Goal: Task Accomplishment & Management: Manage account settings

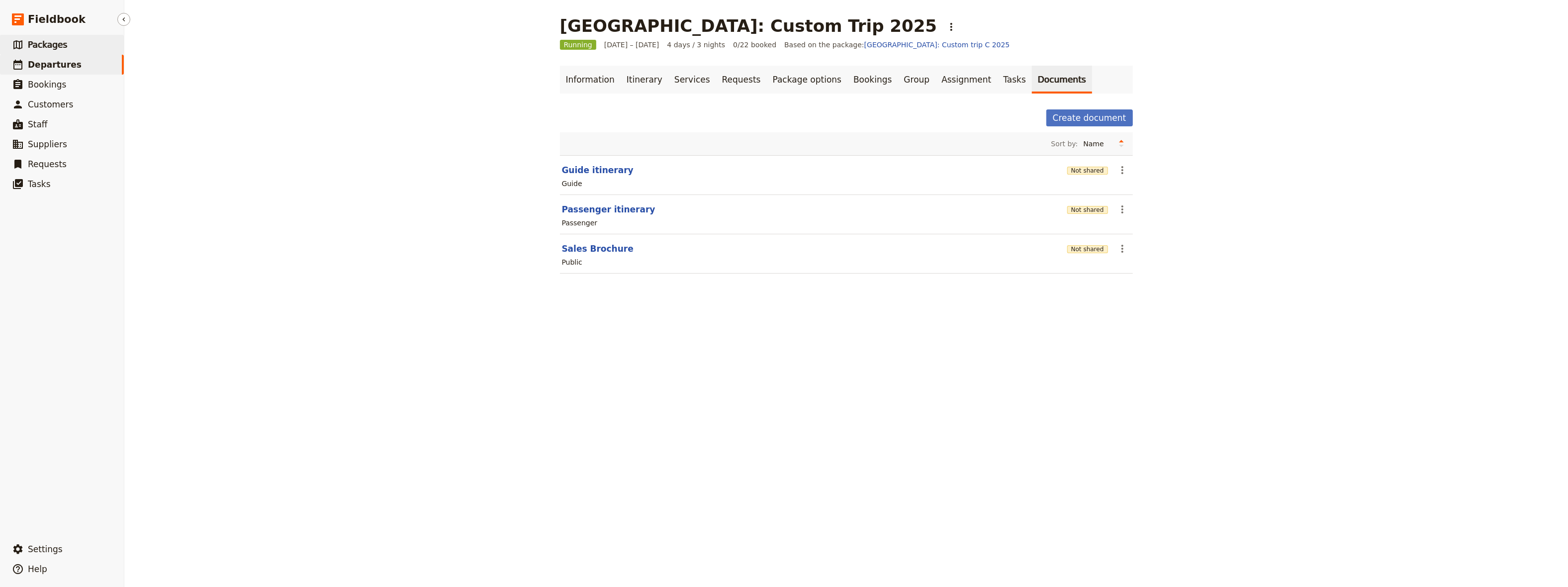
click at [76, 48] on link "​ Packages" at bounding box center [62, 44] width 124 height 19
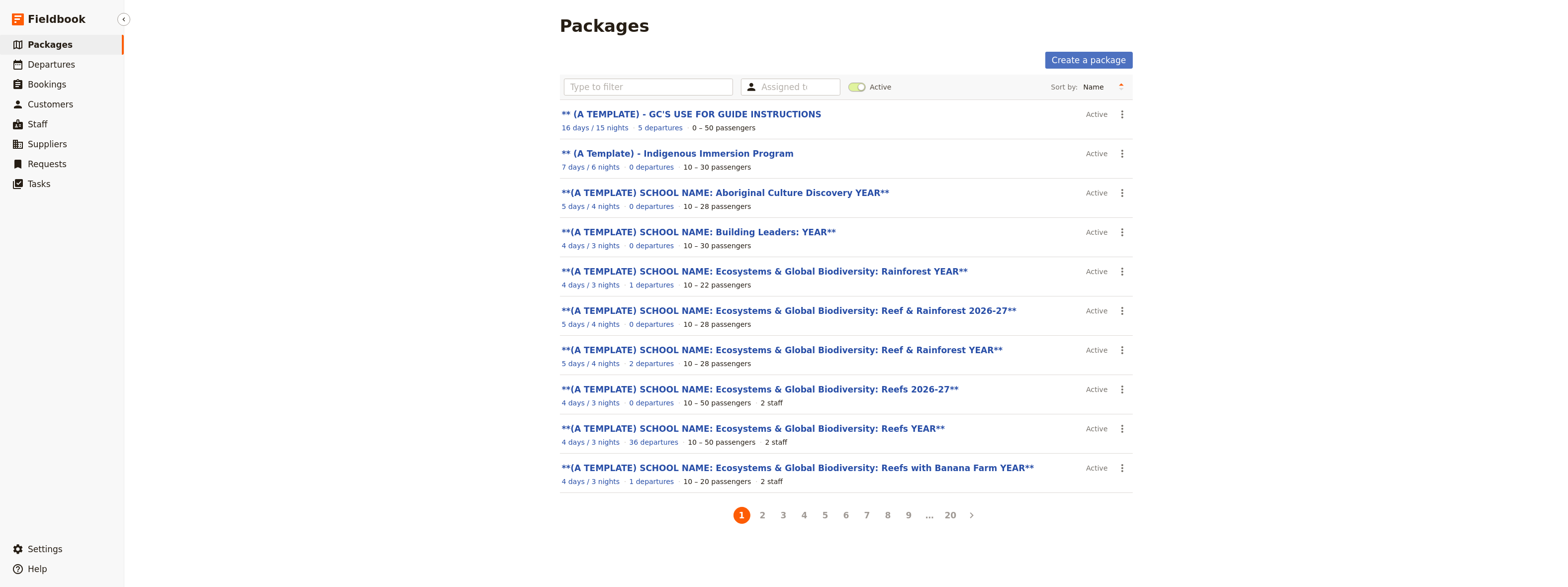
click at [45, 47] on span "Packages" at bounding box center [50, 44] width 45 height 10
click at [586, 89] on input "text" at bounding box center [649, 87] width 170 height 17
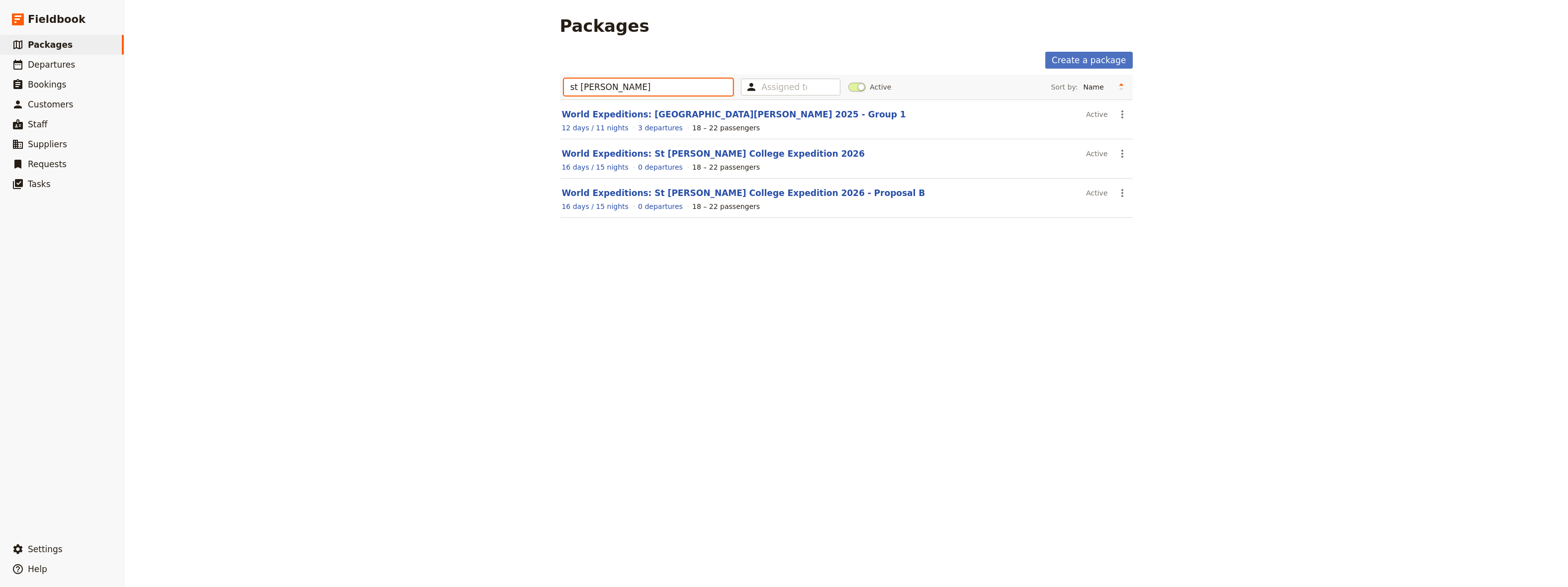
drag, startPoint x: 590, startPoint y: 89, endPoint x: 561, endPoint y: 84, distance: 29.4
click at [564, 84] on input "st [PERSON_NAME]" at bounding box center [649, 87] width 170 height 17
type input "st [PERSON_NAME]"
click at [651, 115] on link "World Expeditions: [GEOGRAPHIC_DATA][PERSON_NAME] 2025 - Group 1" at bounding box center [734, 114] width 344 height 10
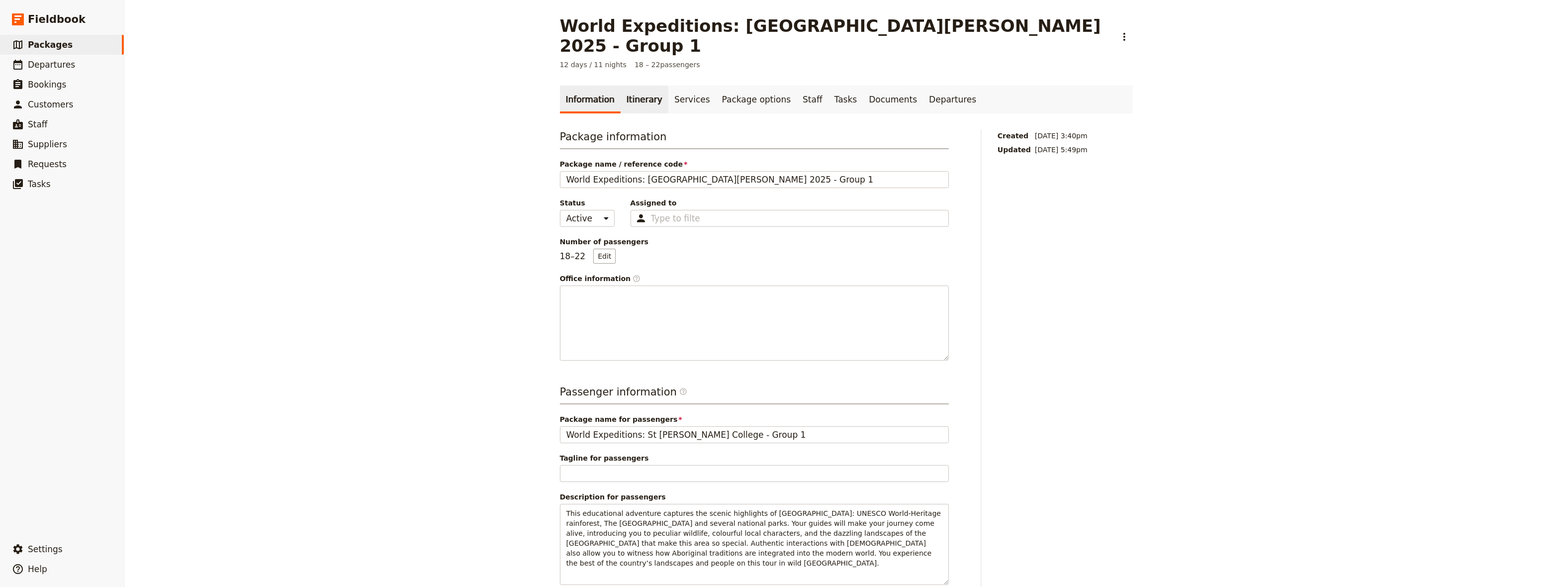
click at [634, 86] on link "Itinerary" at bounding box center [645, 99] width 48 height 27
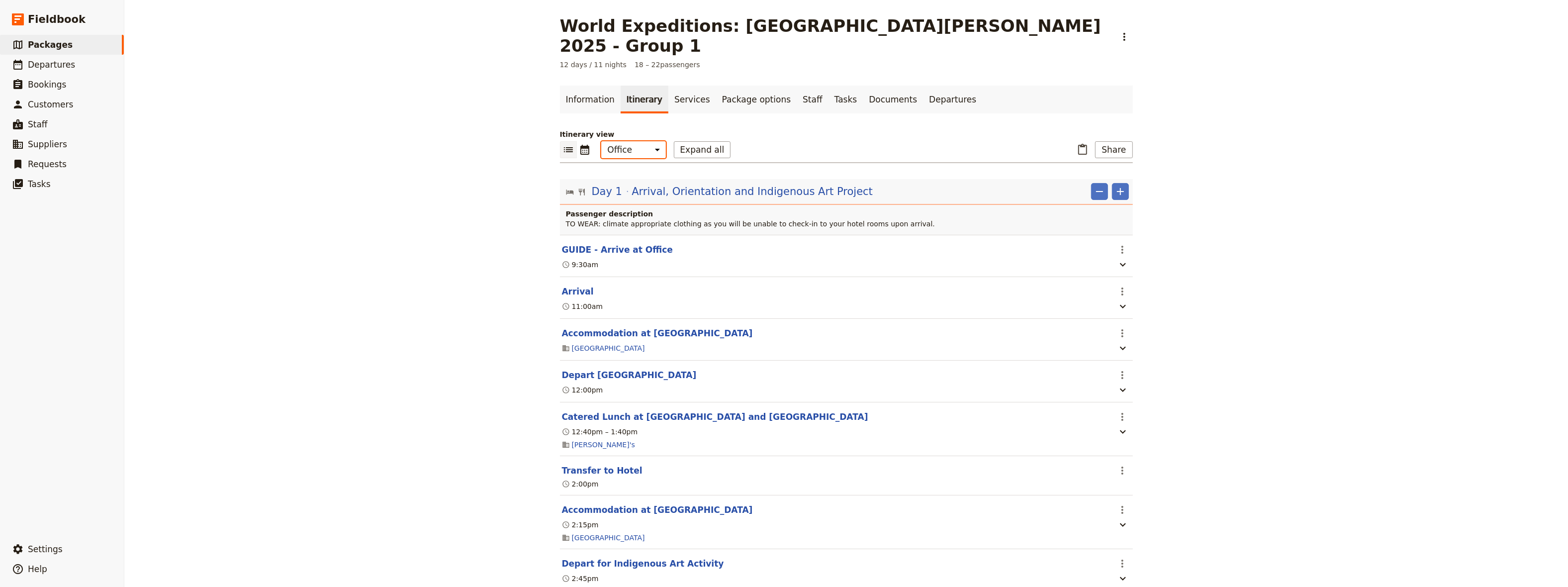
click at [602, 142] on select "Office Guide Passenger Sales" at bounding box center [634, 150] width 65 height 17
select select "STAFF"
click option "Guide" at bounding box center [0, 0] width 0 height 0
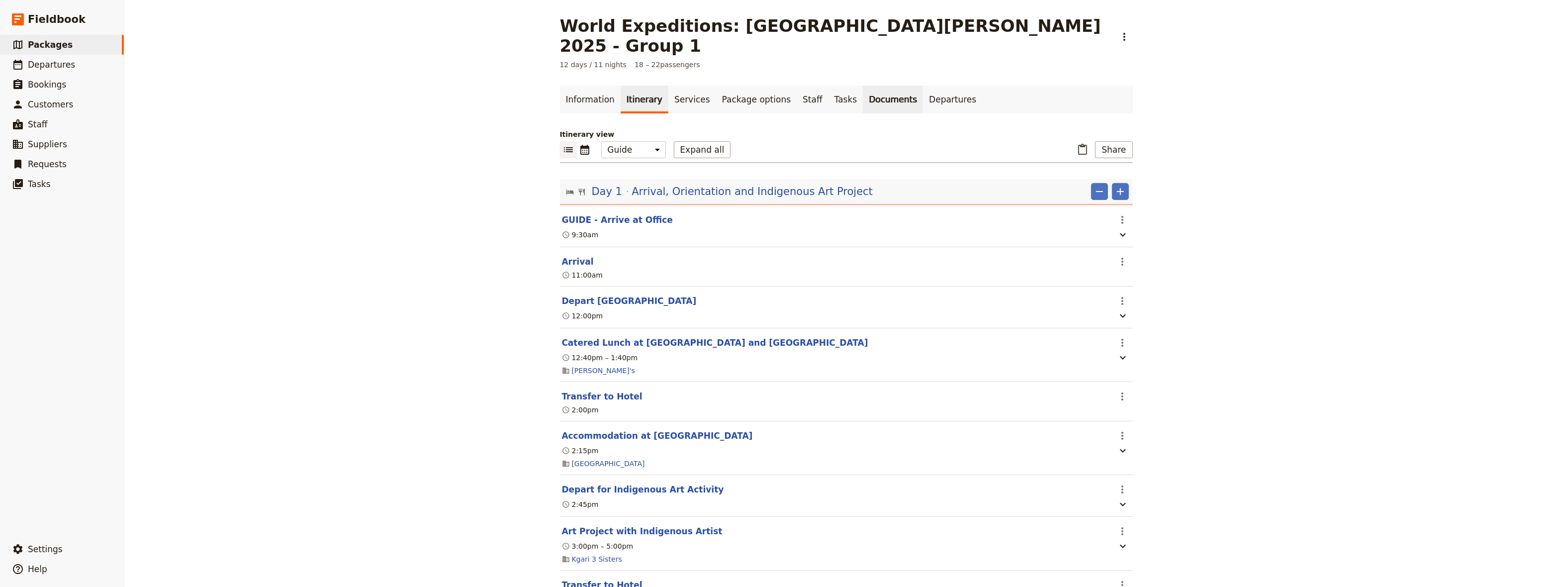
click at [863, 86] on link "Documents" at bounding box center [893, 99] width 60 height 27
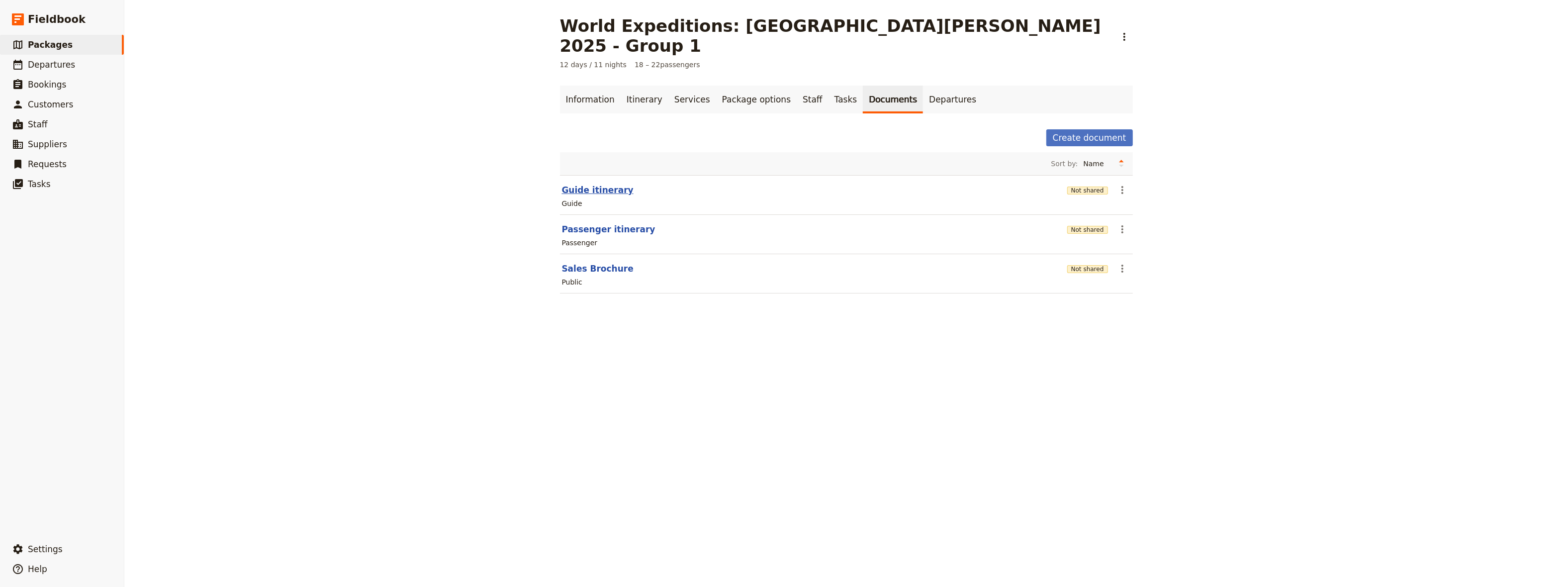
click at [581, 184] on button "Guide itinerary" at bounding box center [597, 189] width 72 height 12
select select "STAFF"
select select "RUN_SHEET"
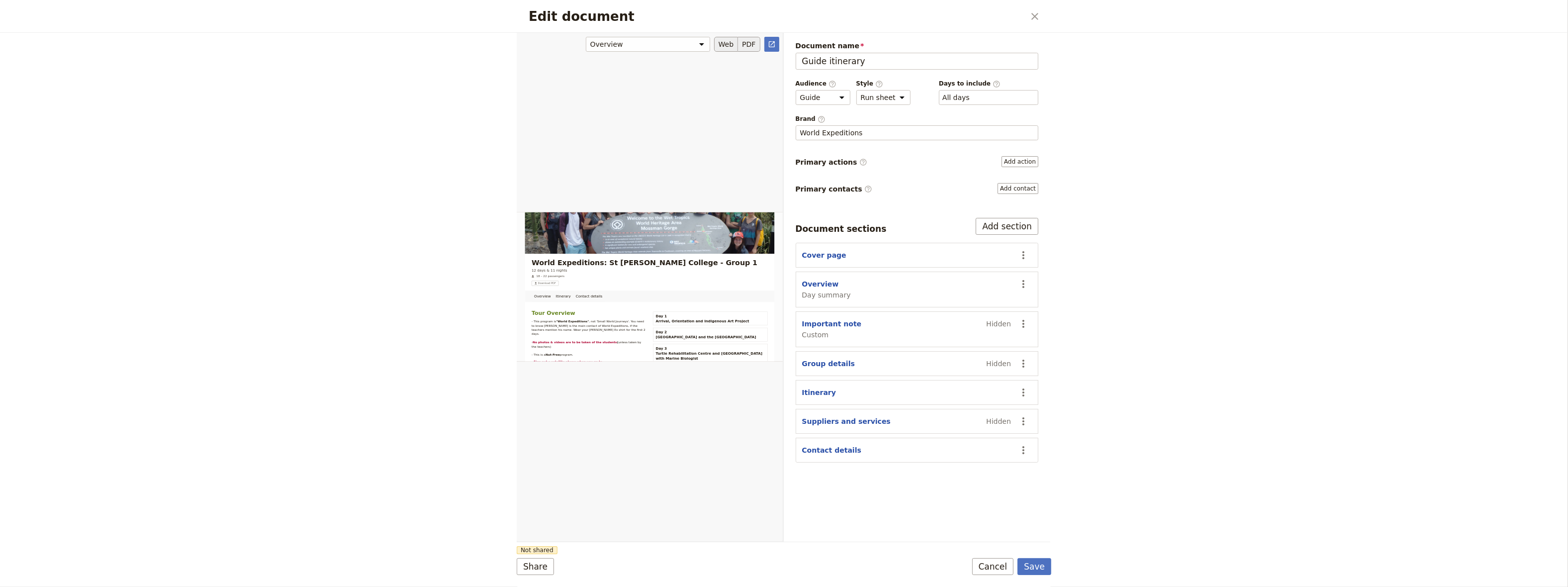
click at [751, 45] on button "PDF" at bounding box center [749, 44] width 22 height 15
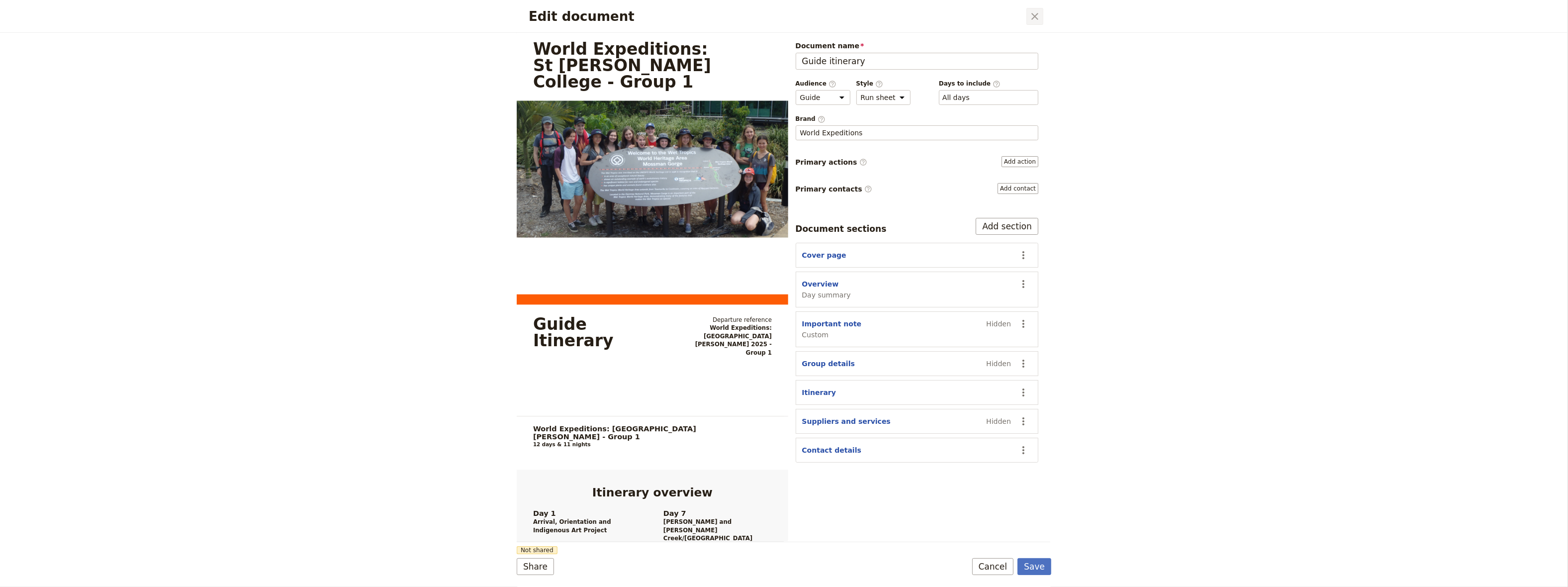
click at [1034, 14] on icon "Close dialog" at bounding box center [1034, 16] width 12 height 12
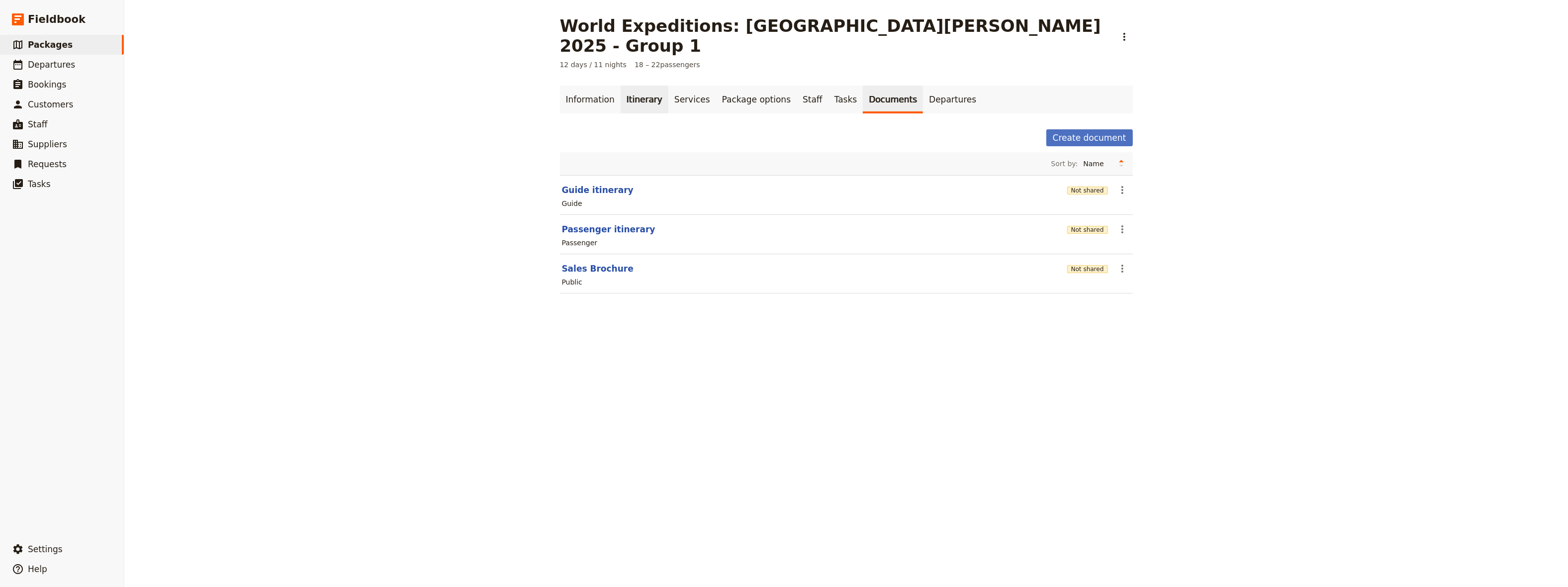
click at [638, 86] on link "Itinerary" at bounding box center [645, 99] width 48 height 27
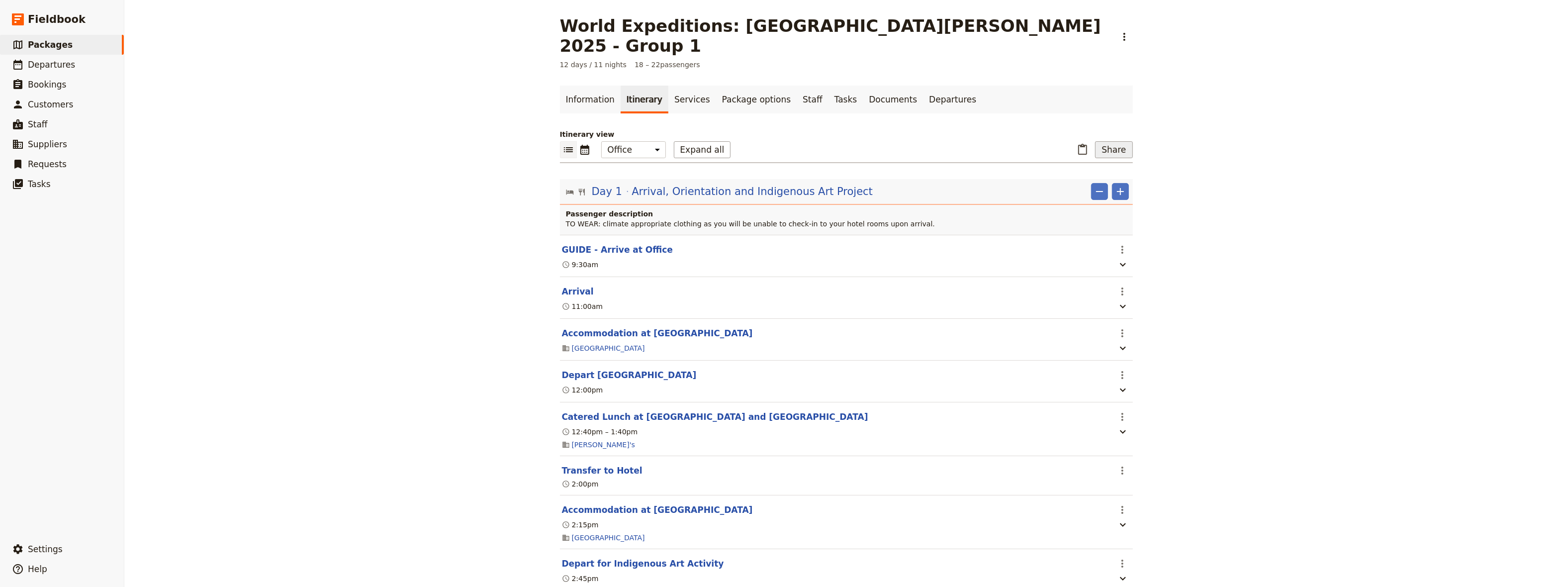
click at [1108, 142] on button "Share" at bounding box center [1114, 150] width 37 height 17
click at [1080, 151] on span "Guide itinerary" at bounding box center [1081, 151] width 52 height 10
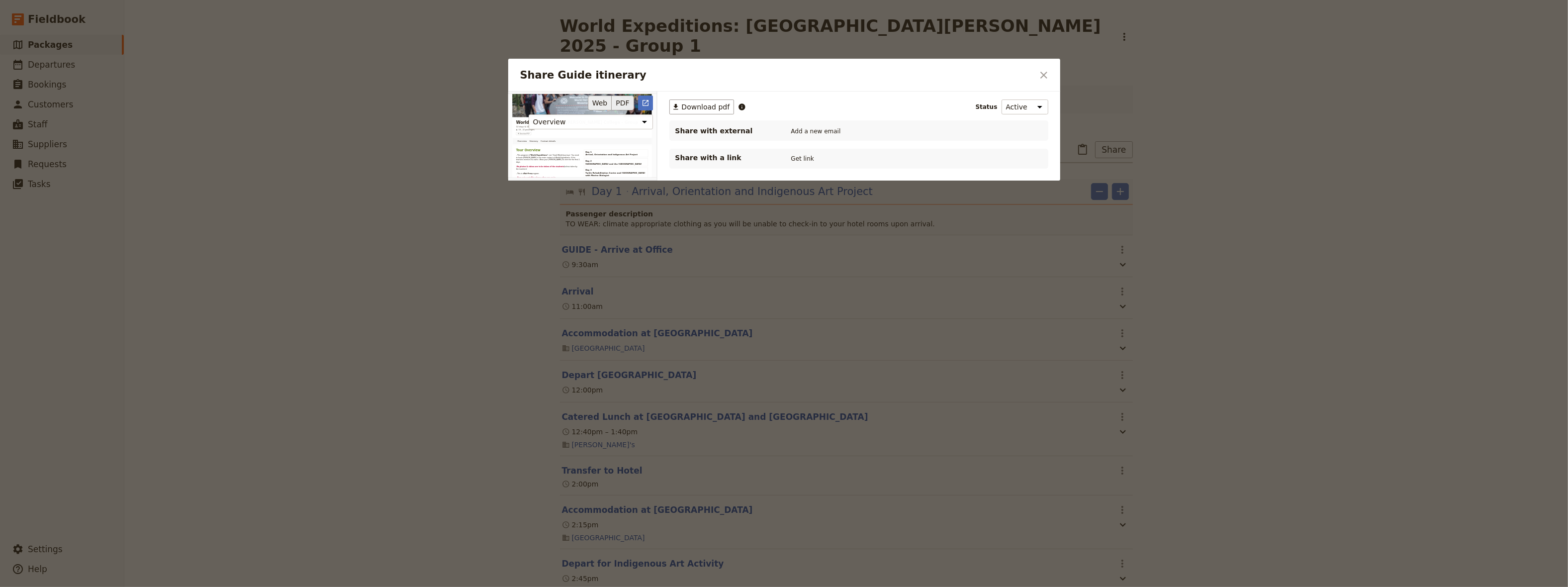
click at [626, 105] on button "PDF" at bounding box center [622, 103] width 22 height 15
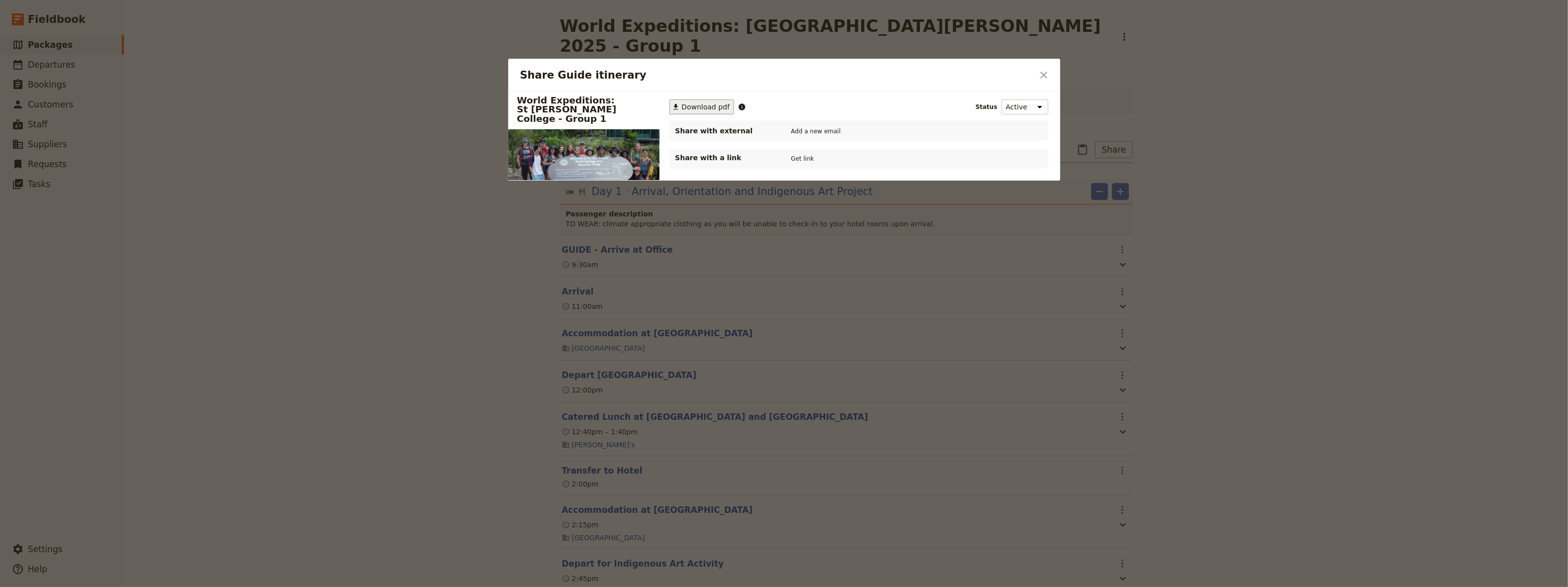
click at [703, 106] on span "Download pdf" at bounding box center [706, 106] width 49 height 10
click at [1038, 73] on icon "Close dialog" at bounding box center [1043, 74] width 12 height 12
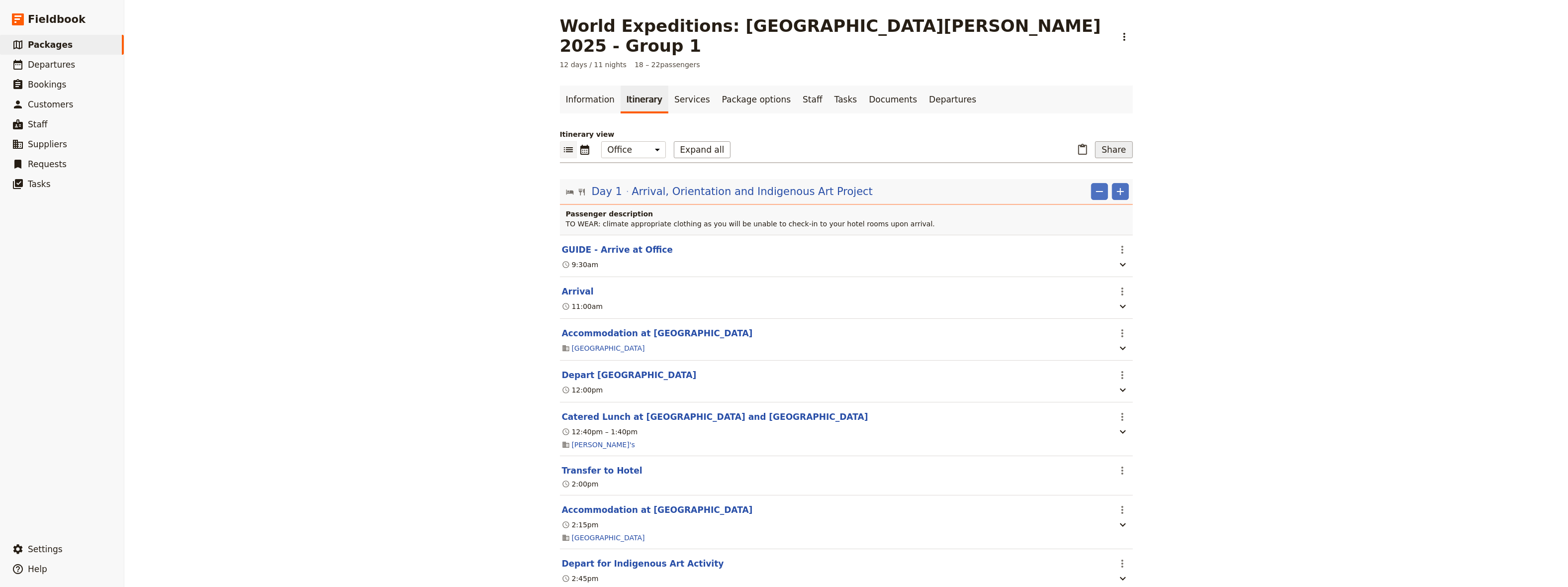
click at [1113, 142] on button "Share" at bounding box center [1114, 150] width 37 height 17
click at [1102, 167] on span "Passenger itinerary" at bounding box center [1089, 166] width 67 height 10
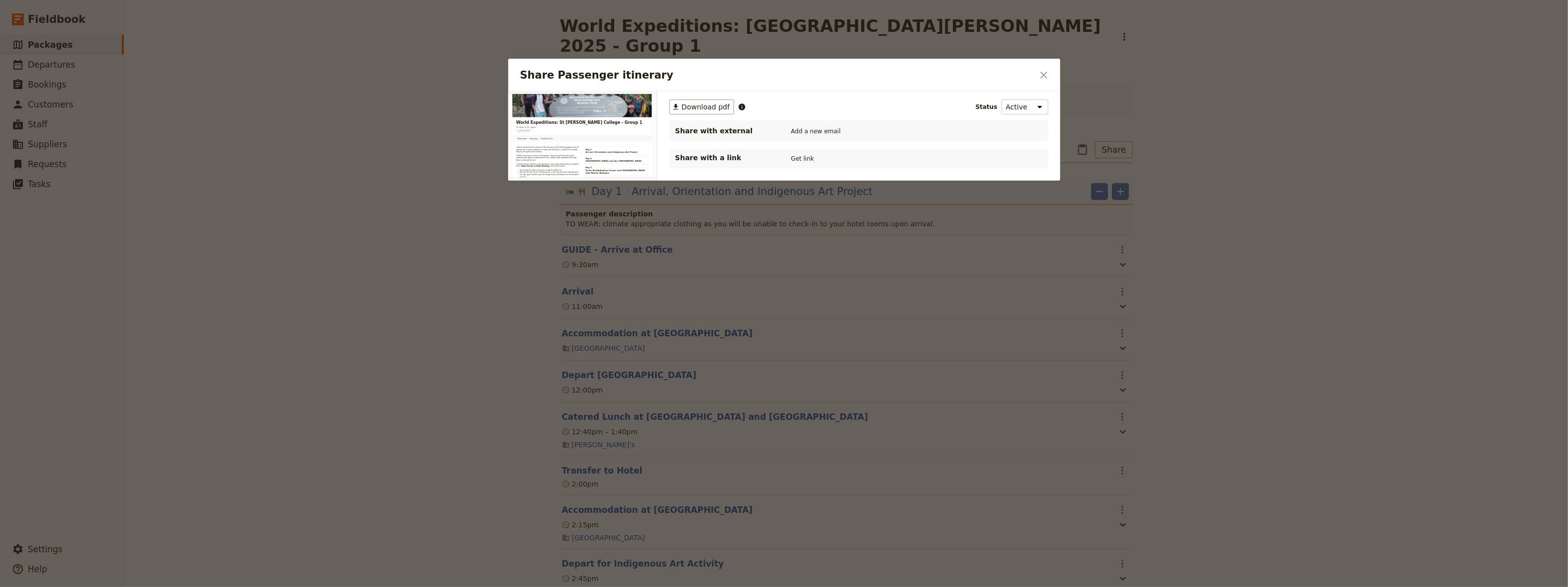
drag, startPoint x: 1042, startPoint y: 73, endPoint x: 1035, endPoint y: 79, distance: 9.2
click at [1042, 73] on icon "Close dialog" at bounding box center [1043, 74] width 12 height 12
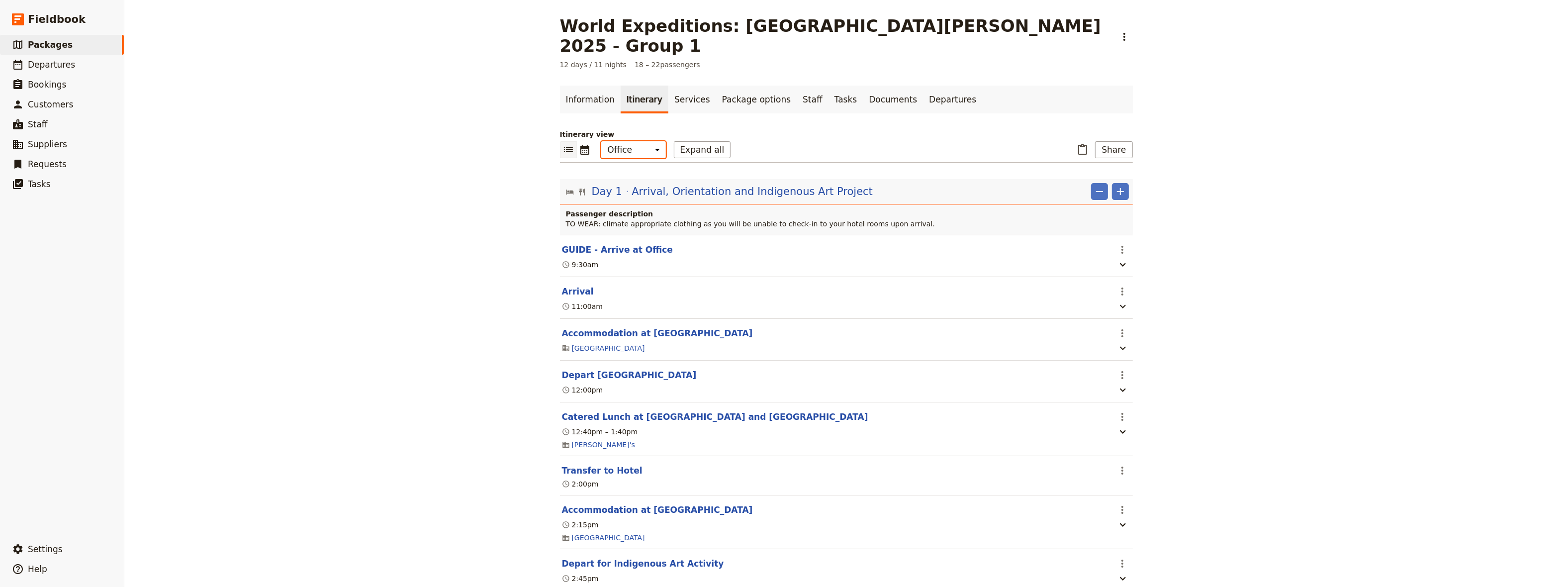
click at [602, 142] on select "Office Guide Passenger Sales" at bounding box center [634, 150] width 65 height 17
select select "MARKETING"
click option "Sales" at bounding box center [0, 0] width 0 height 0
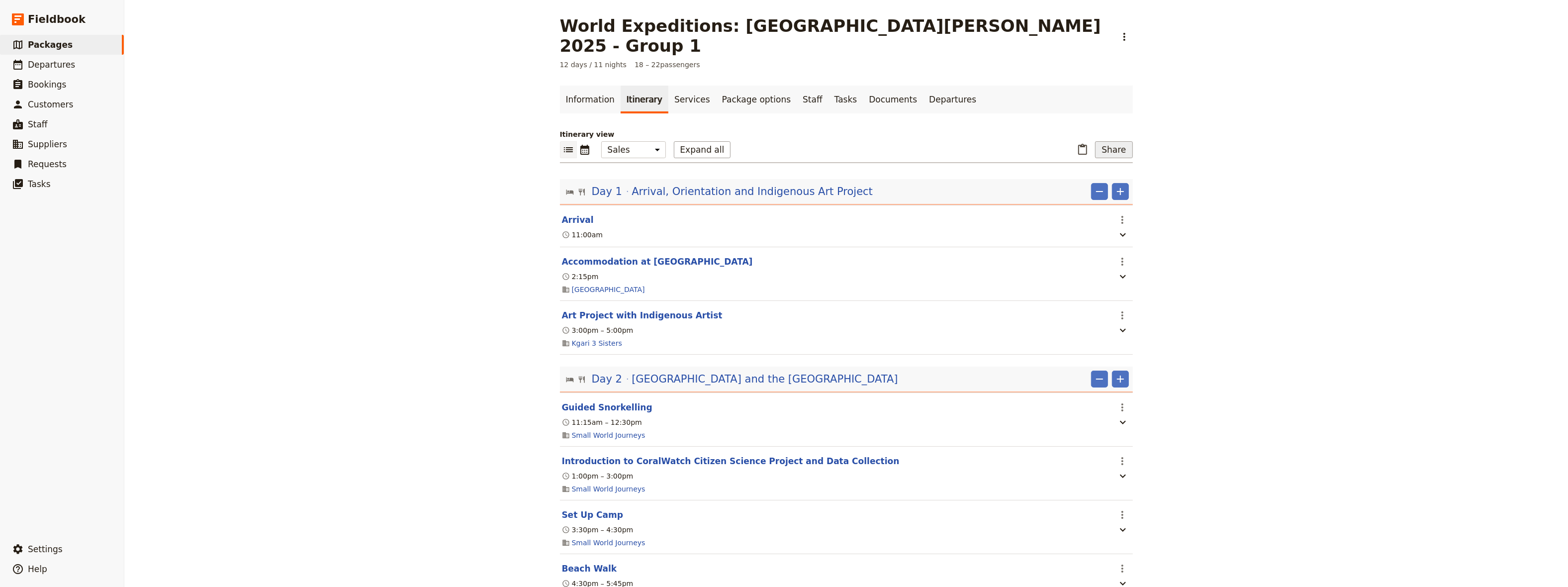
click at [1112, 142] on button "Share" at bounding box center [1114, 150] width 37 height 17
click at [1092, 179] on span "Sales Brochure" at bounding box center [1081, 179] width 52 height 10
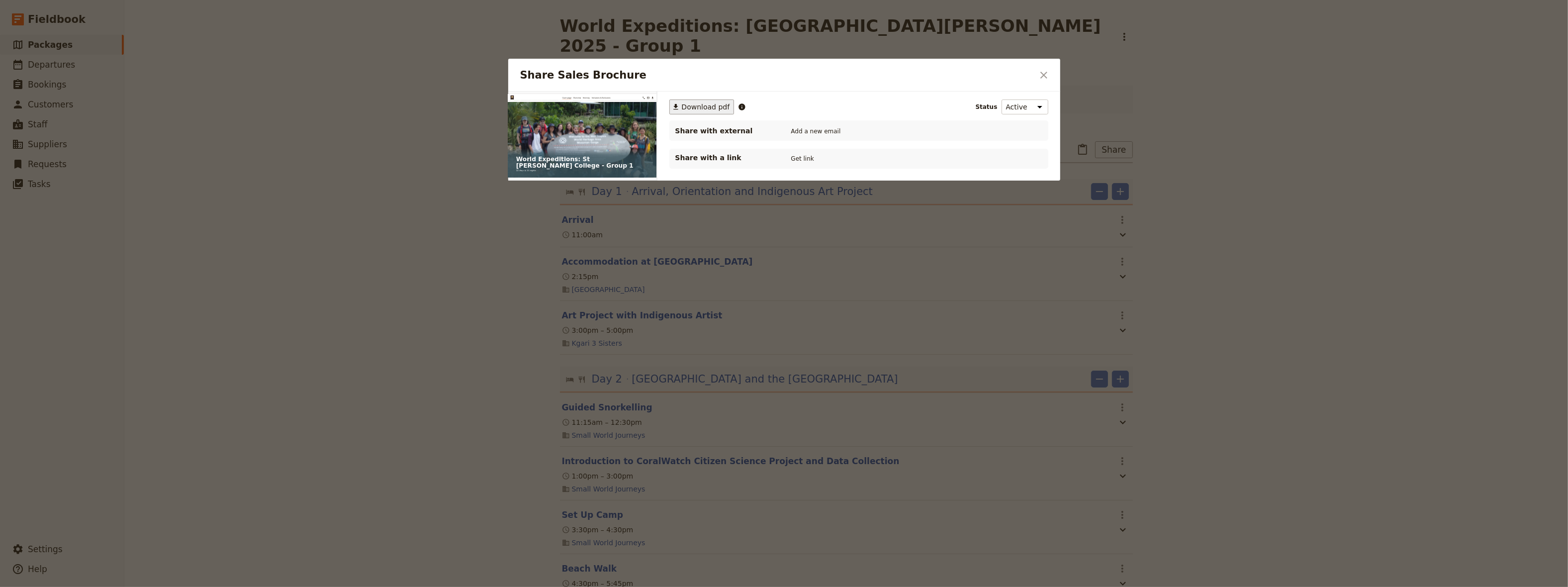
click at [687, 107] on span "Download pdf" at bounding box center [706, 106] width 49 height 10
click at [1047, 74] on icon "Close dialog" at bounding box center [1043, 74] width 12 height 12
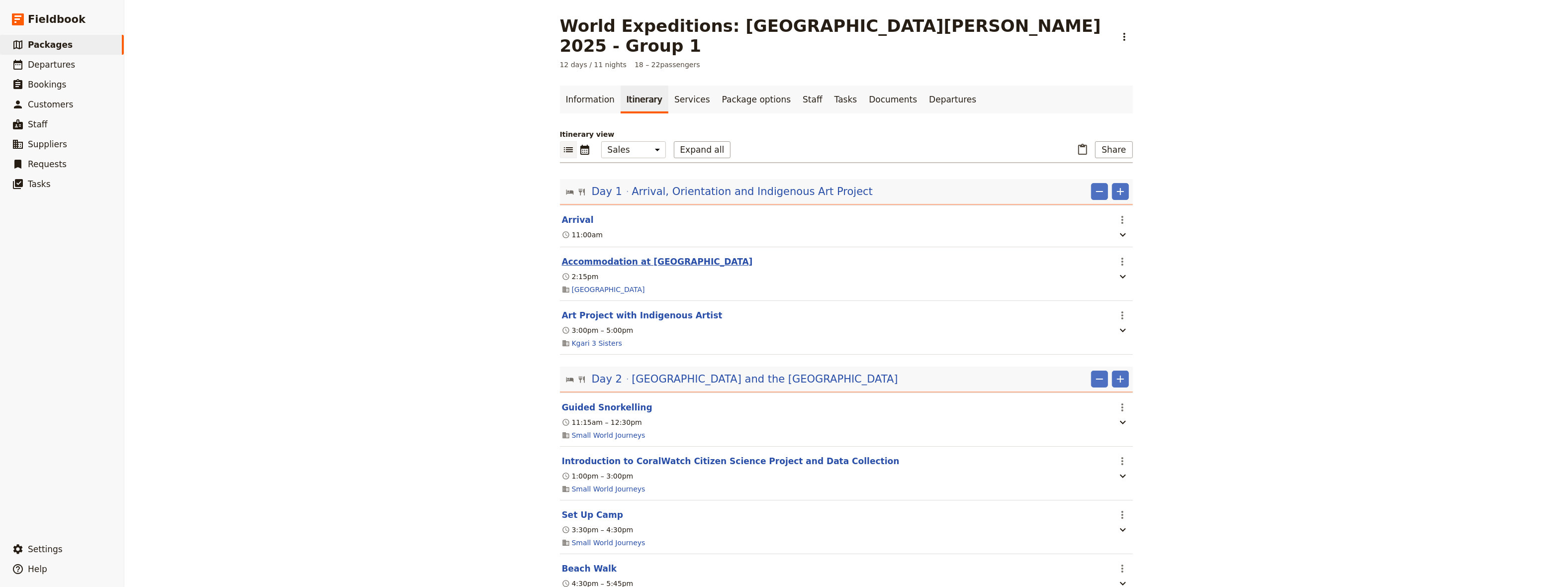
click at [613, 256] on button "Accommodation at [GEOGRAPHIC_DATA]" at bounding box center [657, 261] width 191 height 12
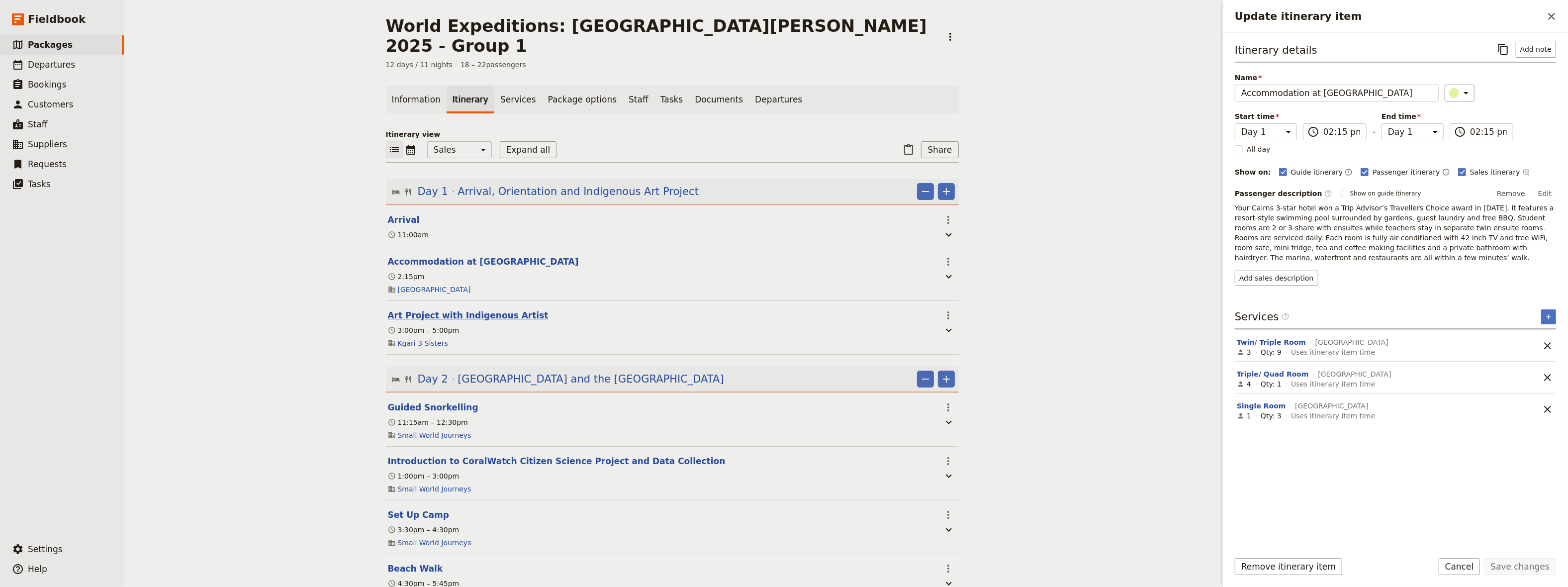
click at [475, 310] on button "Art Project with Indigenous Artist" at bounding box center [468, 315] width 161 height 12
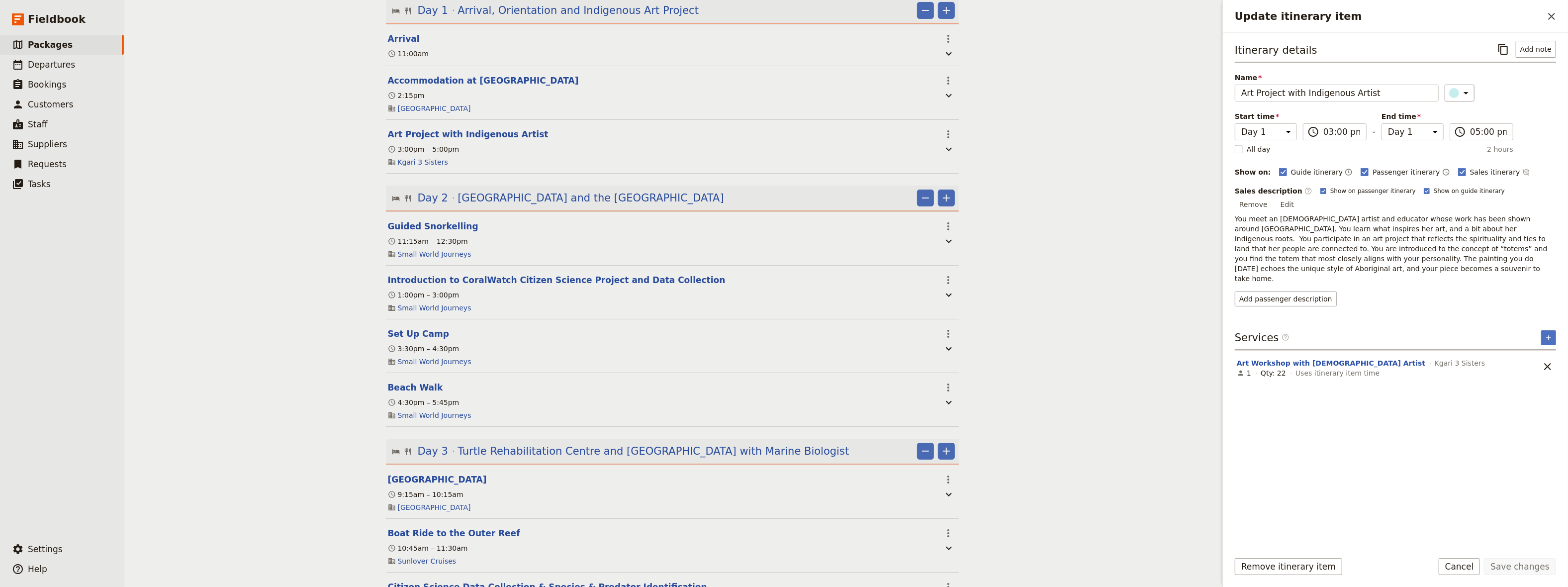
scroll to position [205, 0]
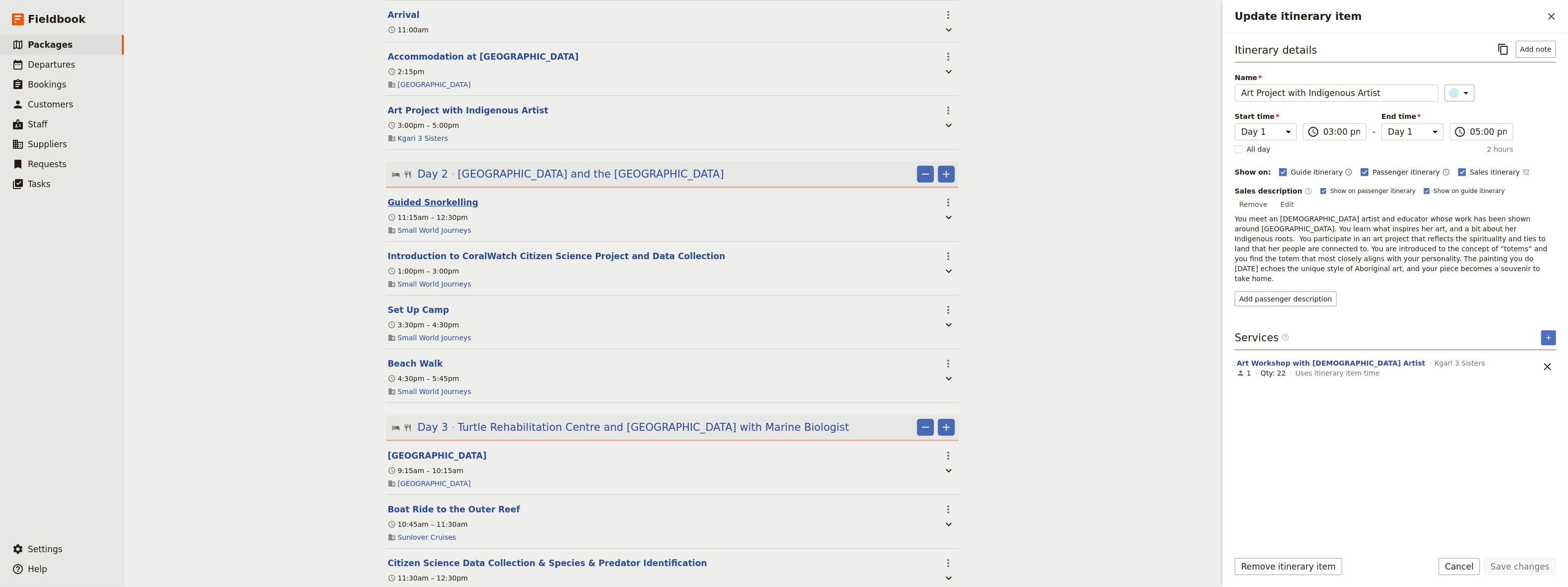
click at [430, 197] on button "Guided Snorkelling" at bounding box center [433, 202] width 90 height 12
select select "2"
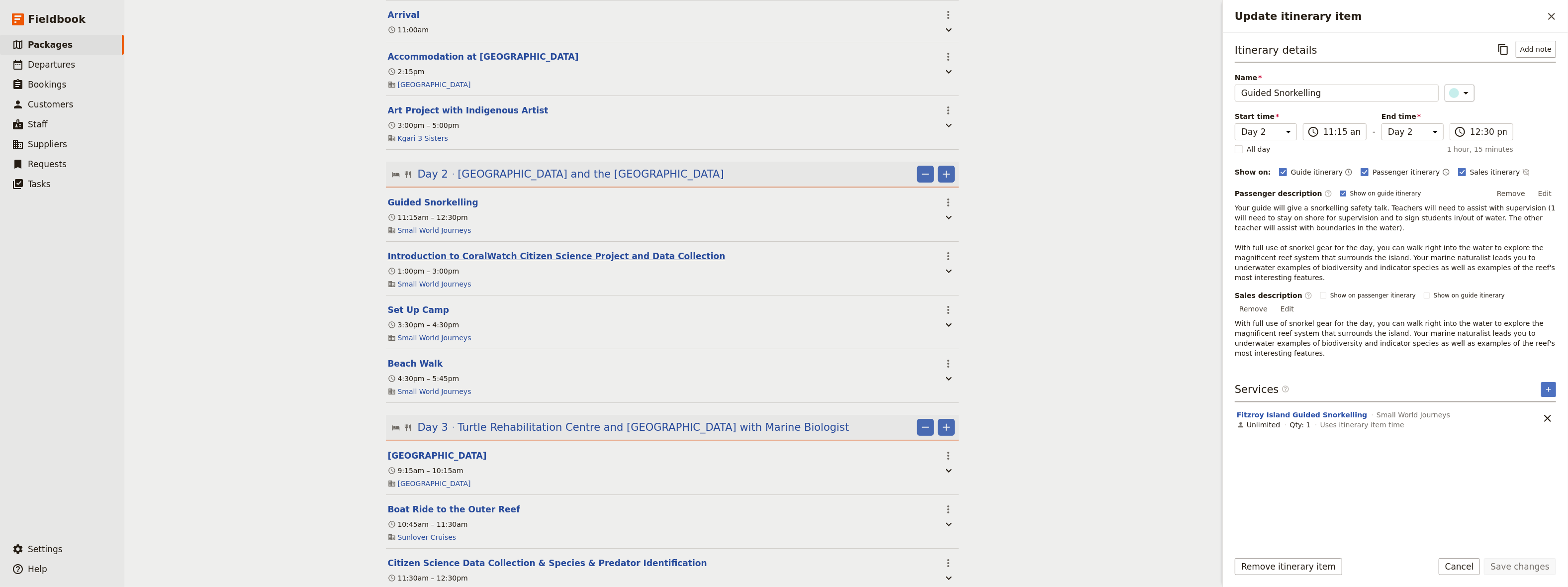
click at [434, 251] on button "Introduction to CoralWatch Citizen Science Project and Data Collection" at bounding box center [557, 256] width 338 height 12
select select "2"
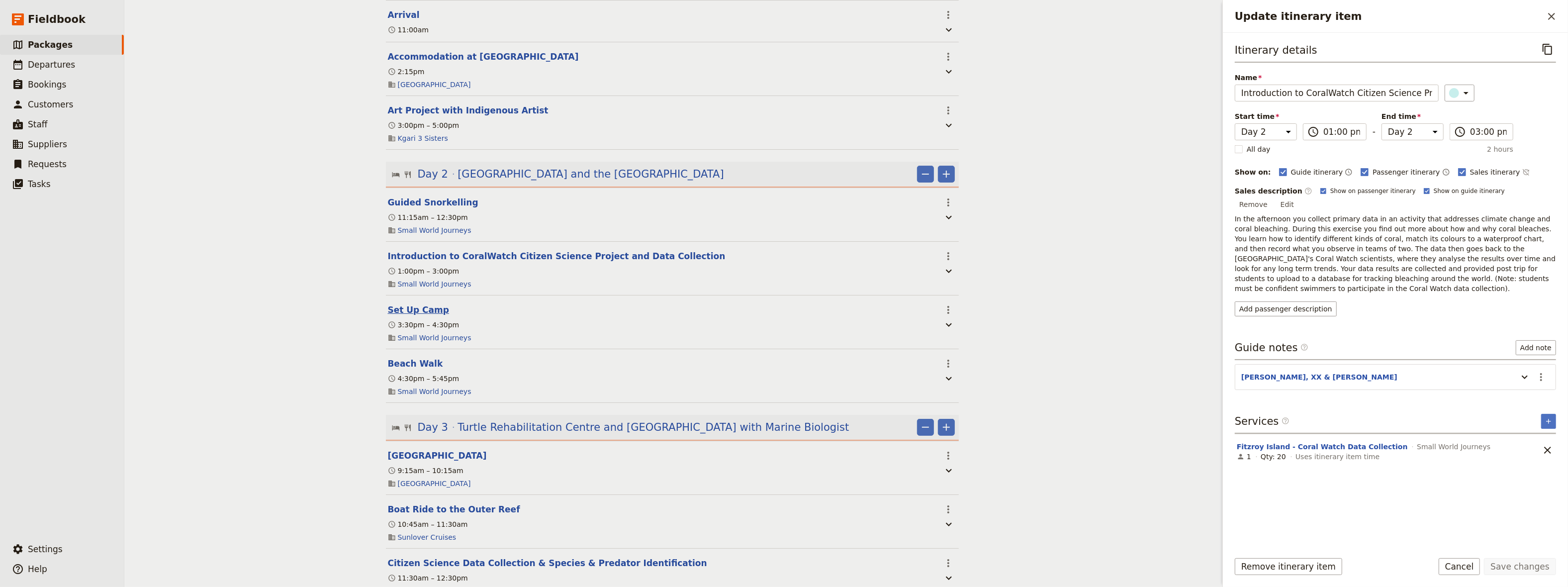
click at [411, 304] on button "Set Up Camp" at bounding box center [419, 309] width 62 height 12
select select "2"
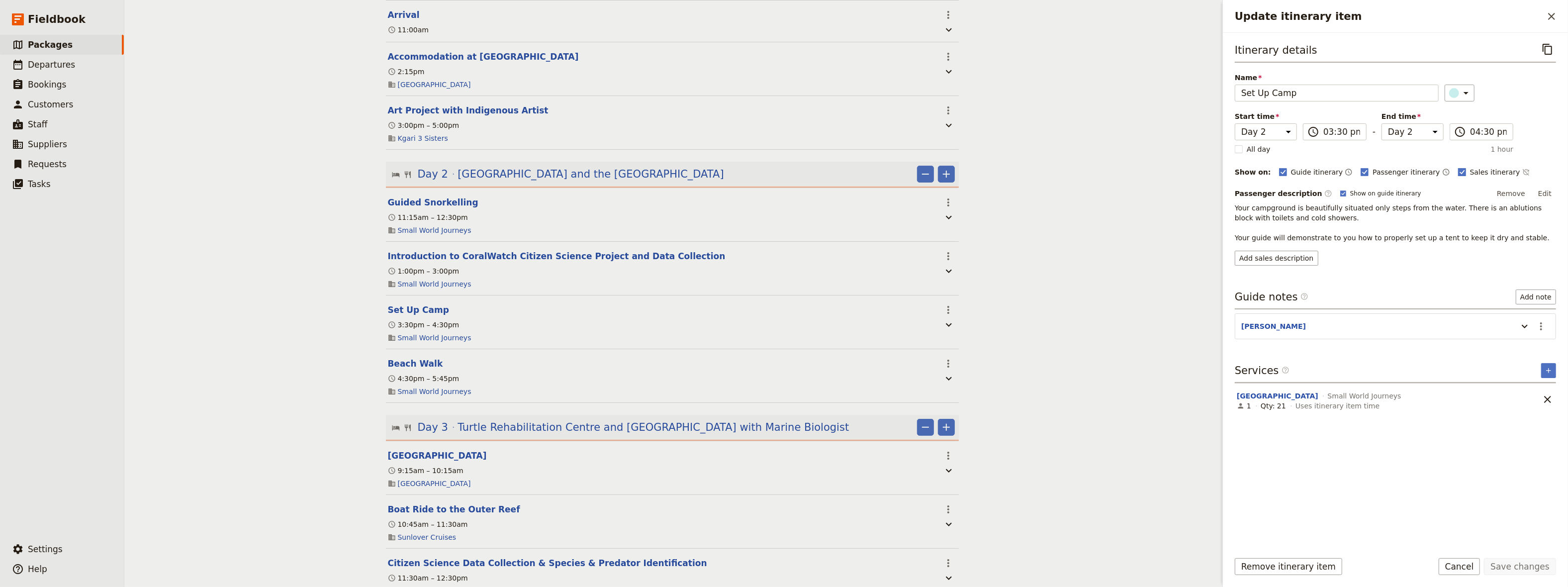
click at [1458, 171] on rect "Update itinerary item" at bounding box center [1462, 172] width 7 height 7
click at [1458, 167] on input "Sales itinerary" at bounding box center [1458, 166] width 1 height 1
checkbox input "false"
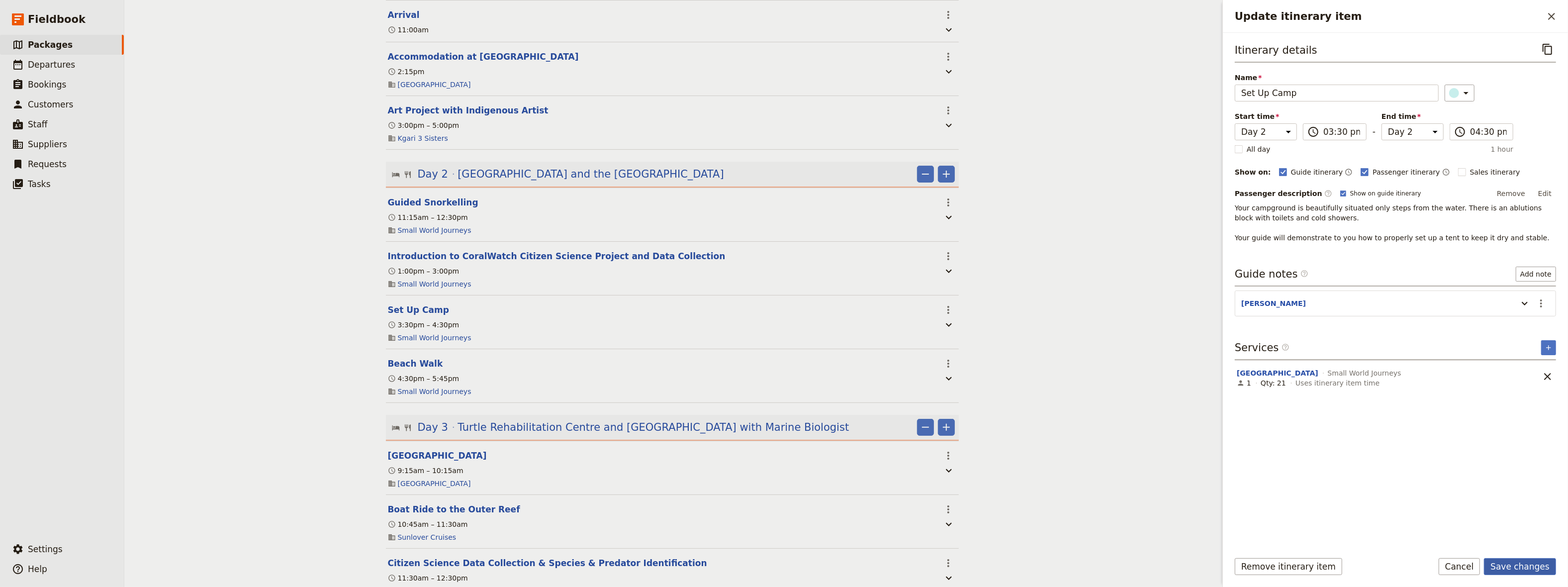
click at [1520, 572] on button "Save changes" at bounding box center [1520, 567] width 73 height 17
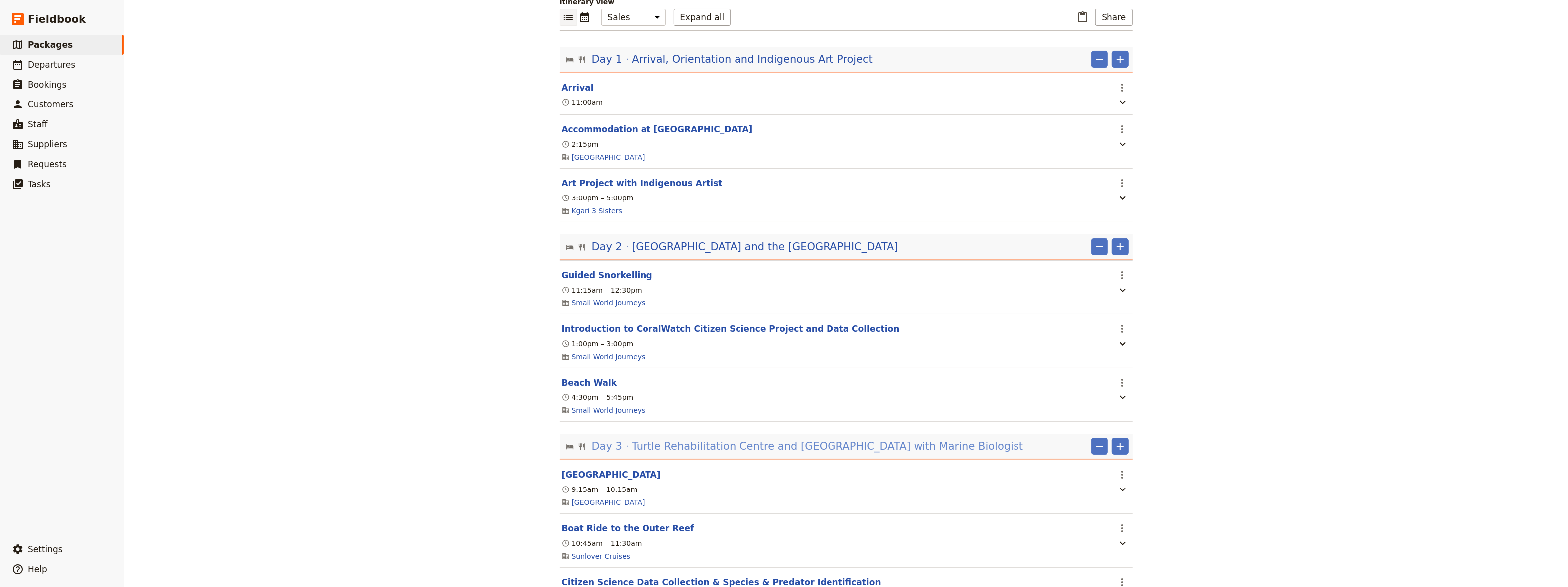
scroll to position [137, 0]
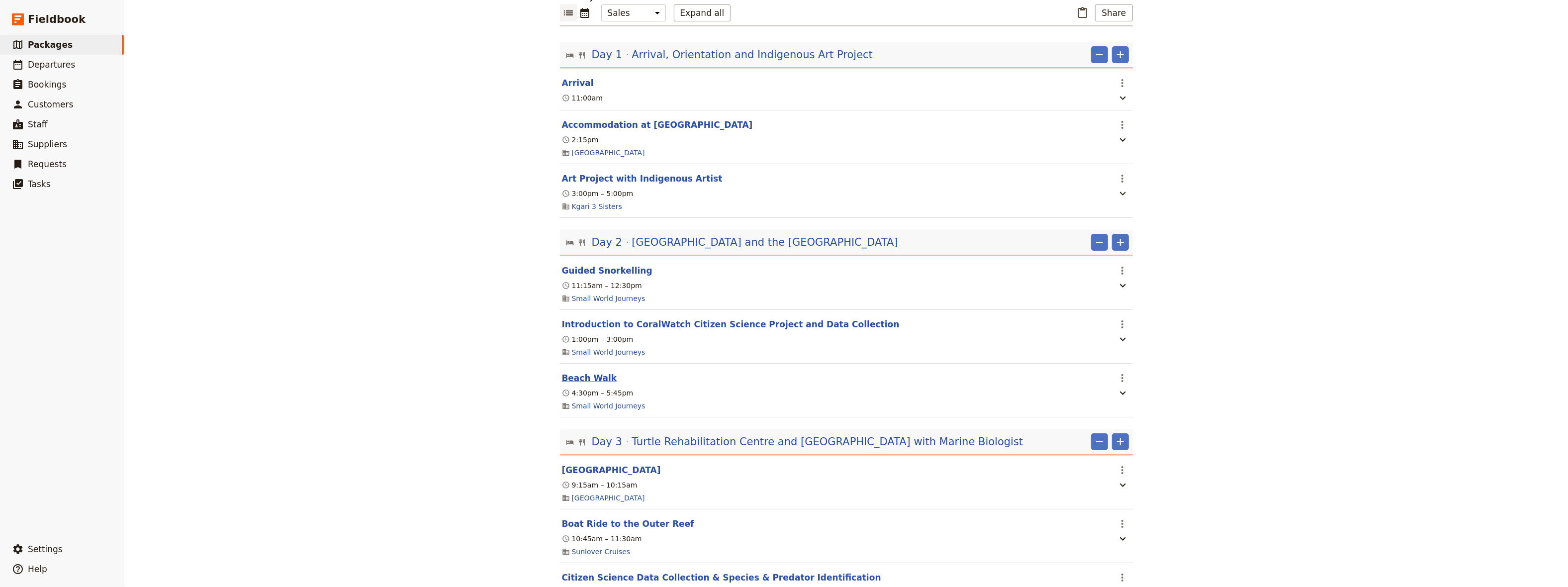
click at [581, 372] on button "Beach Walk" at bounding box center [589, 377] width 55 height 12
select select "2"
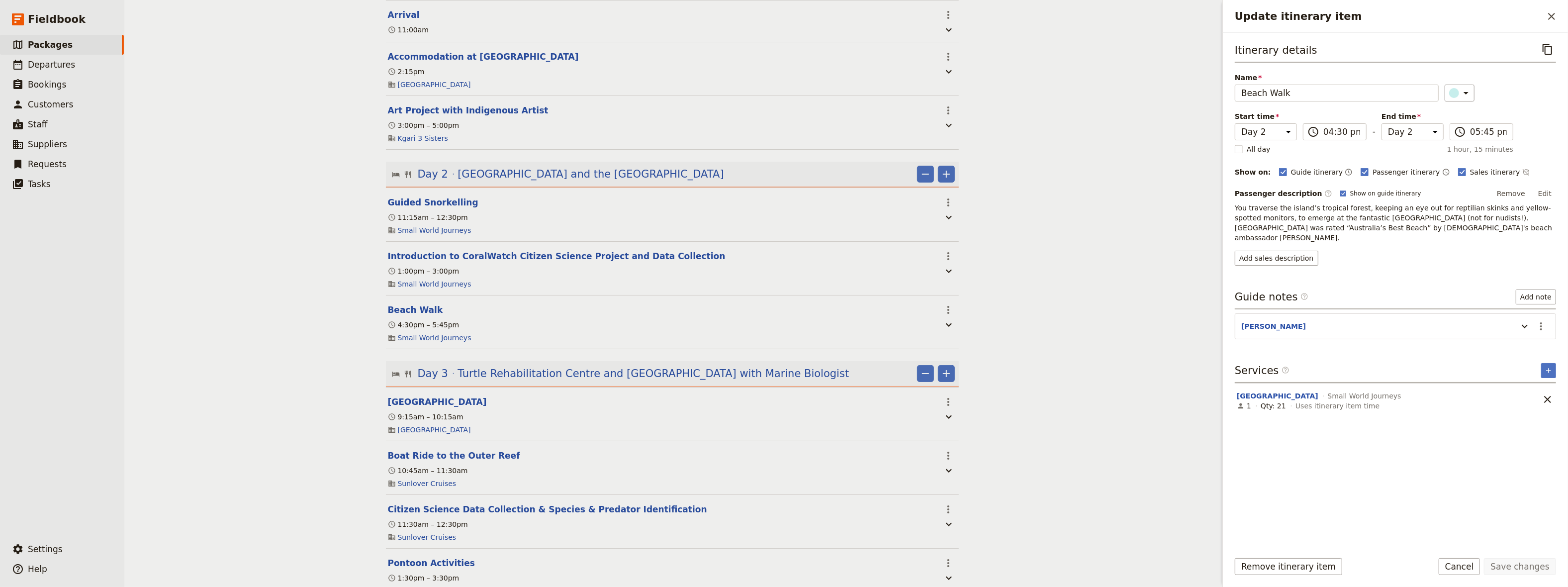
scroll to position [342, 0]
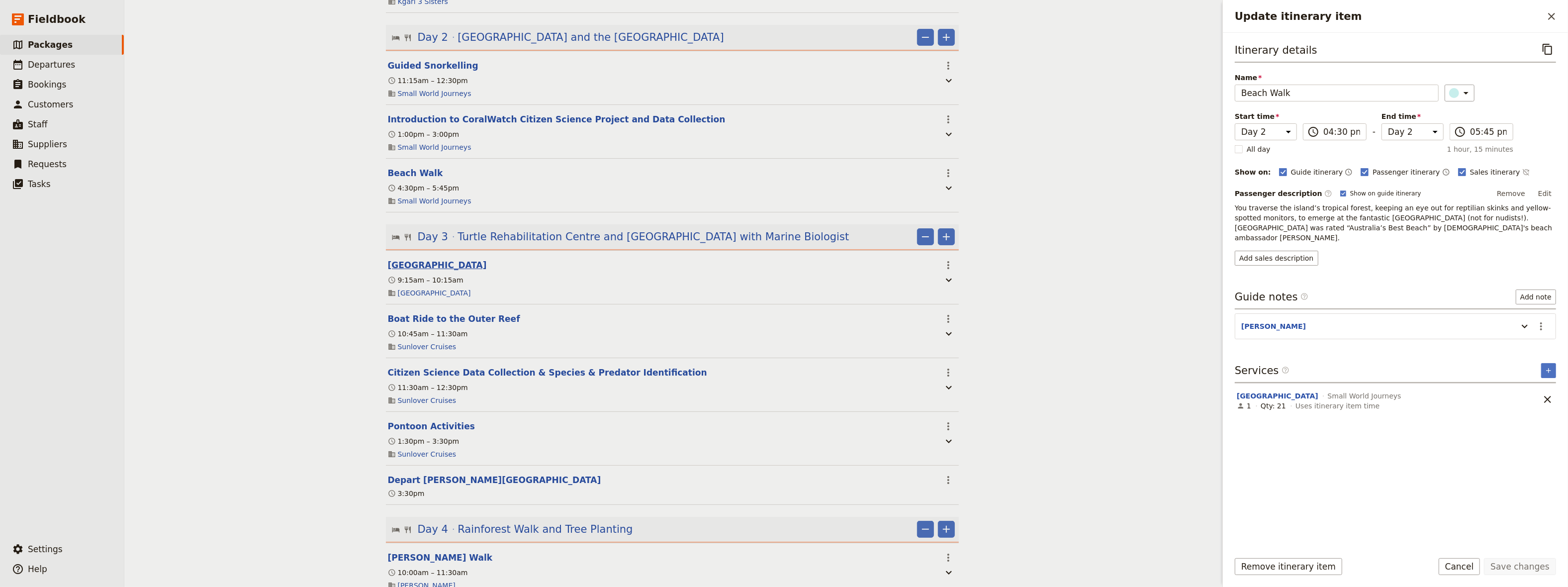
click at [440, 259] on button "[GEOGRAPHIC_DATA]" at bounding box center [437, 265] width 99 height 12
select select "3"
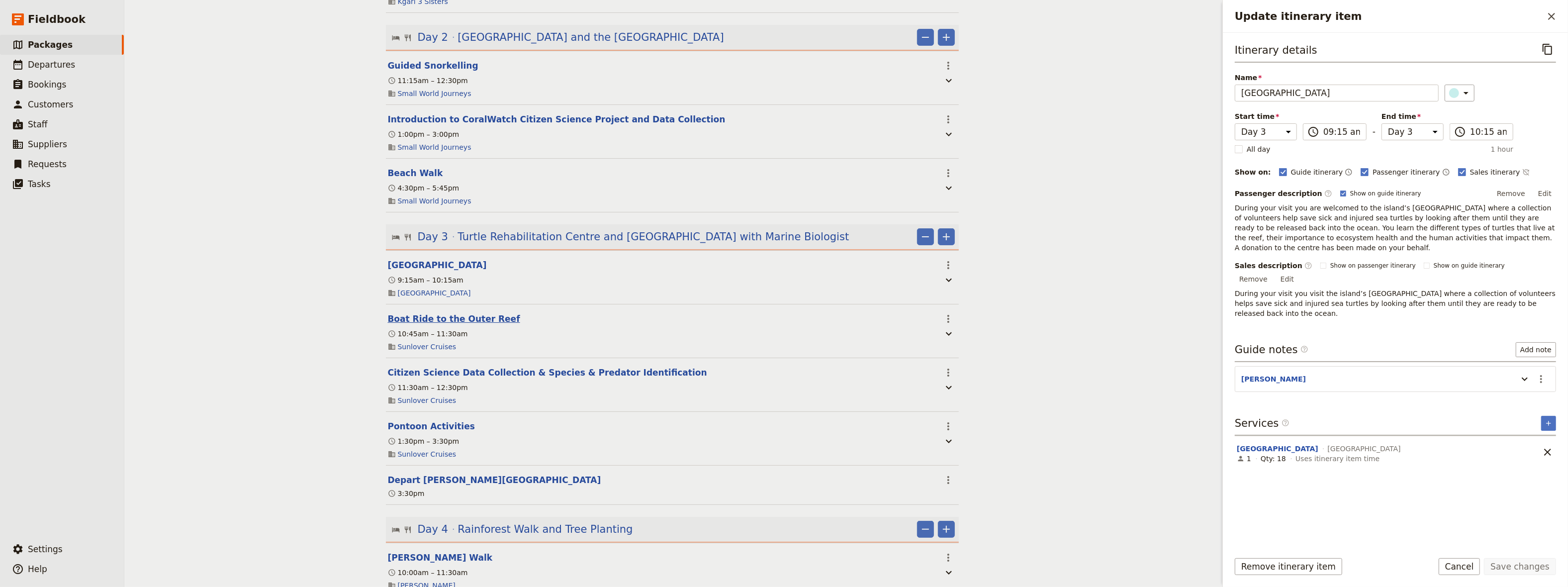
click at [419, 313] on button "Boat Ride to the Outer Reef" at bounding box center [454, 319] width 133 height 12
select select "3"
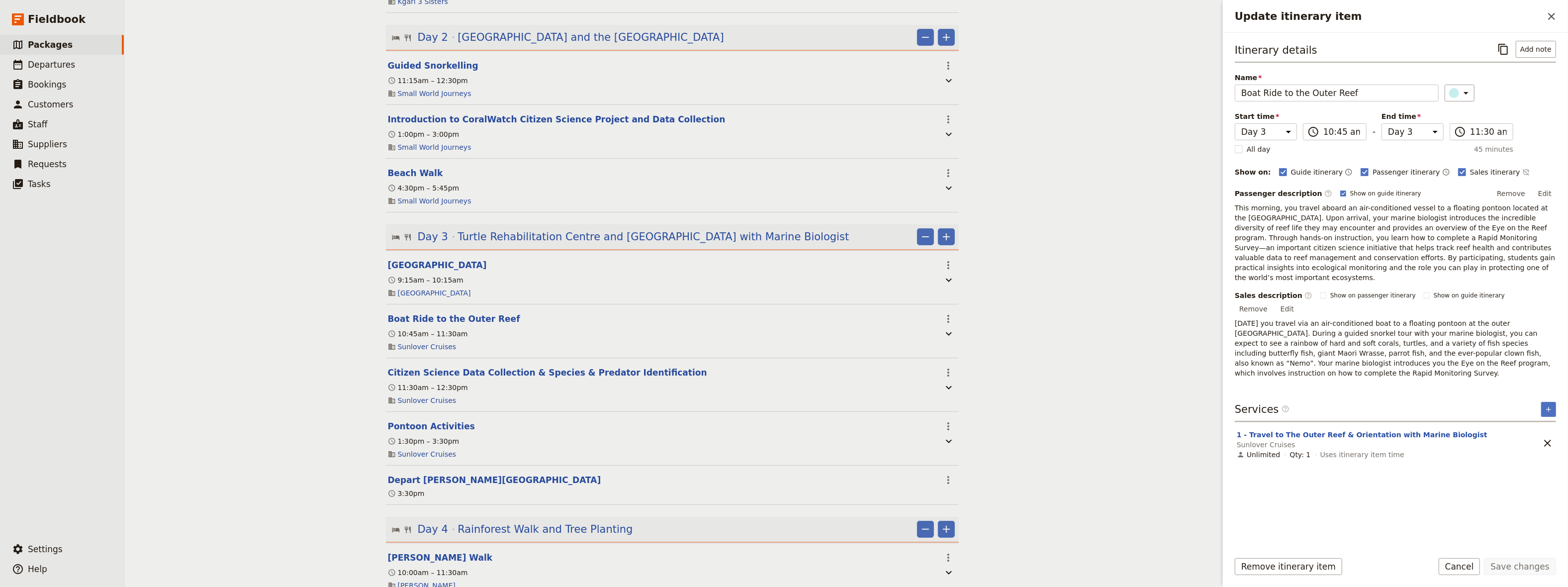
scroll to position [411, 0]
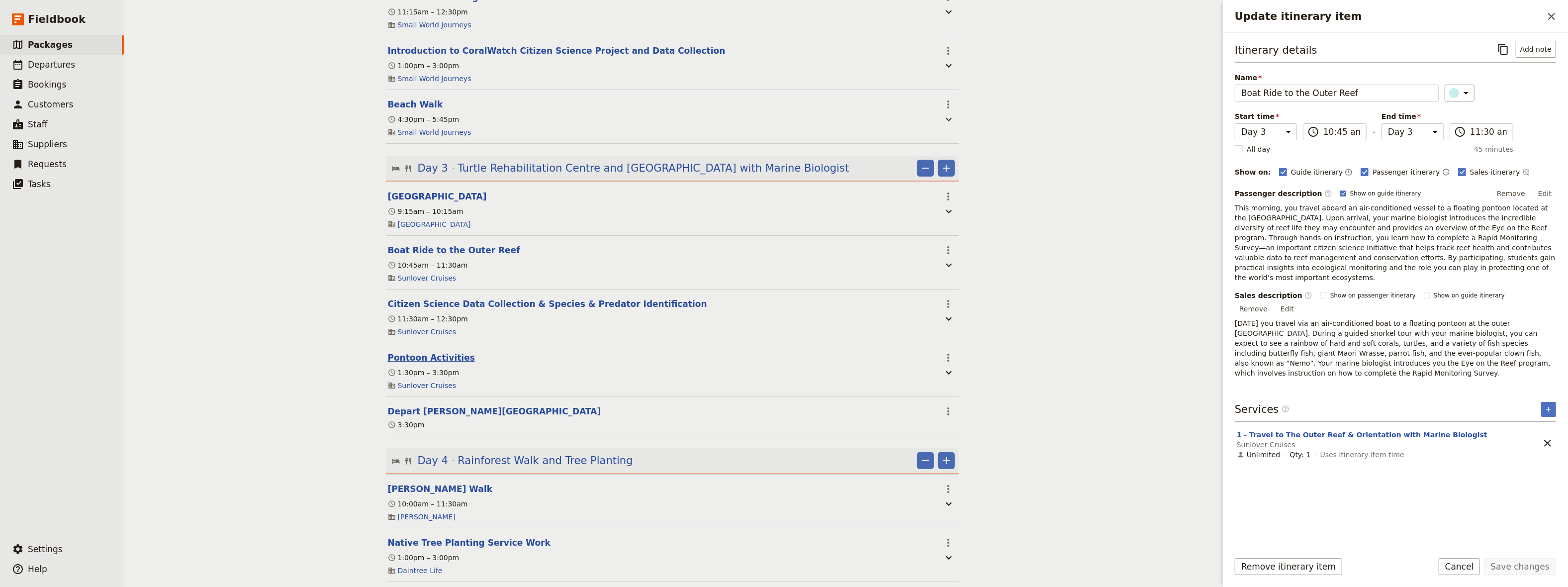
click at [424, 351] on button "Pontoon Activities" at bounding box center [431, 357] width 87 height 12
select select "3"
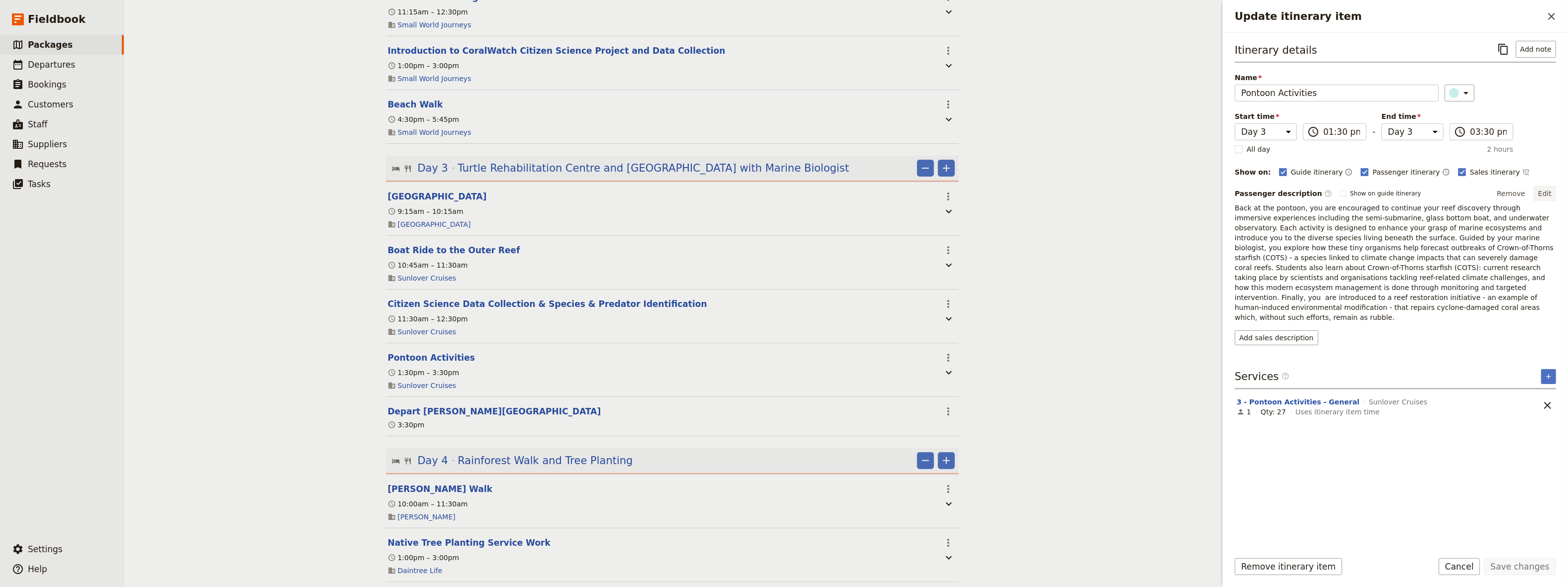
click at [1546, 194] on button "Edit" at bounding box center [1545, 193] width 22 height 15
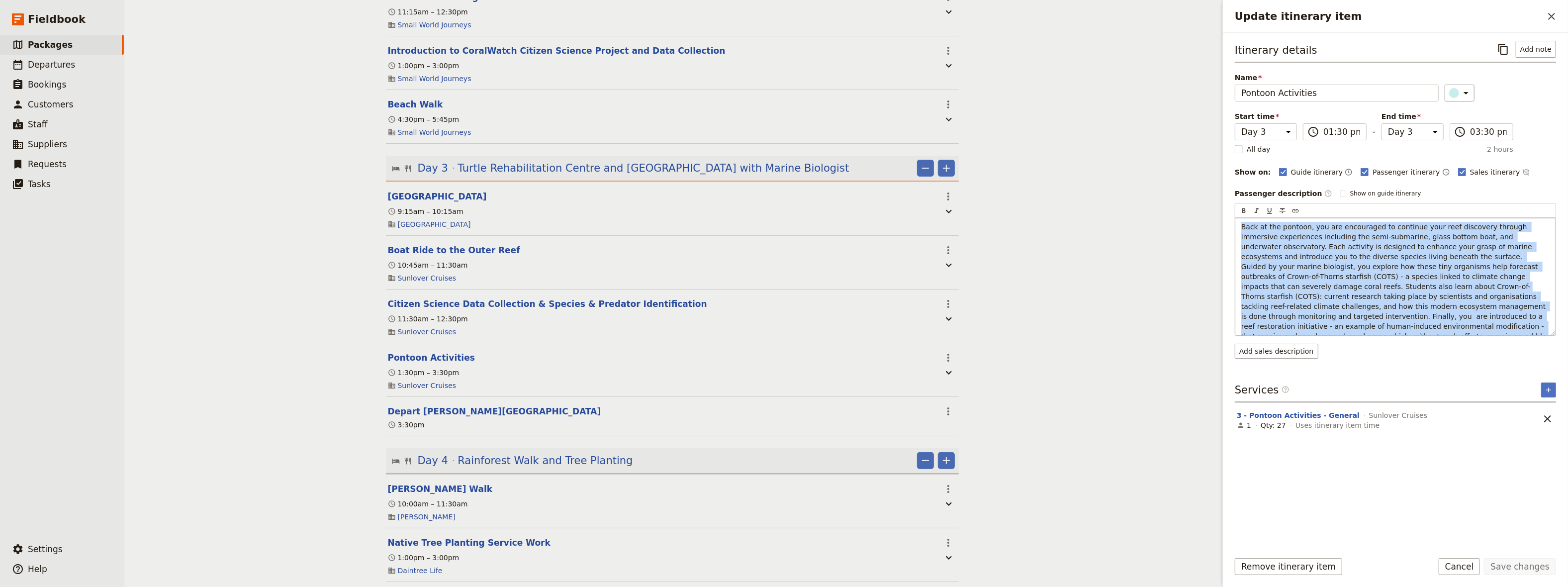
drag, startPoint x: 1371, startPoint y: 328, endPoint x: 1196, endPoint y: 223, distance: 204.1
click at [1235, 223] on div "Back at the pontoon, you are encouraged to continue your reef discovery through…" at bounding box center [1395, 276] width 320 height 118
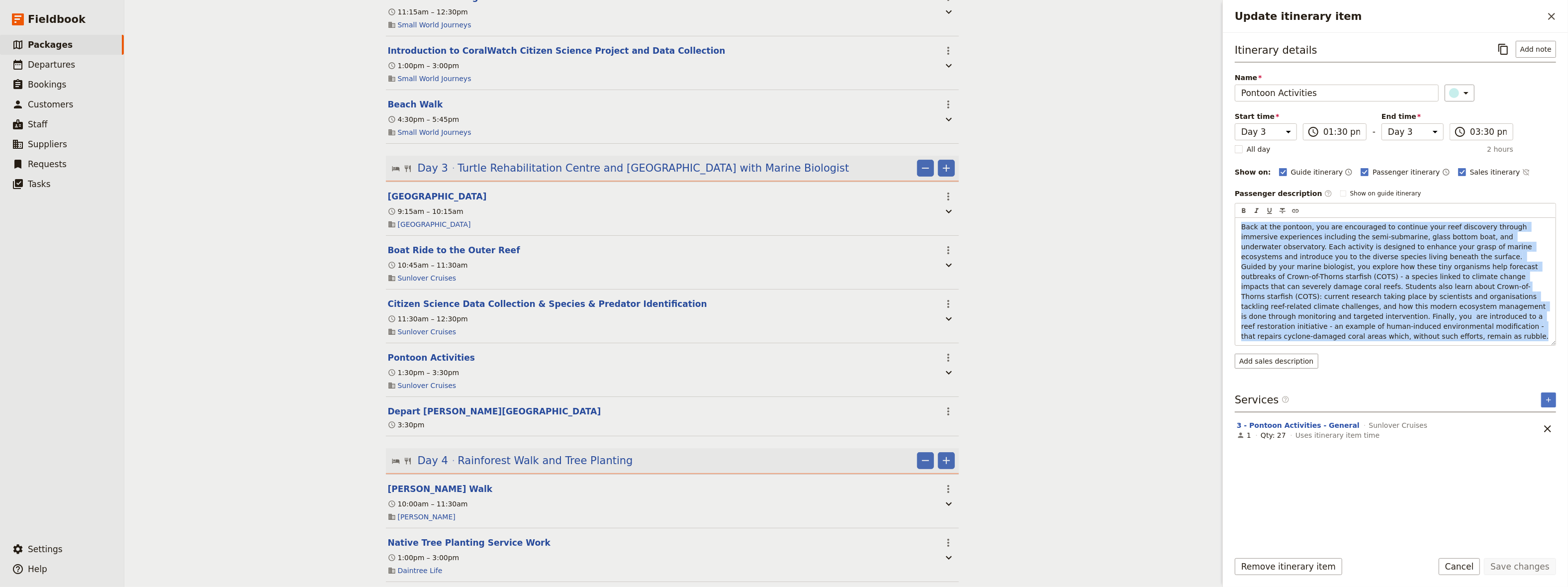
copy span "Back at the pontoon, you are encouraged to continue your reef discovery through…"
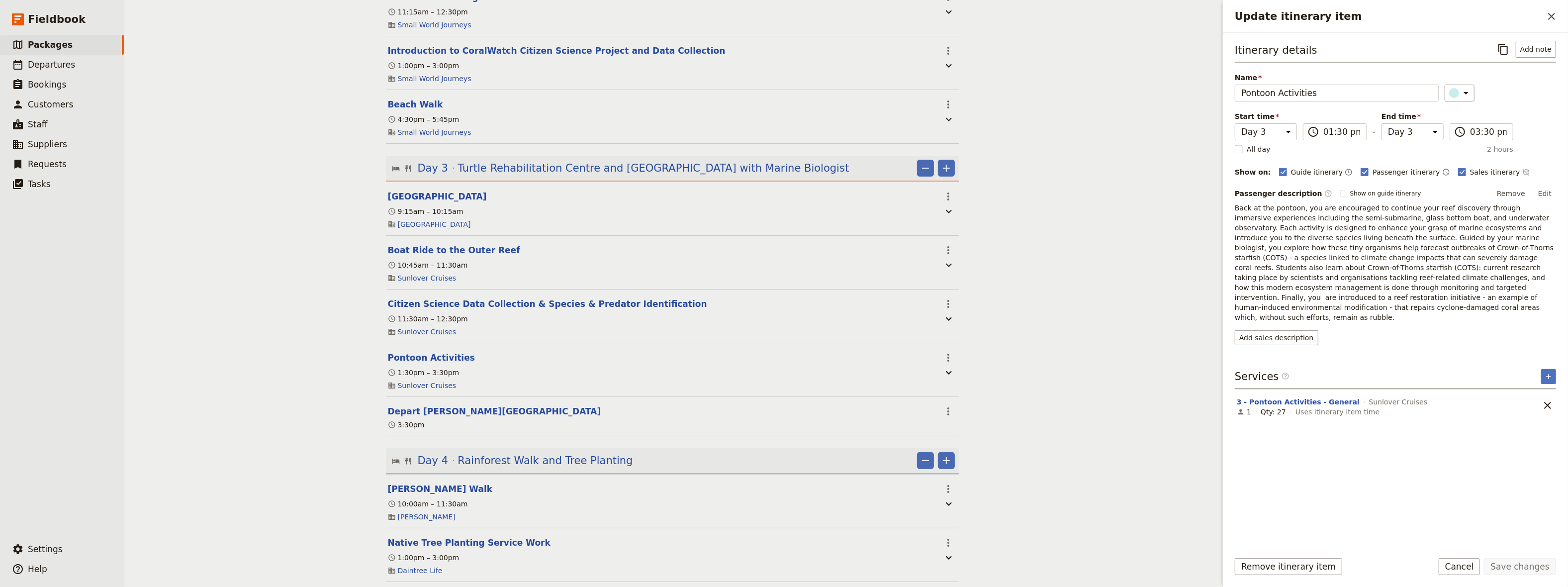
click at [1282, 351] on div "Itinerary details ​ Add note Name Pontoon Activities ​ Start time Day 1 Day 2 D…" at bounding box center [1395, 291] width 321 height 502
click at [1287, 330] on button "Add sales description" at bounding box center [1277, 337] width 83 height 15
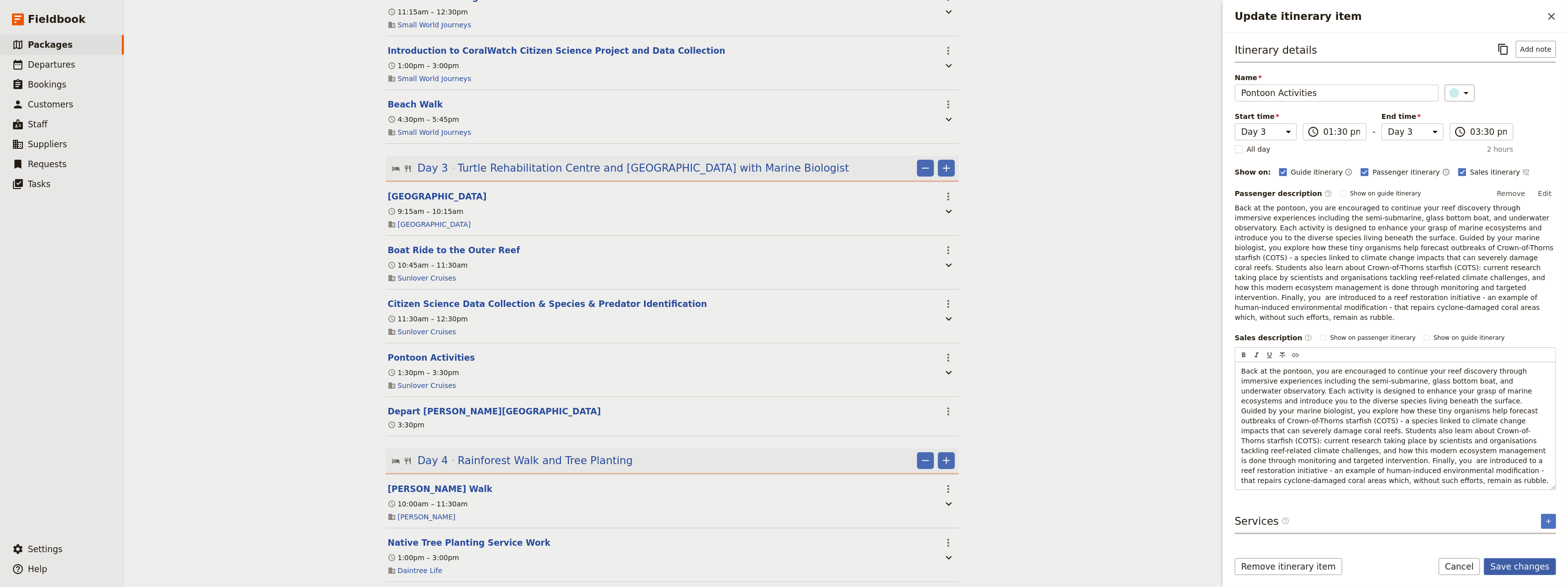
click at [1519, 567] on button "Save changes" at bounding box center [1520, 567] width 73 height 17
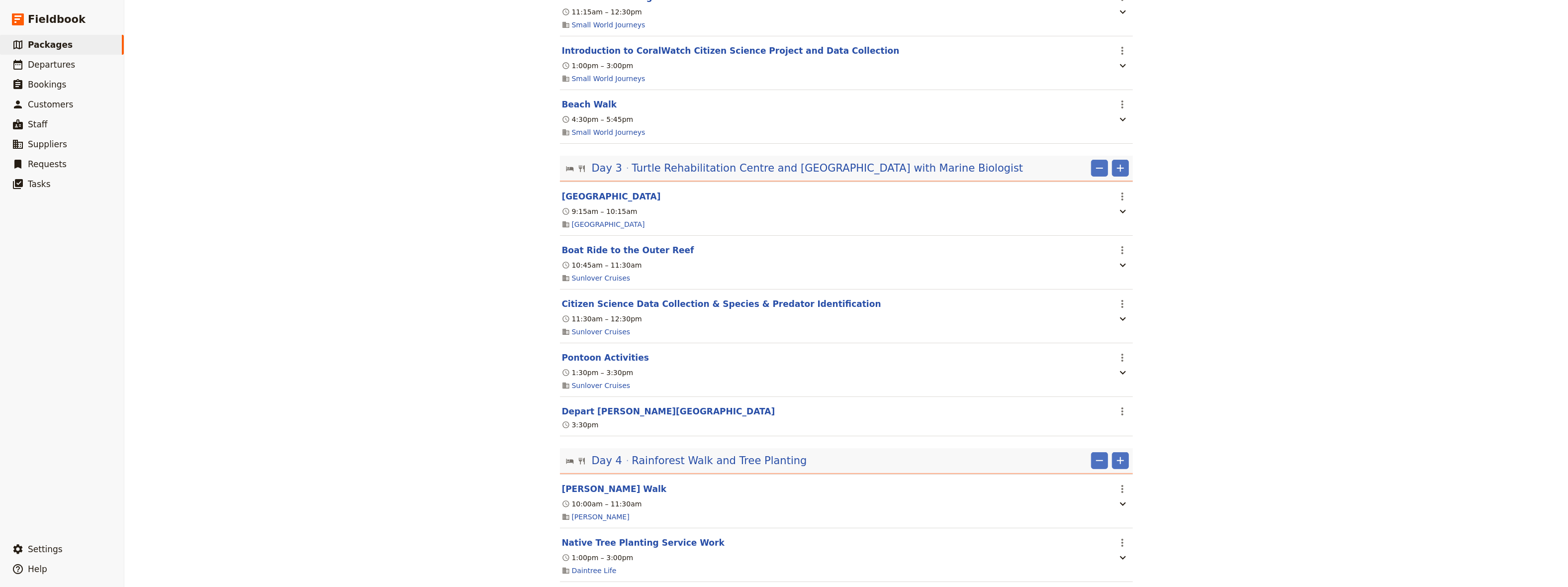
scroll to position [0, 0]
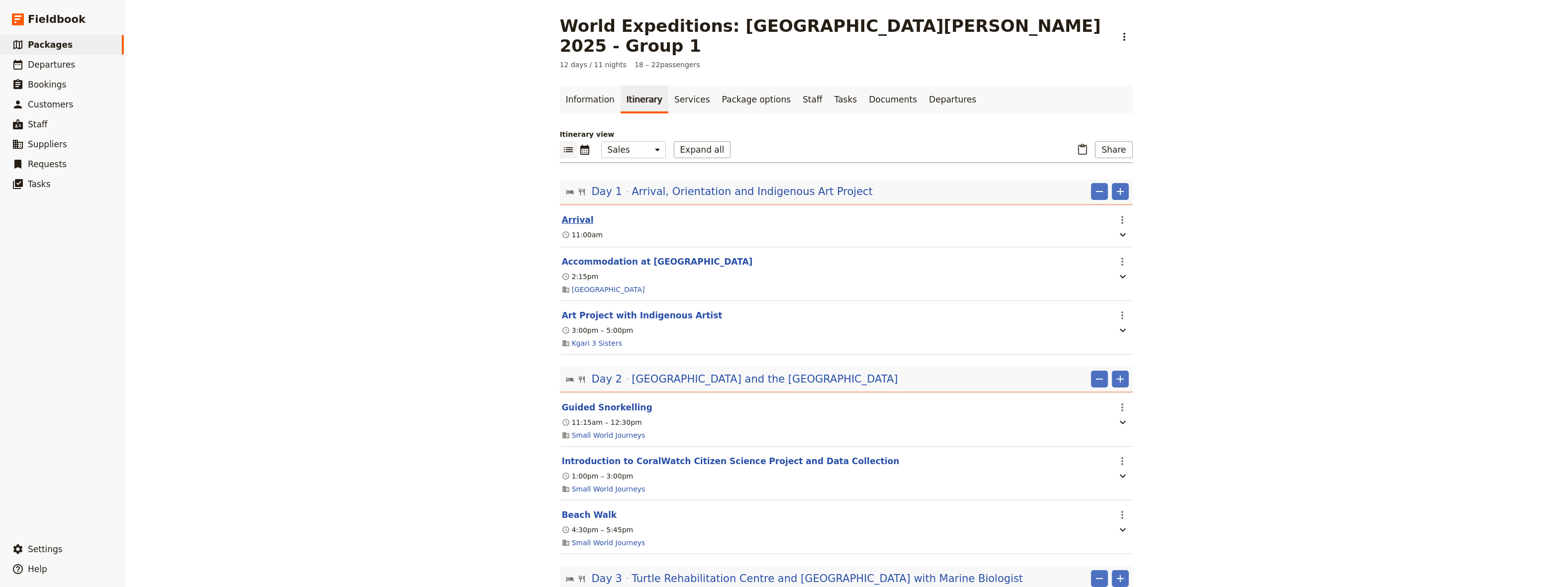
click at [571, 214] on button "Arrival" at bounding box center [578, 220] width 32 height 12
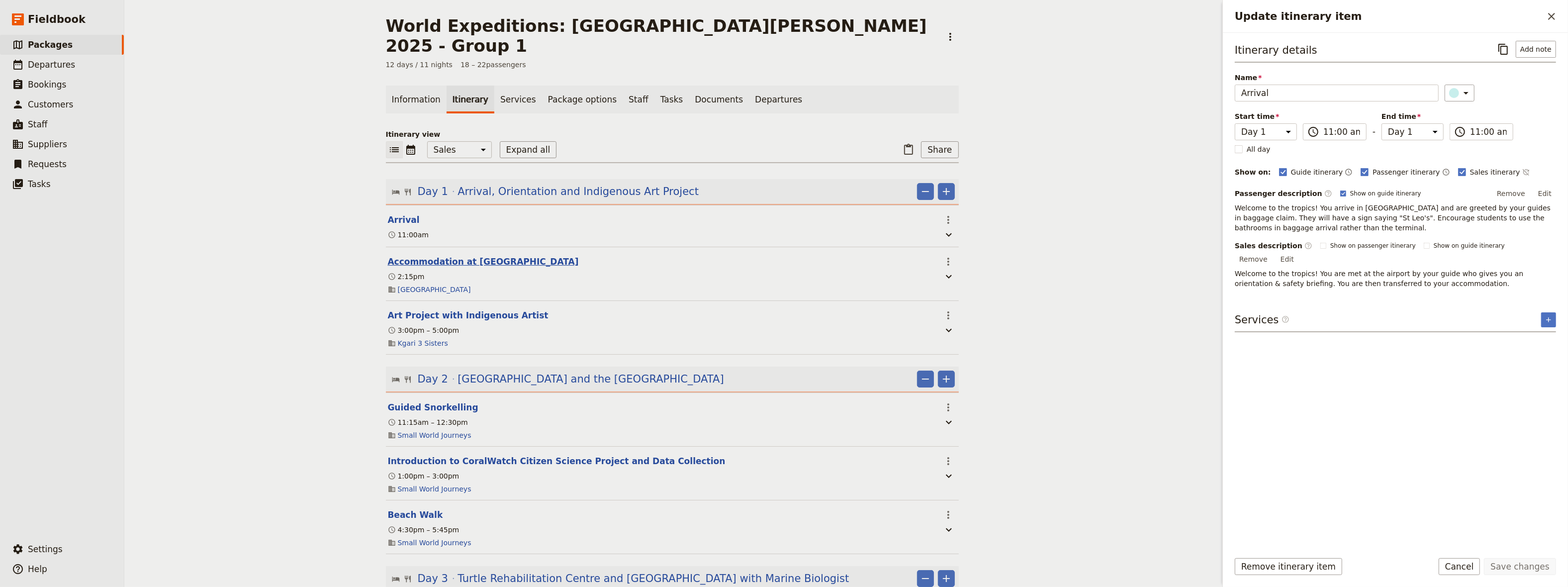
click at [458, 256] on button "Accommodation at [GEOGRAPHIC_DATA]" at bounding box center [483, 261] width 191 height 12
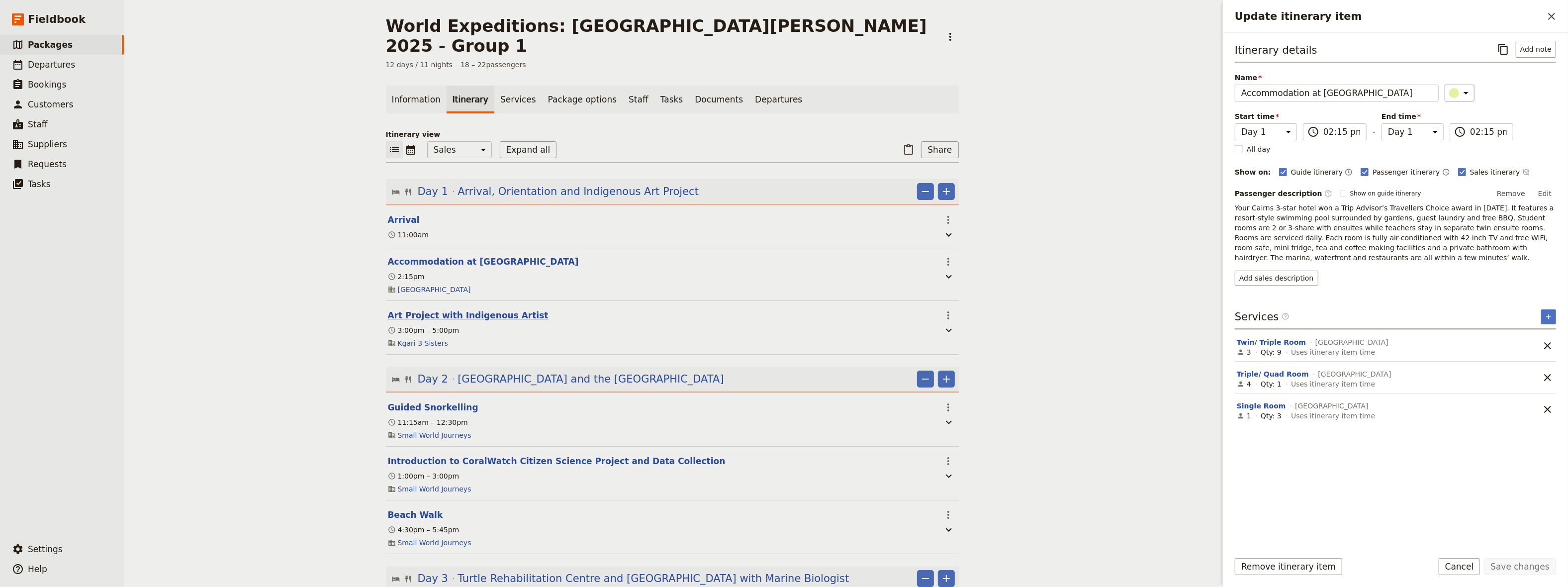
click at [443, 310] on button "Art Project with Indigenous Artist" at bounding box center [468, 315] width 161 height 12
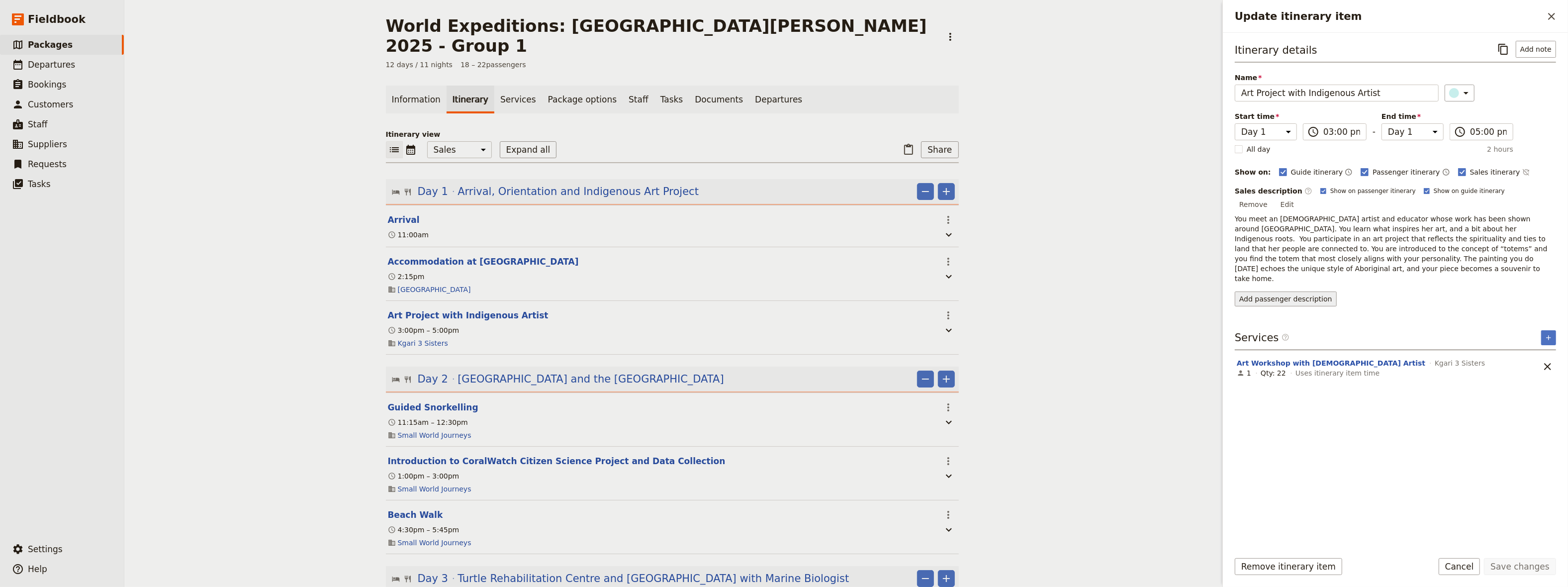
click at [1303, 291] on button "Add passenger description" at bounding box center [1286, 298] width 102 height 15
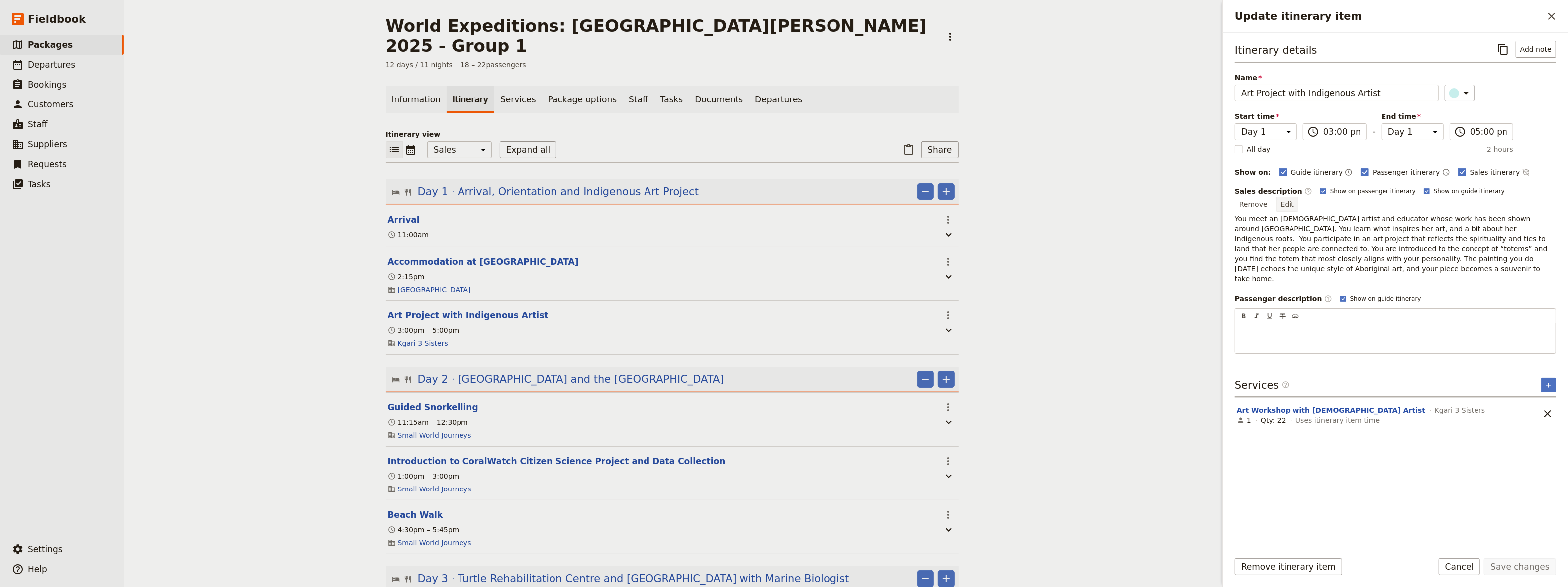
click at [1299, 197] on button "Edit" at bounding box center [1287, 205] width 22 height 15
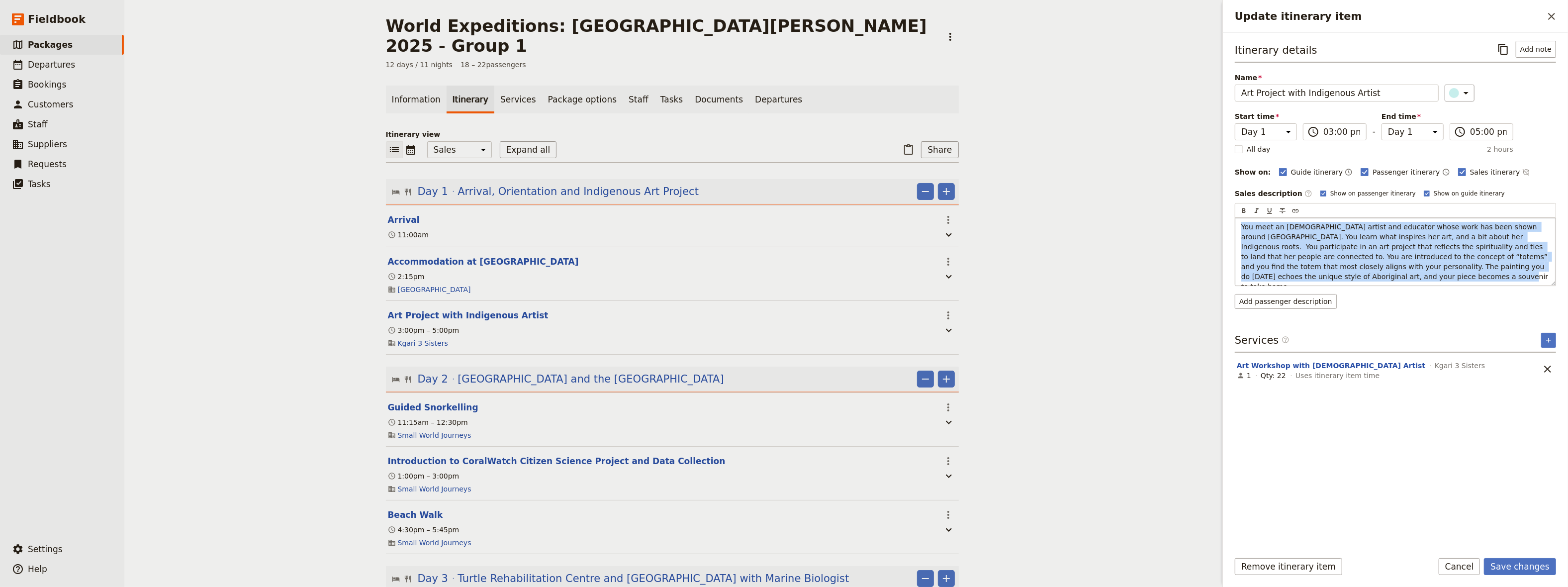
drag, startPoint x: 1311, startPoint y: 274, endPoint x: 1237, endPoint y: 225, distance: 88.8
click at [1237, 225] on div "You meet an [DEMOGRAPHIC_DATA] artist and educator whose work has been shown ar…" at bounding box center [1395, 251] width 320 height 67
copy span "You meet an [DEMOGRAPHIC_DATA] artist and educator whose work has been shown ar…"
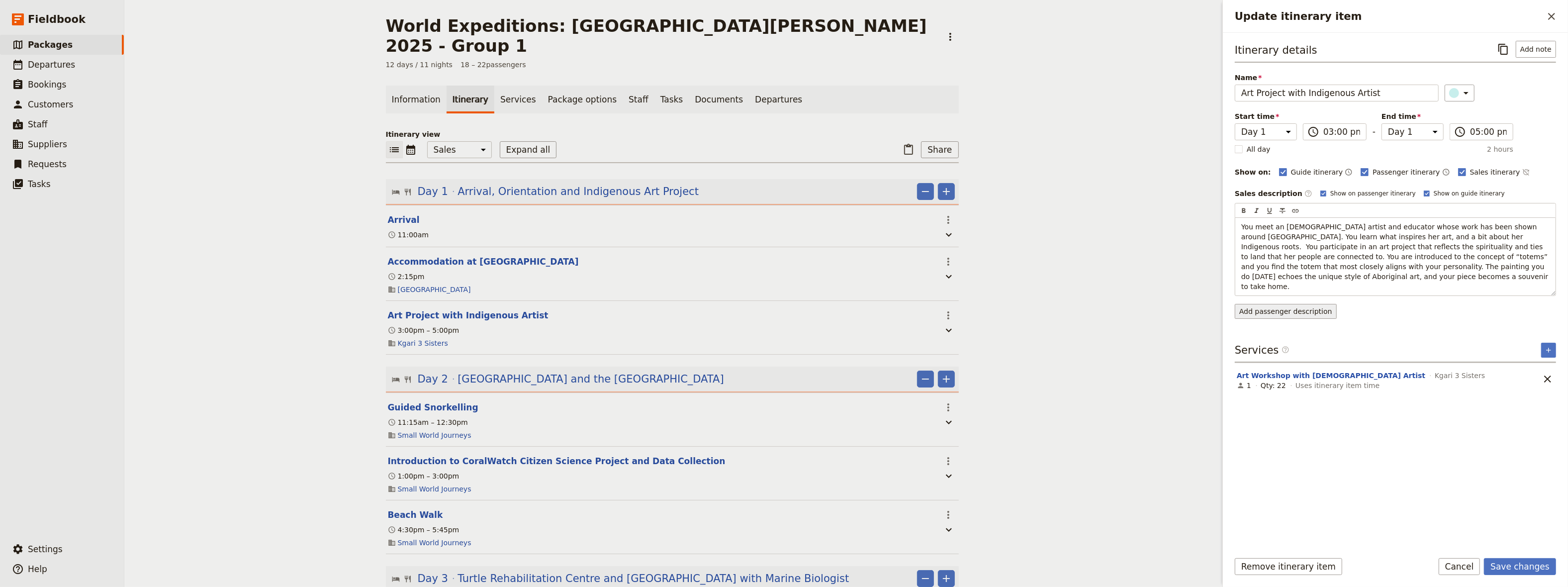
click at [1287, 303] on div "Itinerary details ​ Add note Name Art Project with Indigenous Artist ​ Start ti…" at bounding box center [1395, 291] width 321 height 502
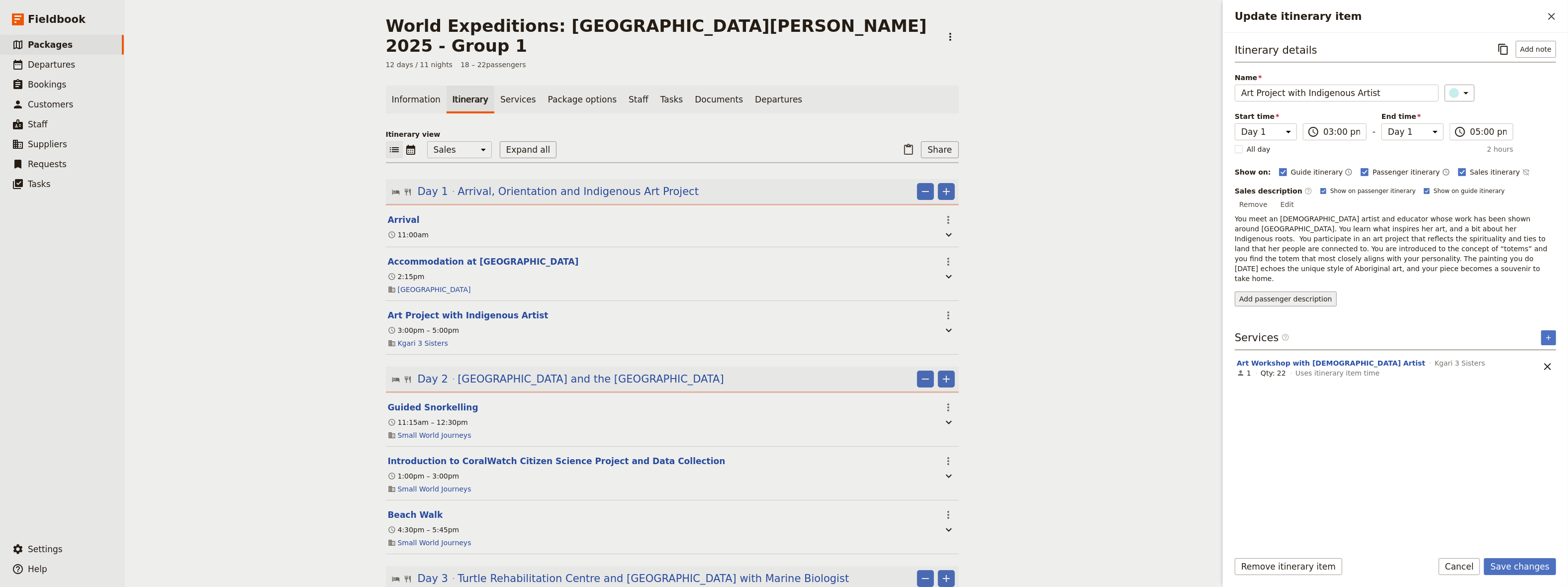
click at [1258, 291] on button "Add passenger description" at bounding box center [1286, 298] width 102 height 15
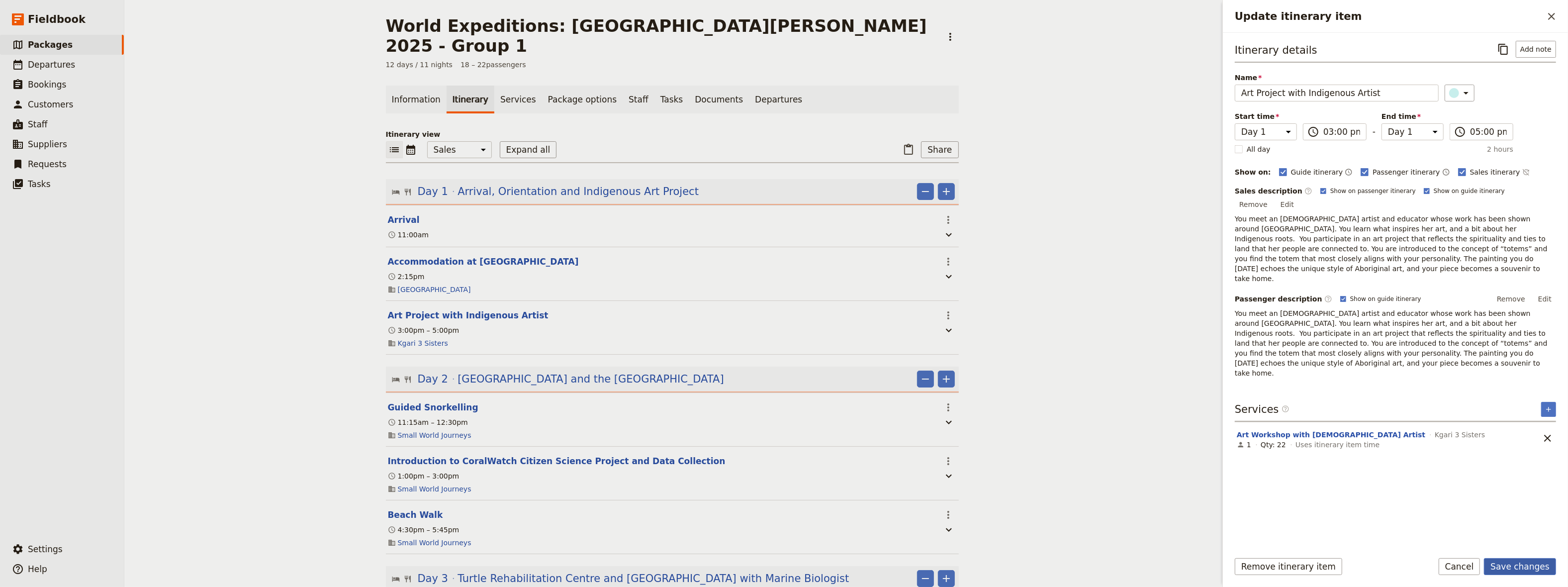
click at [1513, 564] on button "Save changes" at bounding box center [1520, 567] width 73 height 17
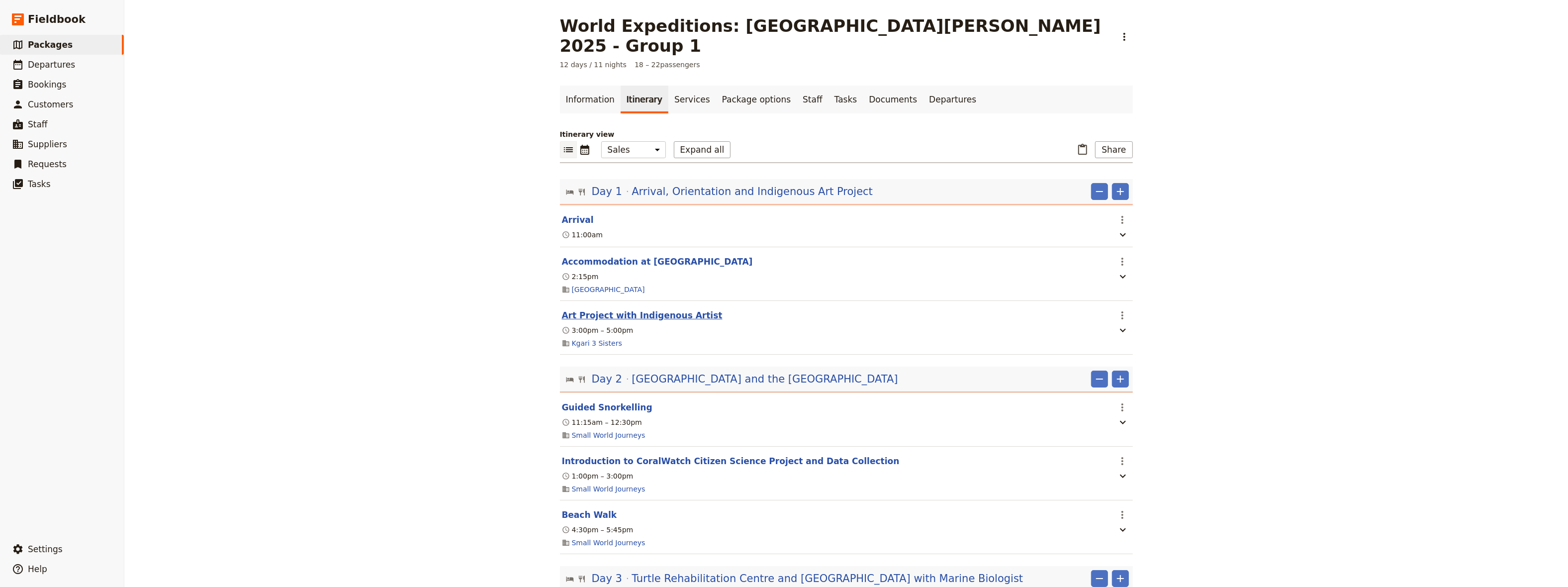
click at [600, 310] on button "Art Project with Indigenous Artist" at bounding box center [642, 315] width 161 height 12
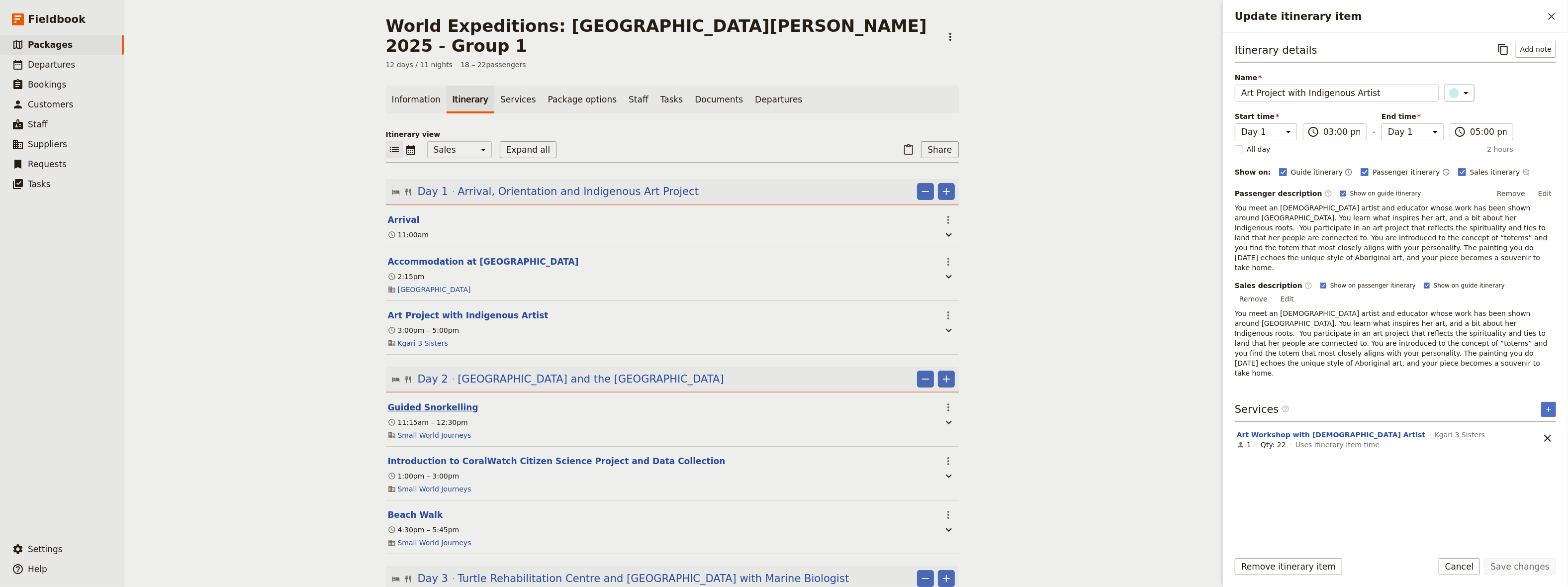
click at [415, 402] on button "Guided Snorkelling" at bounding box center [433, 407] width 90 height 12
select select "2"
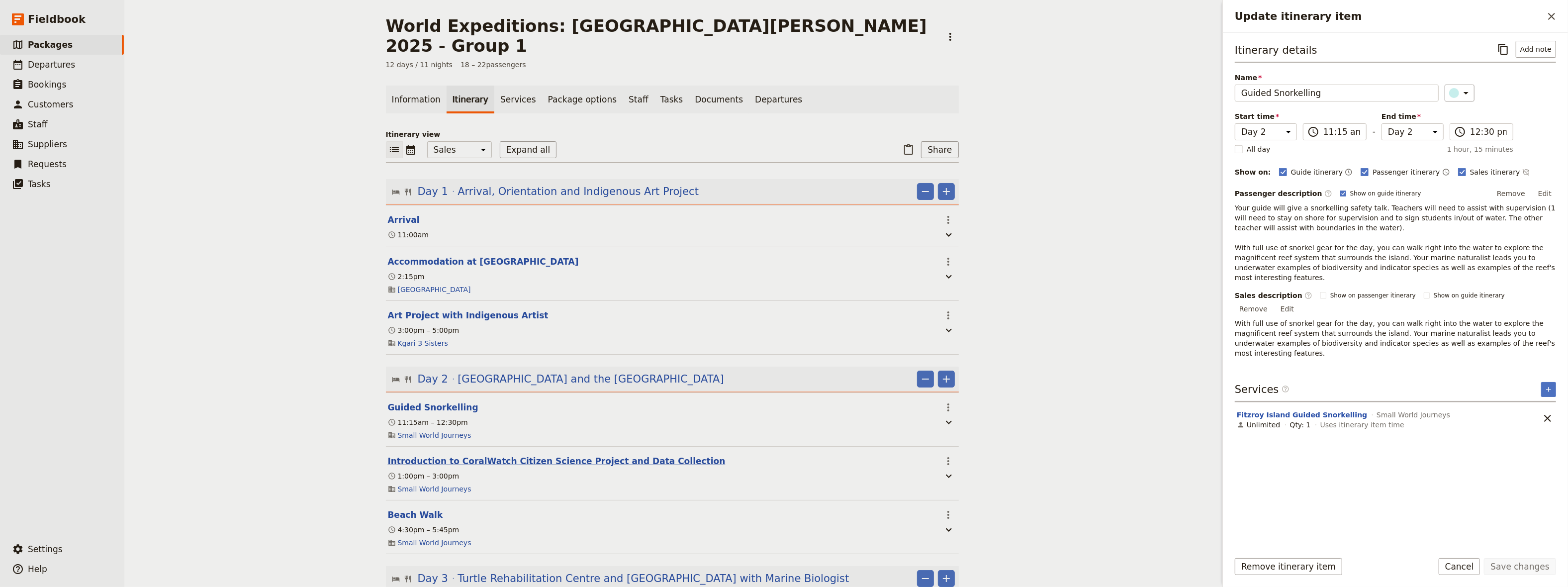
click at [472, 455] on button "Introduction to CoralWatch Citizen Science Project and Data Collection" at bounding box center [557, 460] width 338 height 12
select select "2"
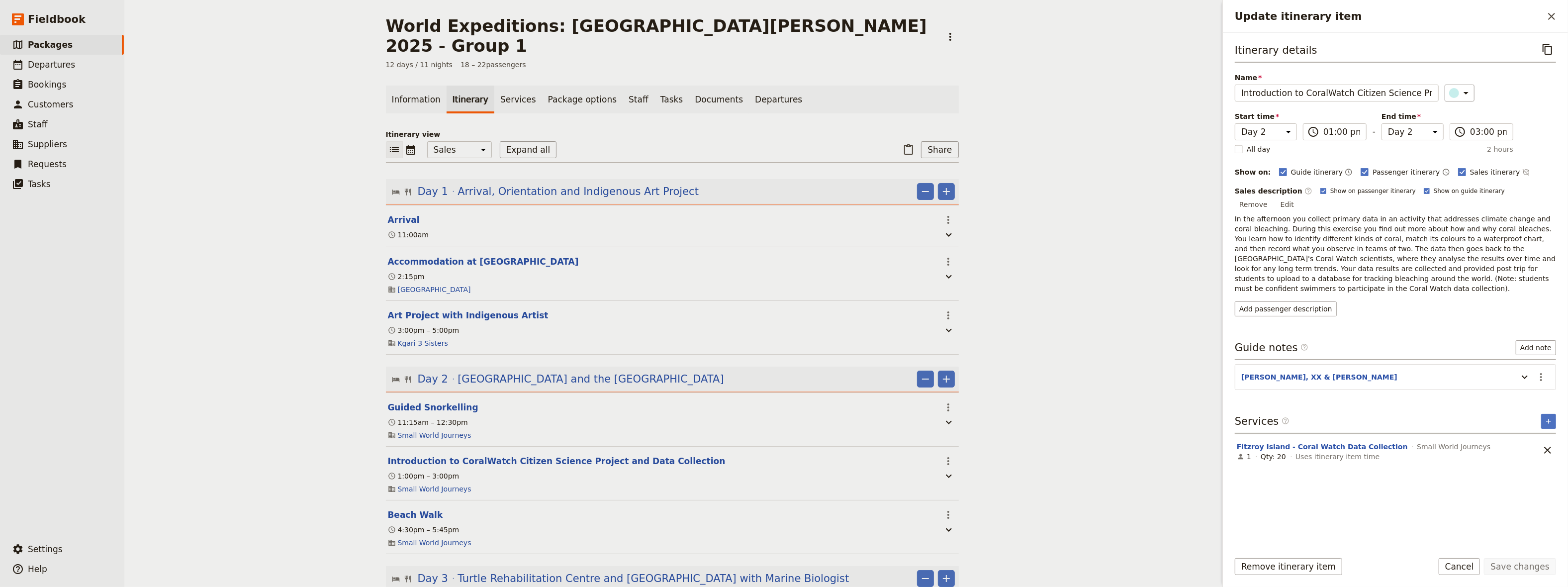
drag, startPoint x: 1548, startPoint y: 191, endPoint x: 1540, endPoint y: 199, distance: 11.3
click at [1299, 197] on button "Edit" at bounding box center [1287, 205] width 22 height 15
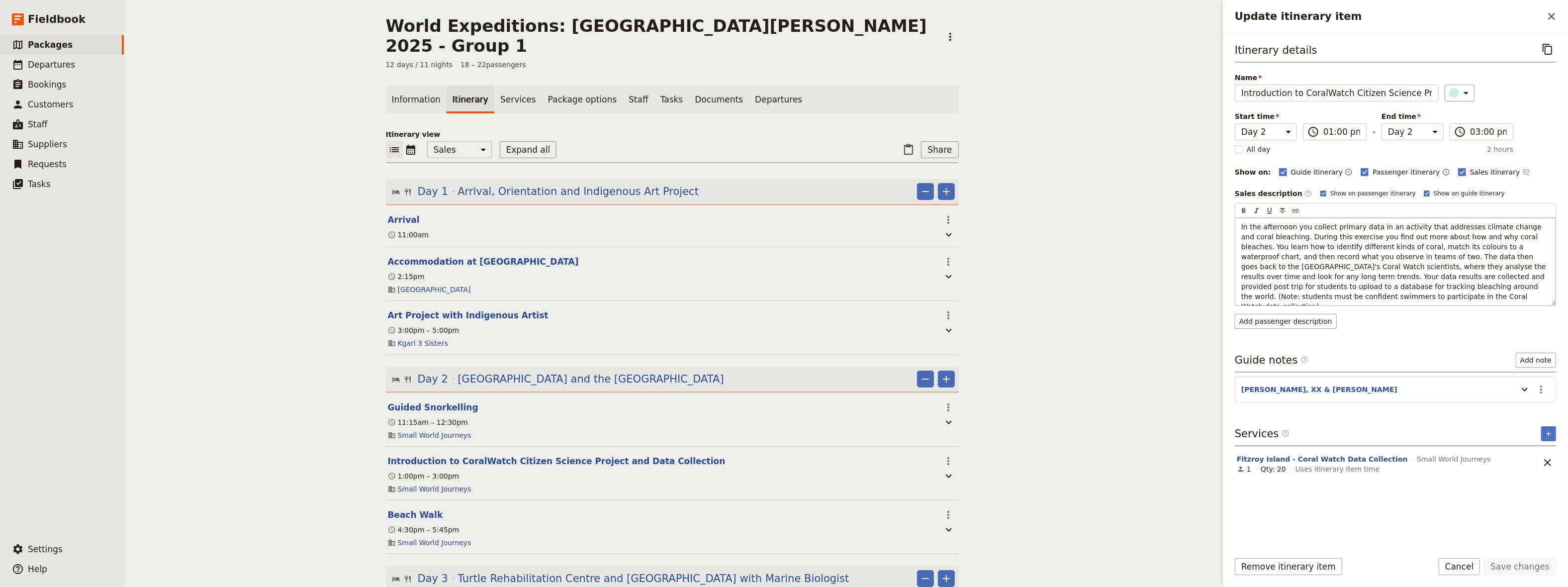
drag, startPoint x: 1328, startPoint y: 297, endPoint x: 1236, endPoint y: 225, distance: 116.8
click at [1236, 225] on div "In the afternoon you collect primary data in an activity that addresses climate…" at bounding box center [1395, 261] width 320 height 88
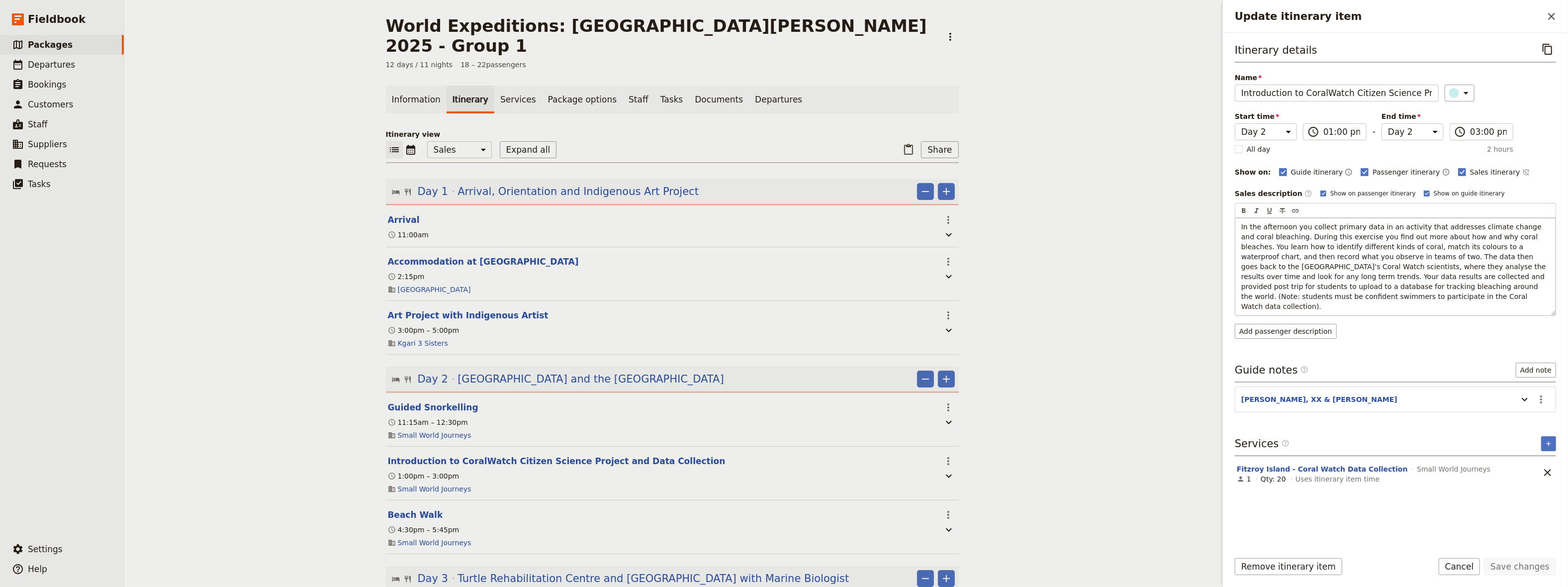
copy span "In the afternoon you collect primary data in an activity that addresses climate…"
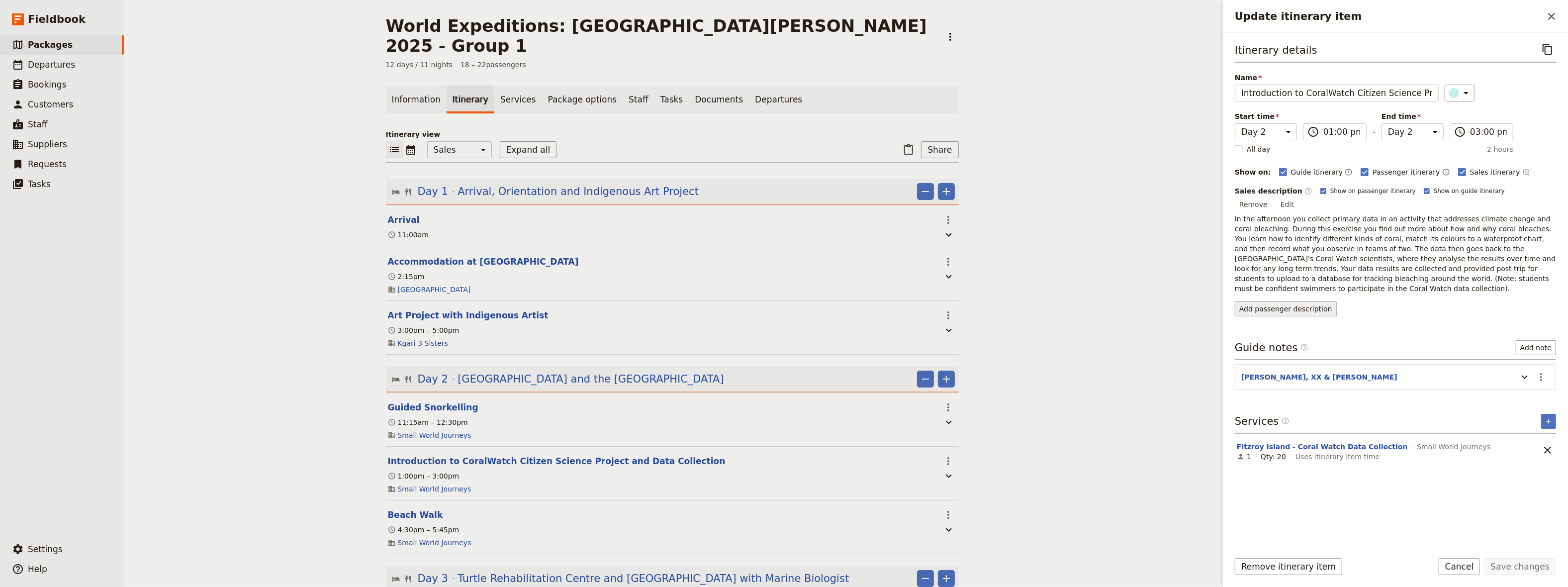
click at [1280, 323] on div "Itinerary details ​ Name Introduction to CoralWatch Citizen Science Project and…" at bounding box center [1395, 291] width 321 height 502
click at [1278, 302] on button "Add passenger description" at bounding box center [1286, 309] width 102 height 15
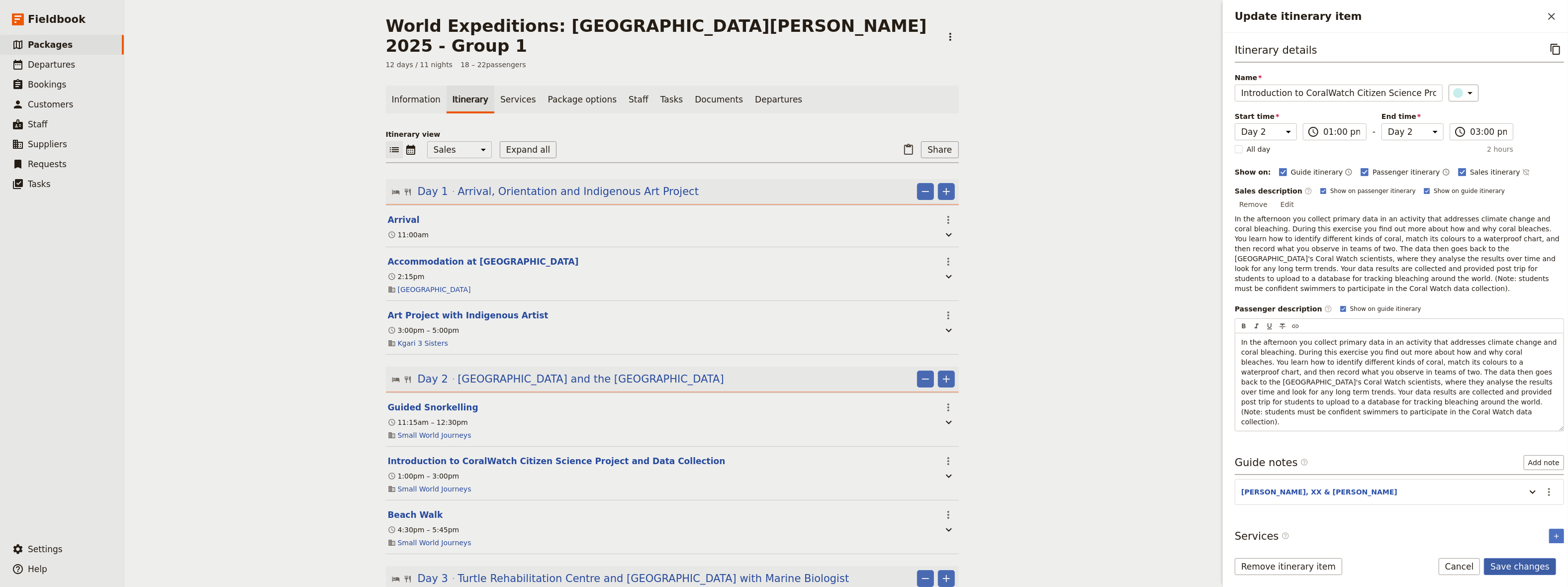
click at [1540, 566] on button "Save changes" at bounding box center [1520, 567] width 73 height 17
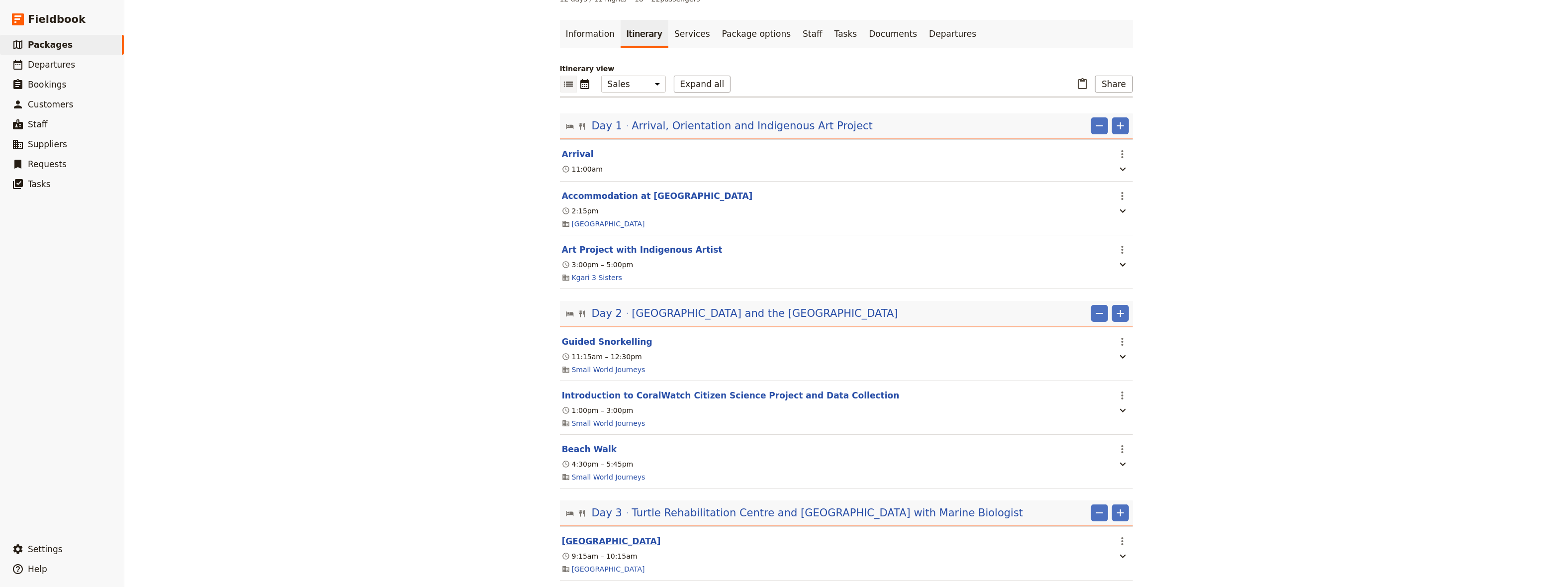
scroll to position [137, 0]
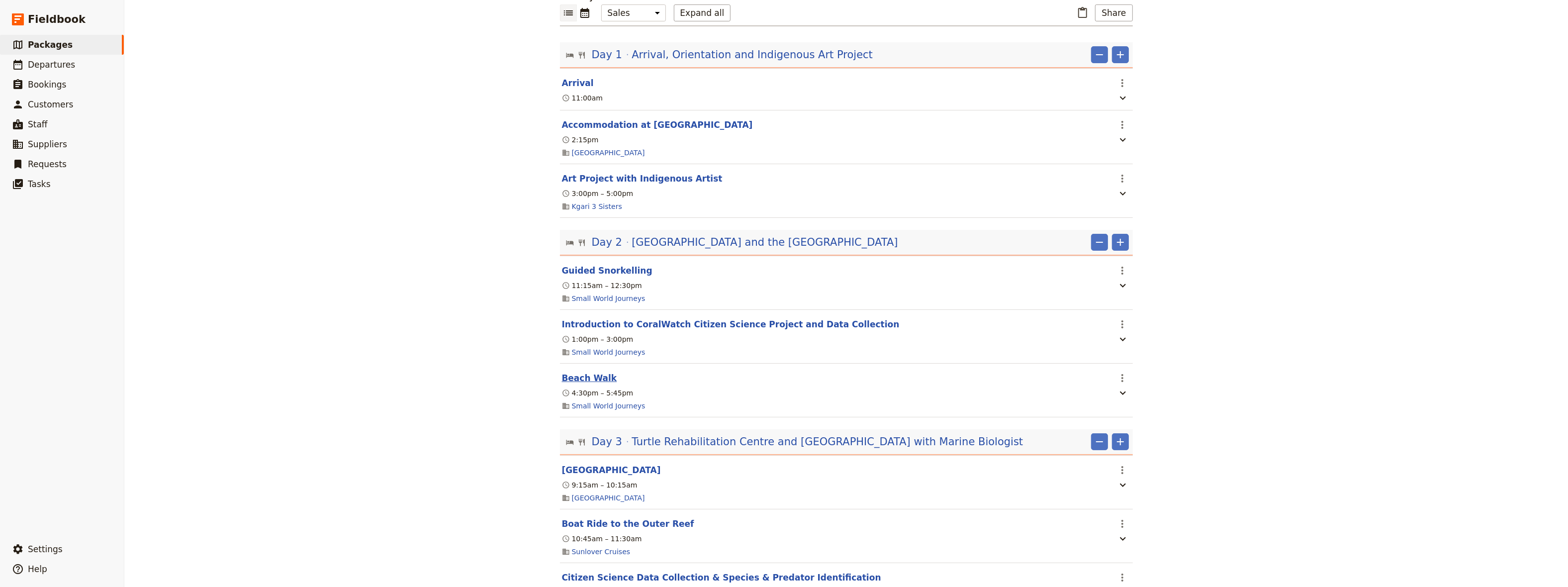
click at [574, 372] on button "Beach Walk" at bounding box center [589, 377] width 55 height 12
select select "2"
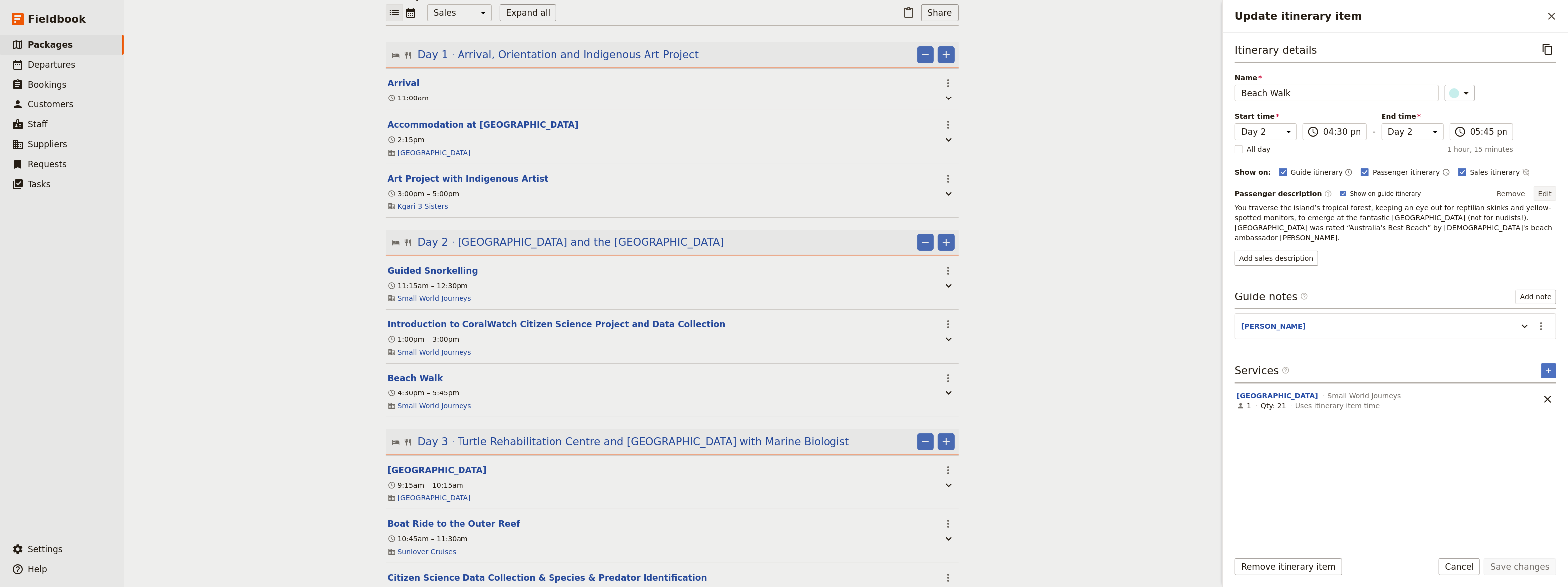
click at [1548, 192] on button "Edit" at bounding box center [1545, 193] width 22 height 15
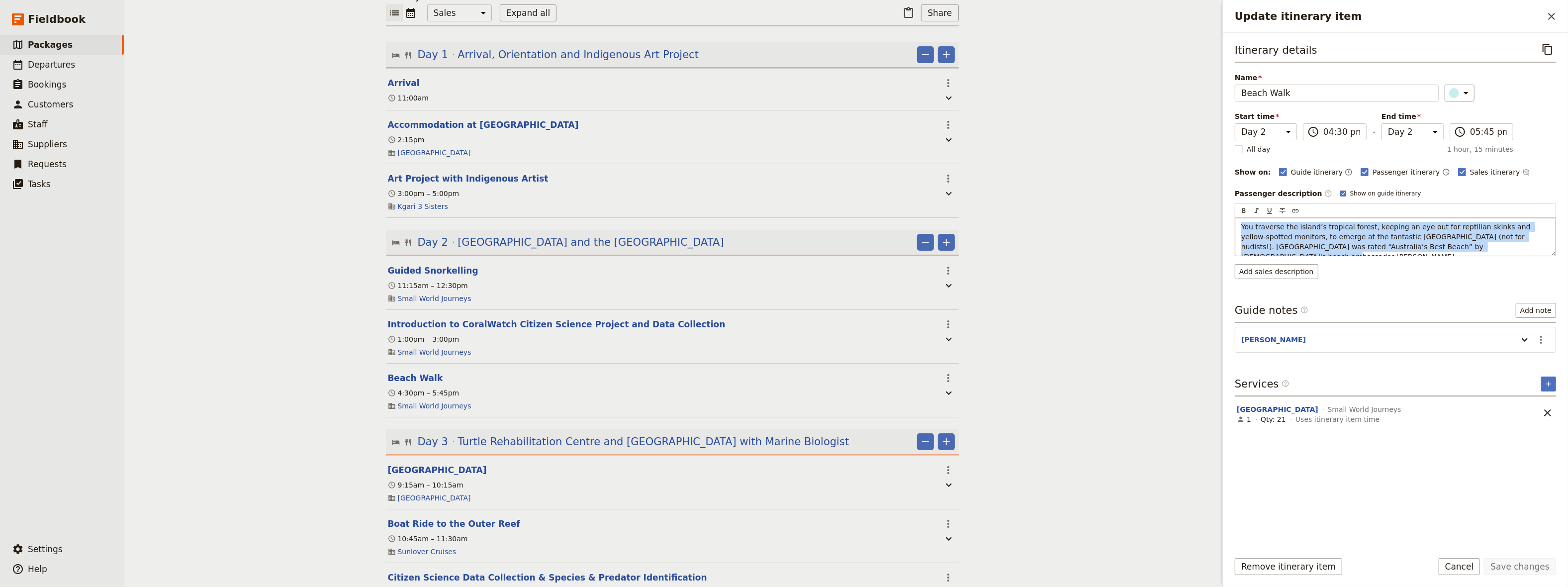
drag, startPoint x: 1459, startPoint y: 244, endPoint x: 1172, endPoint y: 210, distance: 289.0
click at [1235, 218] on div "You traverse the island’s tropical forest, keeping an eye out for reptilian ski…" at bounding box center [1395, 236] width 320 height 38
copy span "You traverse the island’s tropical forest, keeping an eye out for reptilian ski…"
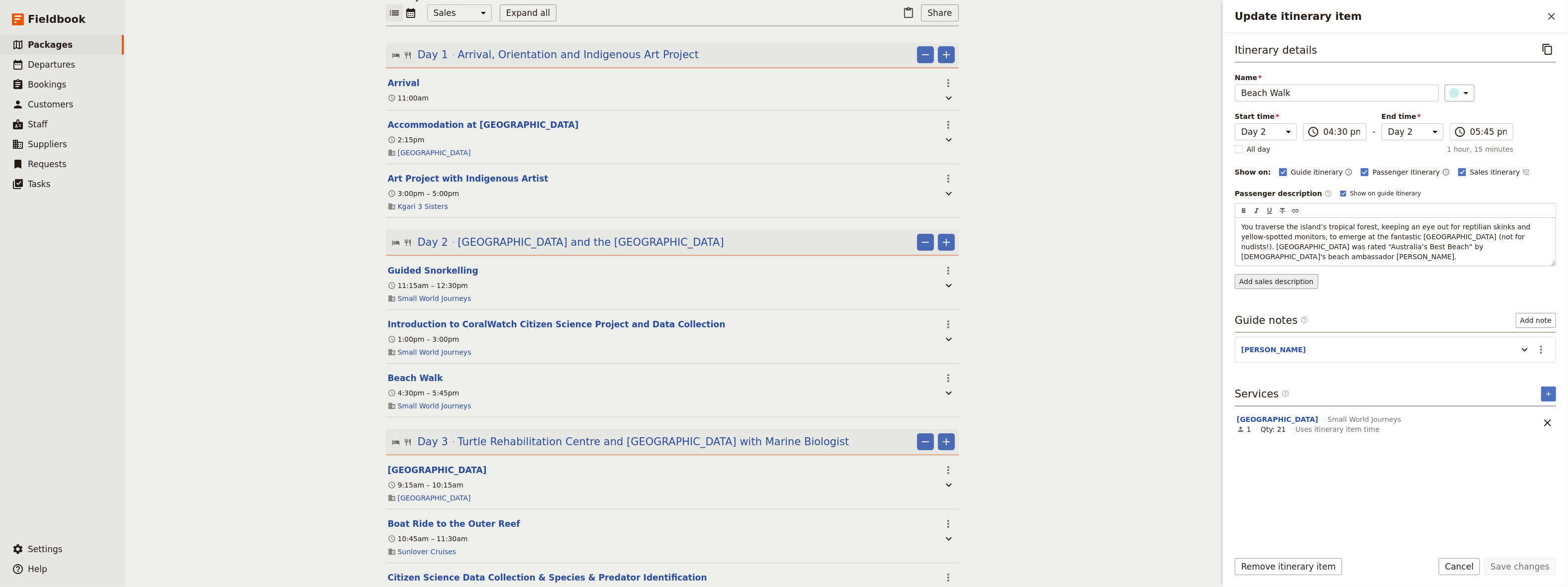
click at [1245, 271] on div "Itinerary details ​ Name Beach Walk ​ Start time Day 1 Day 2 Day 3 Day 4 Day 5 …" at bounding box center [1395, 291] width 321 height 502
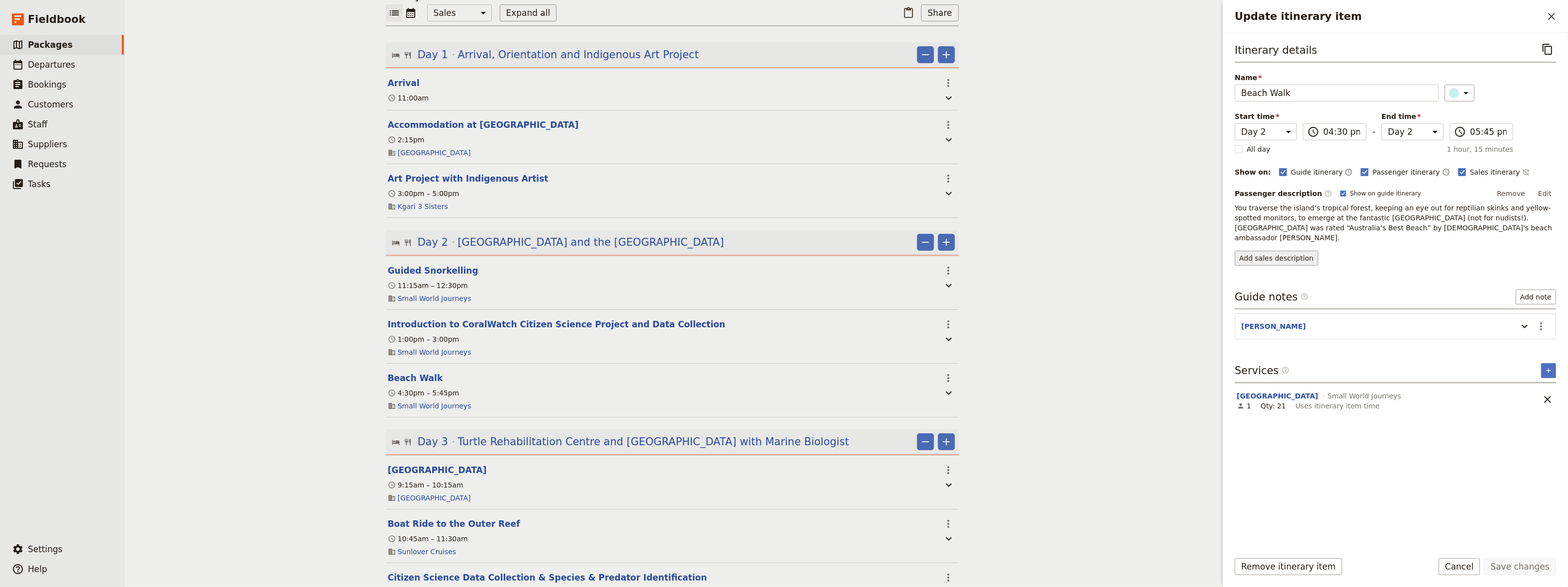
click at [1262, 251] on button "Add sales description" at bounding box center [1277, 258] width 83 height 15
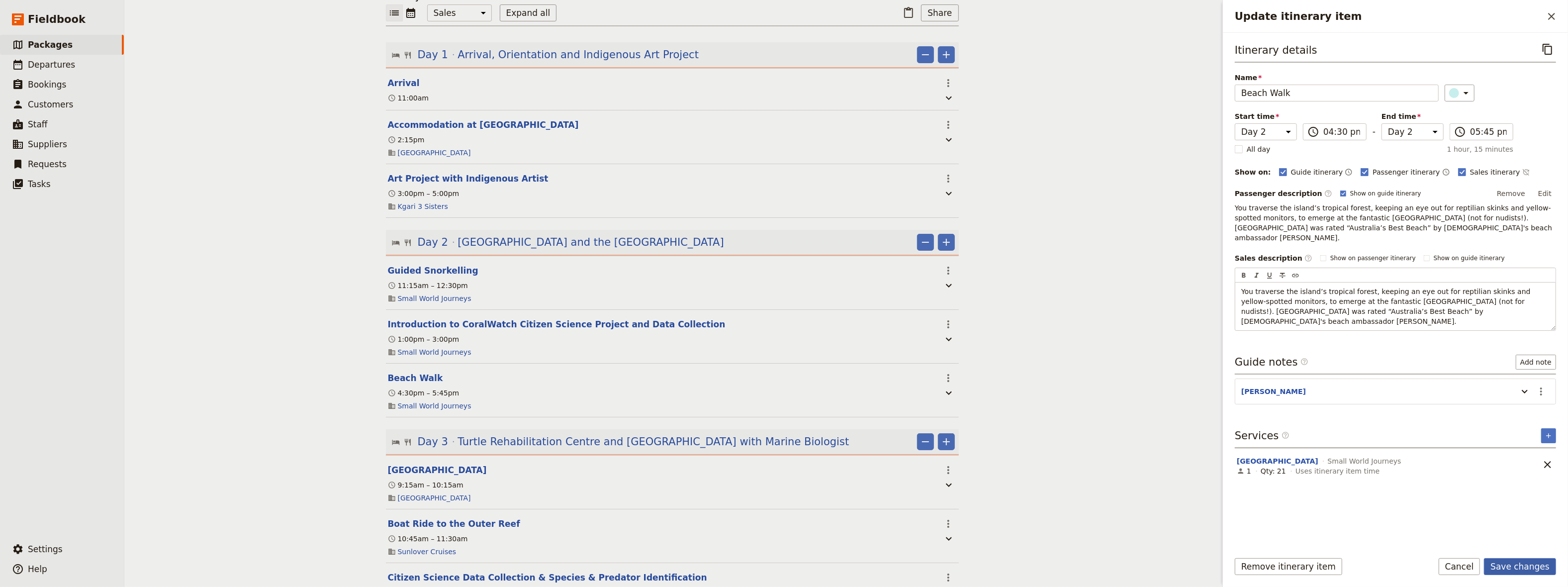
click at [1512, 563] on button "Save changes" at bounding box center [1520, 567] width 73 height 17
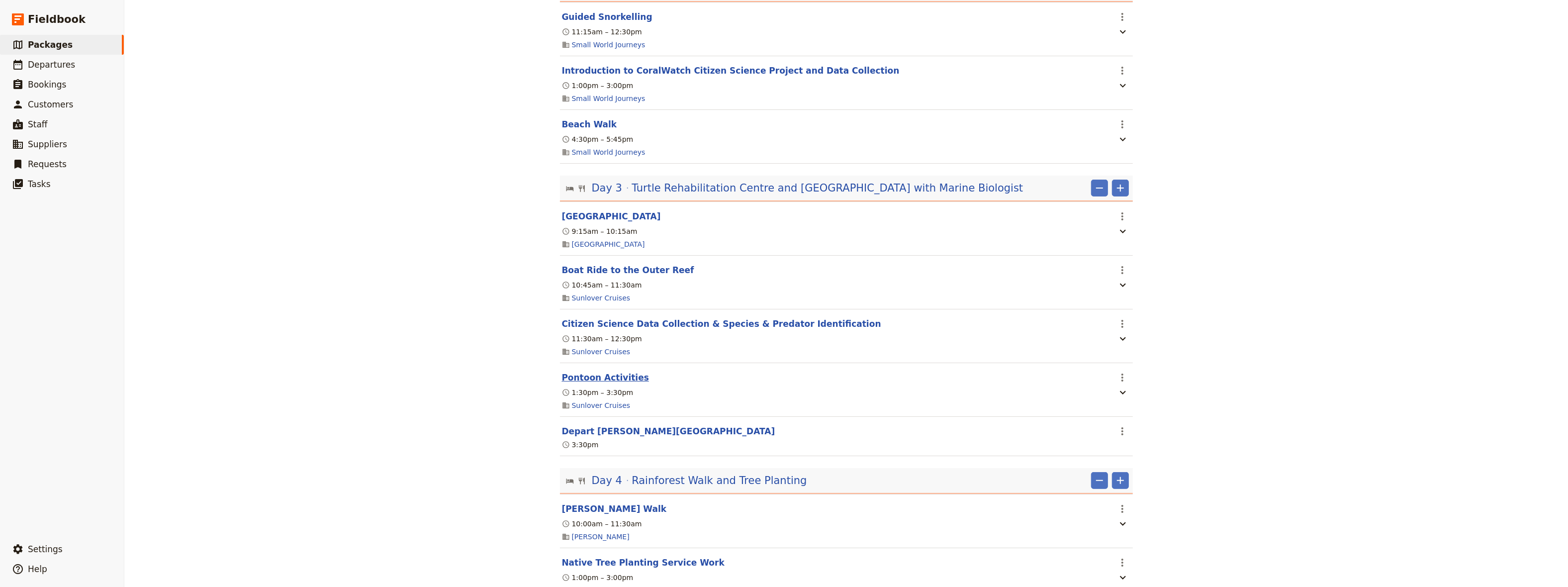
scroll to position [411, 0]
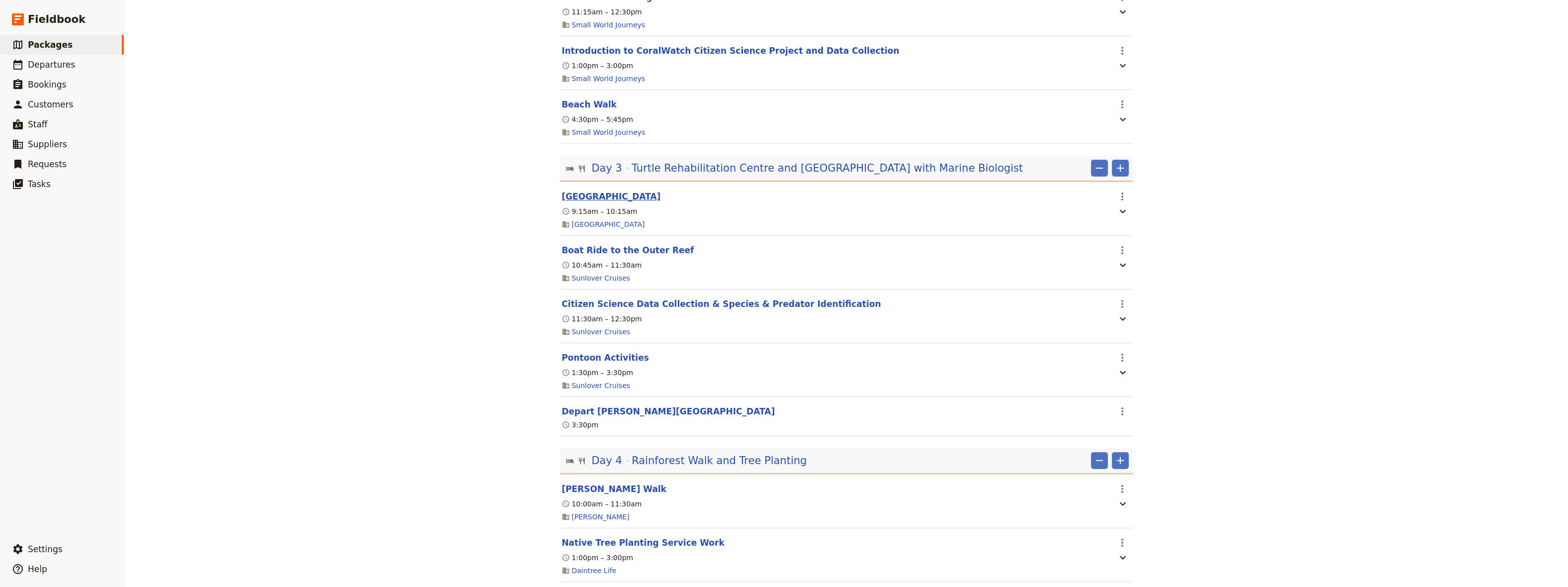
click at [638, 190] on button "[GEOGRAPHIC_DATA]" at bounding box center [611, 196] width 99 height 12
select select "3"
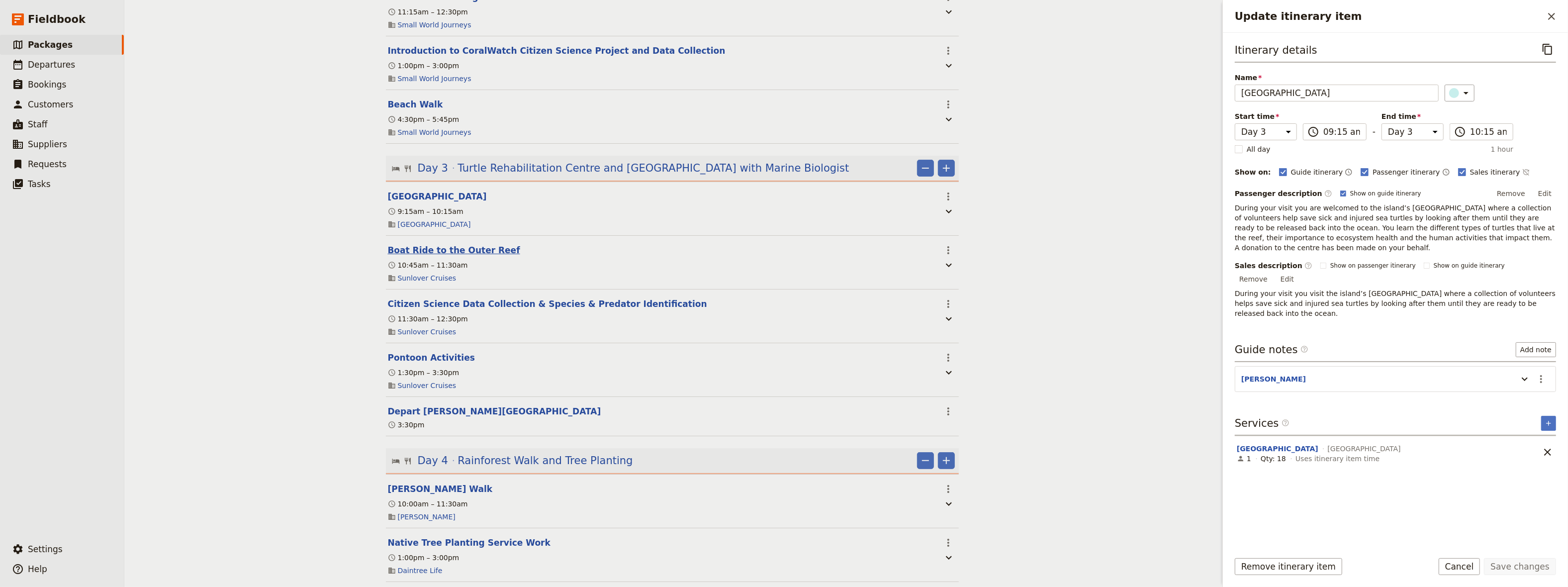
click at [451, 244] on button "Boat Ride to the Outer Reef" at bounding box center [454, 250] width 133 height 12
select select "3"
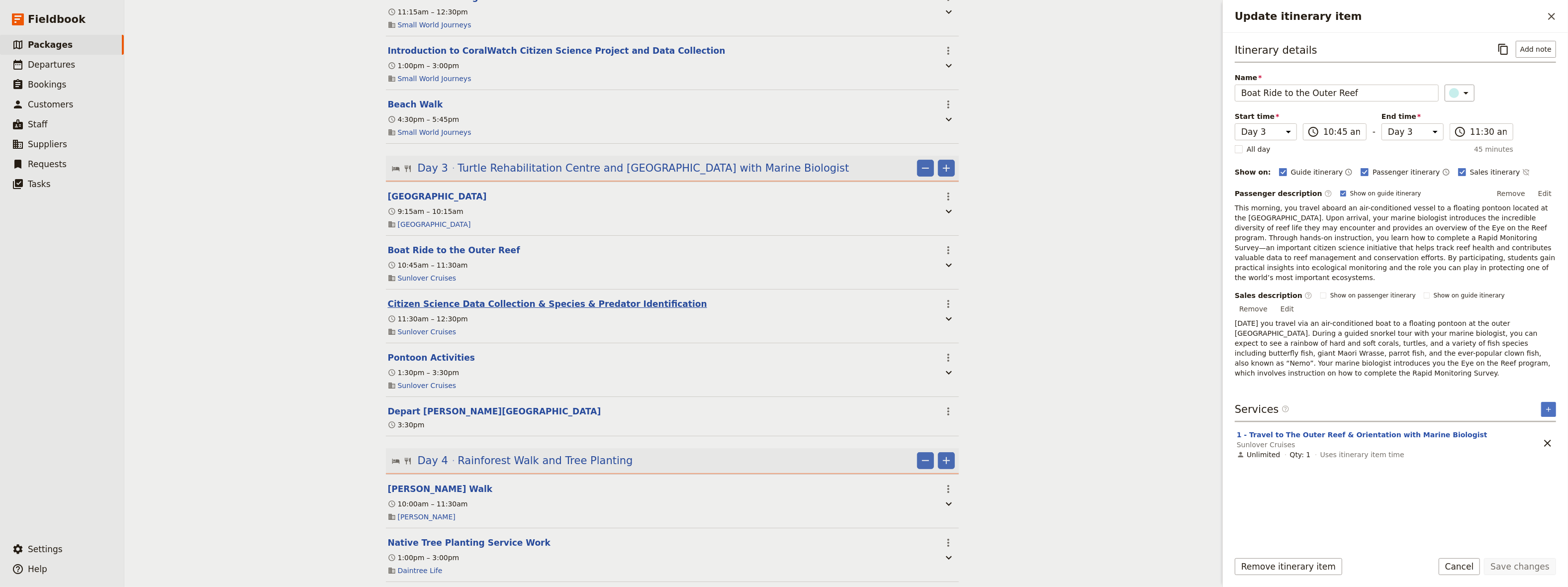
click at [432, 298] on button "Citizen Science Data Collection & Species & Predator Identification" at bounding box center [547, 304] width 319 height 12
select select "3"
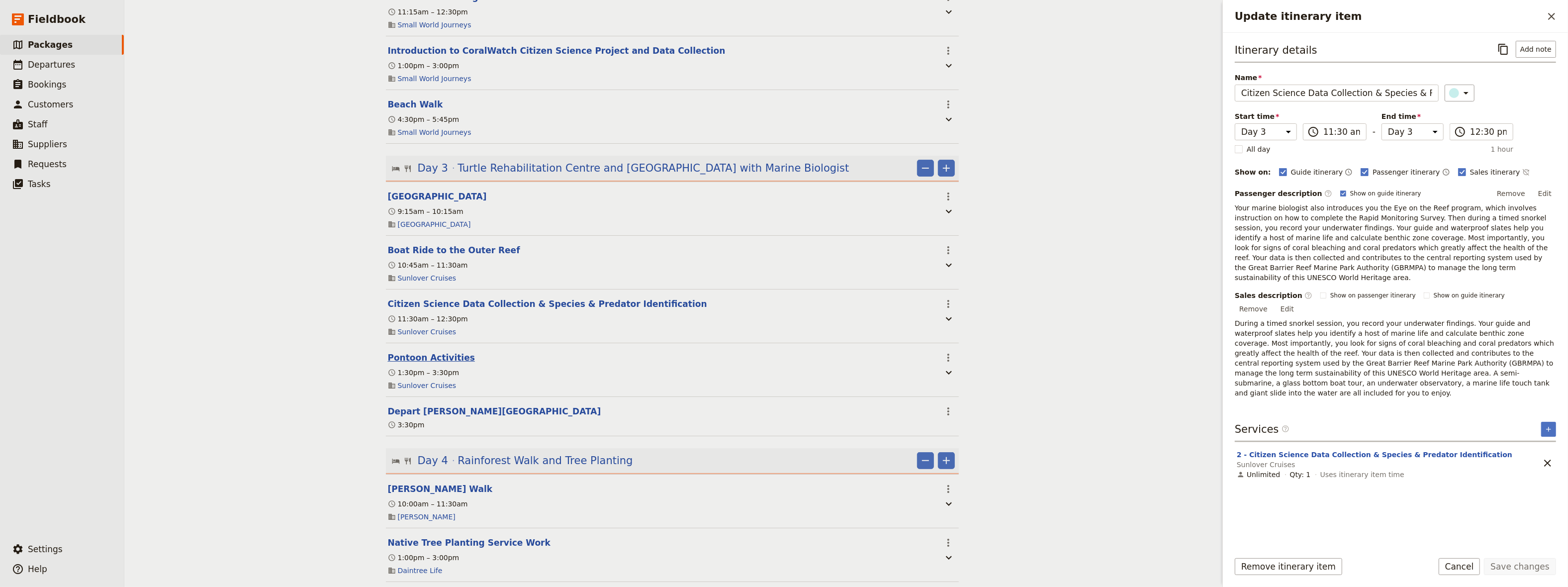
click at [415, 351] on button "Pontoon Activities" at bounding box center [431, 357] width 87 height 12
select select "3"
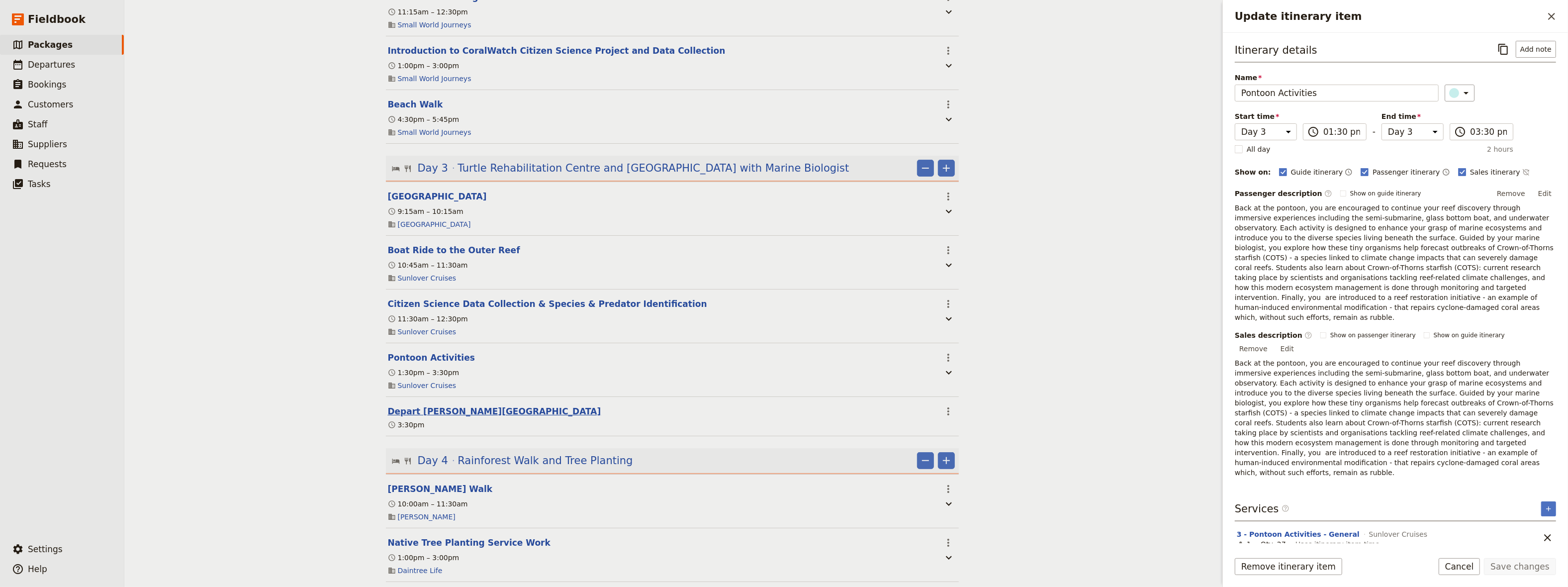
click at [406, 405] on button "Depart [PERSON_NAME][GEOGRAPHIC_DATA]" at bounding box center [494, 411] width 213 height 12
select select "3"
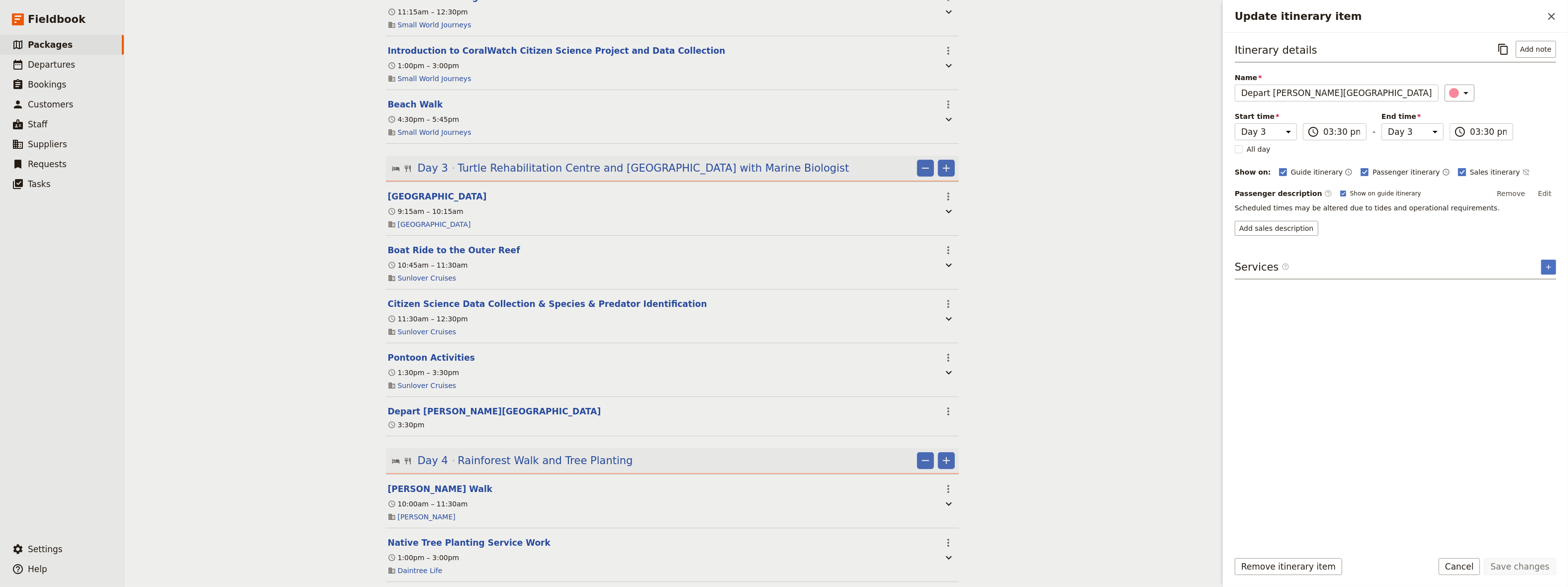
click at [1458, 169] on rect "Update itinerary item" at bounding box center [1462, 172] width 7 height 7
click at [1458, 167] on input "Sales itinerary" at bounding box center [1458, 166] width 1 height 1
checkbox input "false"
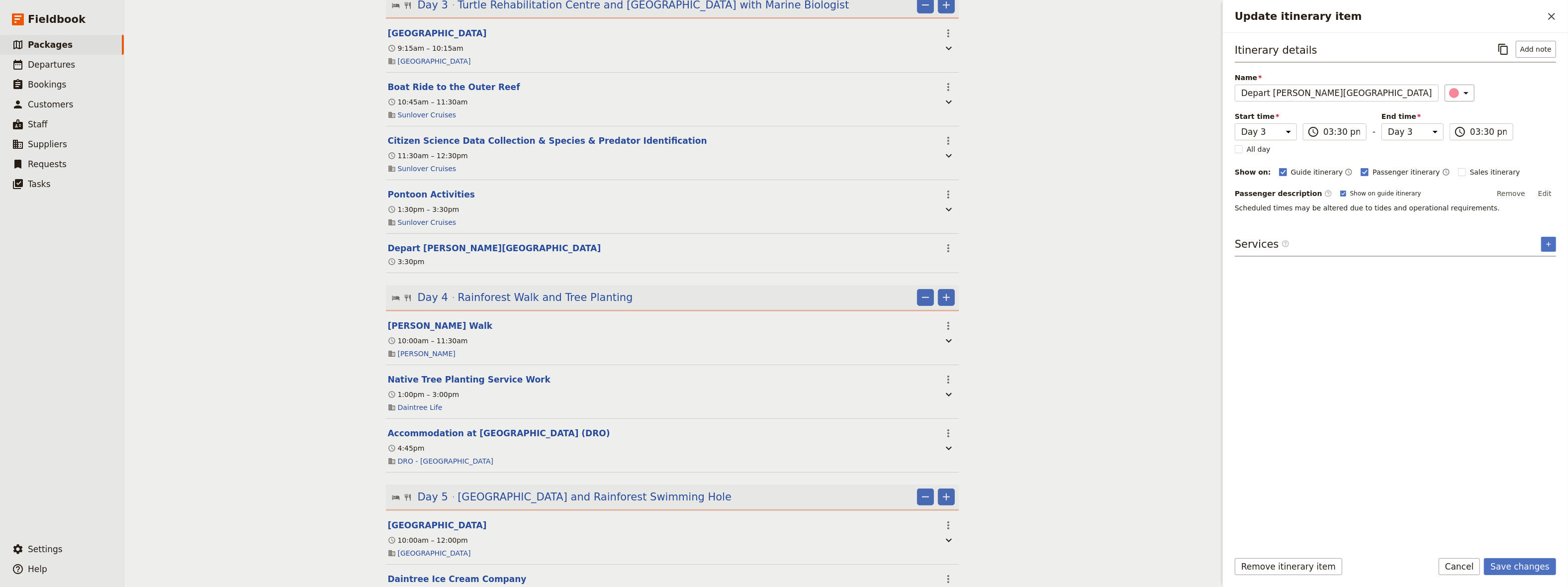
scroll to position [615, 0]
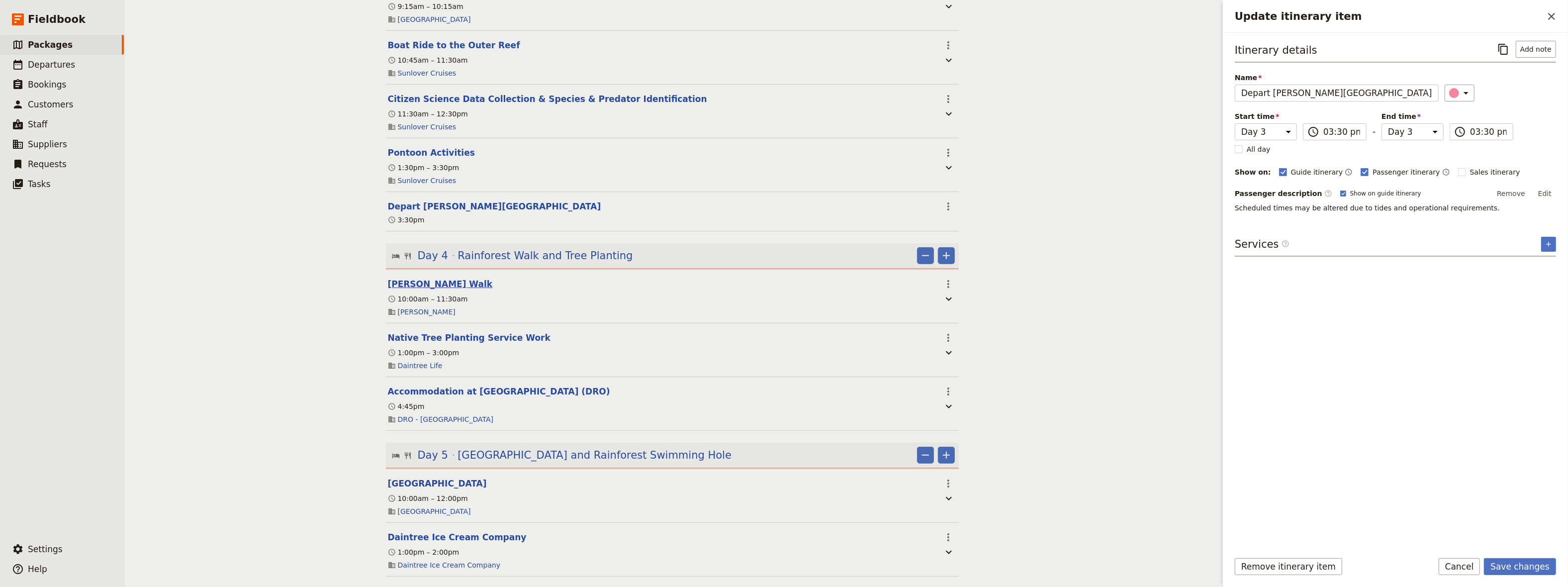
click at [447, 278] on button "[PERSON_NAME] Walk" at bounding box center [440, 283] width 105 height 12
select select "4"
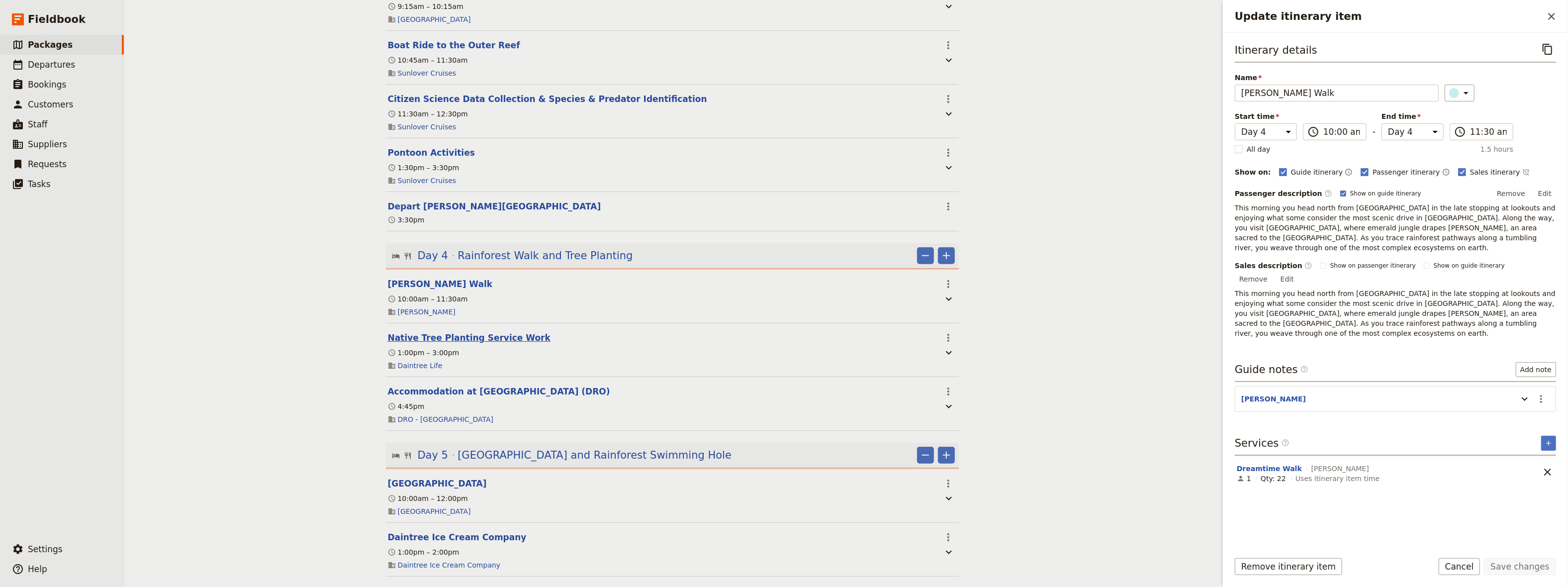
click at [418, 332] on button "Native Tree Planting Service Work" at bounding box center [469, 337] width 163 height 12
select select "4"
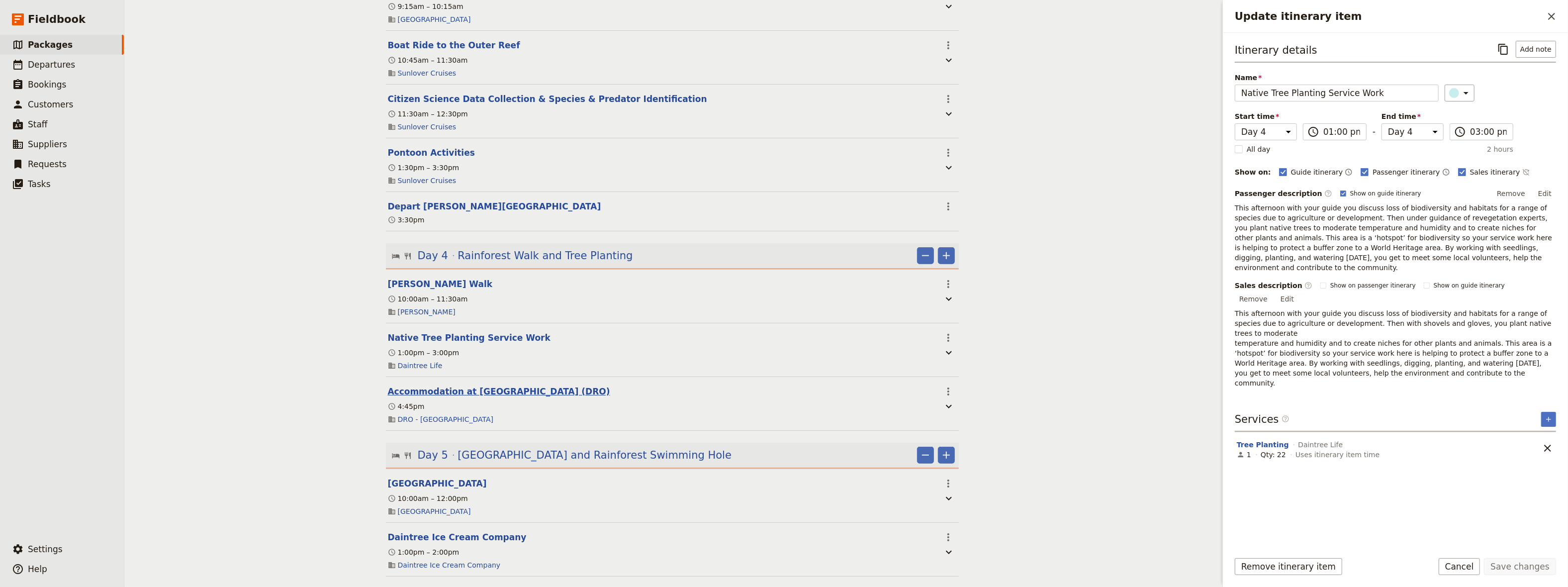
click at [410, 386] on button "Accommodation at [GEOGRAPHIC_DATA] (DRO)" at bounding box center [498, 391] width 222 height 12
select select "4"
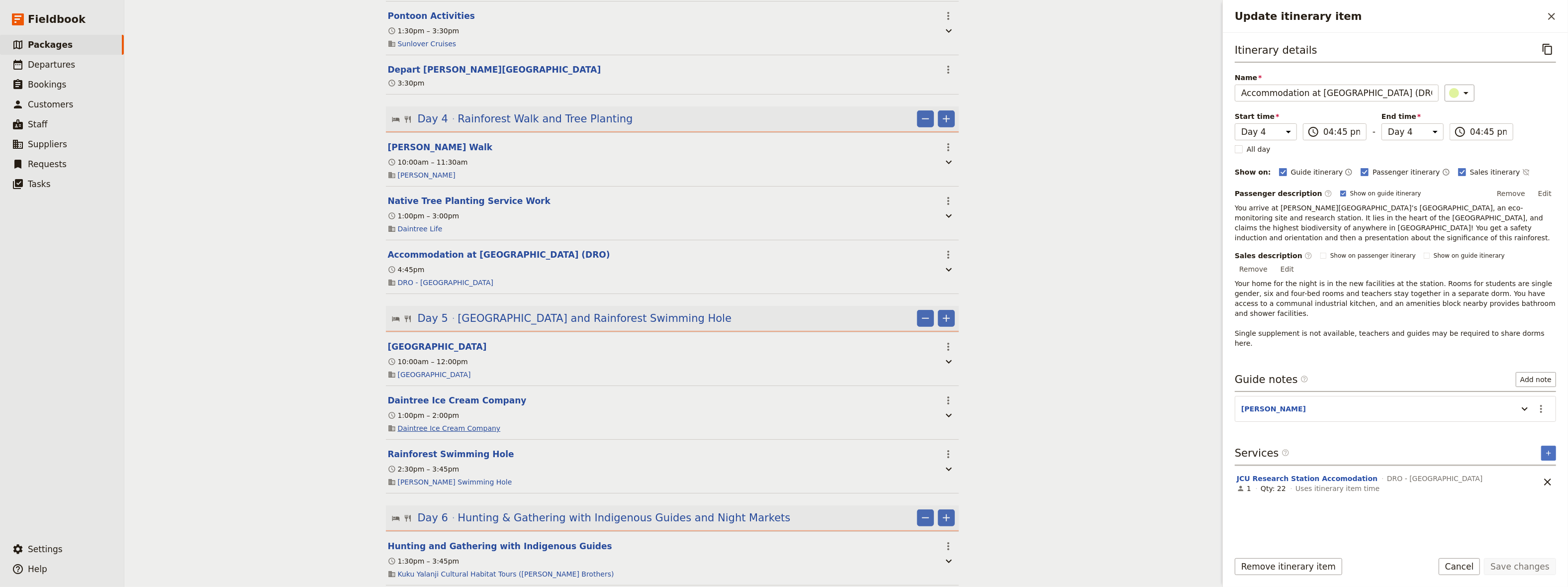
scroll to position [822, 0]
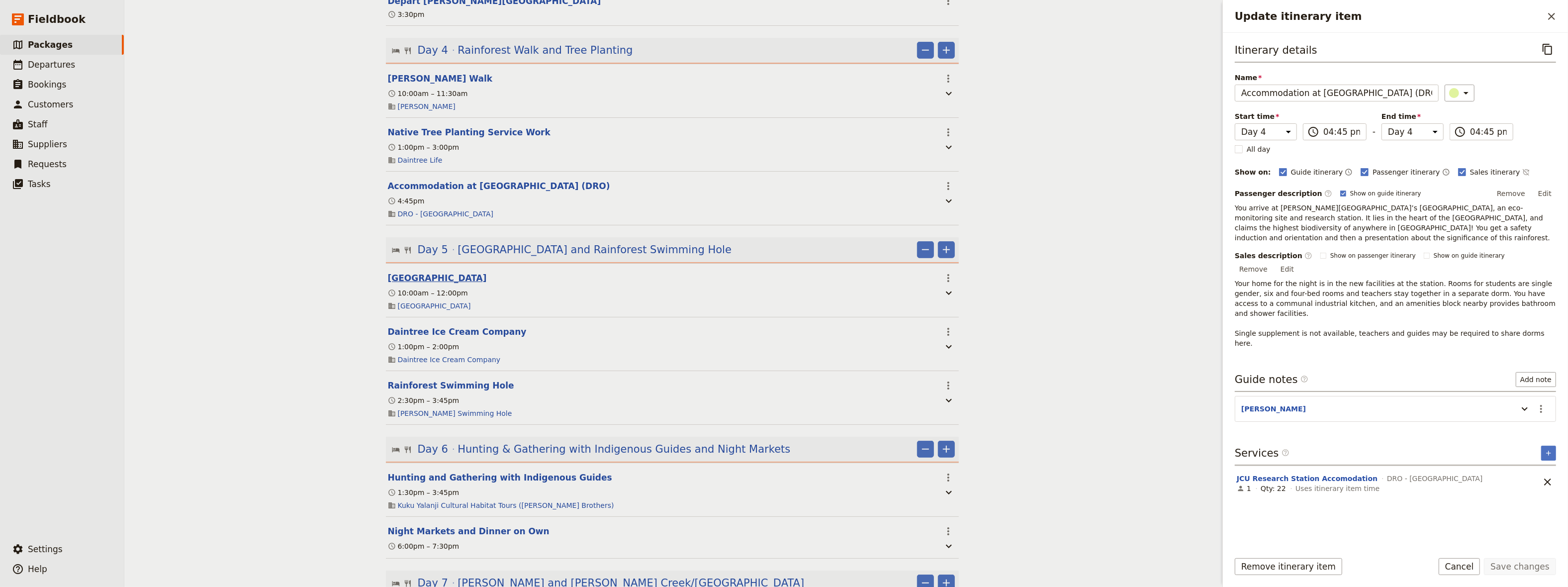
click at [446, 272] on button "[GEOGRAPHIC_DATA]" at bounding box center [437, 277] width 99 height 12
select select "5"
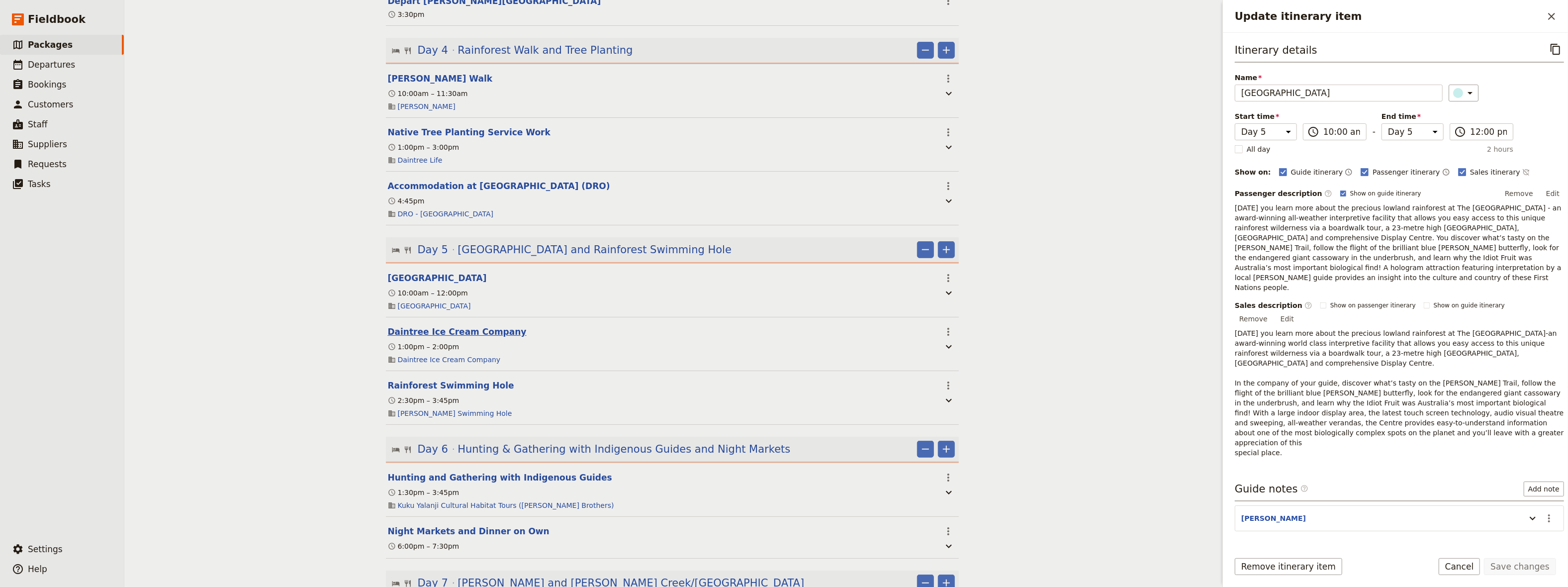
click at [431, 326] on button "Daintree Ice Cream Company" at bounding box center [457, 331] width 139 height 12
select select "5"
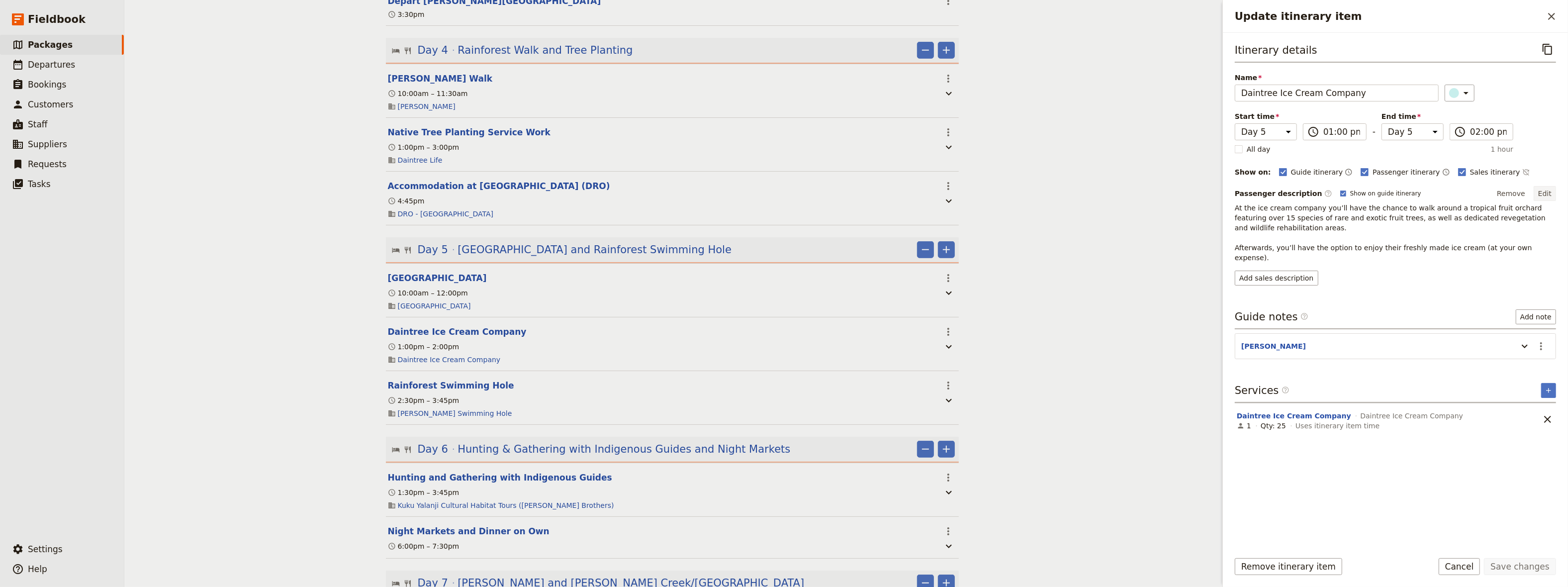
click at [1548, 190] on button "Edit" at bounding box center [1545, 193] width 22 height 15
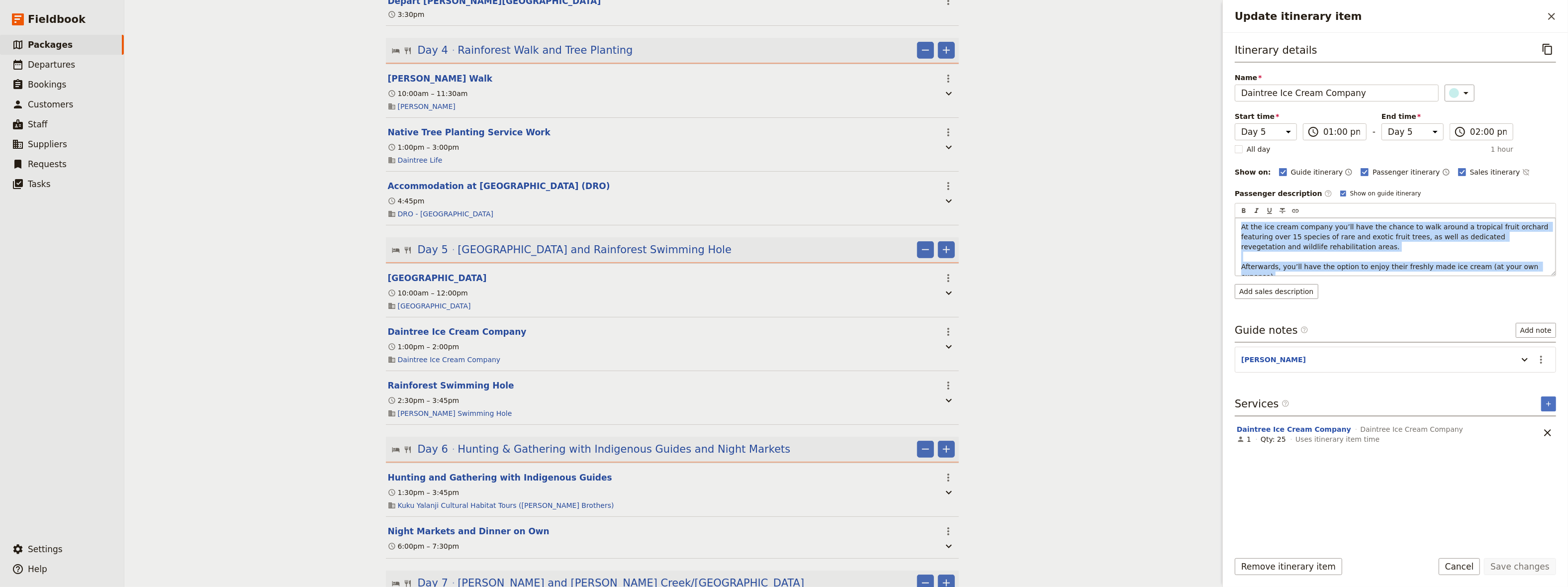
drag, startPoint x: 1536, startPoint y: 266, endPoint x: 1239, endPoint y: 226, distance: 299.7
click at [1239, 226] on div "At the ice cream company you’ll have the chance to walk around a tropical fruit…" at bounding box center [1395, 246] width 320 height 58
copy span "At the ice cream company you’ll have the chance to walk around a tropical fruit…"
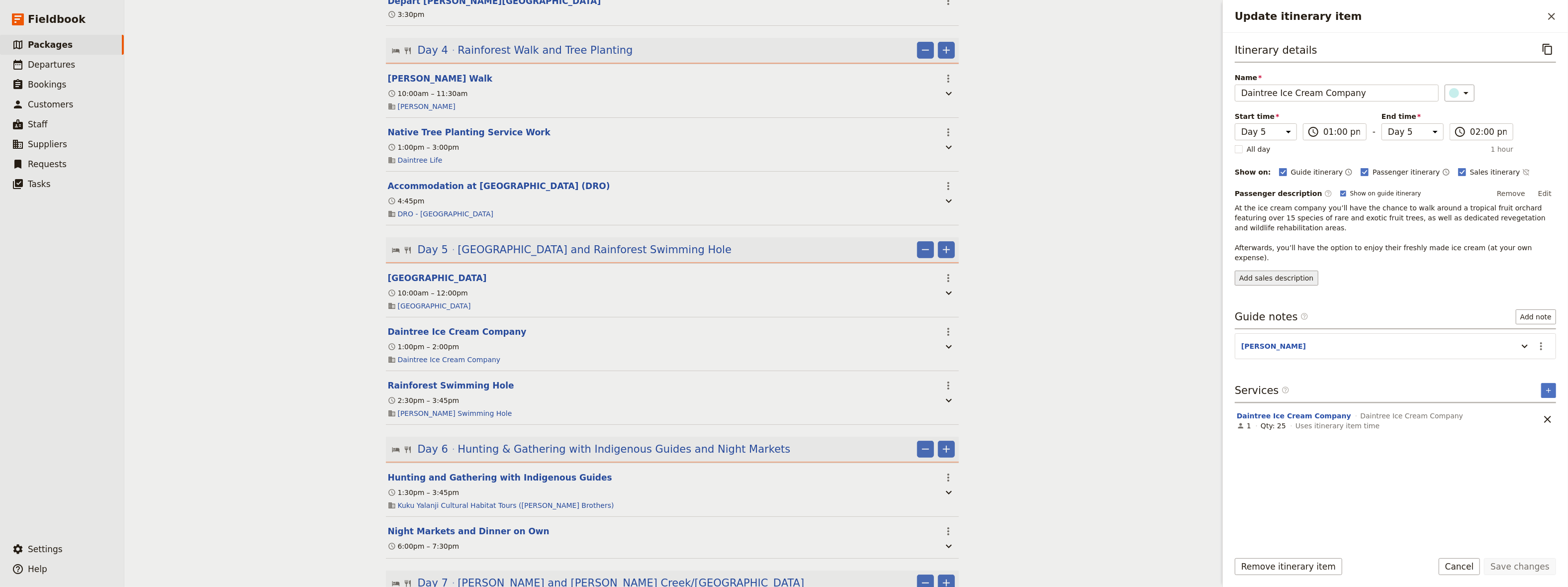
click at [1269, 290] on div "Itinerary details ​ Name Daintree Ice Cream Company ​ Start time Day 1 Day 2 Da…" at bounding box center [1395, 291] width 321 height 502
click at [1261, 271] on button "Add sales description" at bounding box center [1277, 278] width 83 height 15
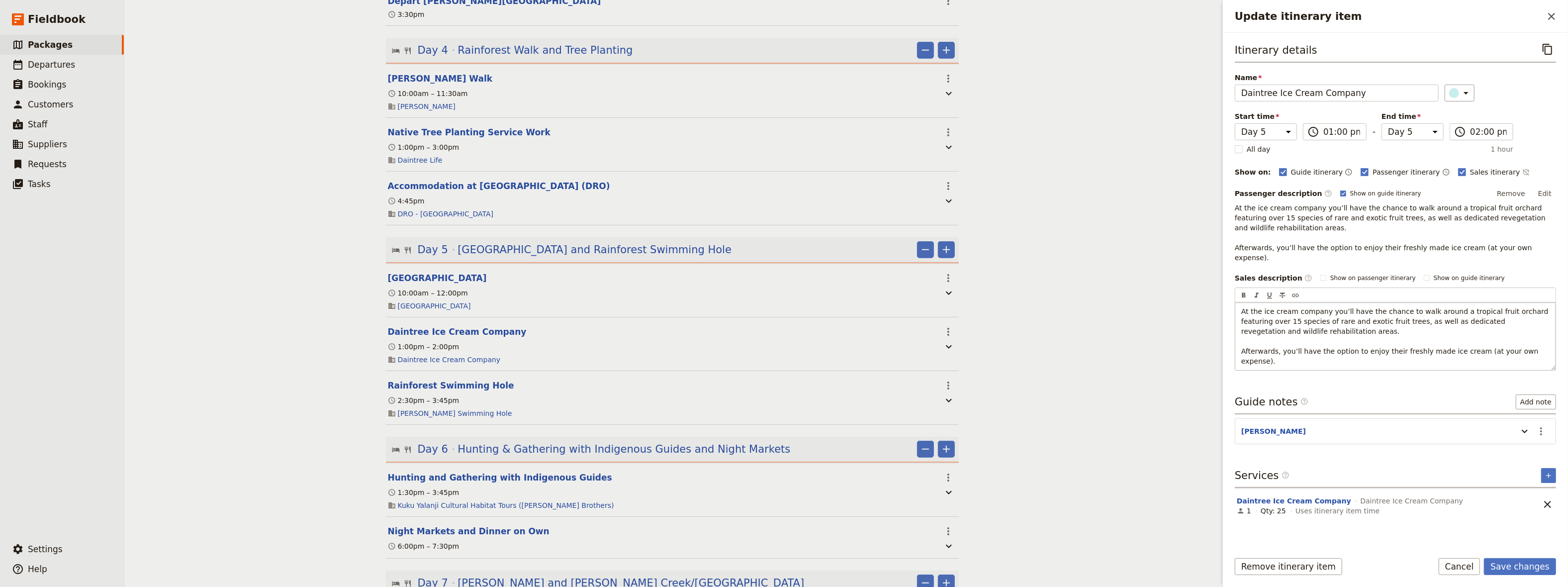
click at [1301, 321] on span "At the ice cream company you’ll have the chance to walk around a tropical fruit…" at bounding box center [1396, 336] width 310 height 58
click at [1303, 321] on p "At the ice cream company you’ll have the chance to walk around a tropical fruit…" at bounding box center [1395, 336] width 309 height 59
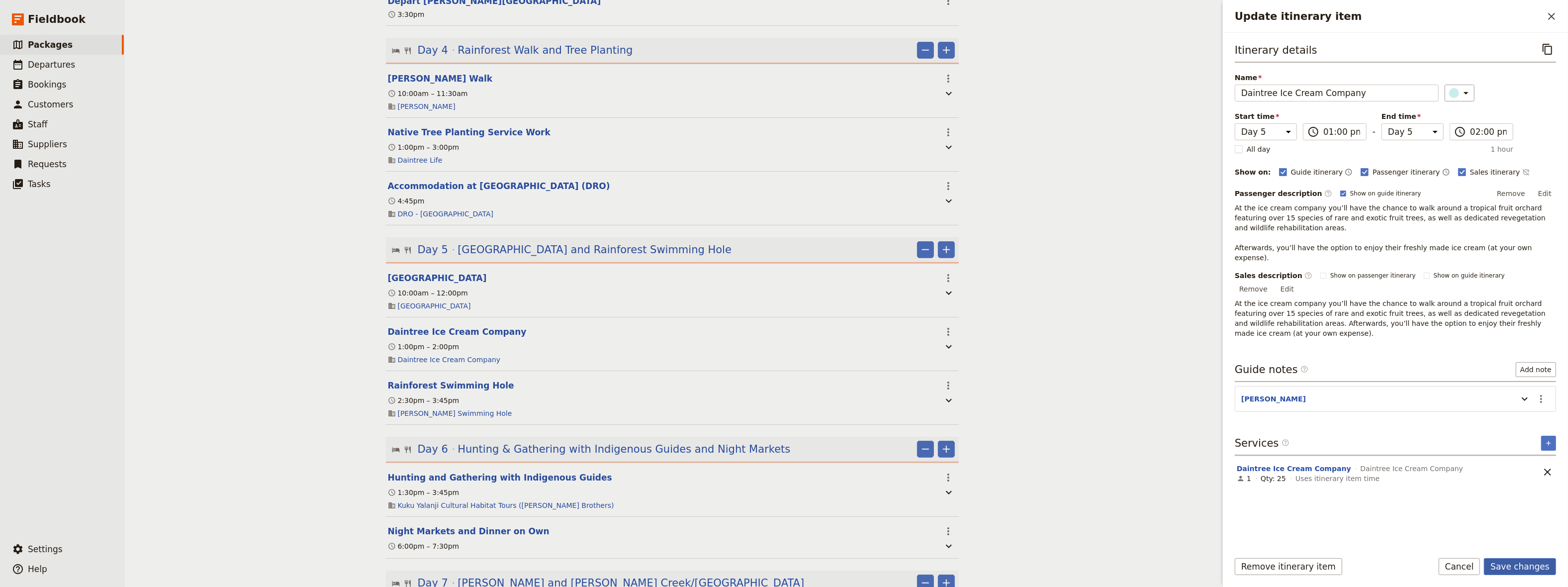
click at [1525, 564] on button "Save changes" at bounding box center [1520, 567] width 73 height 17
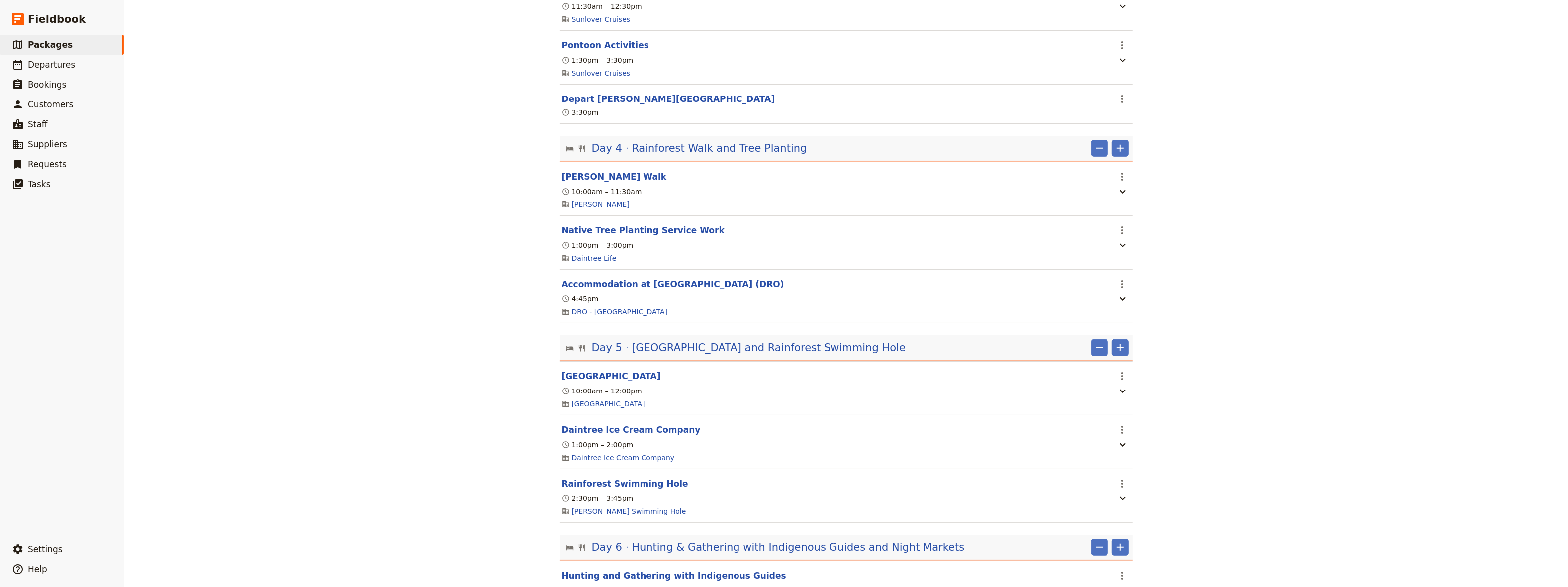
scroll to position [753, 0]
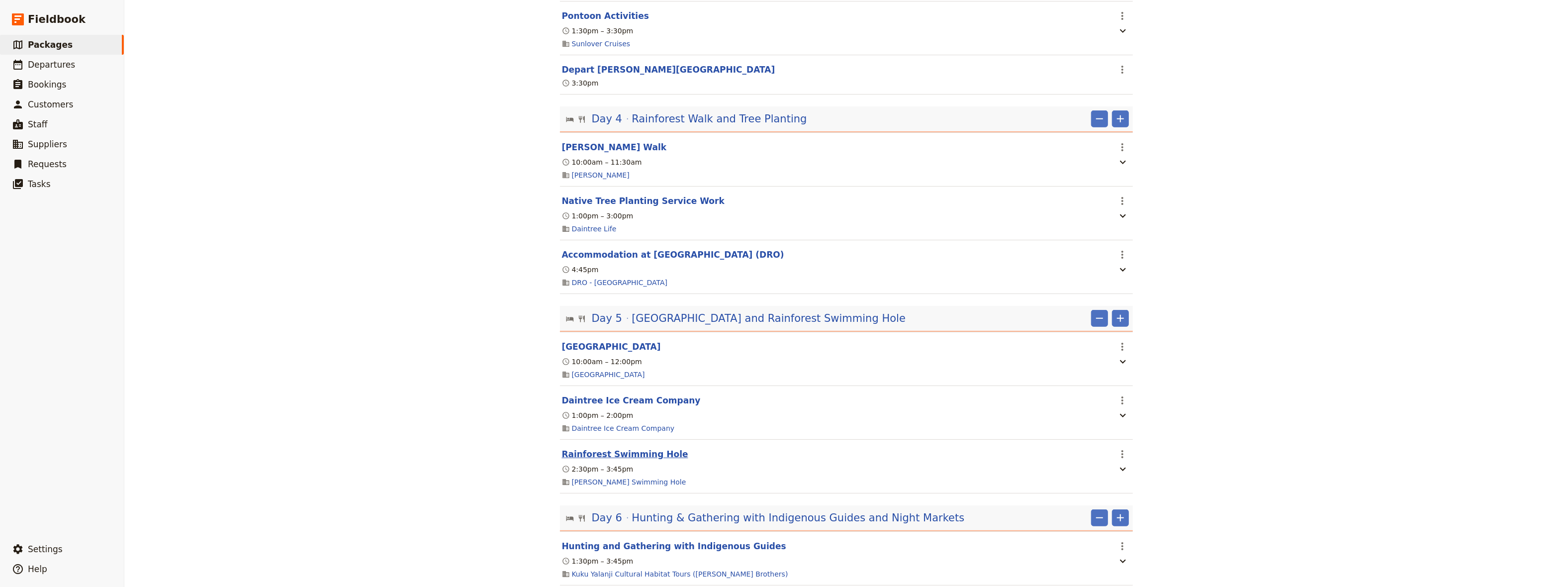
click at [619, 448] on button "Rainforest Swimming Hole" at bounding box center [625, 453] width 127 height 12
select select "5"
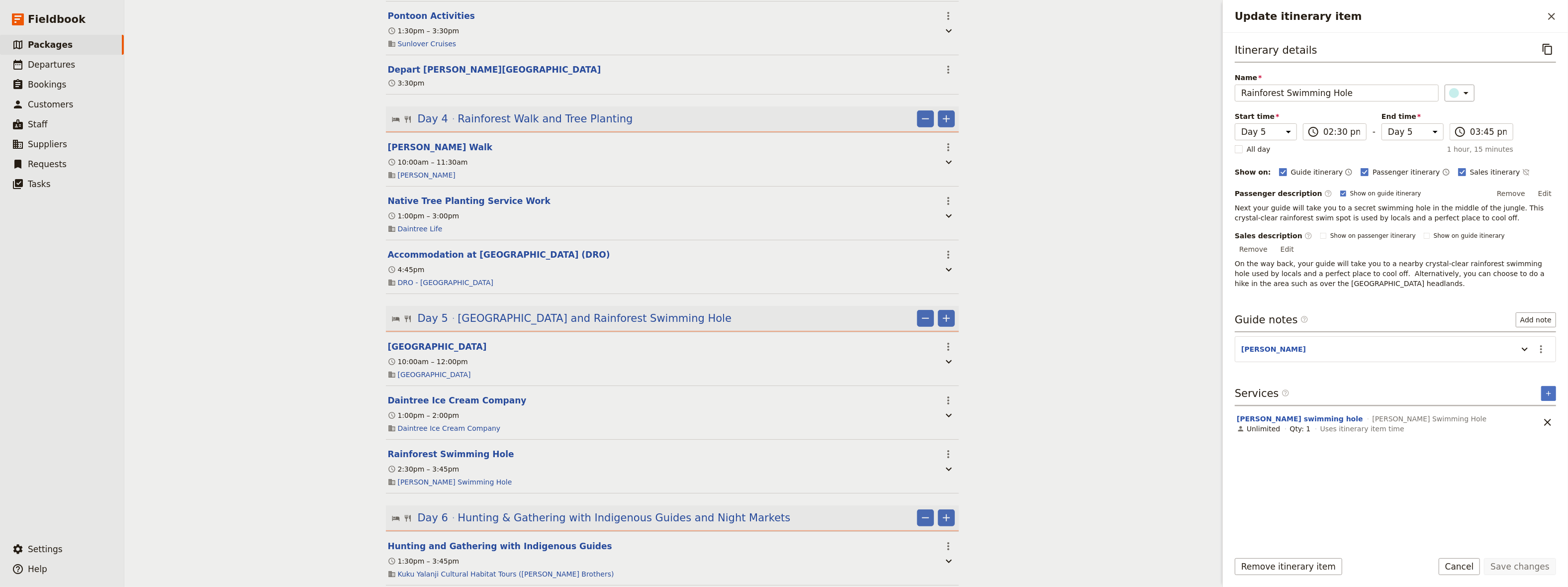
click at [1548, 193] on button "Edit" at bounding box center [1545, 193] width 22 height 15
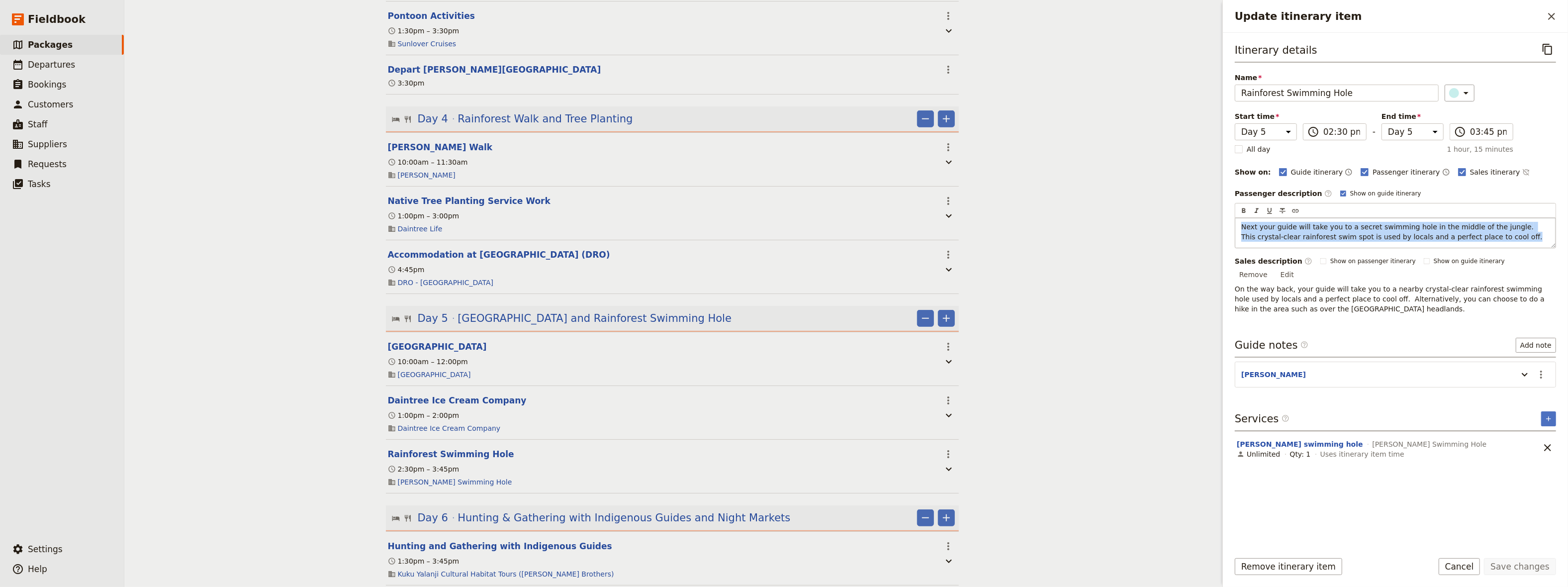
drag, startPoint x: 1491, startPoint y: 236, endPoint x: 1194, endPoint y: 226, distance: 297.2
click at [1235, 226] on div "Next your guide will take you to a secret swimming hole in the middle of the ju…" at bounding box center [1395, 233] width 320 height 30
copy span "Next your guide will take you to a secret swimming hole in the middle of the ju…"
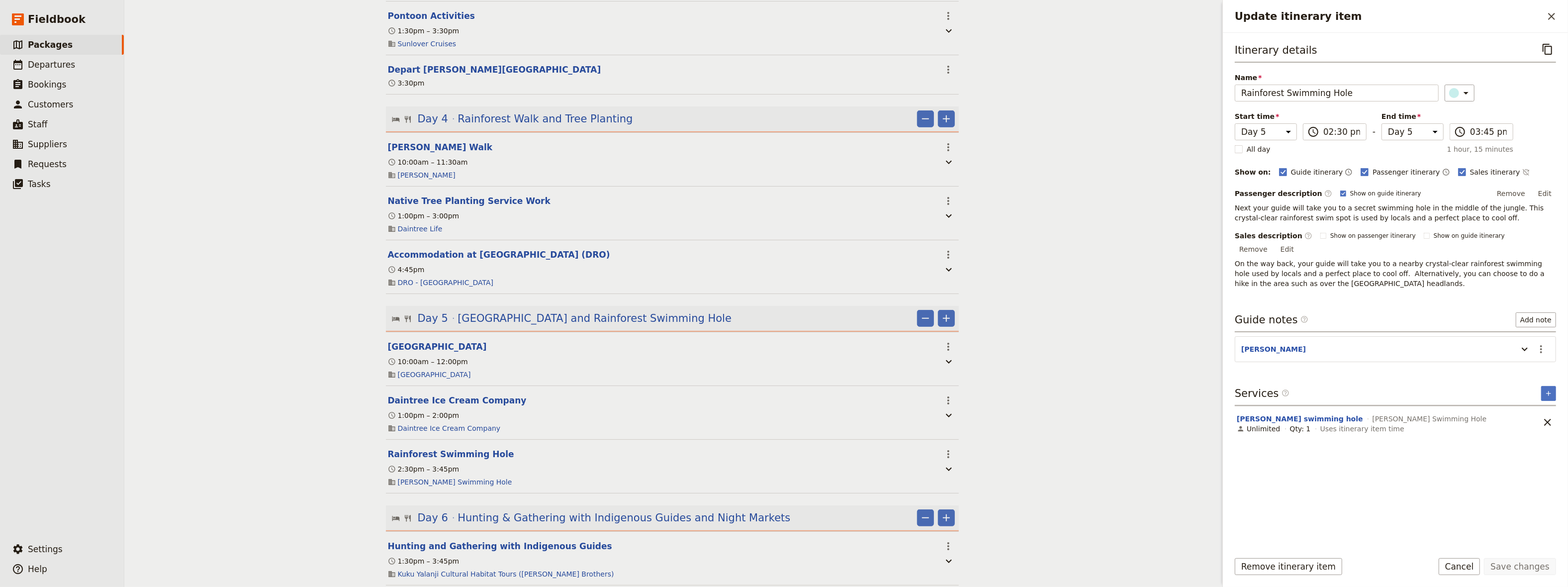
drag, startPoint x: 1546, startPoint y: 260, endPoint x: 1479, endPoint y: 304, distance: 80.2
click at [1546, 261] on div "Sales description ​ Show on passenger itinerary Show on guide itinerary Remove …" at bounding box center [1395, 259] width 321 height 58
click at [1339, 275] on p "On the way back, your guide will take you to a nearby crystal-clear rainforest …" at bounding box center [1395, 274] width 321 height 30
drag, startPoint x: 1542, startPoint y: 238, endPoint x: 1537, endPoint y: 243, distance: 7.1
click at [1299, 242] on button "Edit" at bounding box center [1287, 249] width 22 height 15
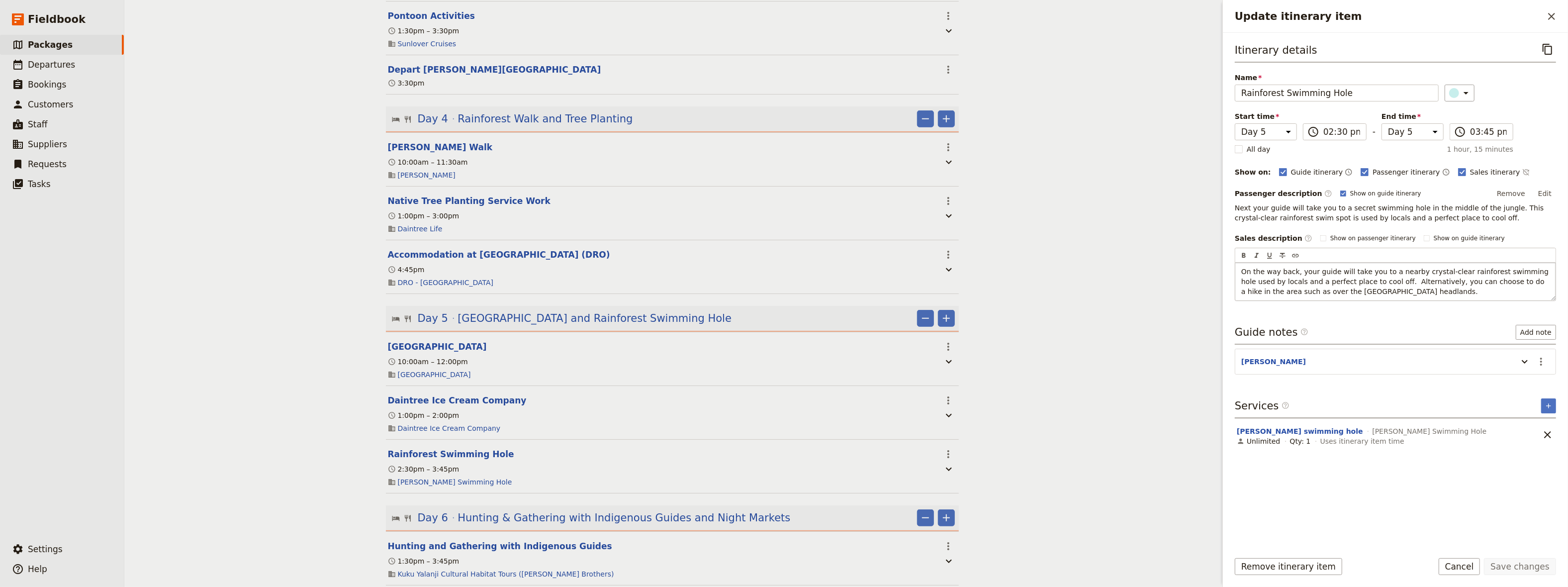
drag, startPoint x: 1385, startPoint y: 288, endPoint x: 1210, endPoint y: 269, distance: 176.0
click at [1235, 269] on div "On the way back, your guide will take you to a nearby crystal-clear rainforest …" at bounding box center [1395, 282] width 320 height 38
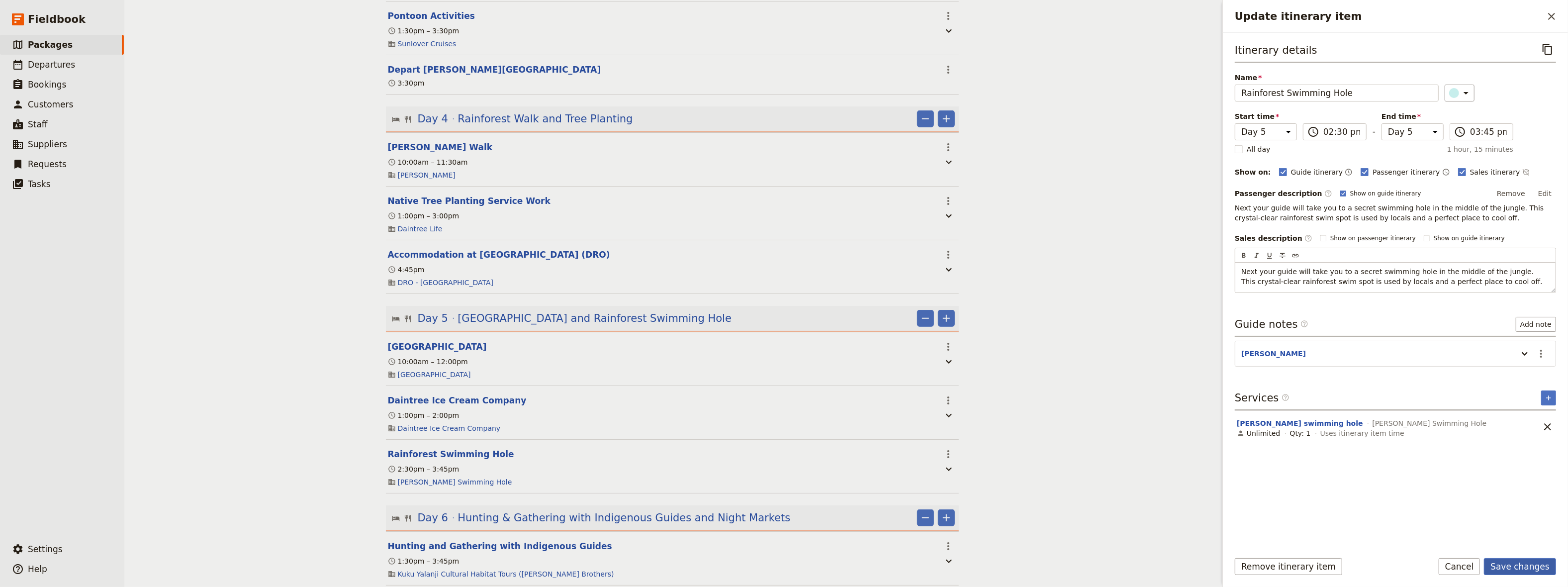
click at [1513, 567] on button "Save changes" at bounding box center [1520, 567] width 73 height 17
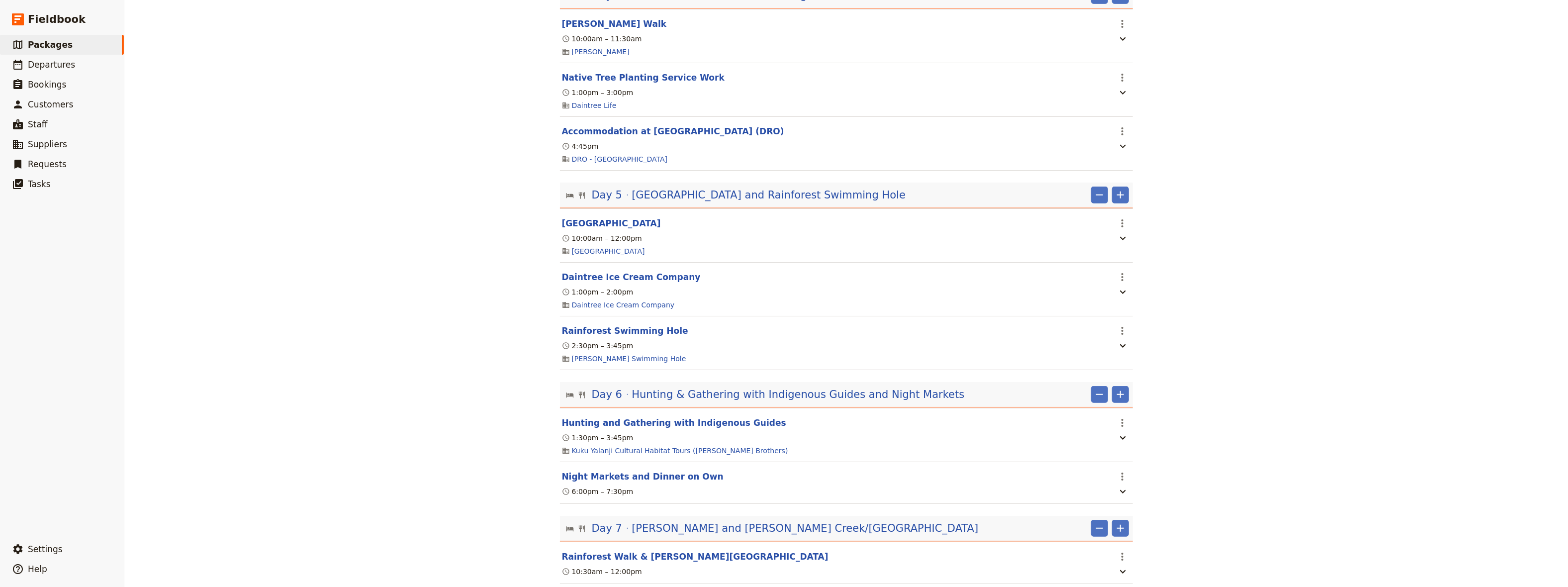
scroll to position [958, 0]
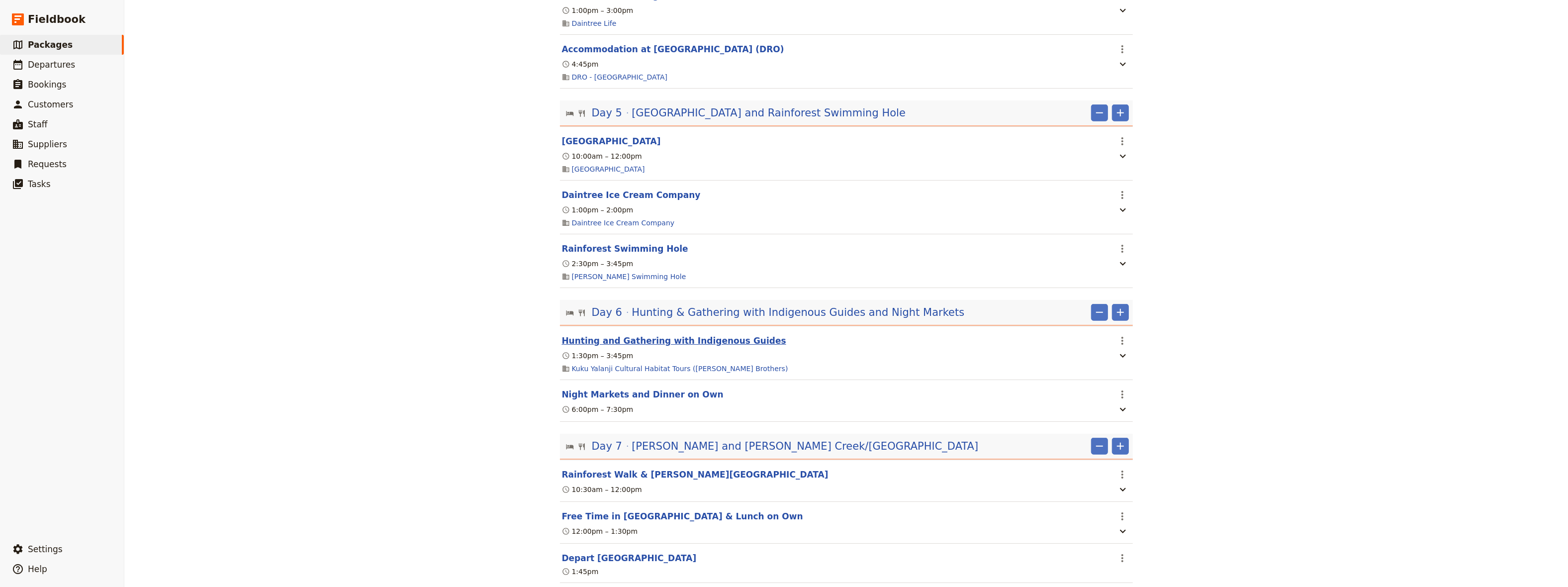
click at [674, 335] on button "Hunting and Gathering with Indigenous Guides" at bounding box center [674, 340] width 225 height 12
select select "6"
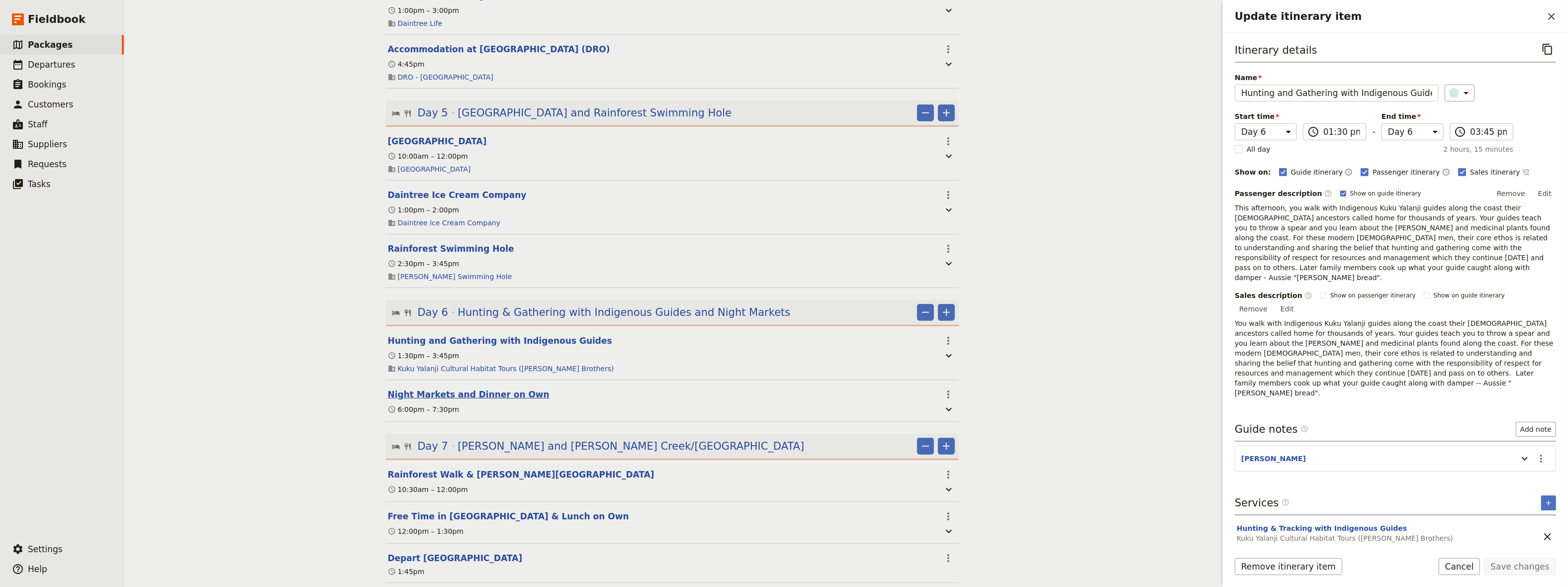
click at [497, 389] on button "Night Markets and Dinner on Own" at bounding box center [468, 394] width 162 height 12
select select "6"
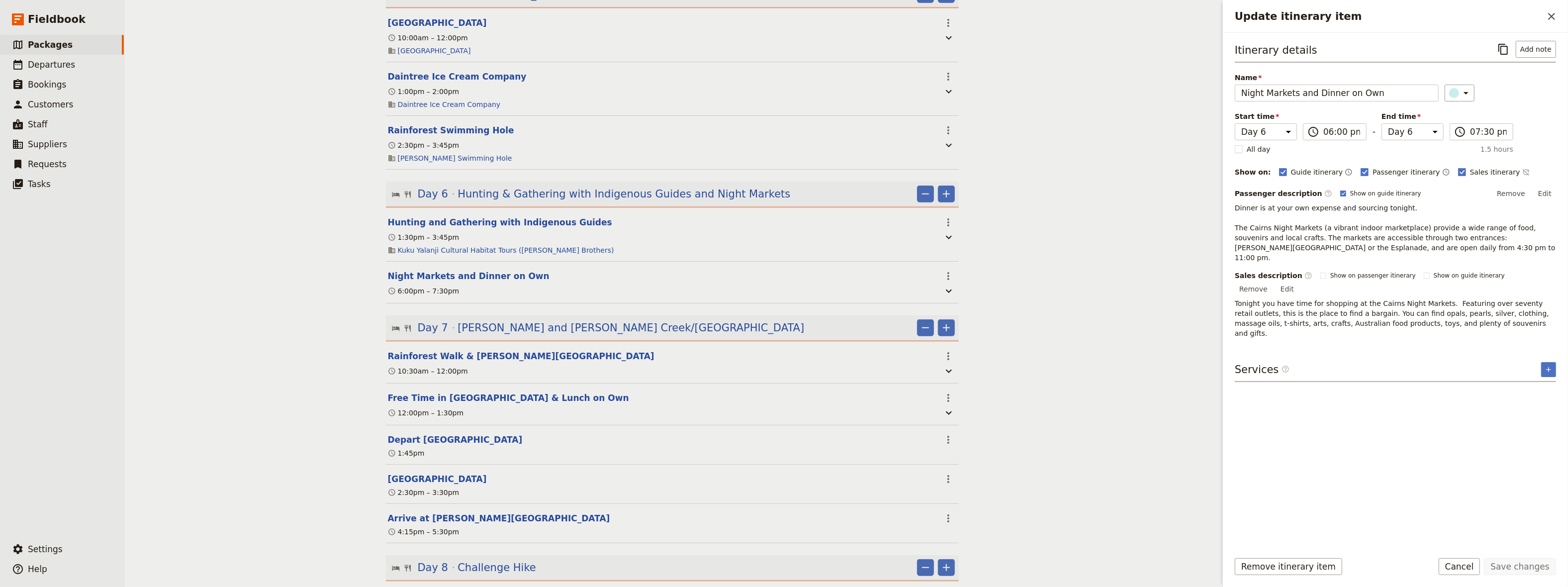
scroll to position [1095, 0]
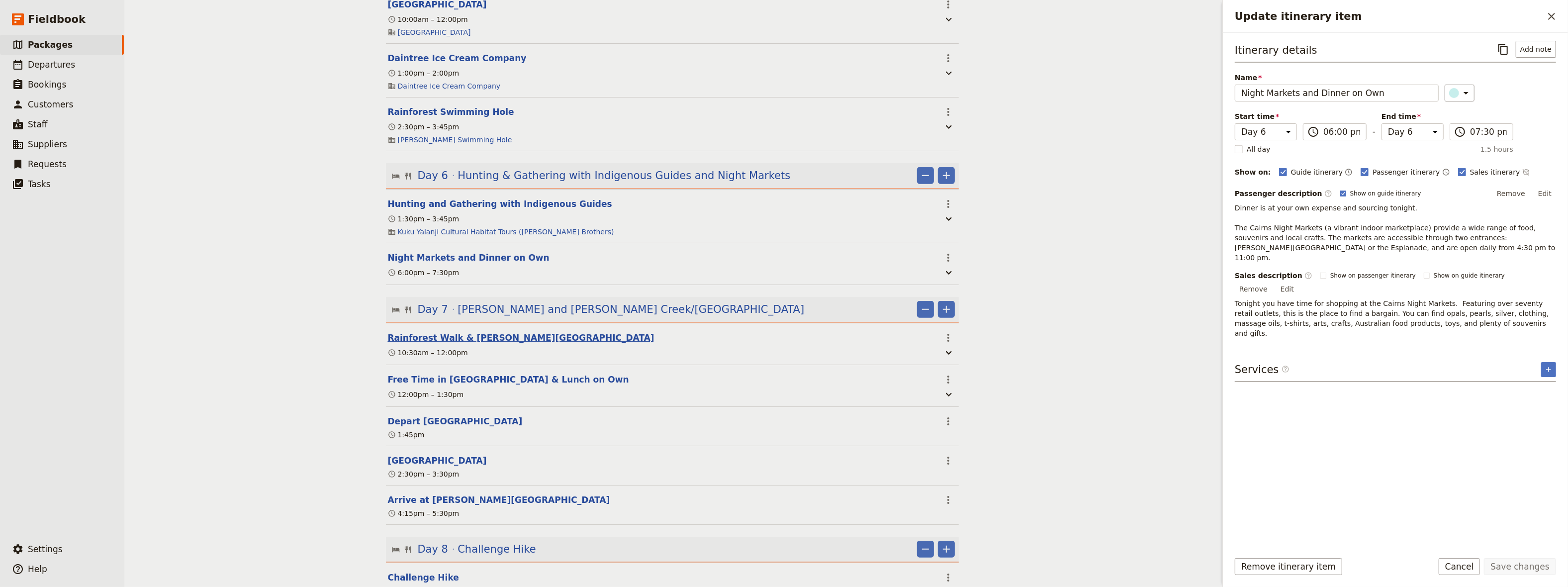
click at [445, 332] on button "Rainforest Walk & [PERSON_NAME][GEOGRAPHIC_DATA]" at bounding box center [520, 337] width 266 height 12
select select "7"
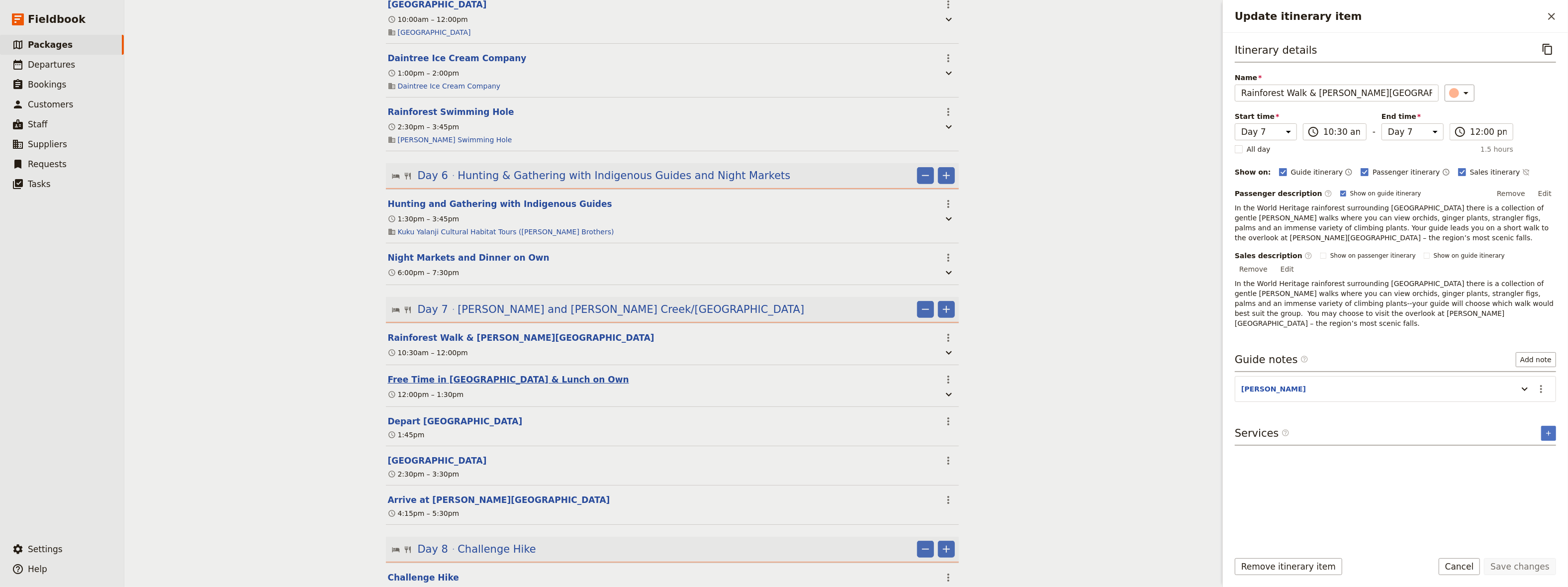
click at [439, 374] on button "Free Time in [GEOGRAPHIC_DATA] & Lunch on Own" at bounding box center [508, 379] width 242 height 12
select select "7"
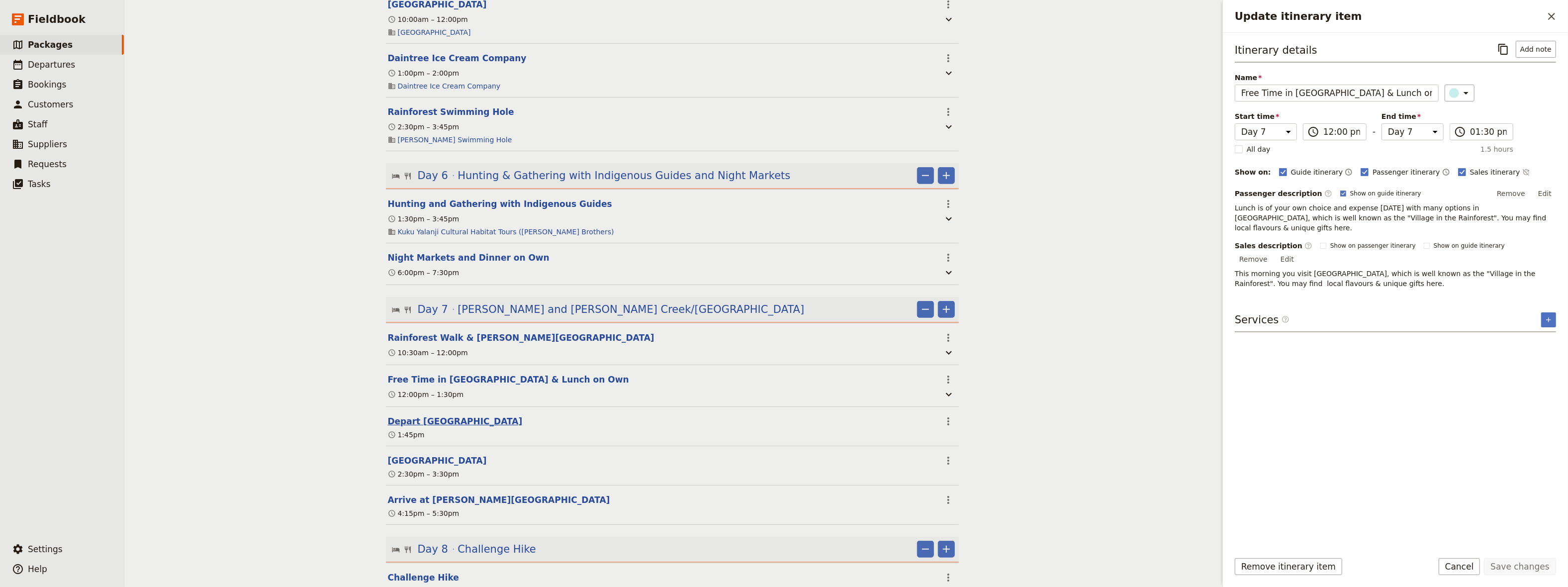
click at [426, 415] on button "Depart [GEOGRAPHIC_DATA]" at bounding box center [455, 421] width 135 height 12
select select "7"
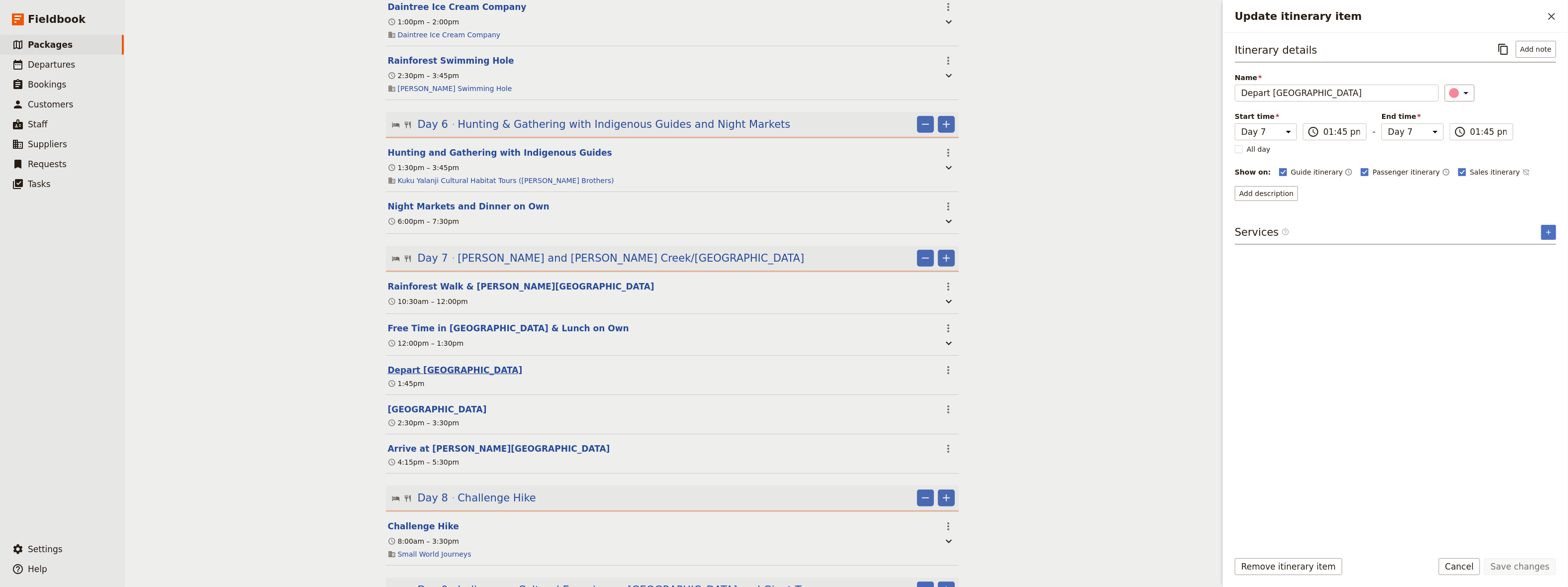
scroll to position [1163, 0]
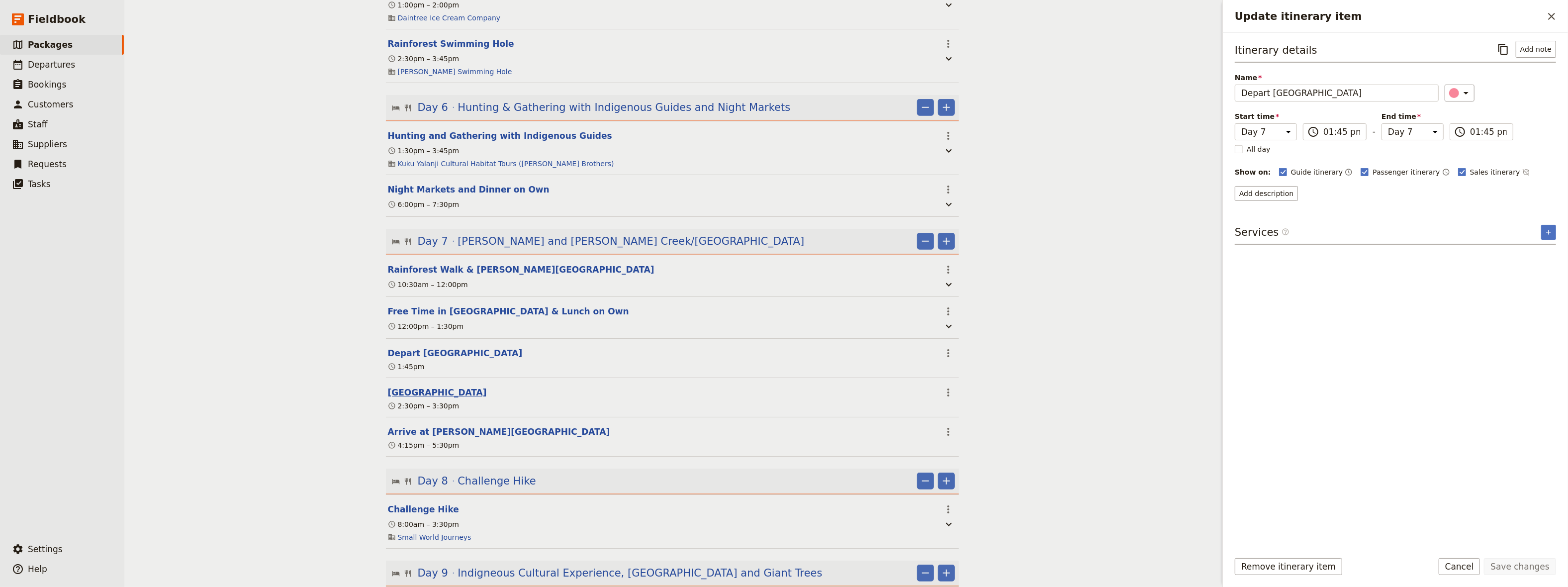
click at [414, 387] on button "[GEOGRAPHIC_DATA]" at bounding box center [437, 392] width 99 height 12
select select "7"
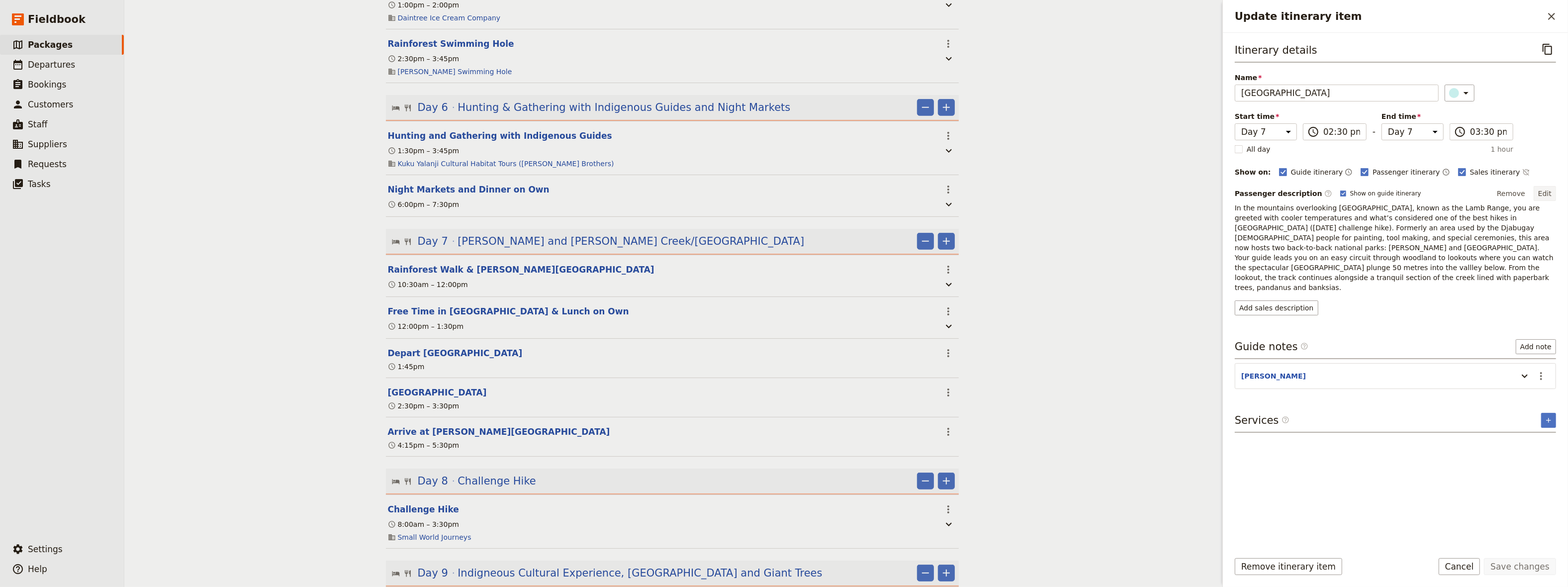
click at [1548, 188] on button "Edit" at bounding box center [1545, 193] width 22 height 15
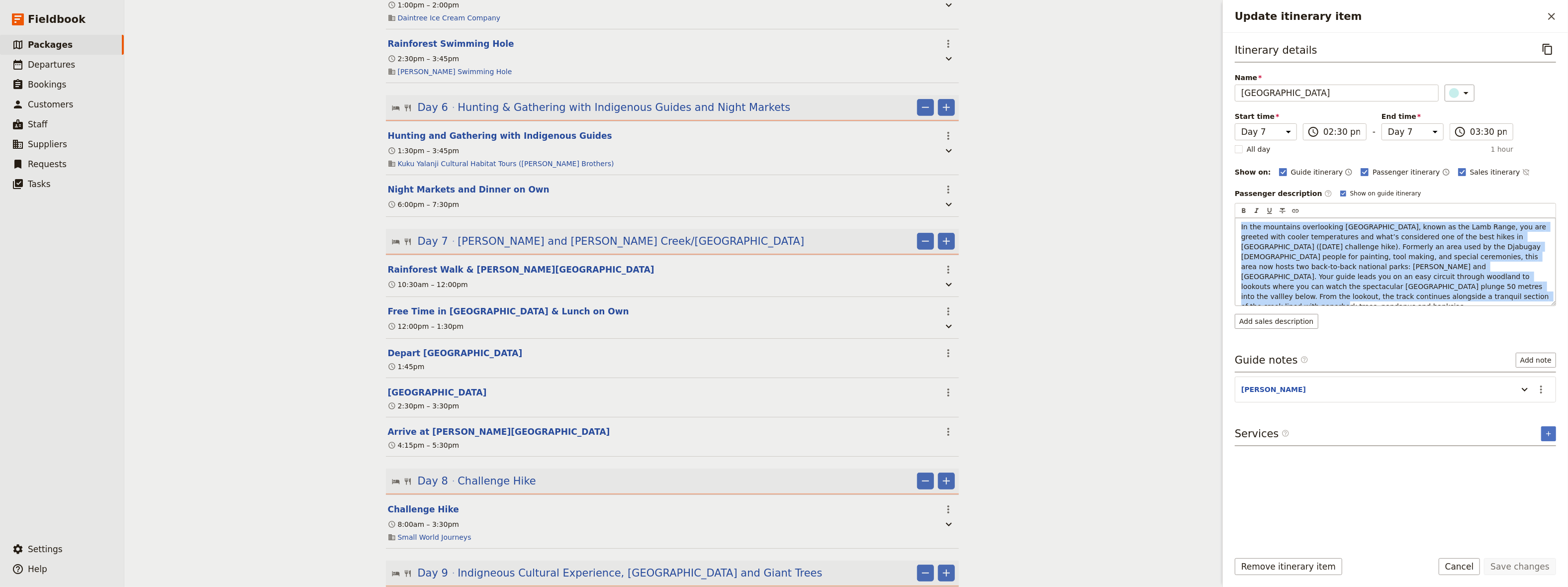
drag, startPoint x: 1294, startPoint y: 297, endPoint x: 1235, endPoint y: 228, distance: 90.8
click at [1235, 228] on div "In the mountains overlooking [GEOGRAPHIC_DATA], known as the Lamb Range, you ar…" at bounding box center [1395, 261] width 320 height 88
copy span "In the mountains overlooking [GEOGRAPHIC_DATA], known as the Lamb Range, you ar…"
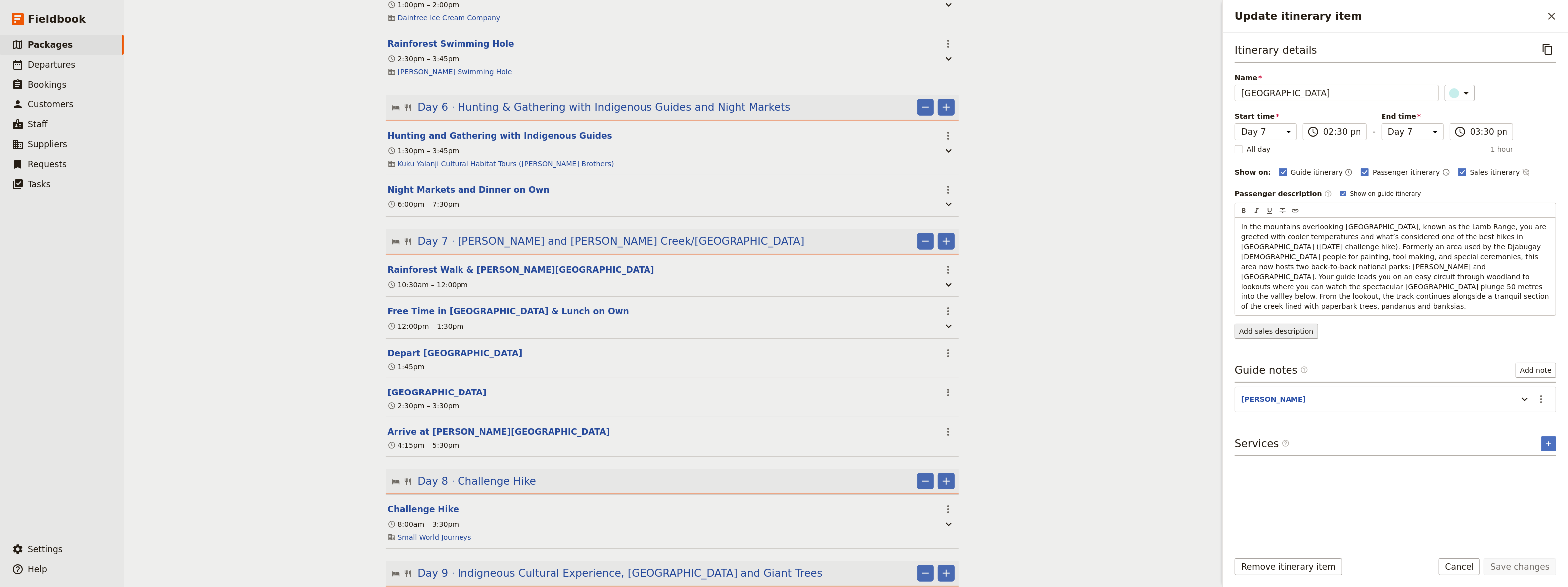
click at [1279, 322] on div "Itinerary details ​ Name [GEOGRAPHIC_DATA] ​ Start time Day 1 Day 2 Day 3 Day 4…" at bounding box center [1395, 291] width 321 height 502
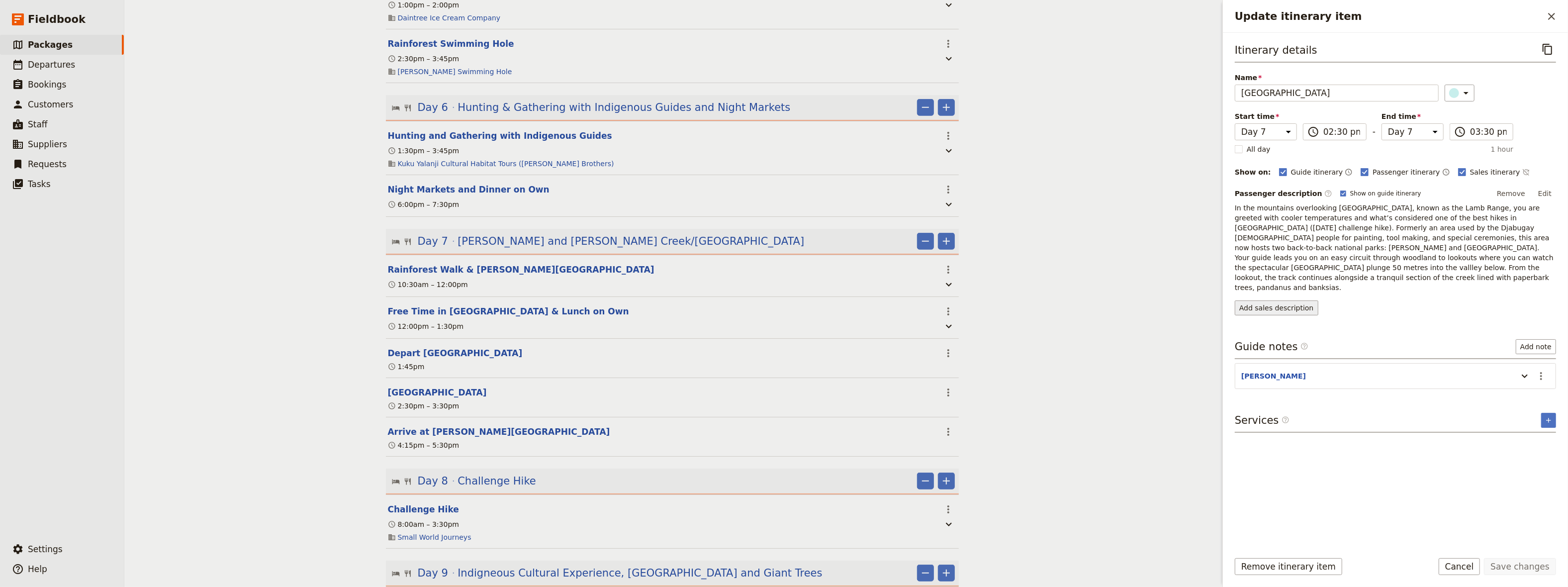
click at [1267, 301] on button "Add sales description" at bounding box center [1277, 308] width 83 height 15
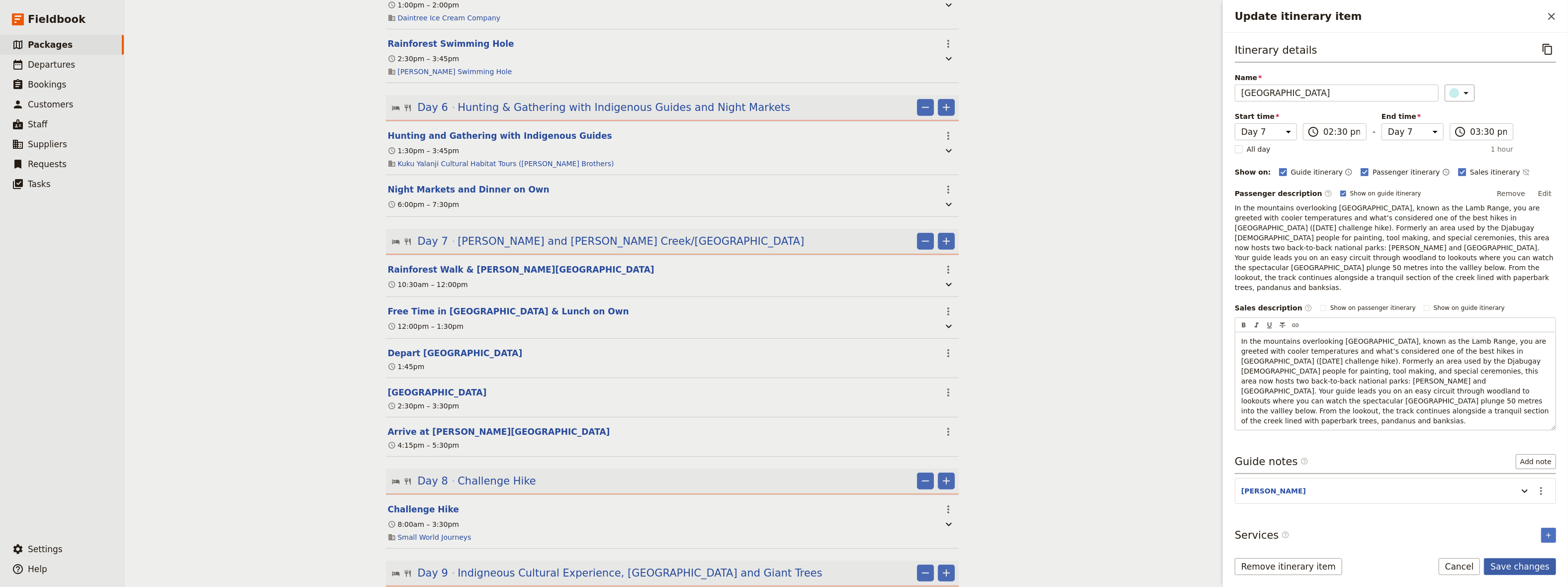
click at [1516, 569] on button "Save changes" at bounding box center [1520, 567] width 73 height 17
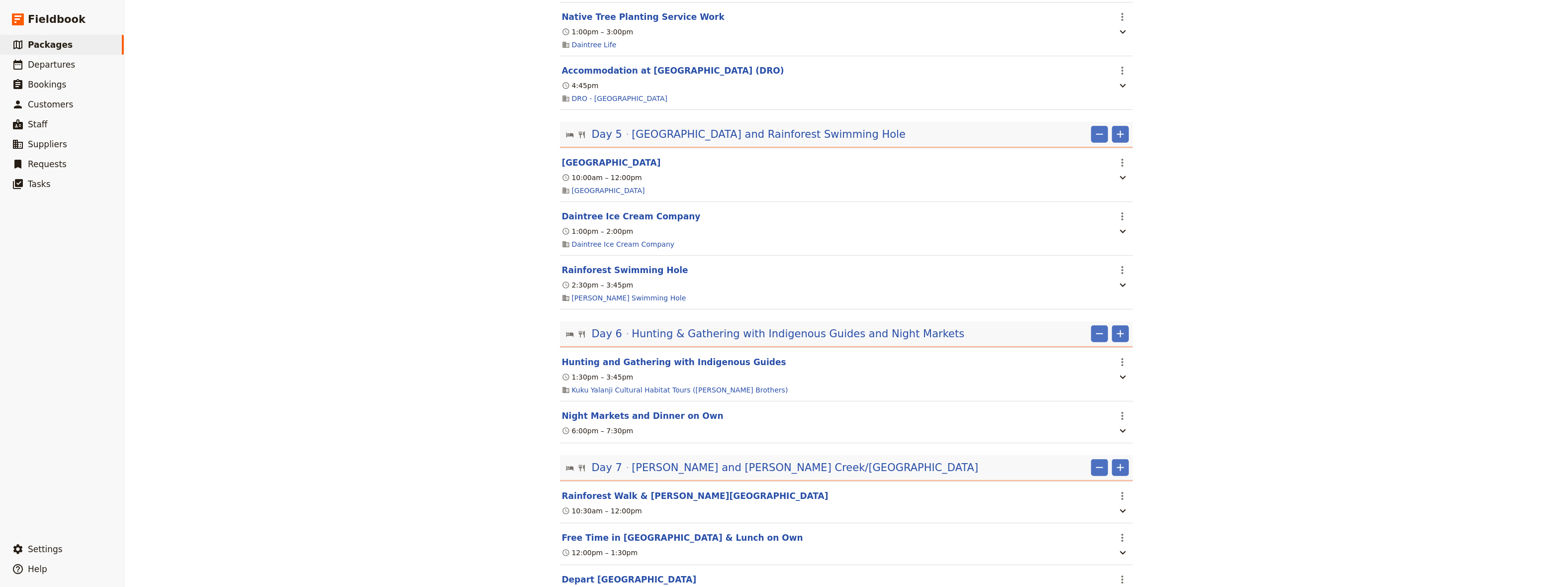
scroll to position [958, 0]
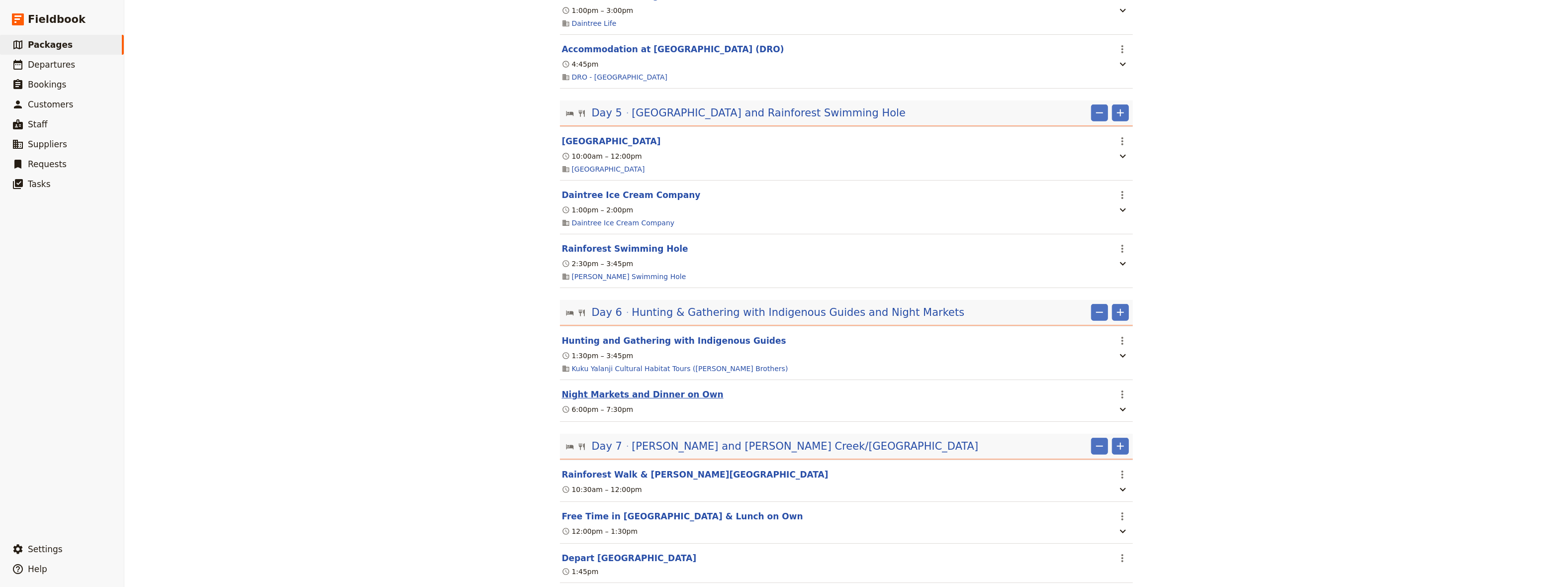
click at [621, 389] on button "Night Markets and Dinner on Own" at bounding box center [642, 394] width 162 height 12
select select "6"
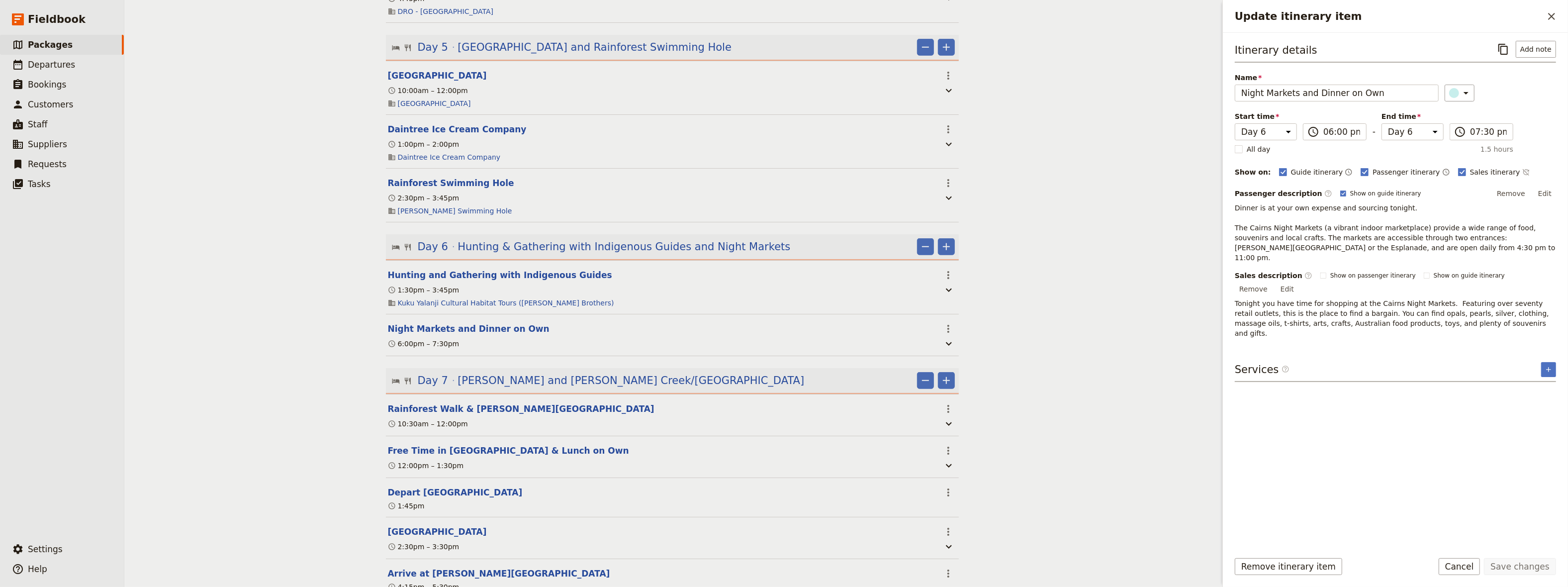
scroll to position [1095, 0]
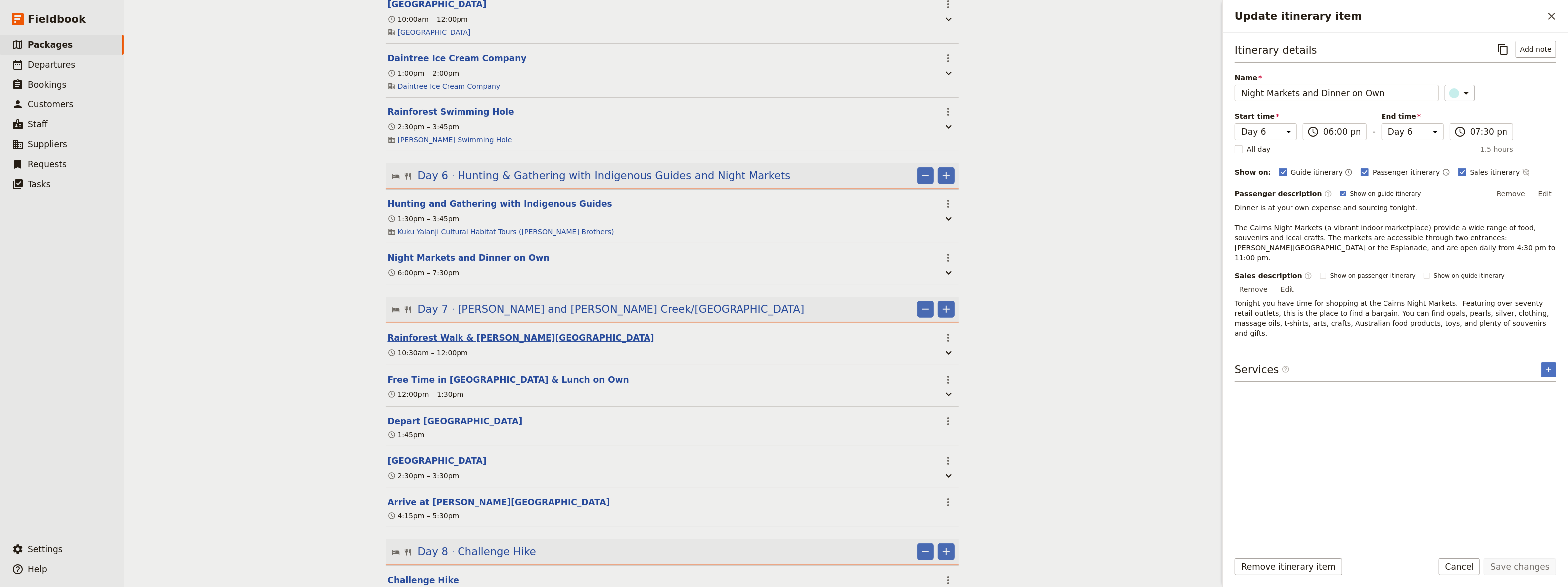
click at [440, 332] on button "Rainforest Walk & [PERSON_NAME][GEOGRAPHIC_DATA]" at bounding box center [520, 337] width 266 height 12
select select "7"
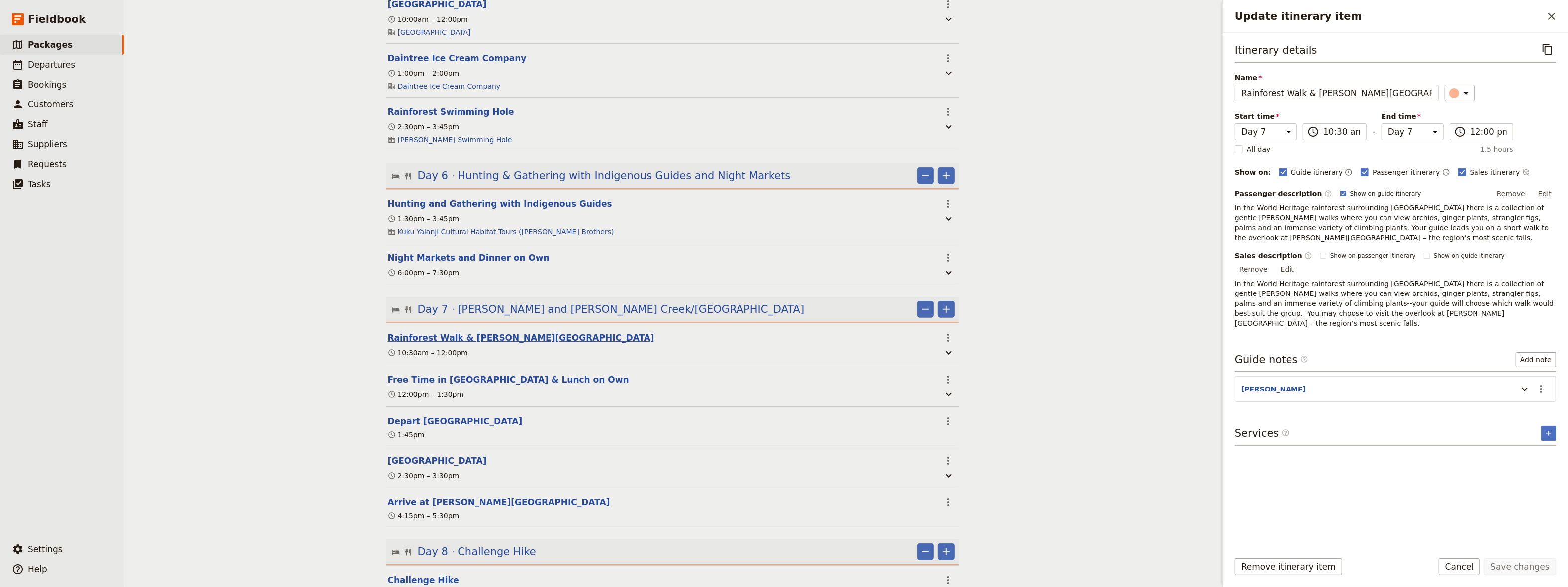
click at [440, 332] on button "Rainforest Walk & [PERSON_NAME][GEOGRAPHIC_DATA]" at bounding box center [520, 337] width 266 height 12
select select "7"
click at [430, 374] on button "Free Time in [GEOGRAPHIC_DATA] & Lunch on Own" at bounding box center [508, 379] width 242 height 12
select select "7"
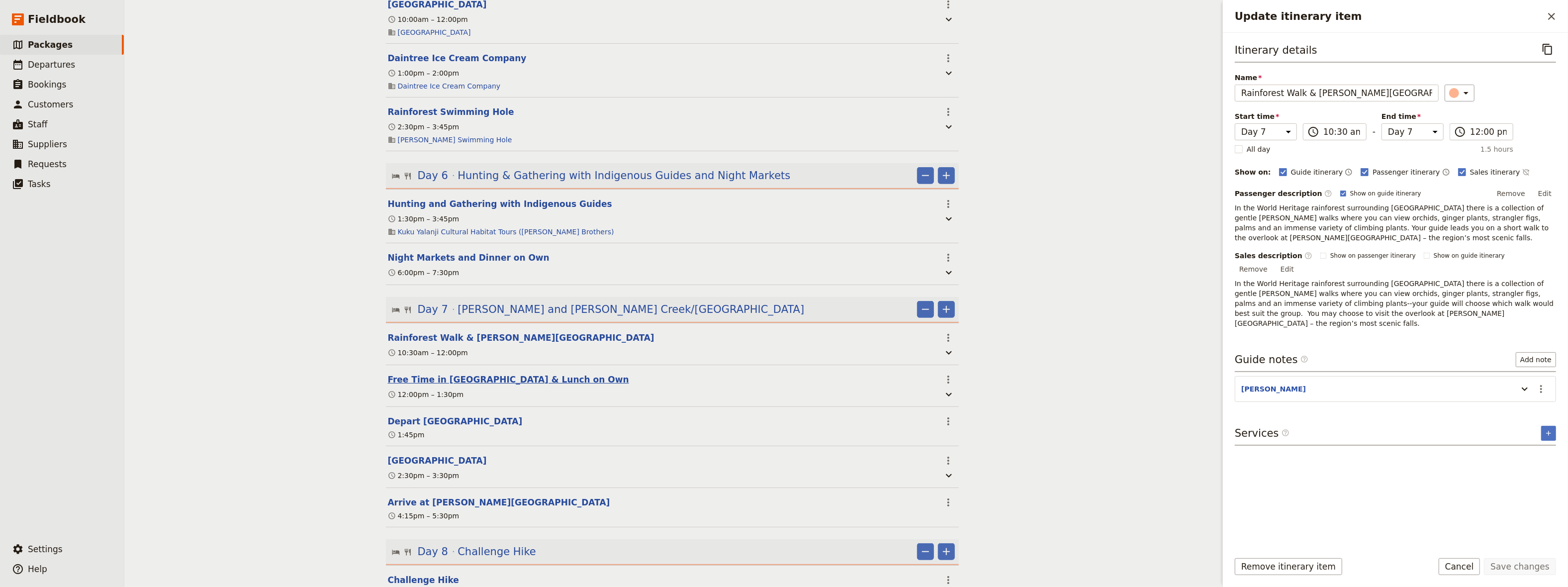
select select "7"
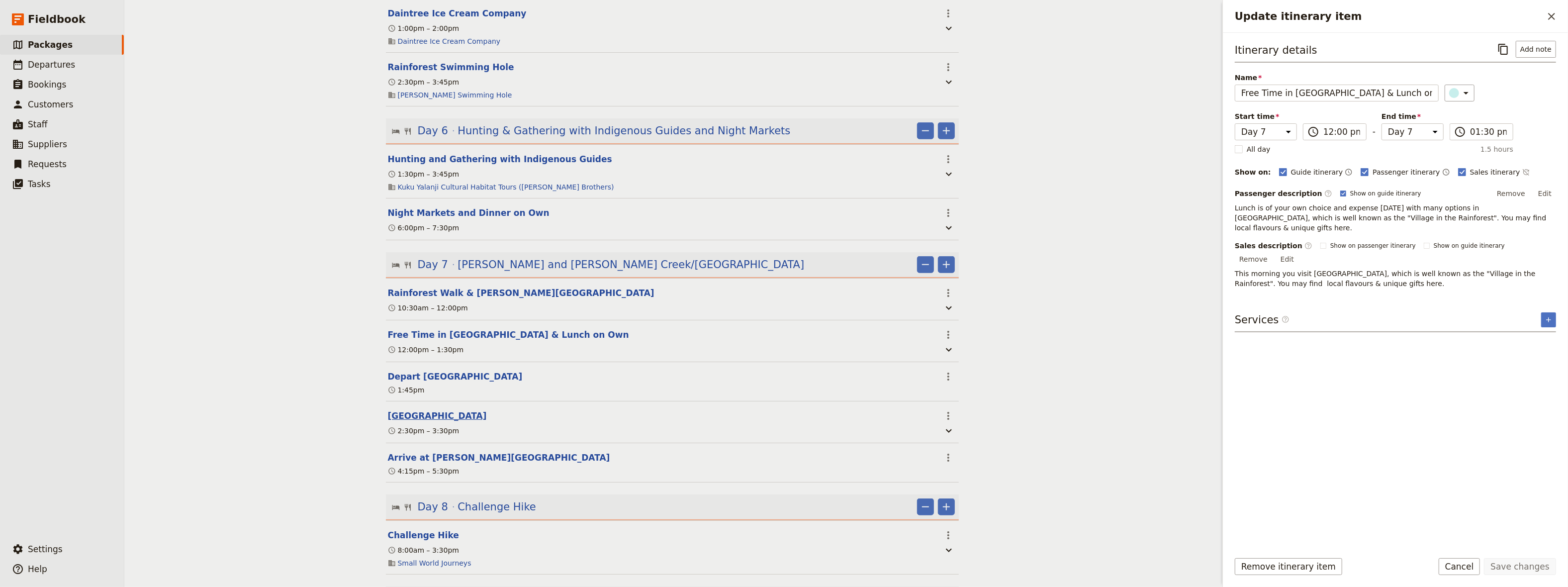
scroll to position [1163, 0]
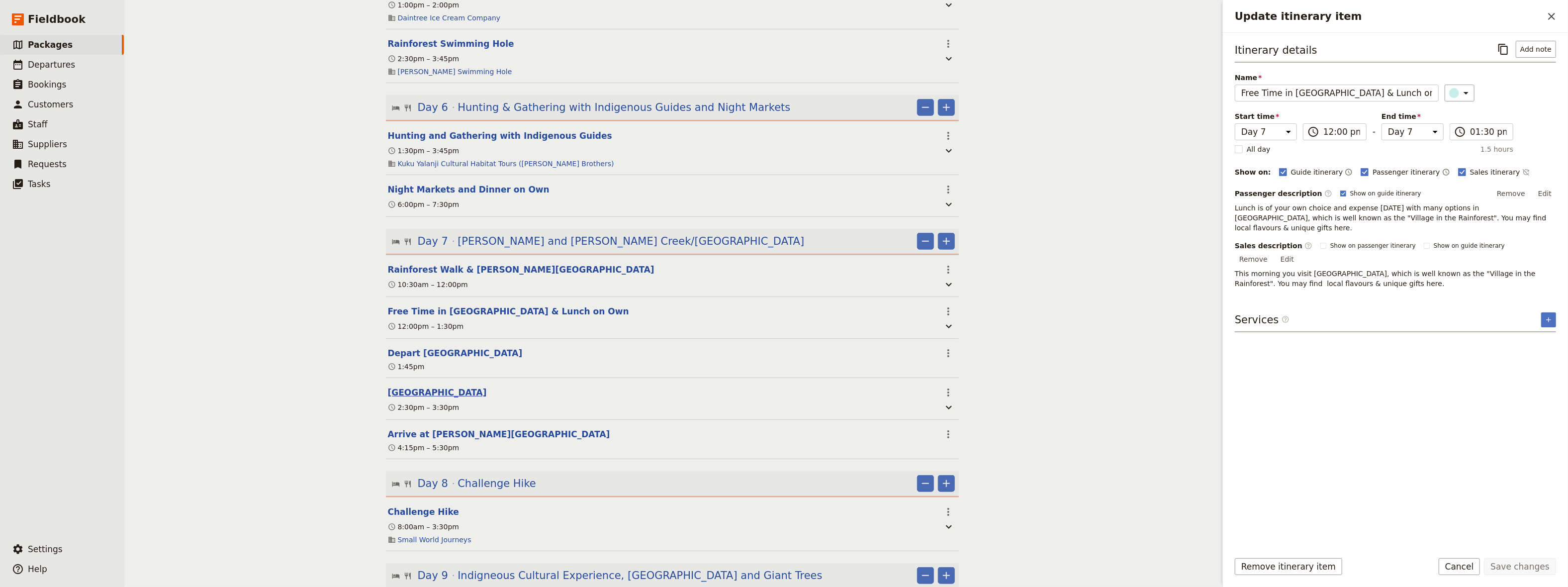
click at [419, 387] on button "[GEOGRAPHIC_DATA]" at bounding box center [437, 392] width 99 height 12
select select "7"
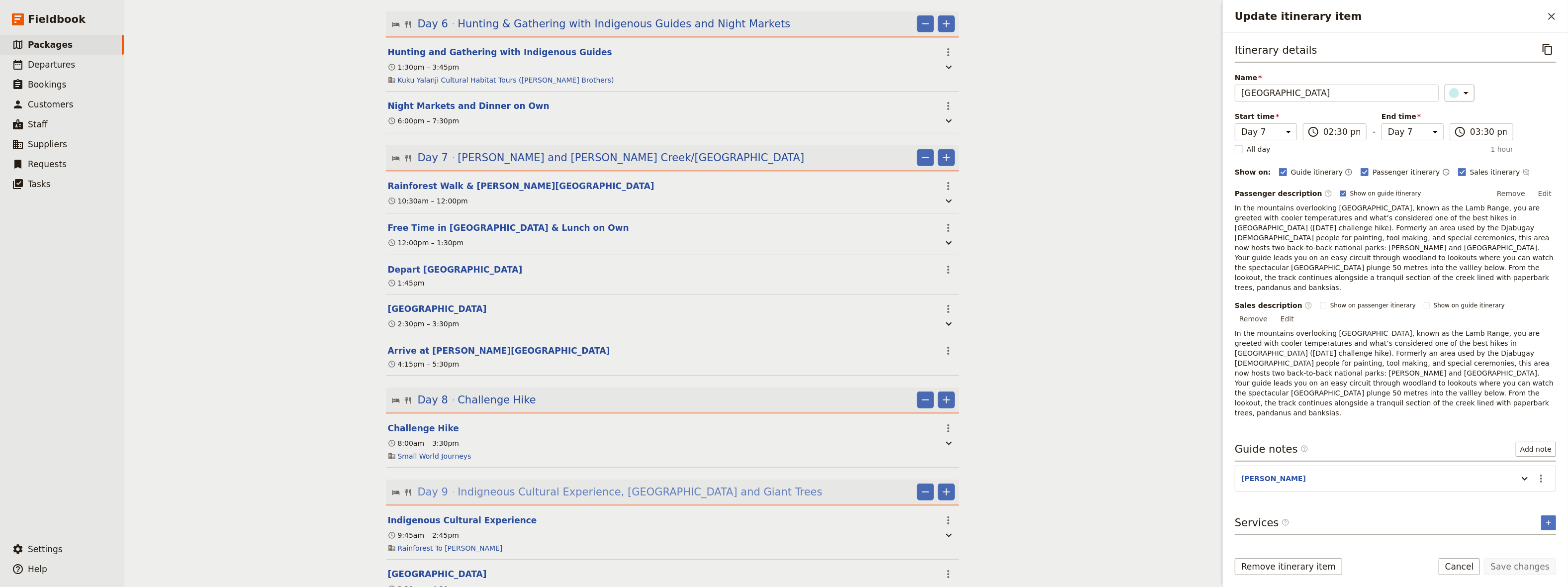
scroll to position [1300, 0]
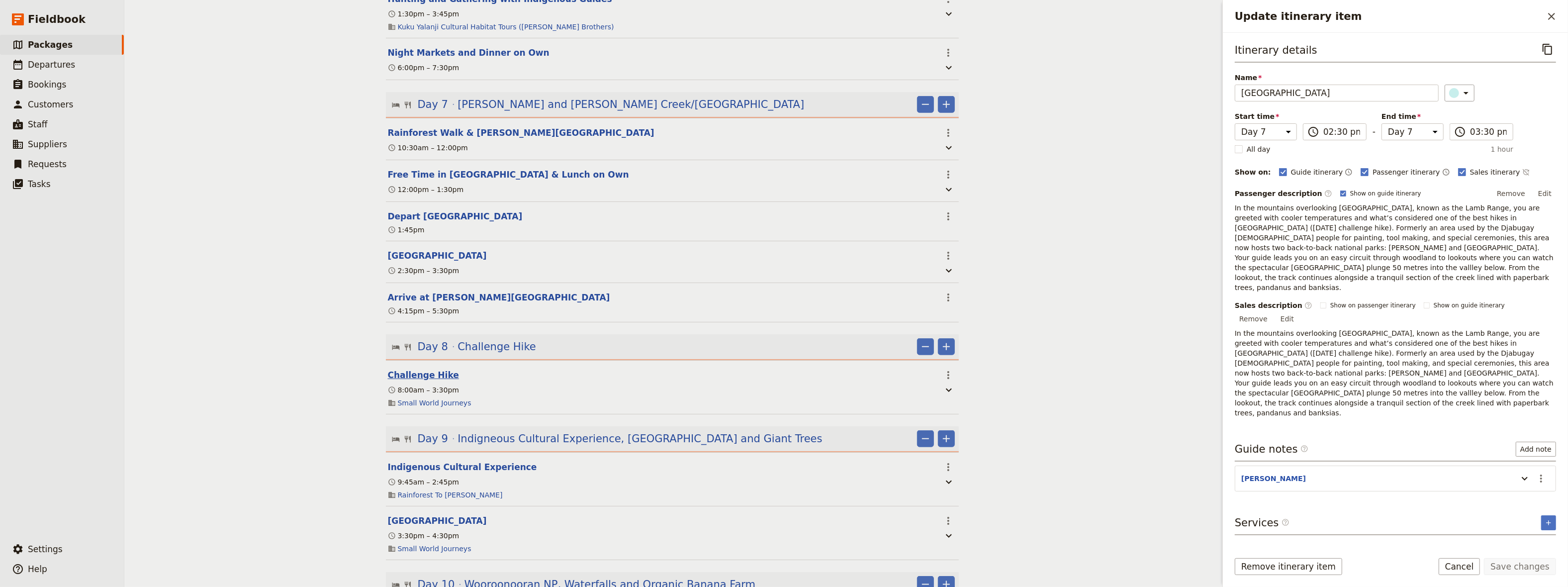
click at [419, 370] on button "Challenge Hike" at bounding box center [423, 375] width 71 height 12
select select "8"
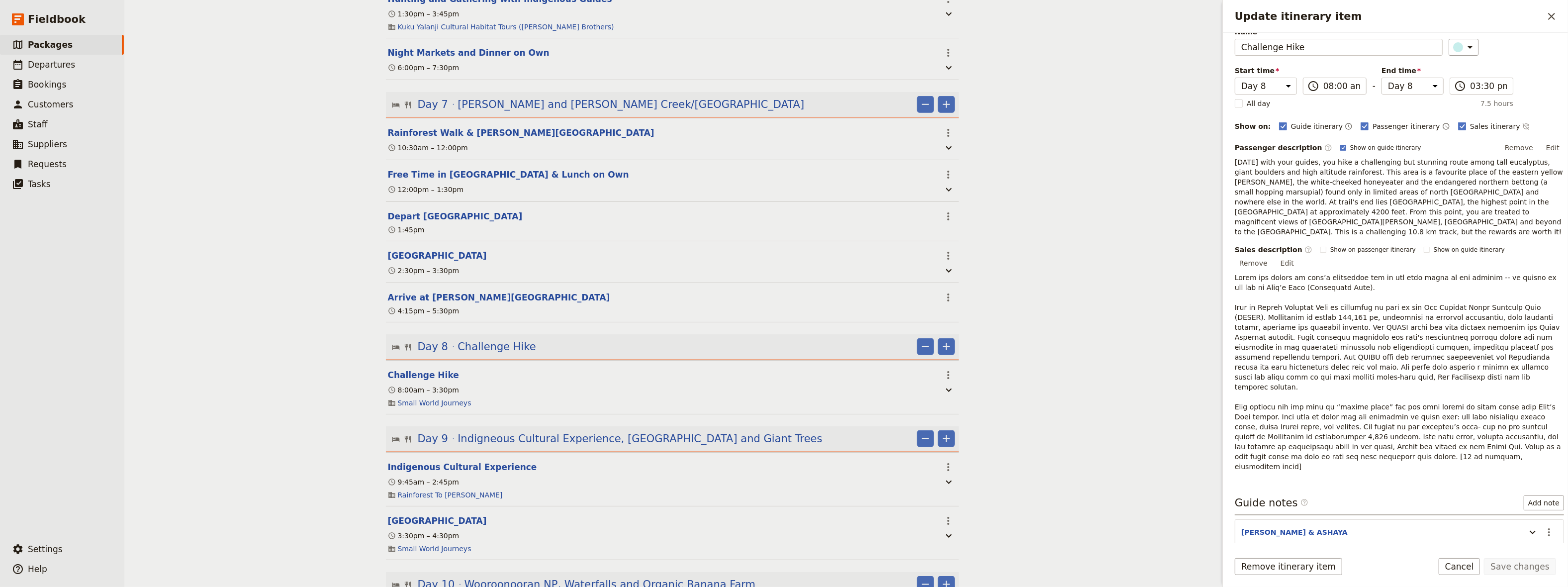
scroll to position [68, 0]
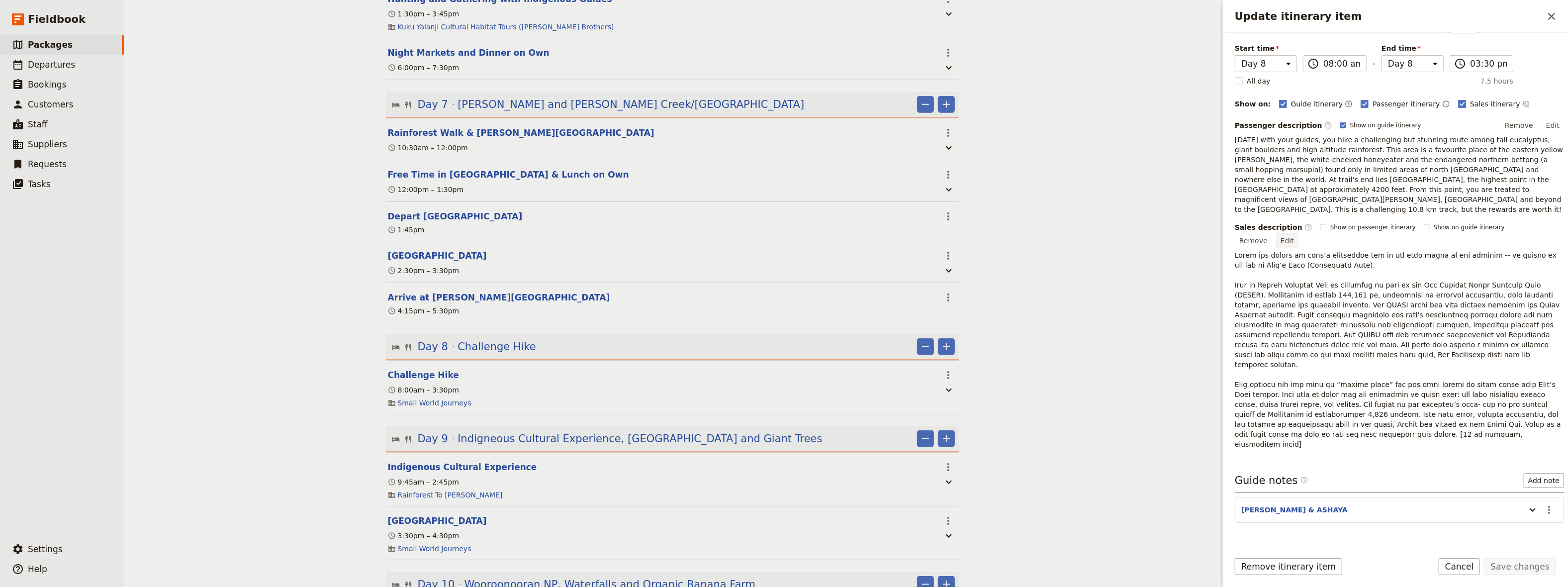
click at [1299, 234] on button "Edit" at bounding box center [1287, 241] width 22 height 15
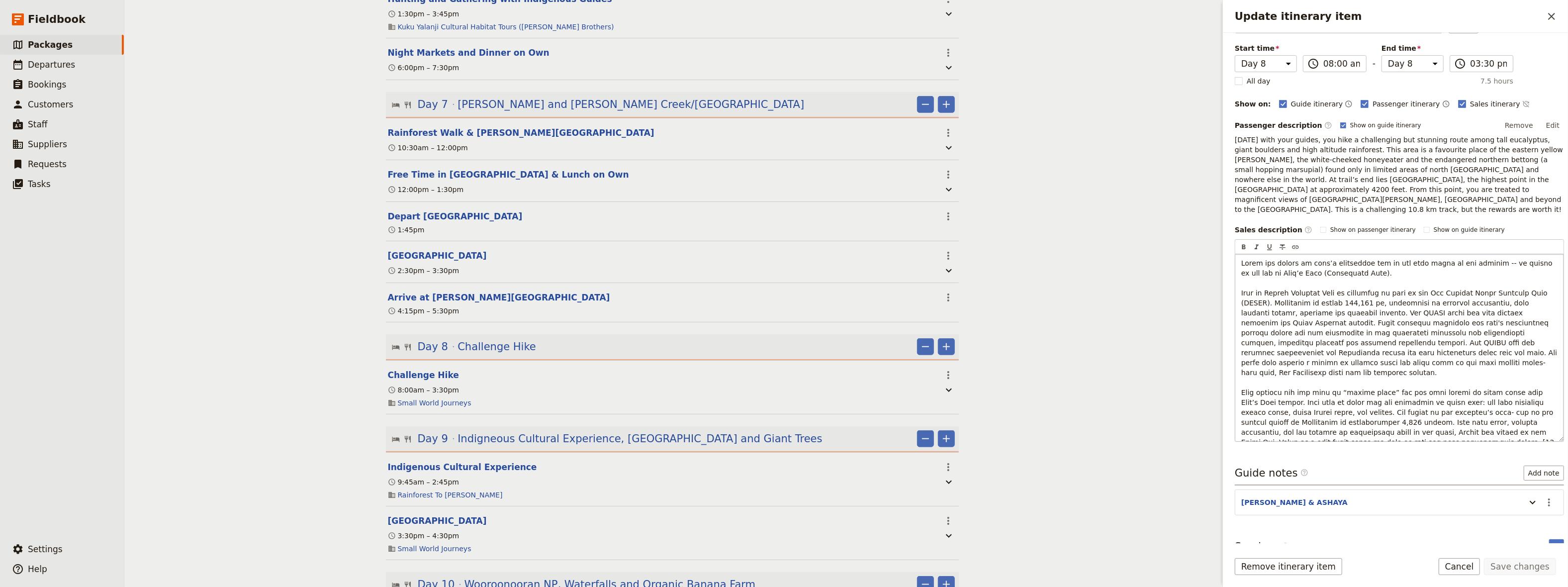
drag, startPoint x: 1450, startPoint y: 424, endPoint x: 1237, endPoint y: 369, distance: 220.0
click at [1237, 369] on div "Update itinerary item" at bounding box center [1399, 347] width 328 height 187
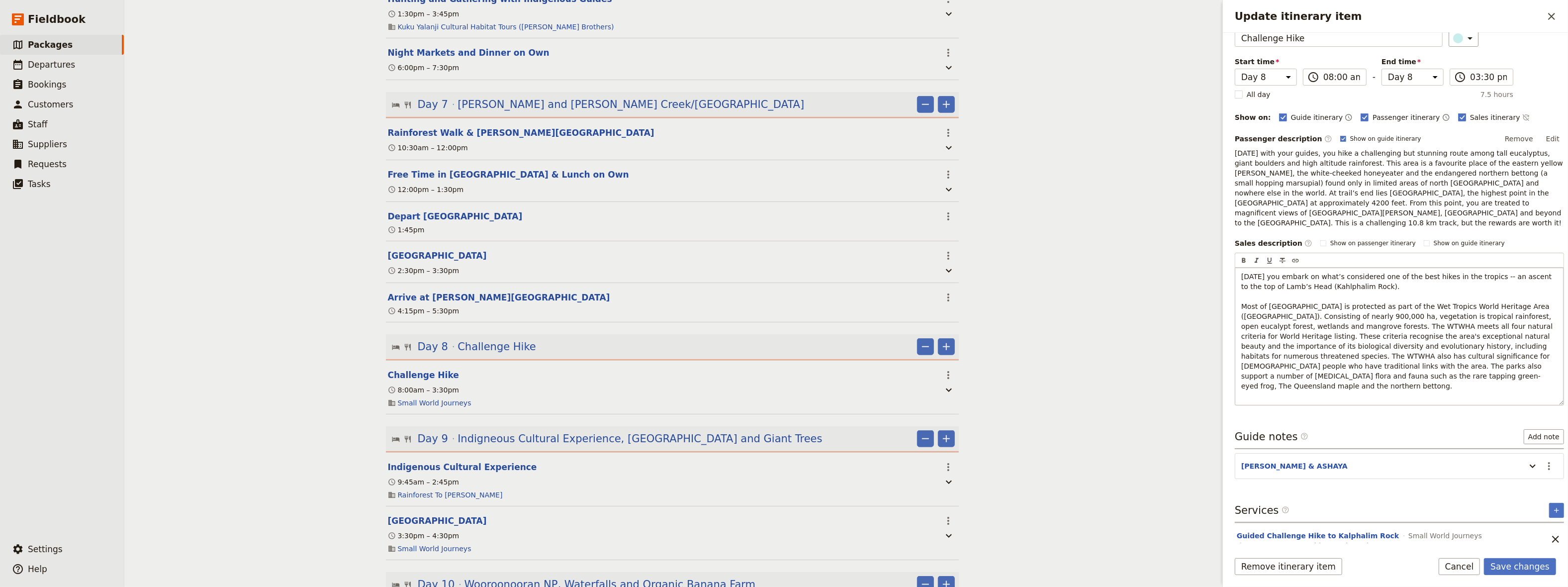
click at [1395, 366] on p "[DATE] you embark on what’s considered one of the best hikes in the tropics -- …" at bounding box center [1400, 331] width 317 height 120
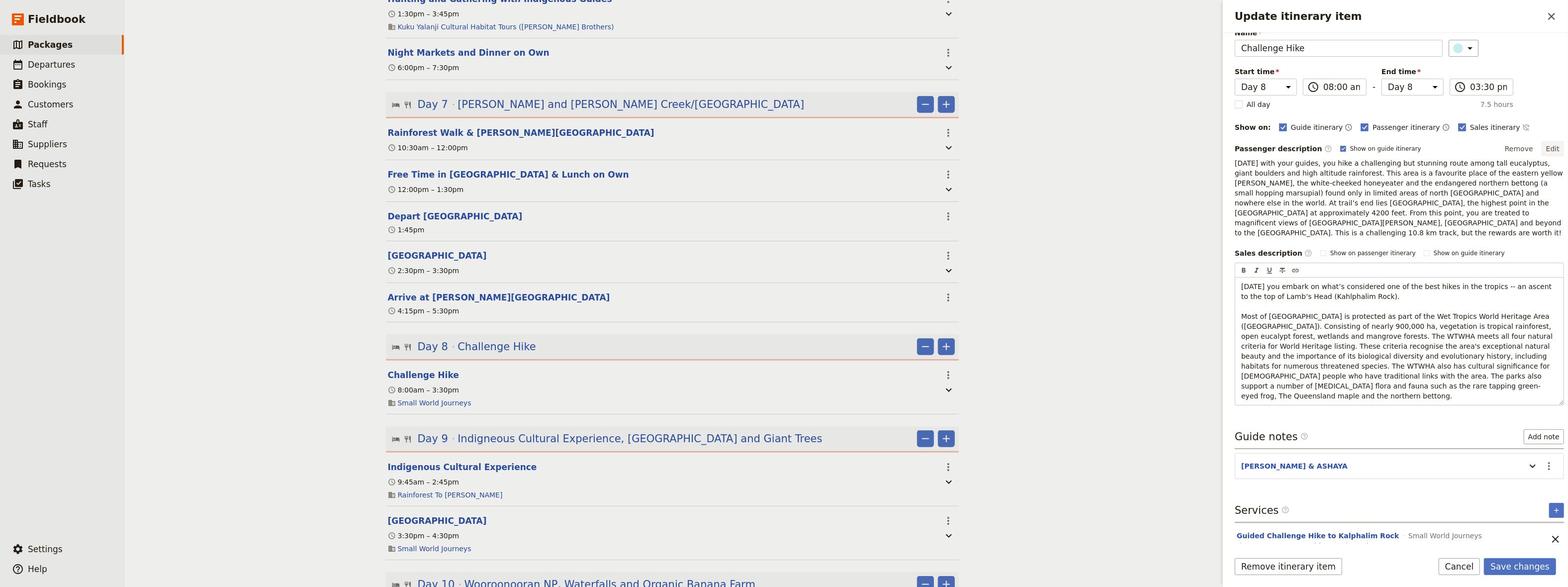
click at [1548, 147] on div "Itinerary details ​ Name Challenge Hike ​ Start time Day 1 Day 2 Day 3 Day 4 Da…" at bounding box center [1400, 201] width 329 height 410
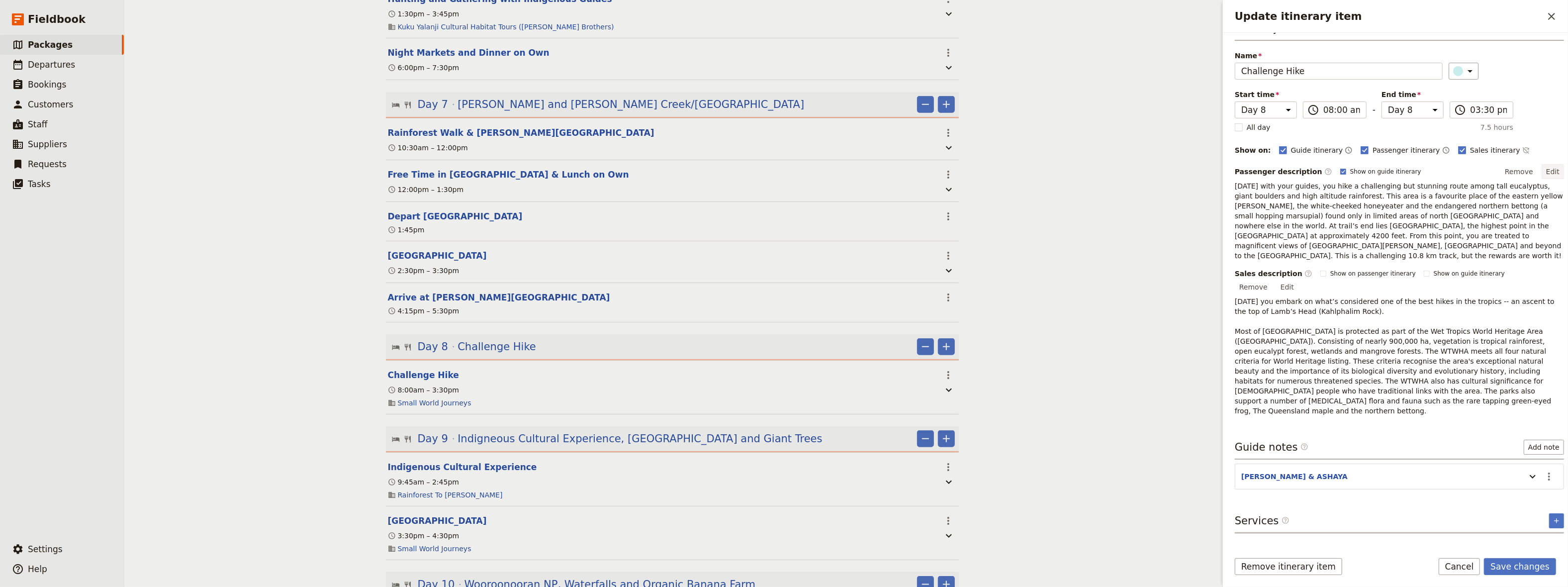
click at [1549, 167] on button "Edit" at bounding box center [1553, 172] width 22 height 15
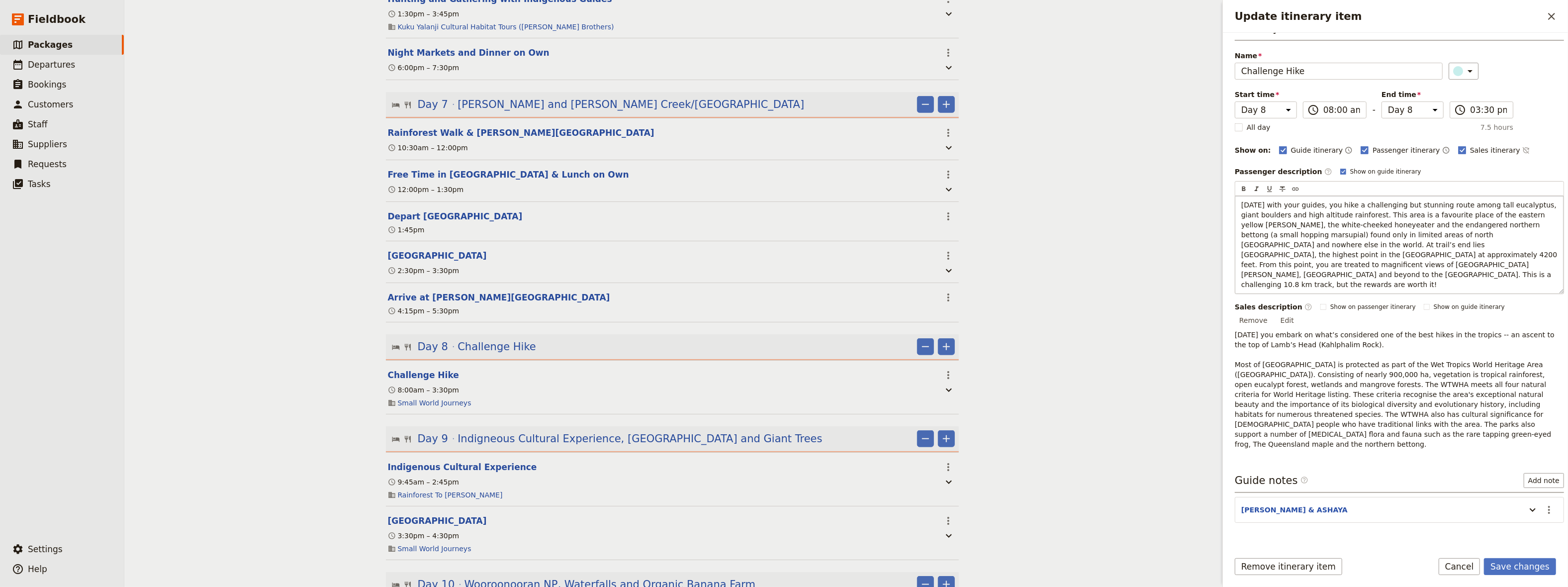
click at [1433, 263] on p "[DATE] with your guides, you hike a challenging but stunning route among tall e…" at bounding box center [1400, 244] width 317 height 89
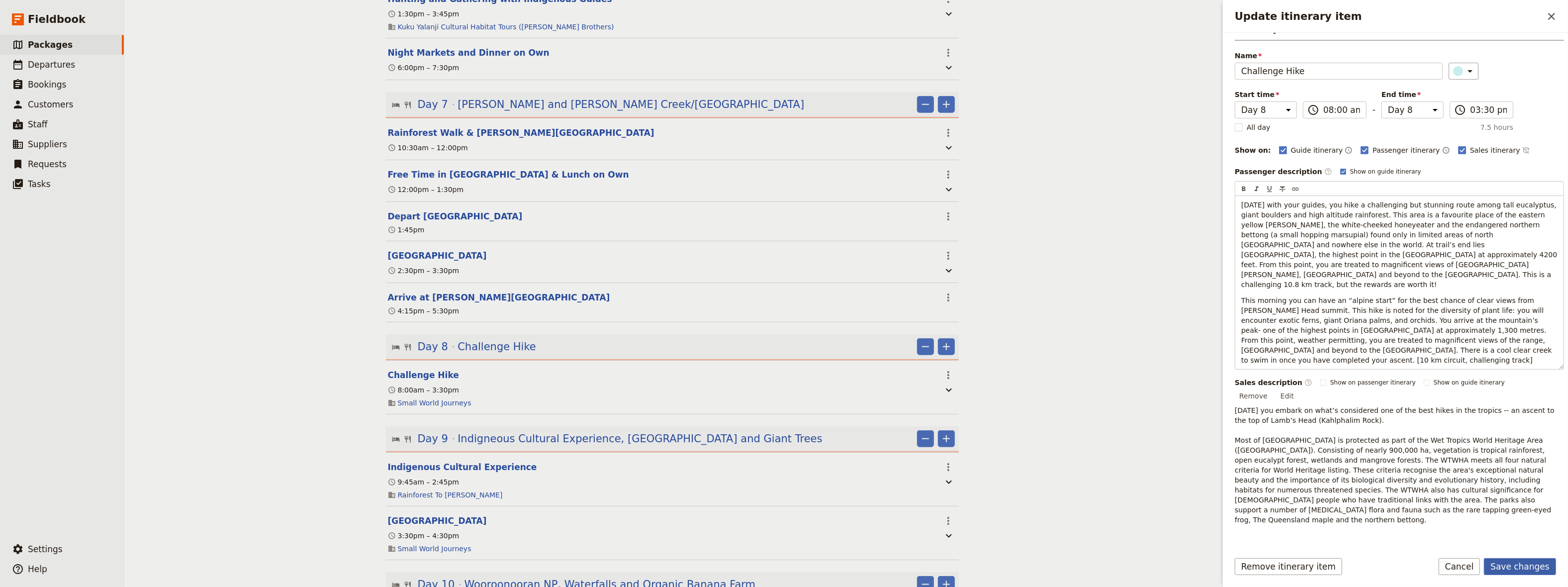
click at [1514, 568] on button "Save changes" at bounding box center [1520, 567] width 73 height 17
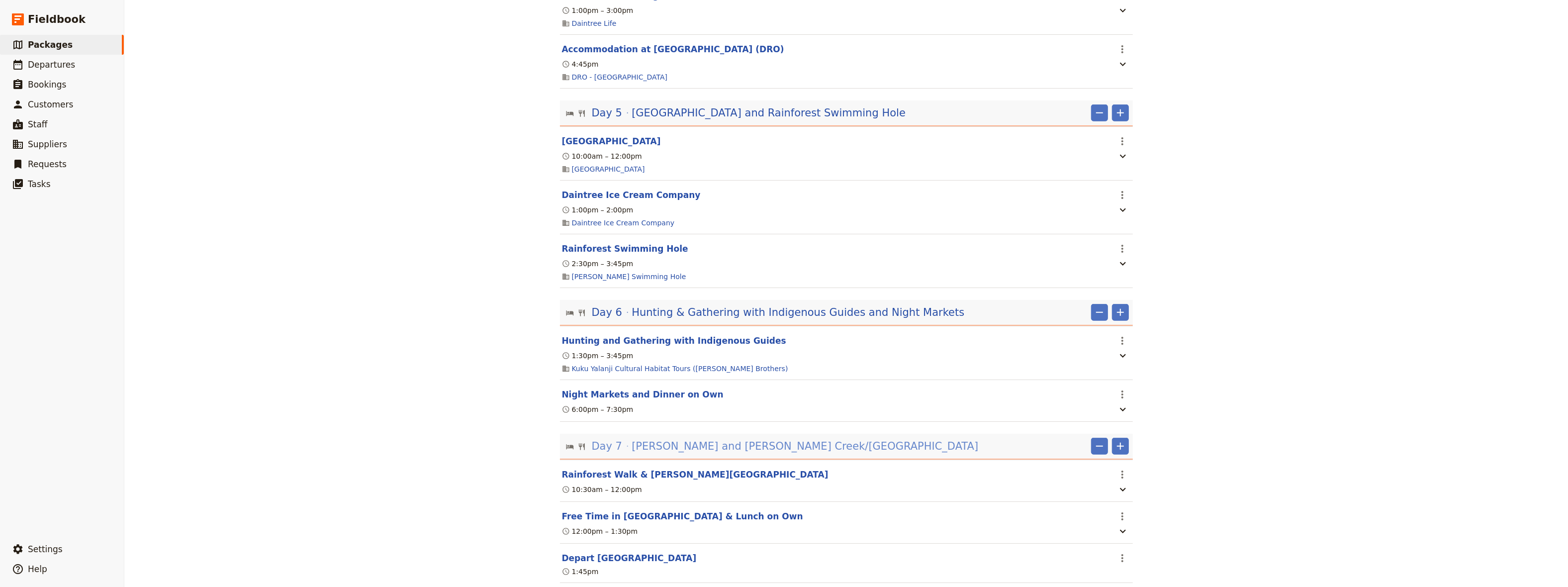
scroll to position [1369, 0]
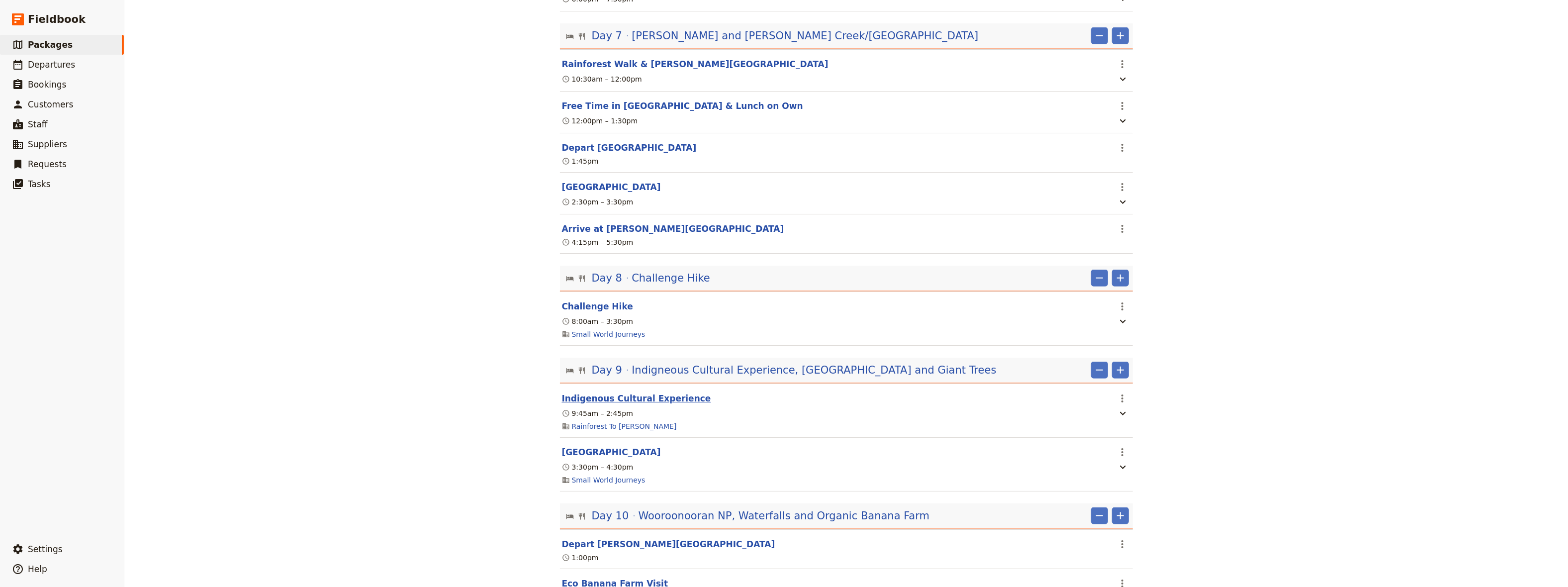
click at [596, 393] on button "Indigenous Cultural Experience" at bounding box center [636, 398] width 150 height 12
select select "9"
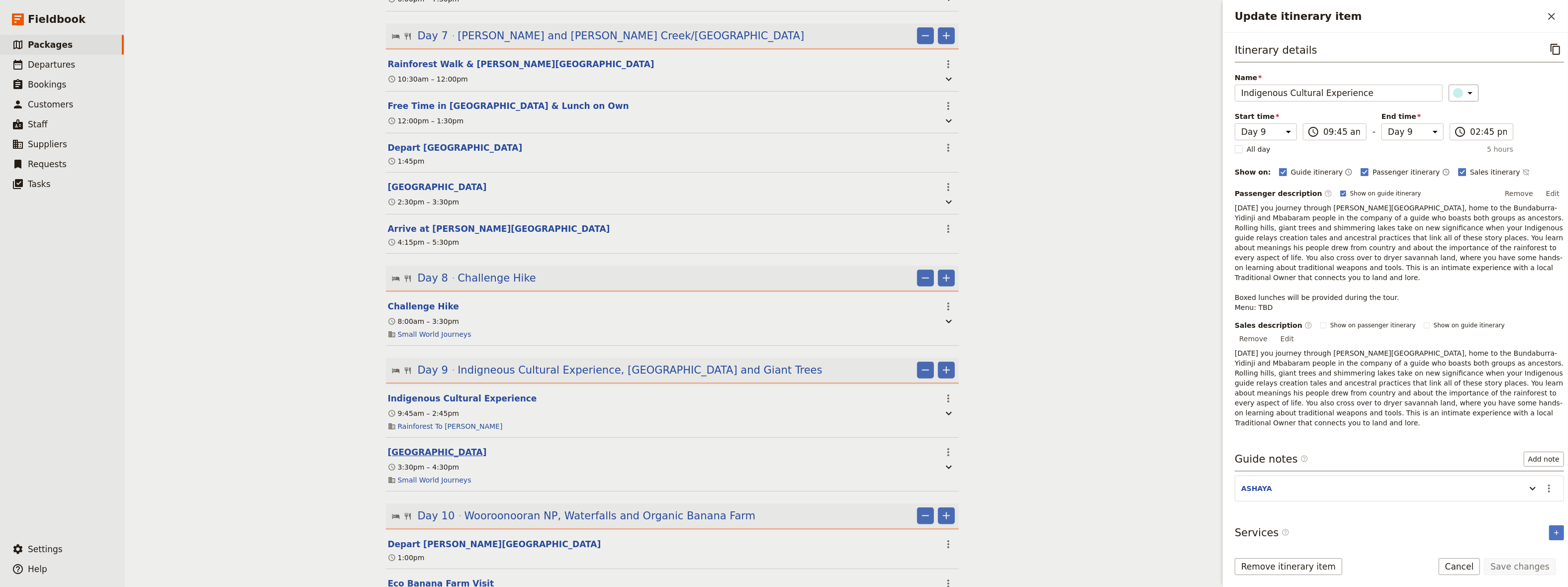
click at [427, 446] on button "[GEOGRAPHIC_DATA]" at bounding box center [437, 452] width 99 height 12
select select "9"
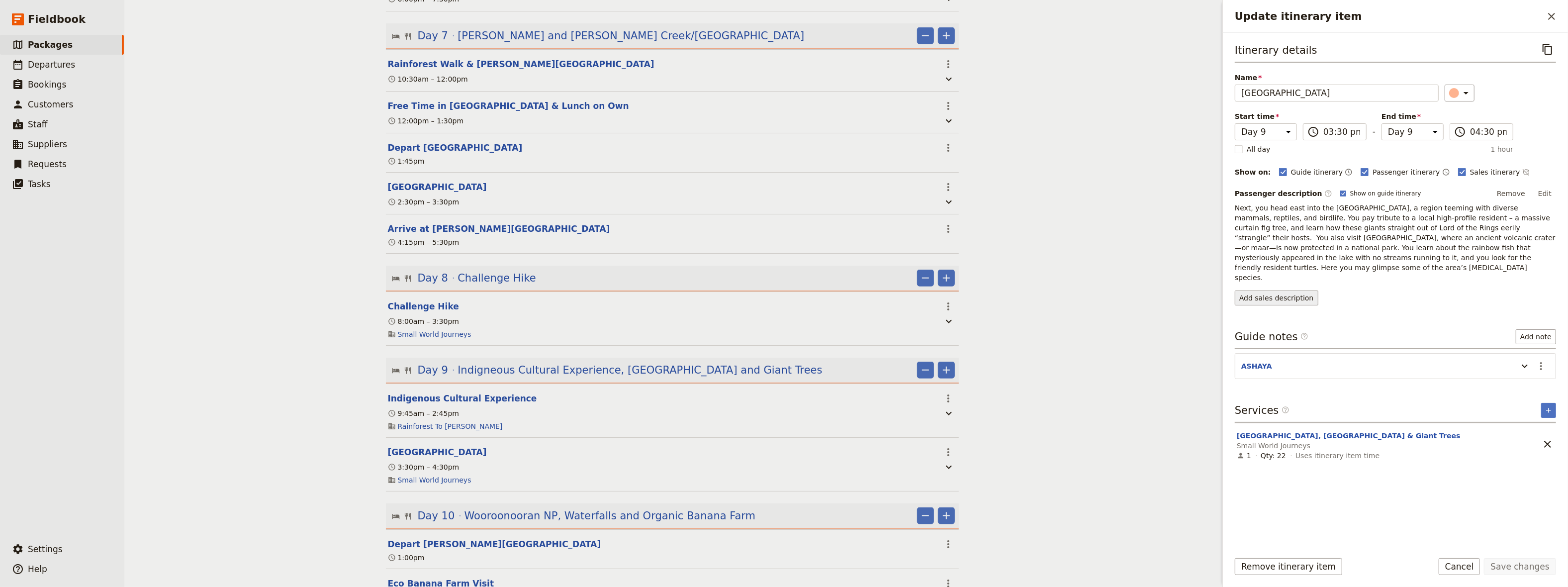
click at [1266, 290] on button "Add sales description" at bounding box center [1277, 297] width 83 height 15
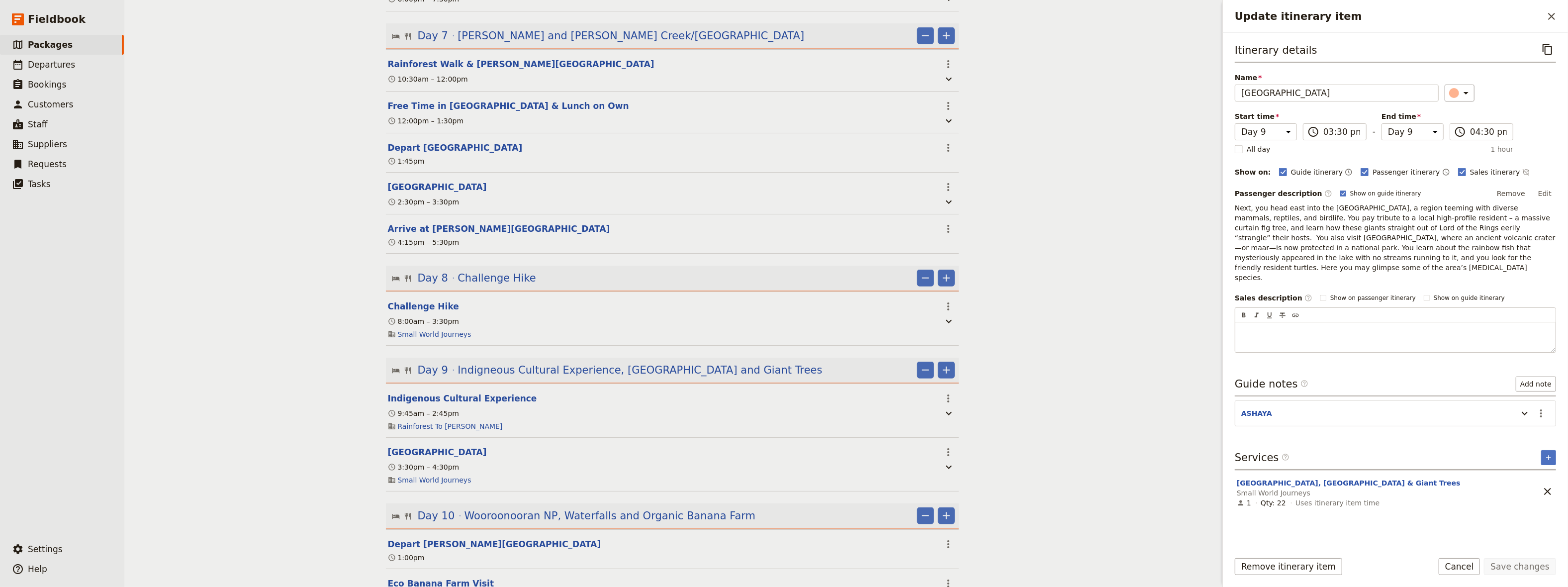
click at [1507, 255] on p "Next, you head east into the [GEOGRAPHIC_DATA], a region teeming with diverse m…" at bounding box center [1395, 243] width 321 height 80
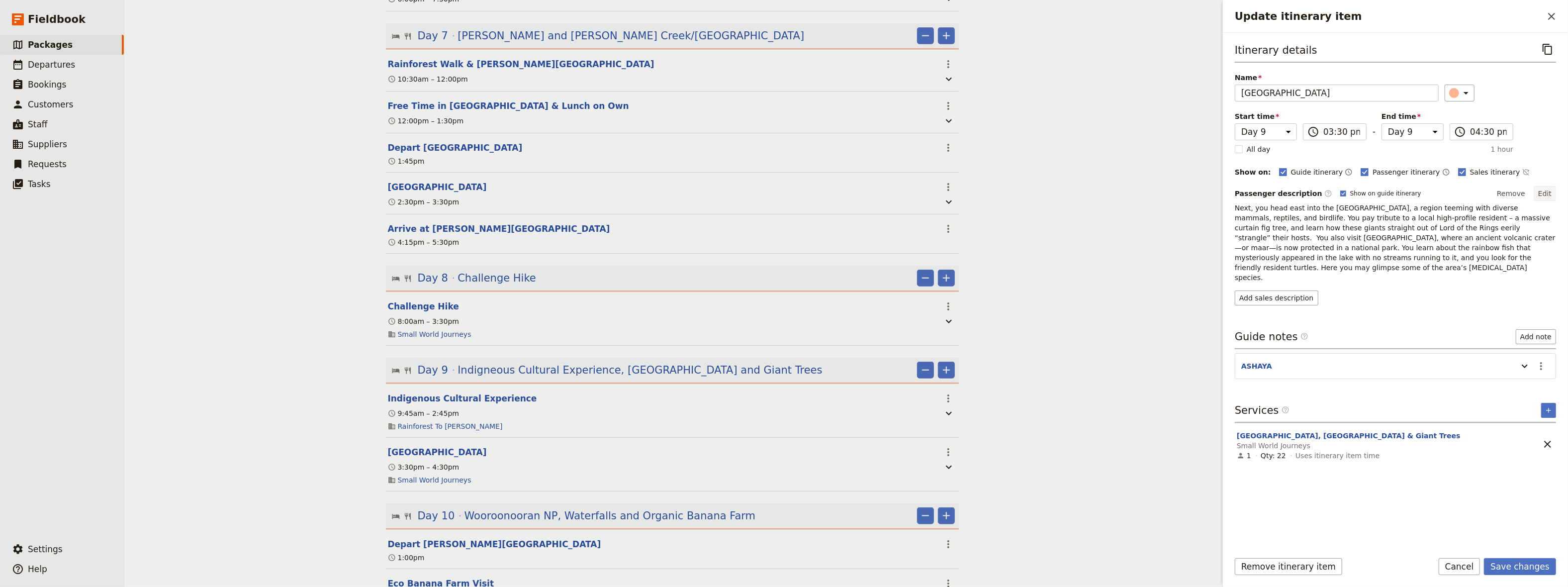
click at [1547, 189] on button "Edit" at bounding box center [1545, 193] width 22 height 15
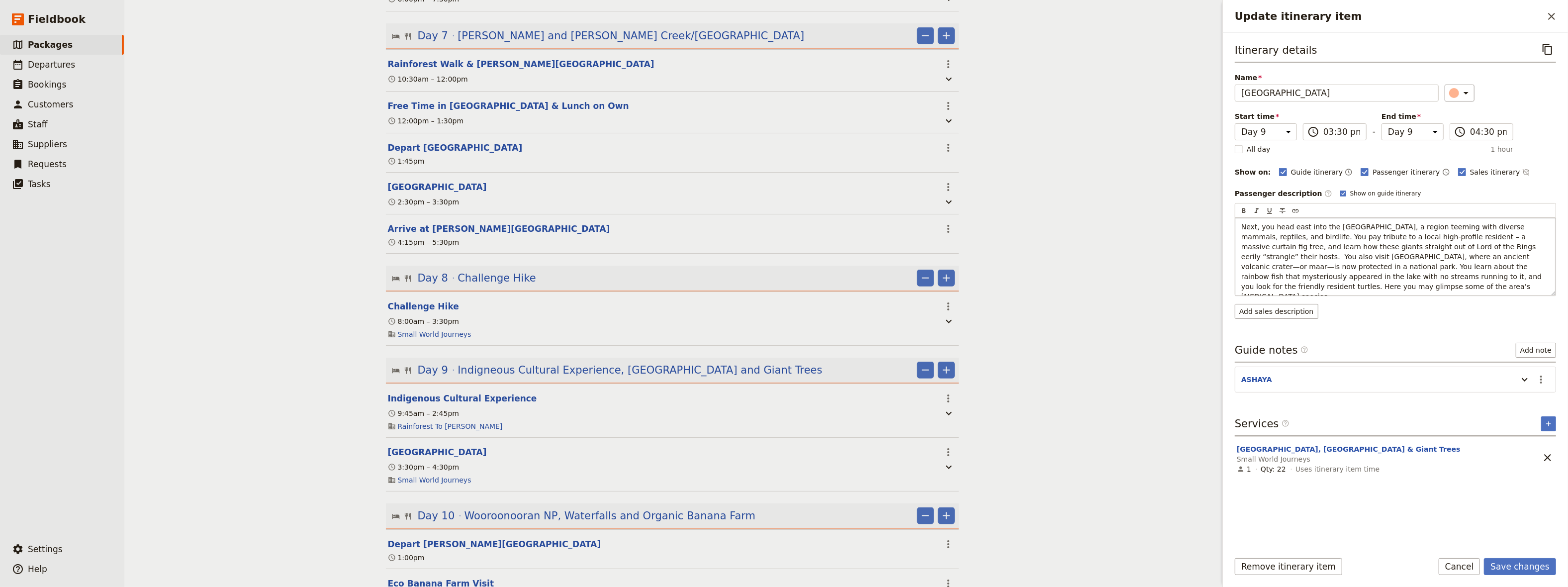
drag, startPoint x: 1318, startPoint y: 286, endPoint x: 1234, endPoint y: 228, distance: 102.1
click at [1235, 228] on div "Next, you head east into the [GEOGRAPHIC_DATA], a region teeming with diverse m…" at bounding box center [1395, 257] width 320 height 78
copy span "Next, you head east into the [GEOGRAPHIC_DATA], a region teeming with diverse m…"
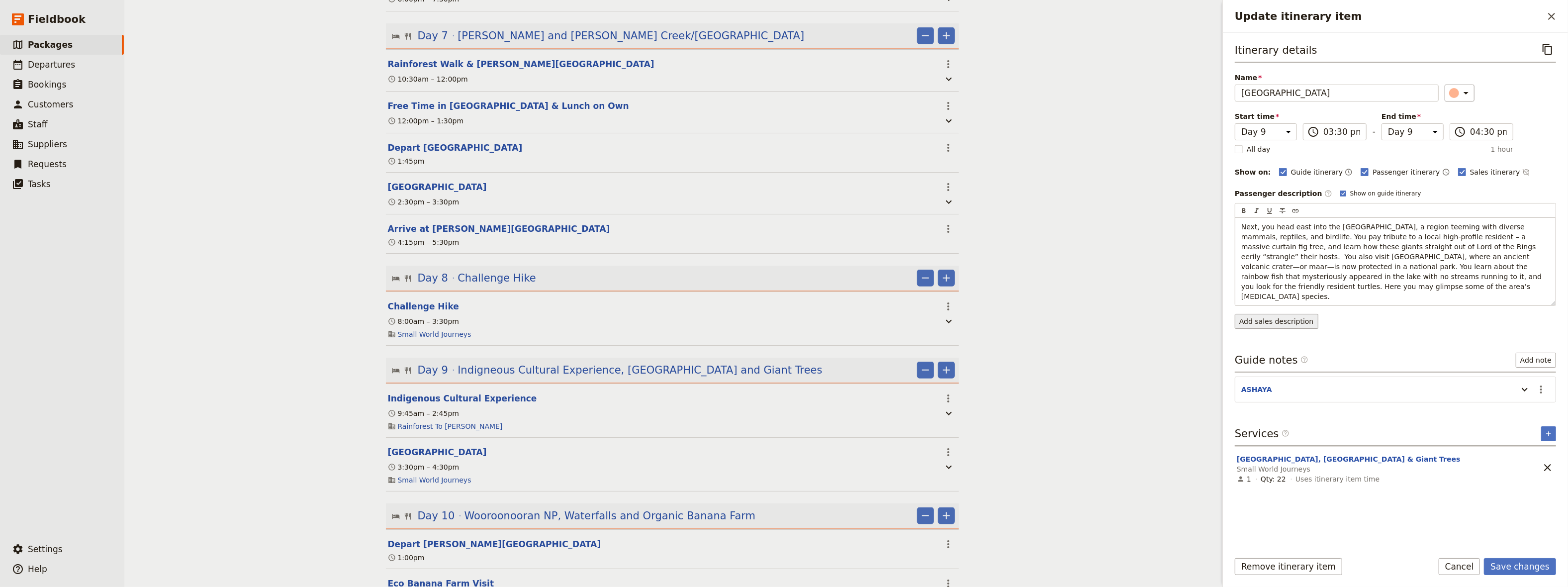
click at [1281, 315] on div "Itinerary details ​ Name [GEOGRAPHIC_DATA] ​ Start time Day 1 Day 2 Day 3 Day 4…" at bounding box center [1395, 291] width 321 height 502
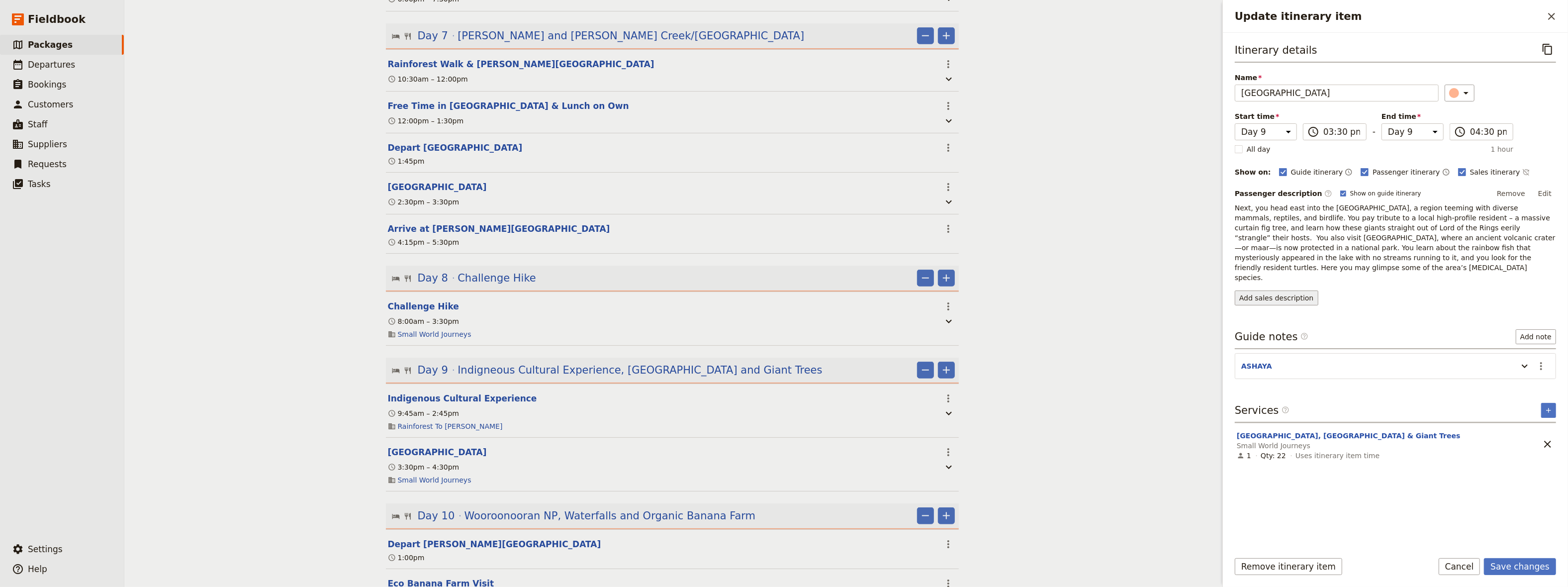
click at [1273, 290] on button "Add sales description" at bounding box center [1277, 297] width 83 height 15
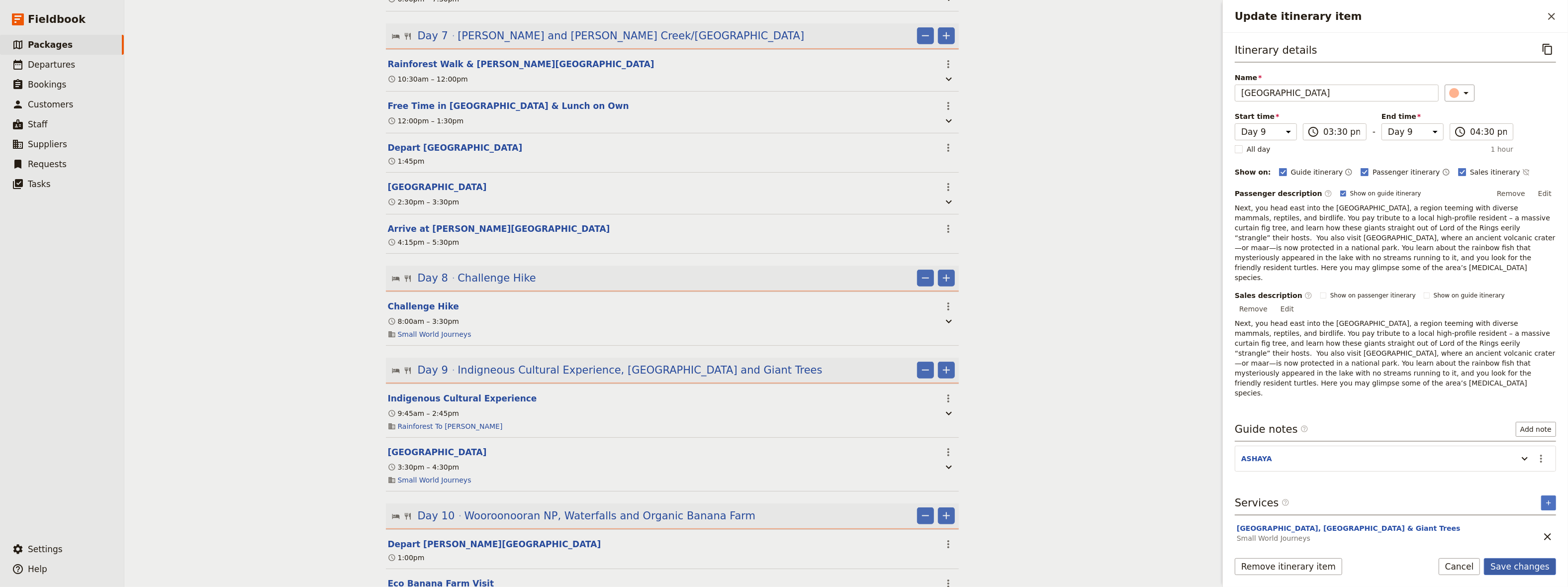
click at [1532, 570] on button "Save changes" at bounding box center [1520, 567] width 73 height 17
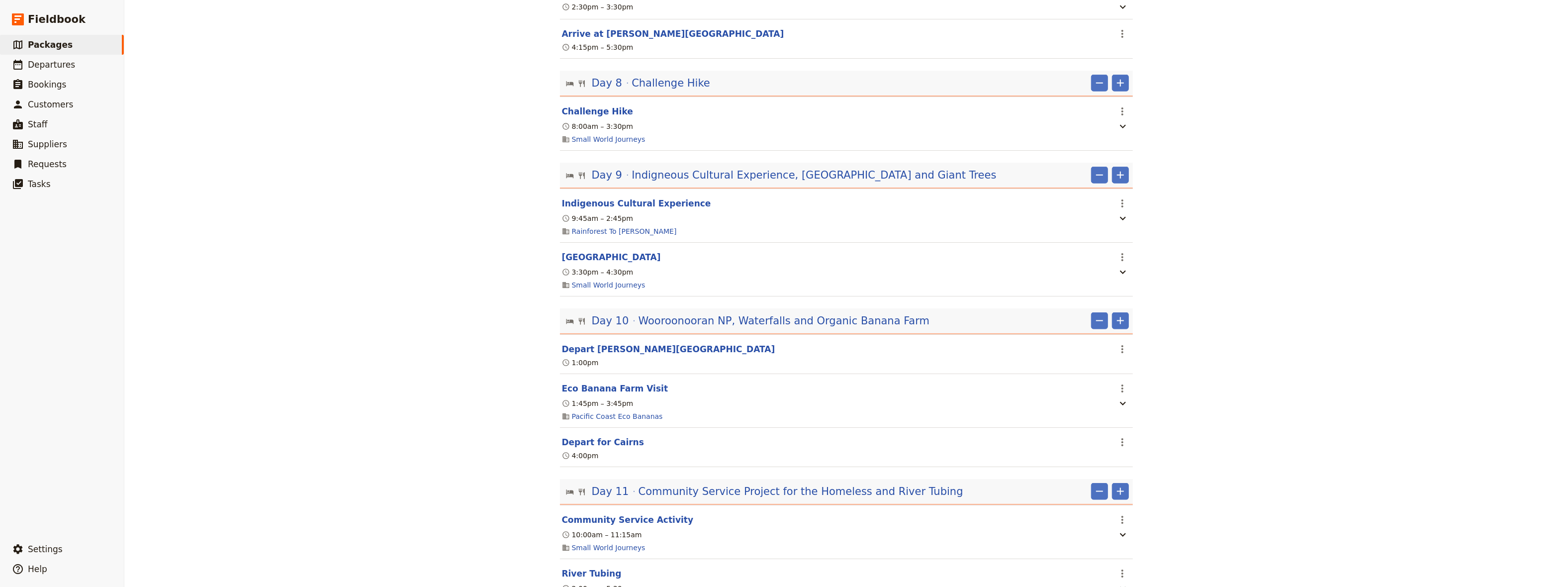
scroll to position [1573, 0]
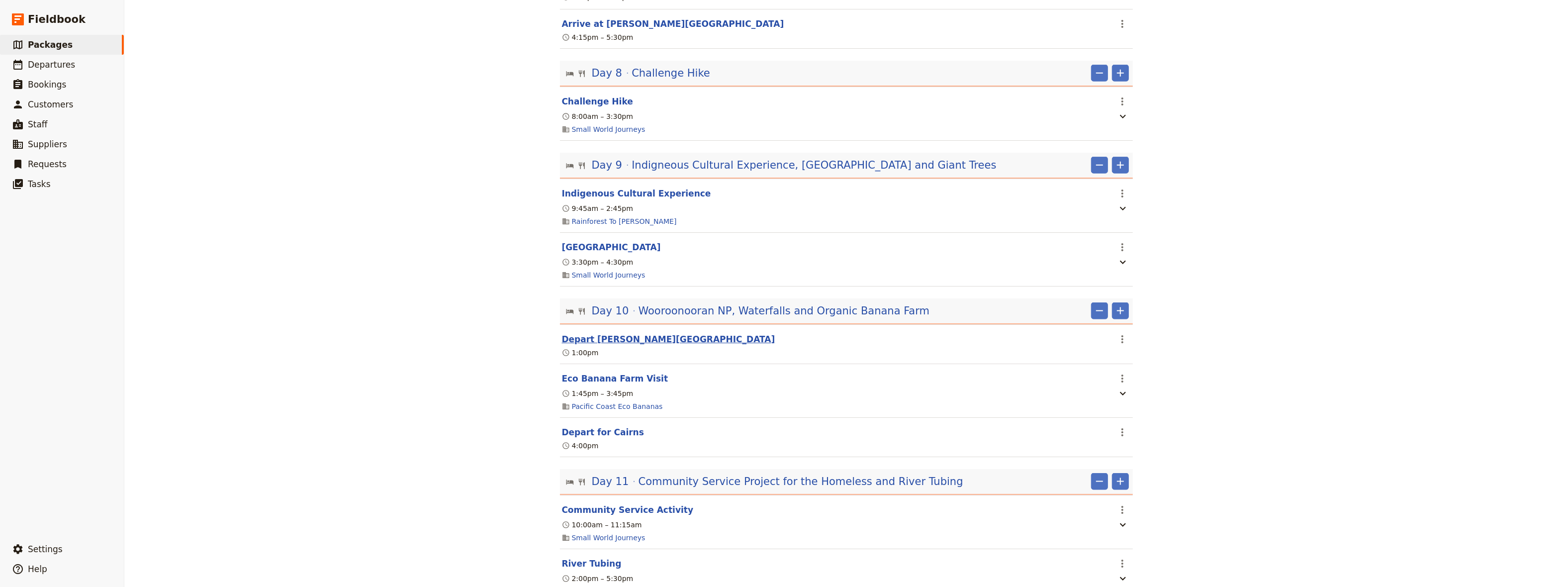
click at [598, 334] on button "Depart [PERSON_NAME][GEOGRAPHIC_DATA]" at bounding box center [668, 339] width 213 height 12
select select "10"
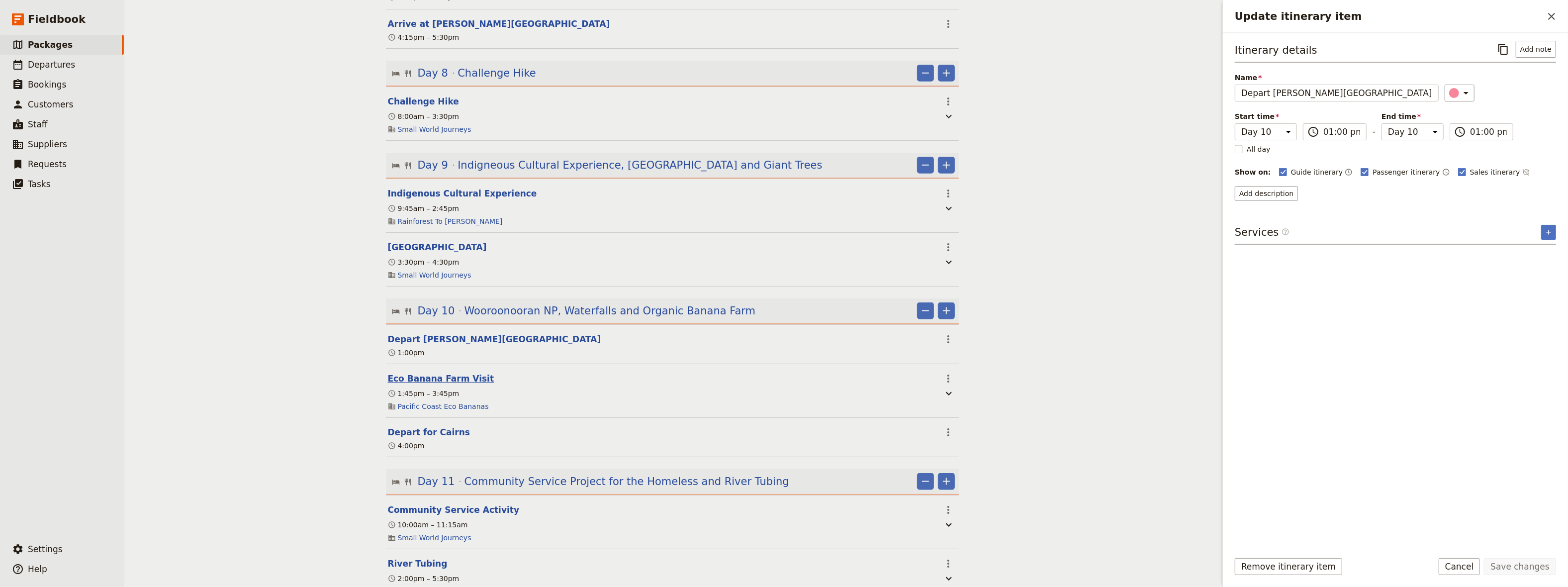
click at [439, 373] on button "Eco Banana Farm Visit" at bounding box center [441, 378] width 106 height 12
select select "10"
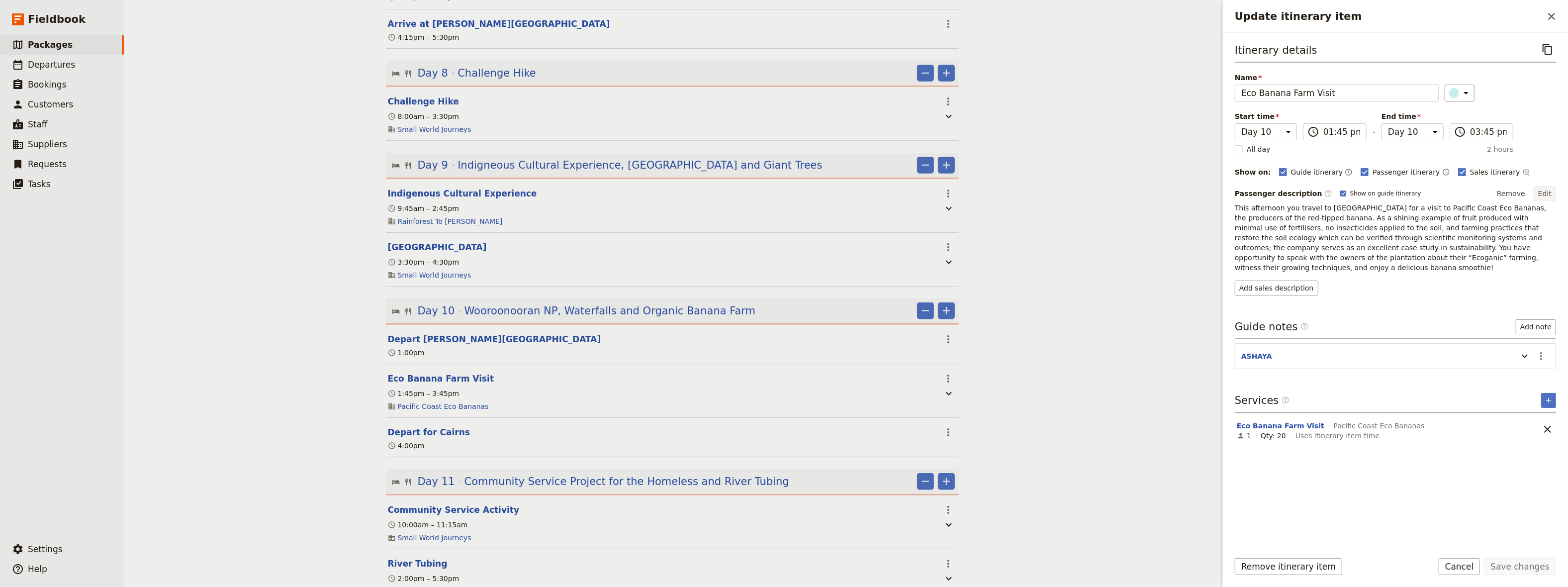
click at [1546, 195] on button "Edit" at bounding box center [1545, 193] width 22 height 15
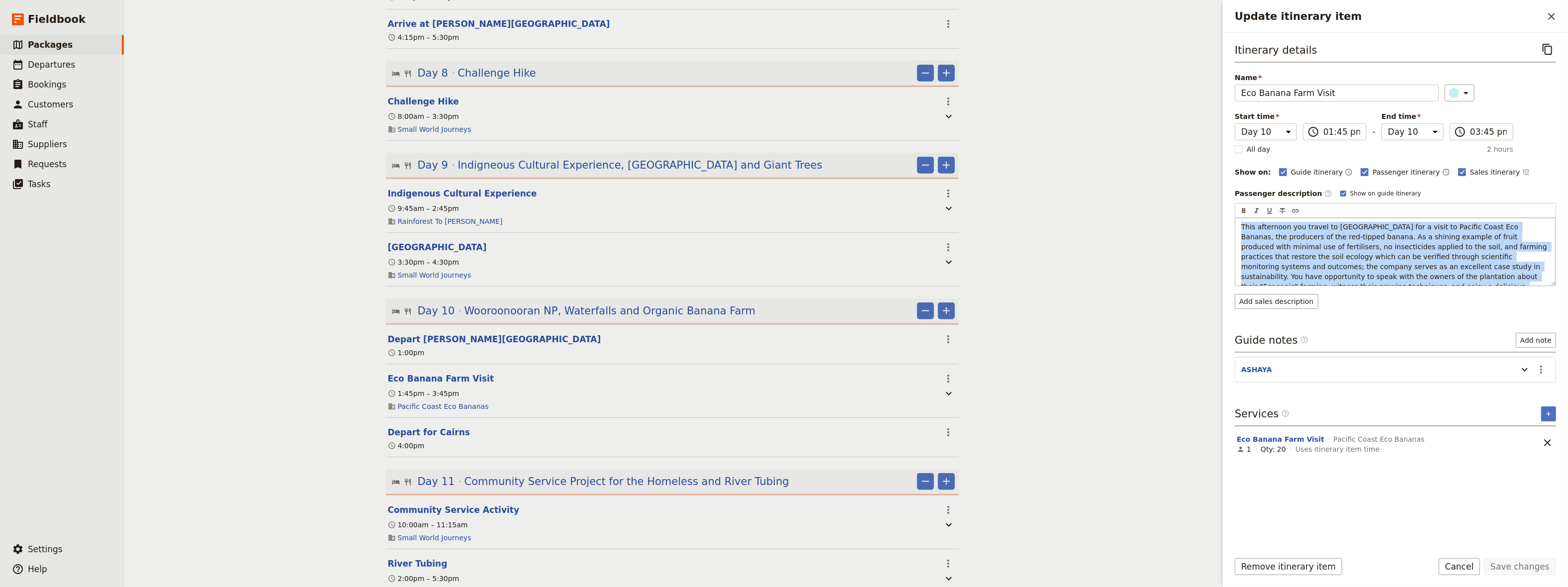
drag, startPoint x: 1240, startPoint y: 227, endPoint x: 1568, endPoint y: 287, distance: 333.4
click at [1556, 286] on div "This afternoon you travel to [GEOGRAPHIC_DATA] for a visit to Pacific Coast Eco…" at bounding box center [1395, 251] width 320 height 67
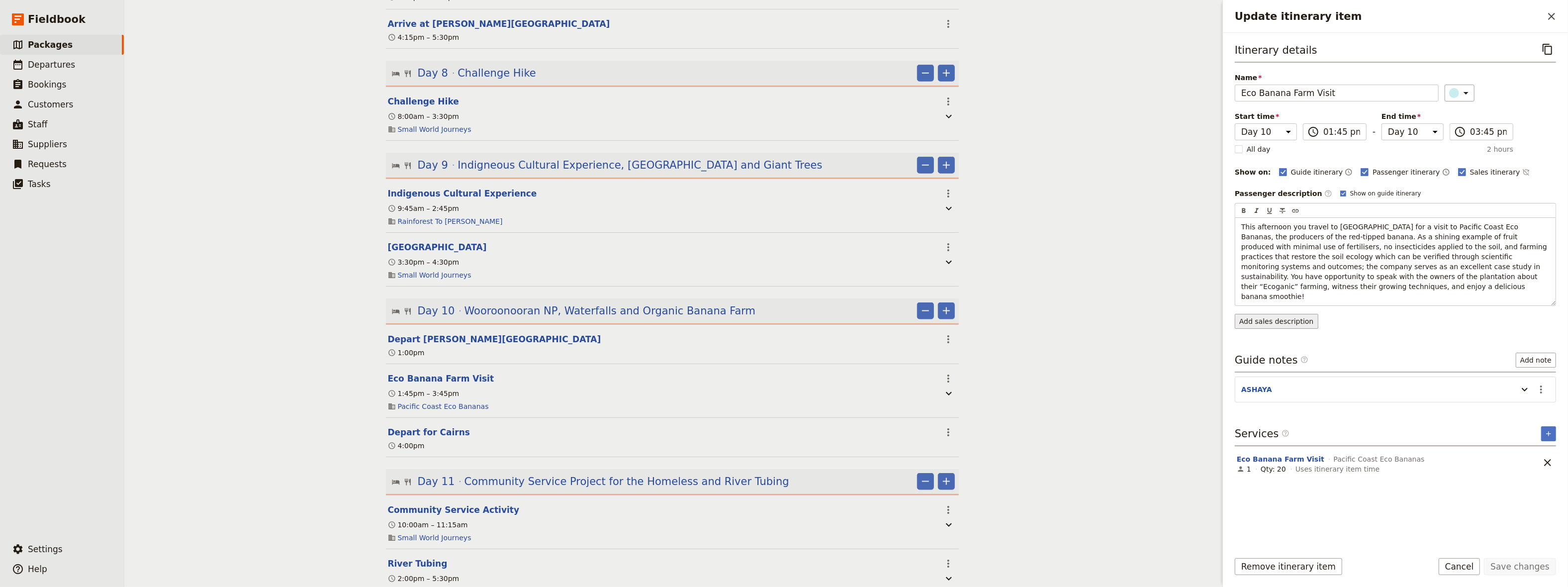
click at [1278, 300] on div "Itinerary details ​ Name Eco [GEOGRAPHIC_DATA] Visit ​ Start time Day 1 Day 2 D…" at bounding box center [1395, 291] width 321 height 502
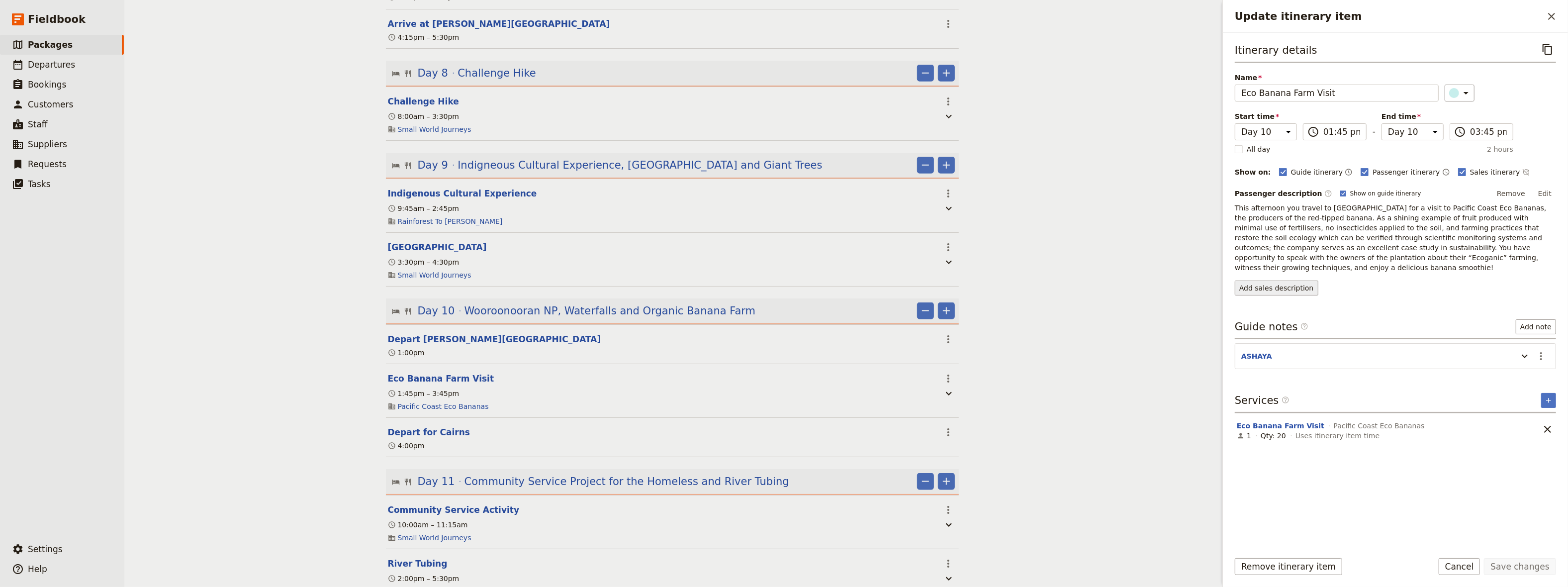
click at [1274, 281] on button "Add sales description" at bounding box center [1277, 288] width 83 height 15
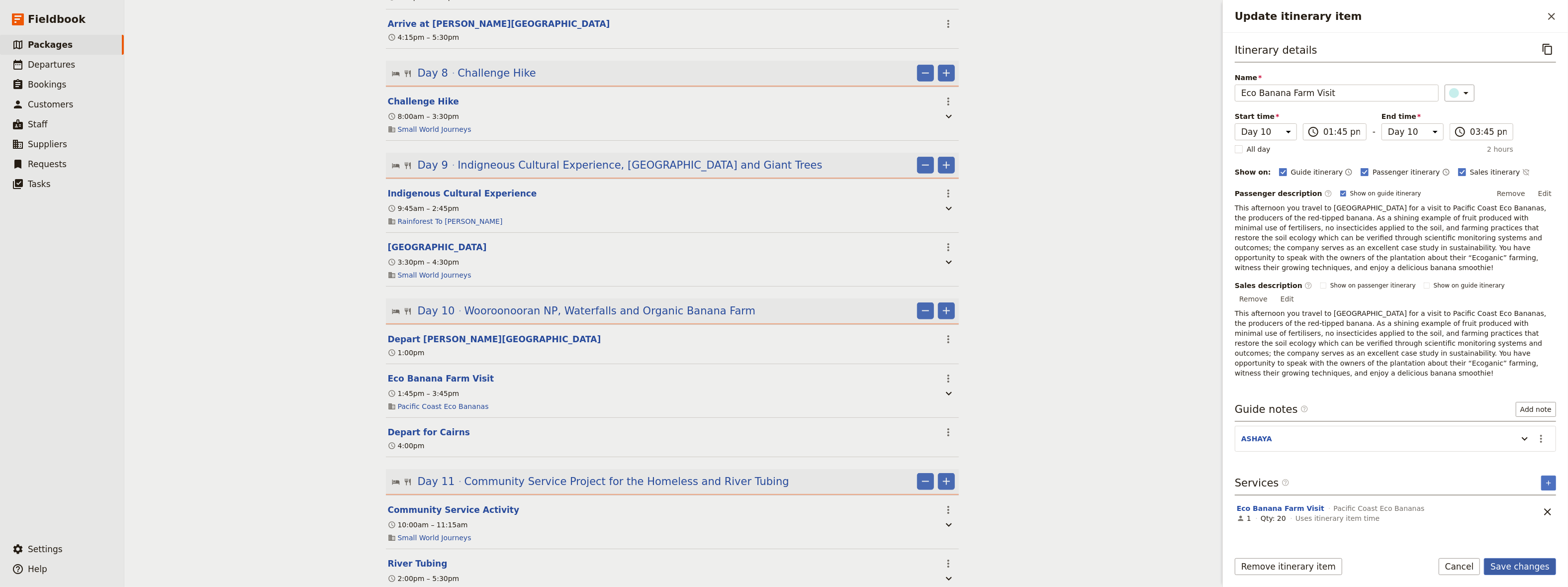
click at [1524, 568] on button "Save changes" at bounding box center [1520, 567] width 73 height 17
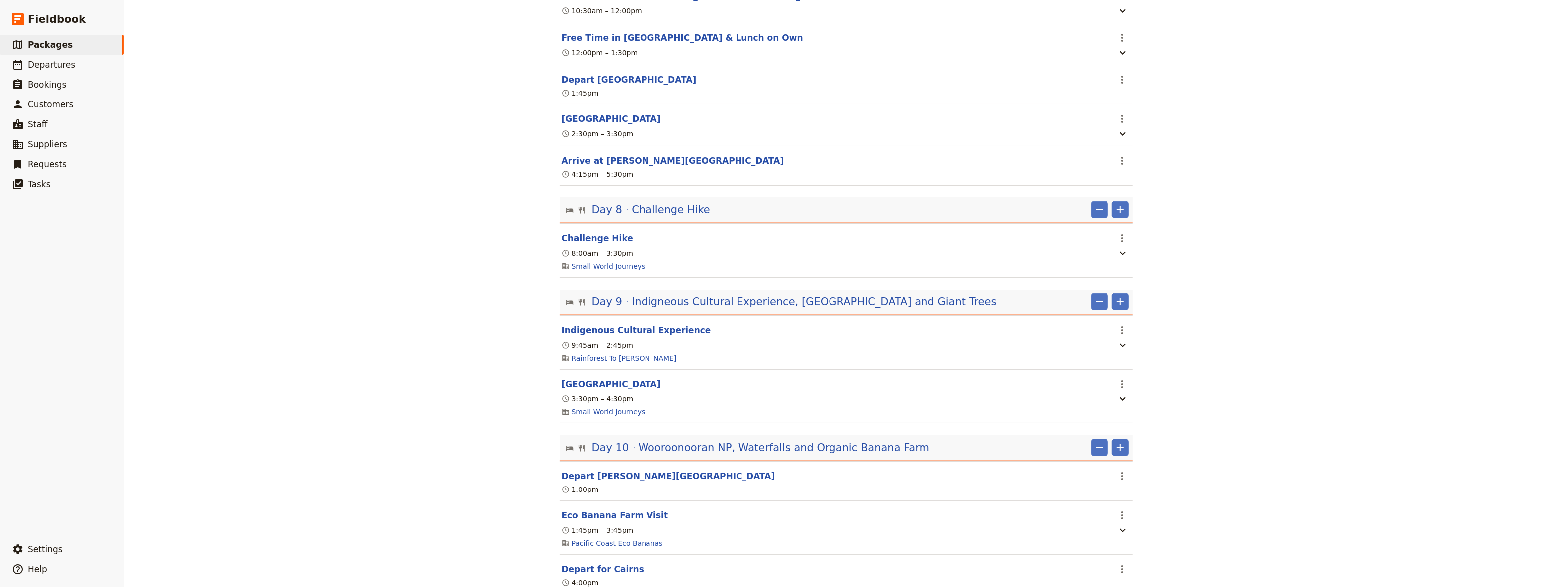
scroll to position [1672, 0]
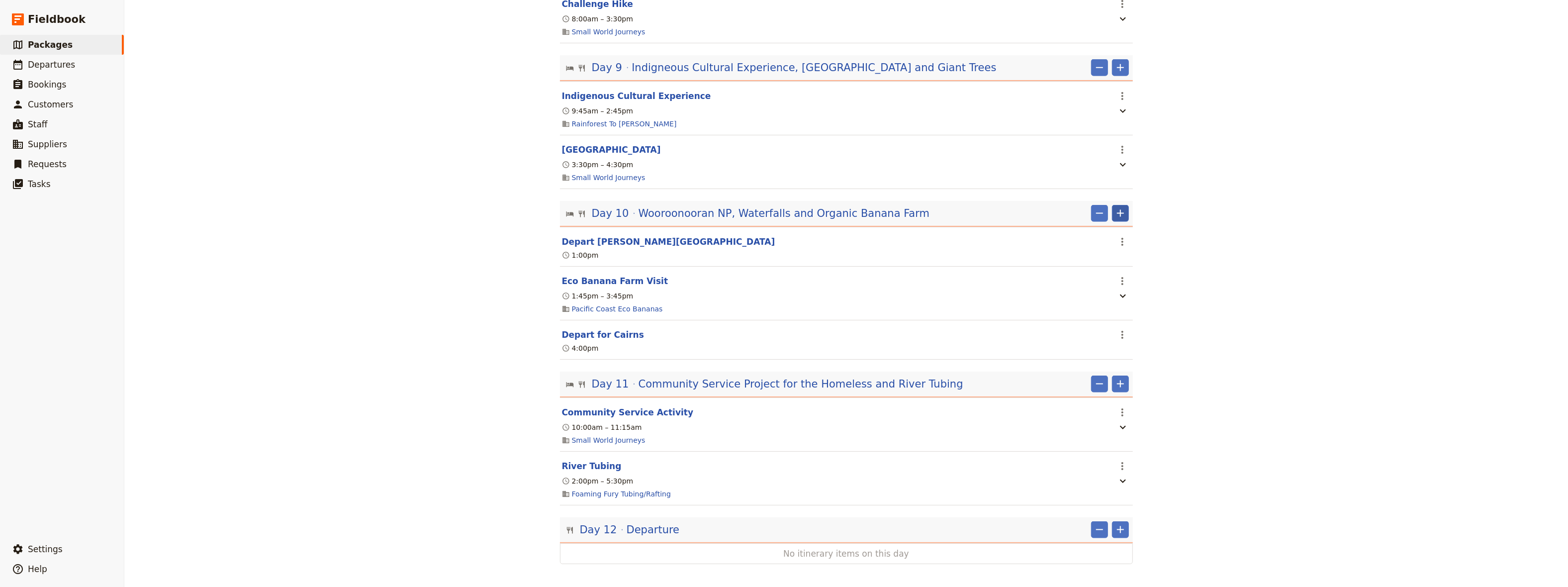
click at [1118, 210] on icon "Add" at bounding box center [1121, 213] width 7 height 7
click at [1103, 227] on span "Add itinerary item" at bounding box center [1087, 228] width 63 height 10
select select "10"
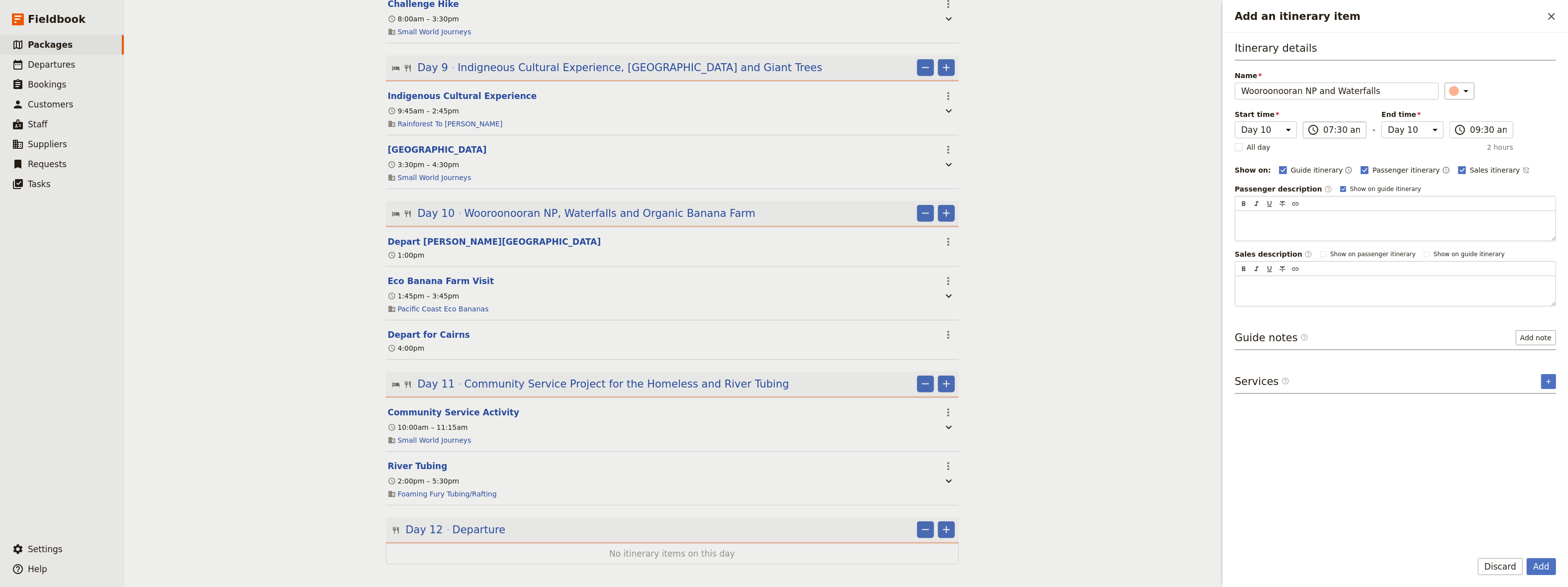
type input "Wooroonooran NP and Waterfalls"
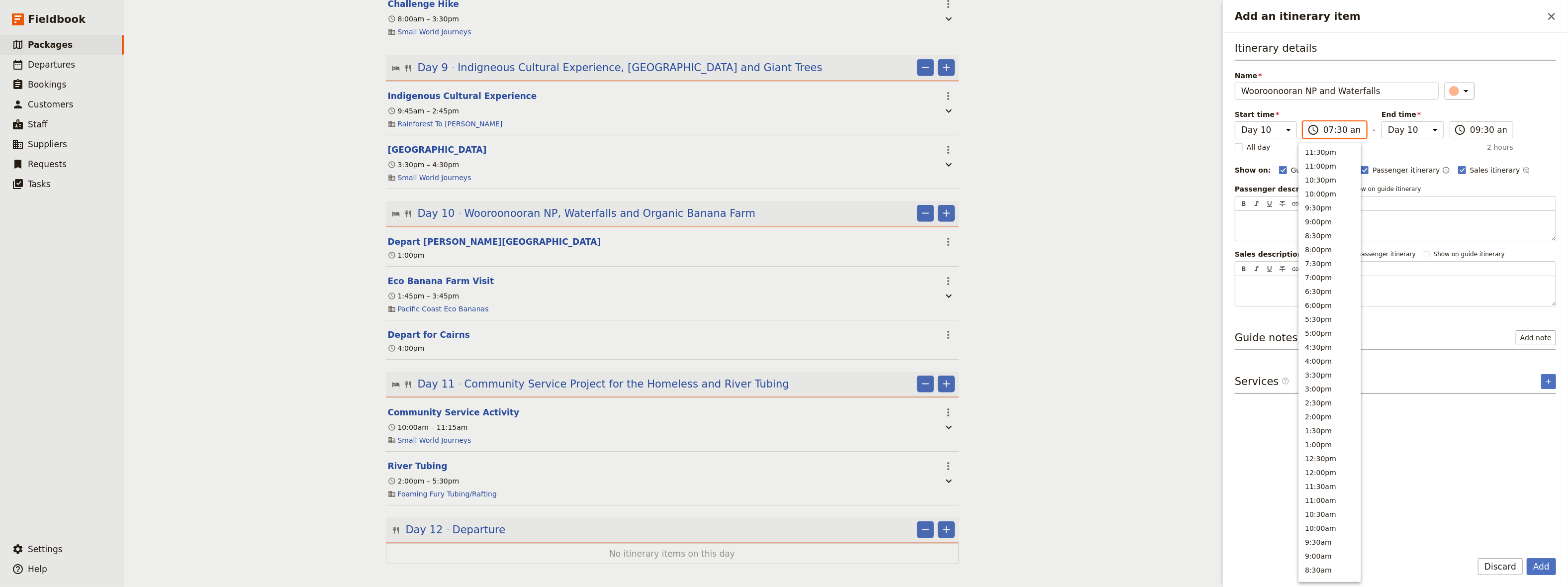
click at [1324, 129] on input "07:30 am" at bounding box center [1342, 129] width 37 height 12
type input "10:30 am"
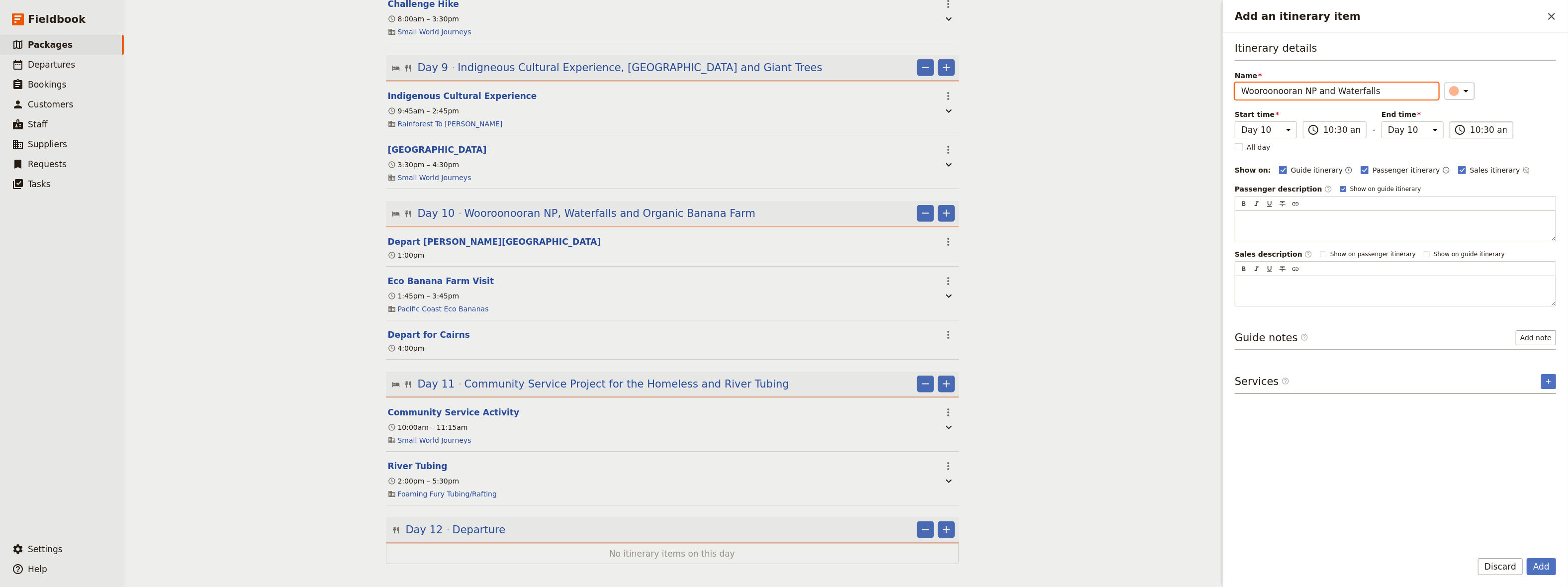
click at [1471, 131] on input "10:30 am" at bounding box center [1489, 129] width 37 height 12
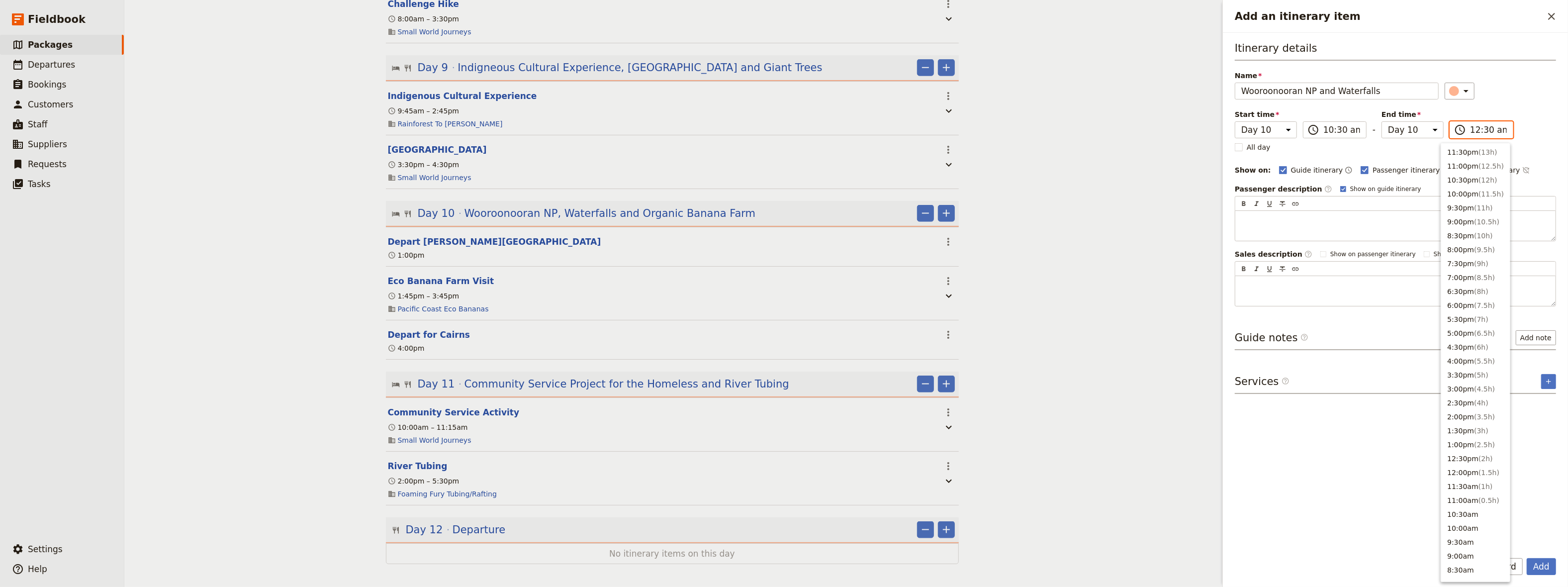
scroll to position [254, 0]
click at [1490, 131] on input "12:30 am" at bounding box center [1489, 129] width 37 height 12
type input "12:30 pm"
click at [1380, 475] on div "Itinerary details Name [GEOGRAPHIC_DATA] NP and Waterfalls ​ Start time Day 1 D…" at bounding box center [1395, 291] width 321 height 502
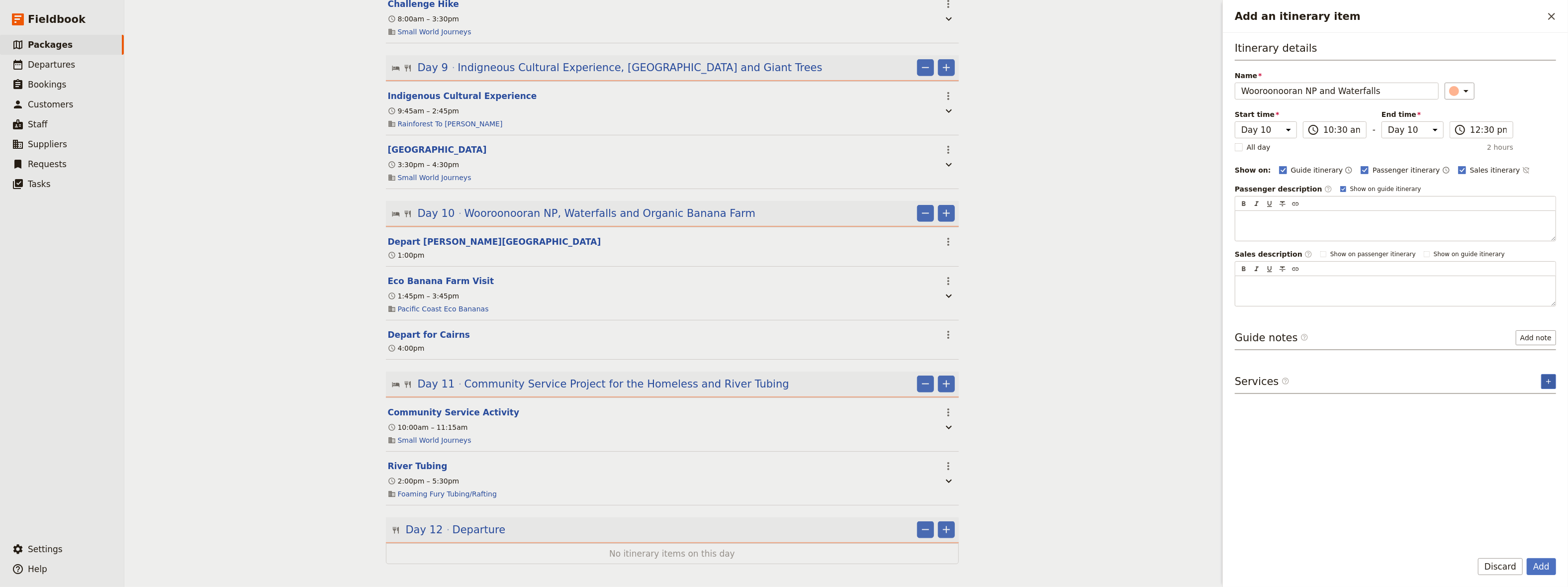
click at [1549, 380] on icon "Add service inclusion" at bounding box center [1549, 381] width 4 height 4
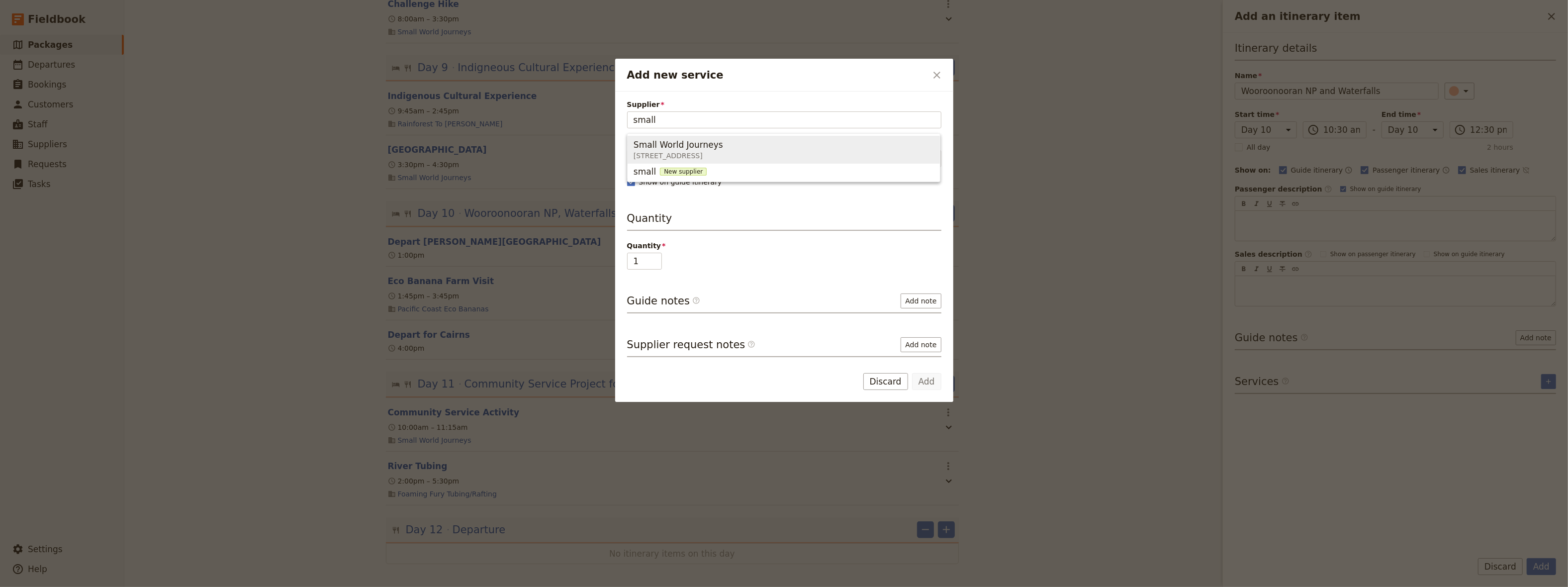
click at [727, 145] on div "Small World Journeys" at bounding box center [680, 144] width 94 height 12
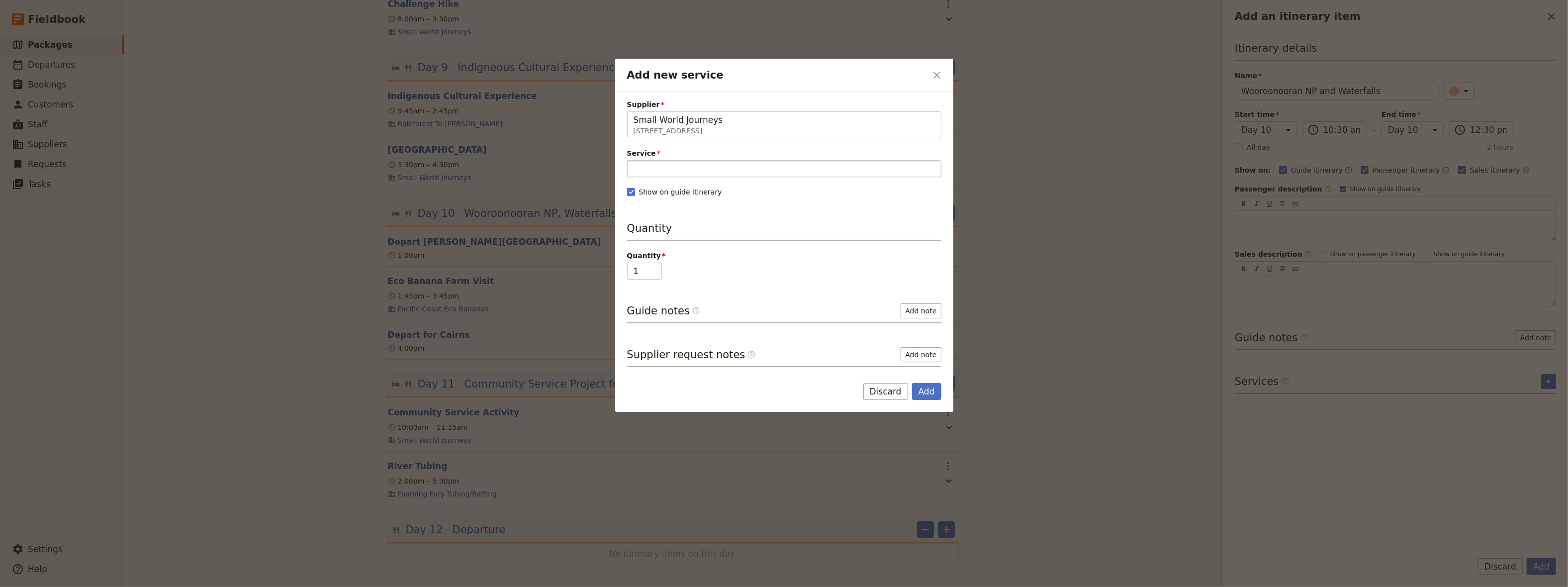
type input "Small World Journeys"
click at [656, 169] on input "Service" at bounding box center [784, 168] width 314 height 17
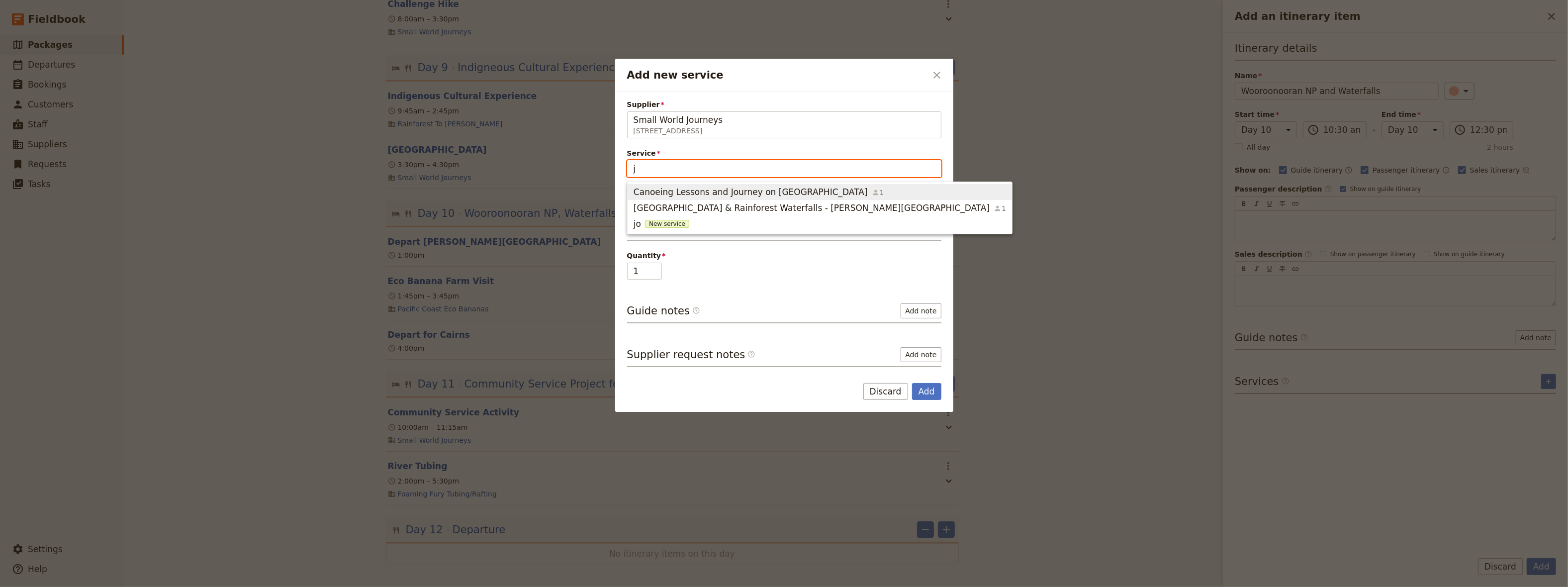
type input "jo"
click at [703, 212] on span "[GEOGRAPHIC_DATA] & Rainforest Waterfalls - [PERSON_NAME][GEOGRAPHIC_DATA]" at bounding box center [811, 207] width 356 height 12
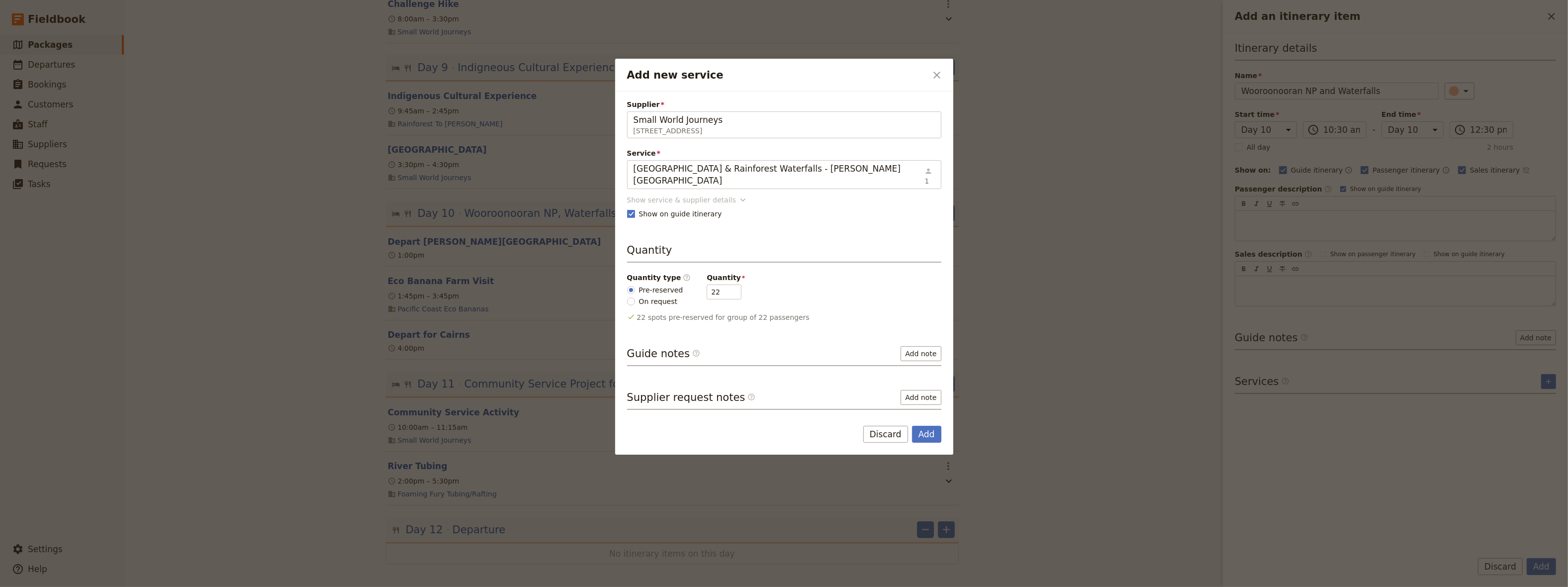
click at [738, 195] on icon "Add new service" at bounding box center [742, 199] width 10 height 10
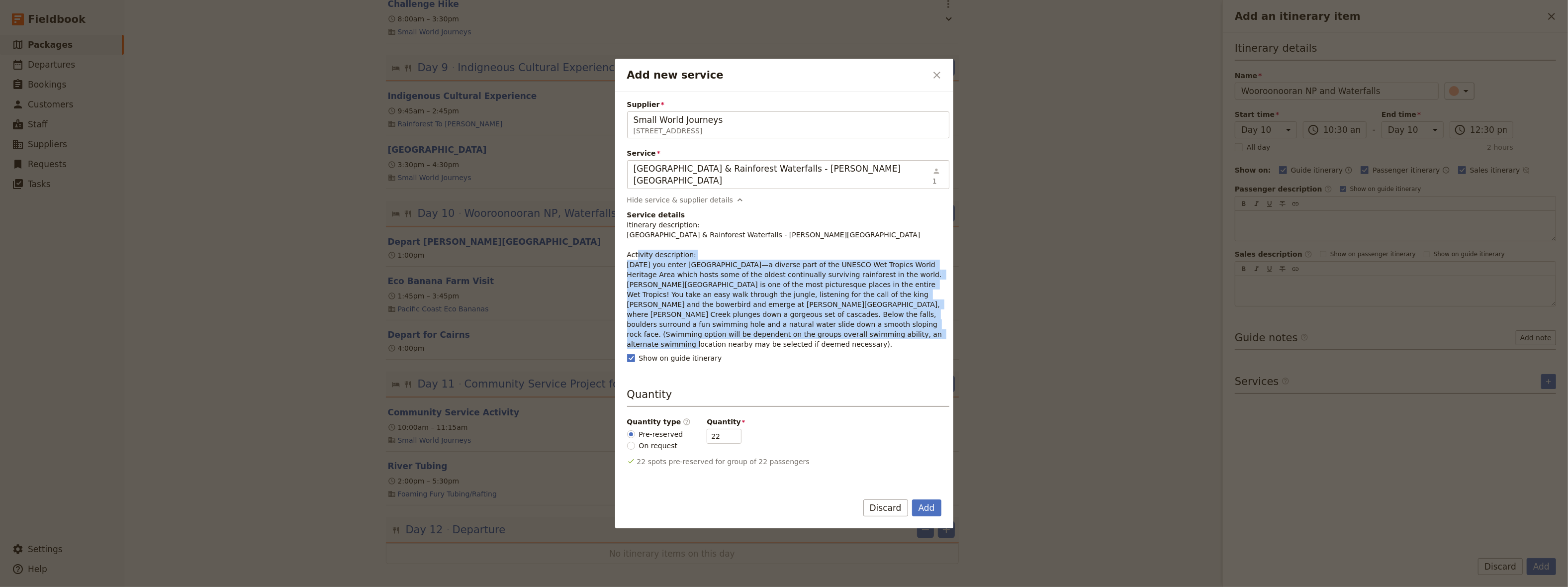
drag, startPoint x: 725, startPoint y: 323, endPoint x: 623, endPoint y: 255, distance: 122.6
click at [623, 255] on div "Supplier Small World Journeys [STREET_ADDRESS] Small World Journeys Service [GE…" at bounding box center [784, 288] width 338 height 393
copy p "[DATE] you enter [GEOGRAPHIC_DATA]—a diverse part of the UNESCO Wet Tropics Wor…"
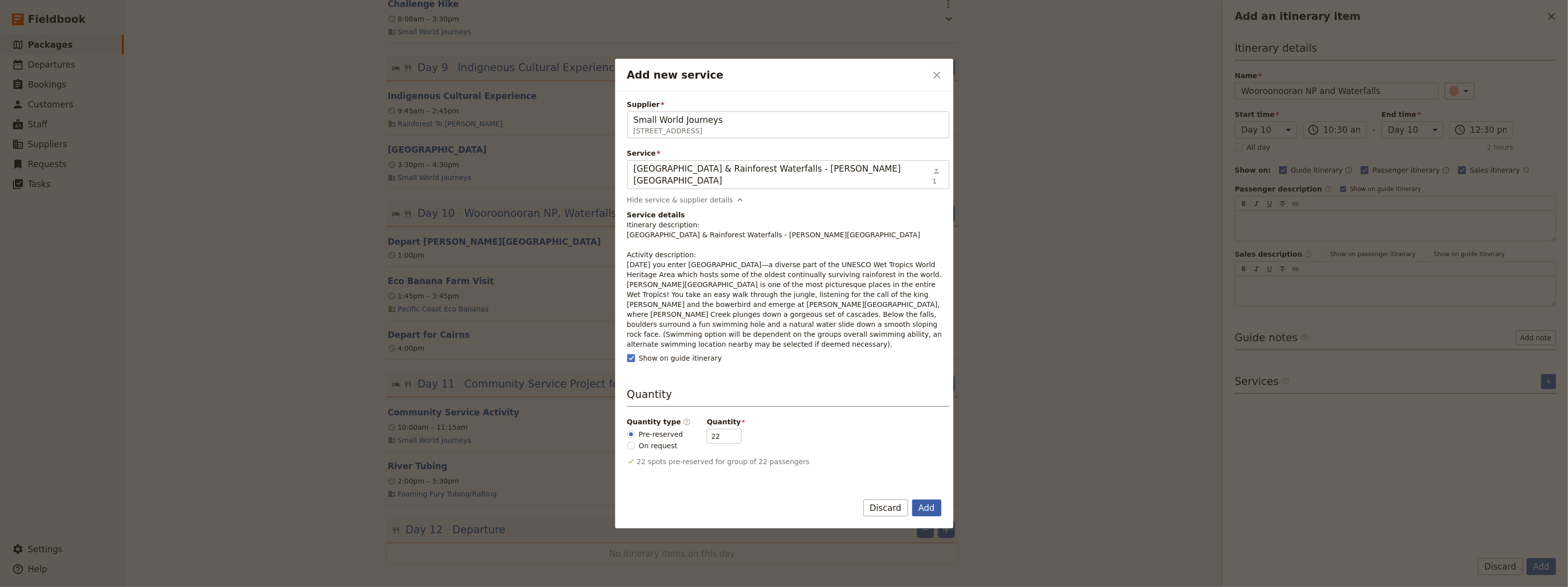
click at [927, 507] on button "Add" at bounding box center [926, 507] width 29 height 17
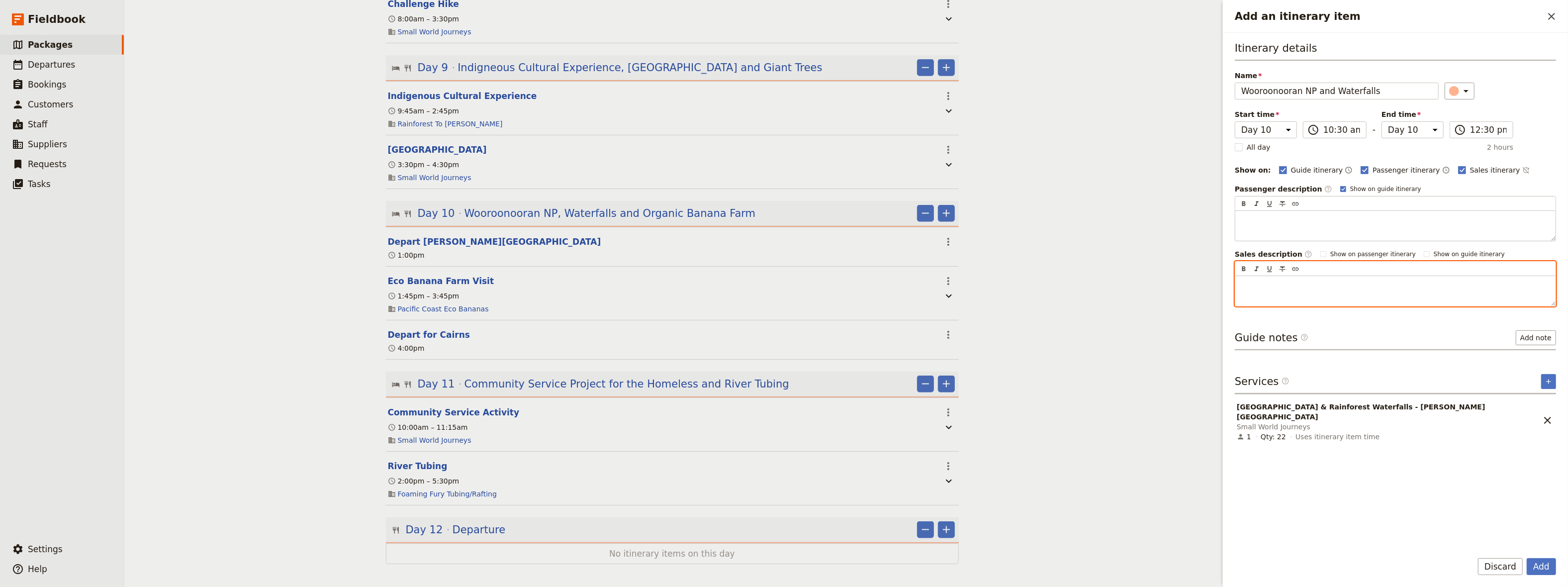
click at [1258, 288] on p "Add an itinerary item" at bounding box center [1395, 284] width 309 height 10
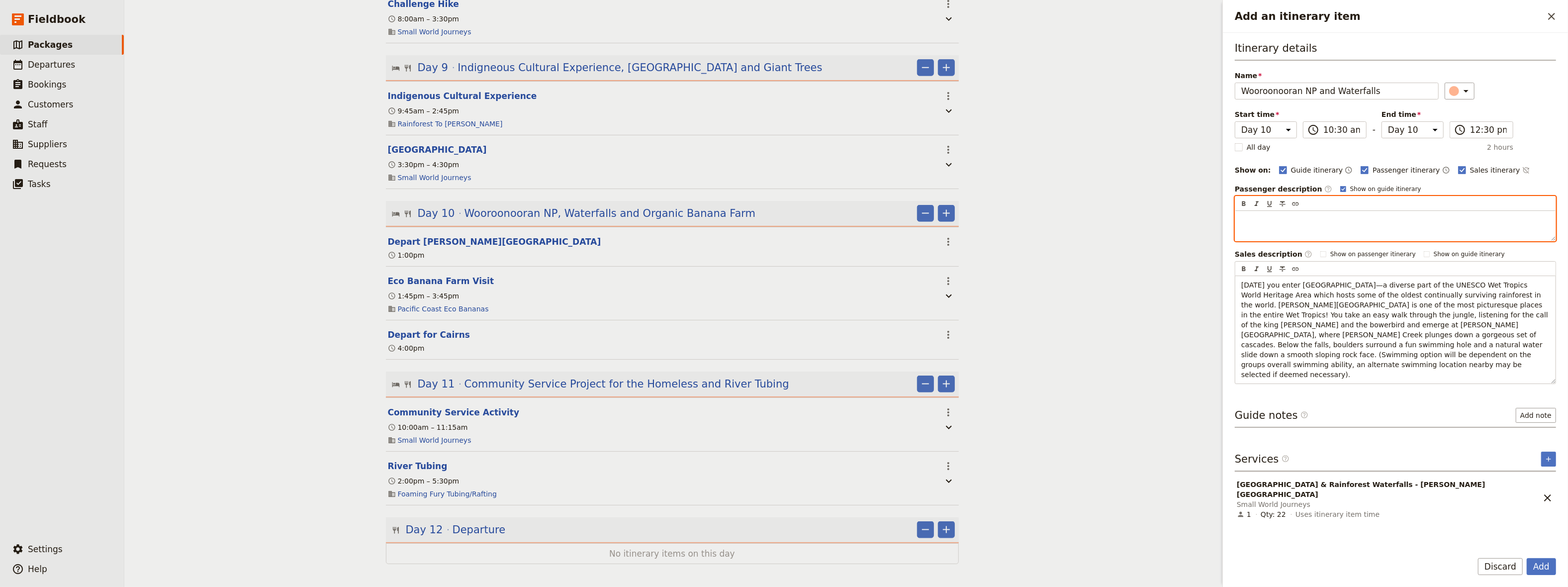
click at [1249, 222] on p "Add an itinerary item" at bounding box center [1395, 220] width 309 height 10
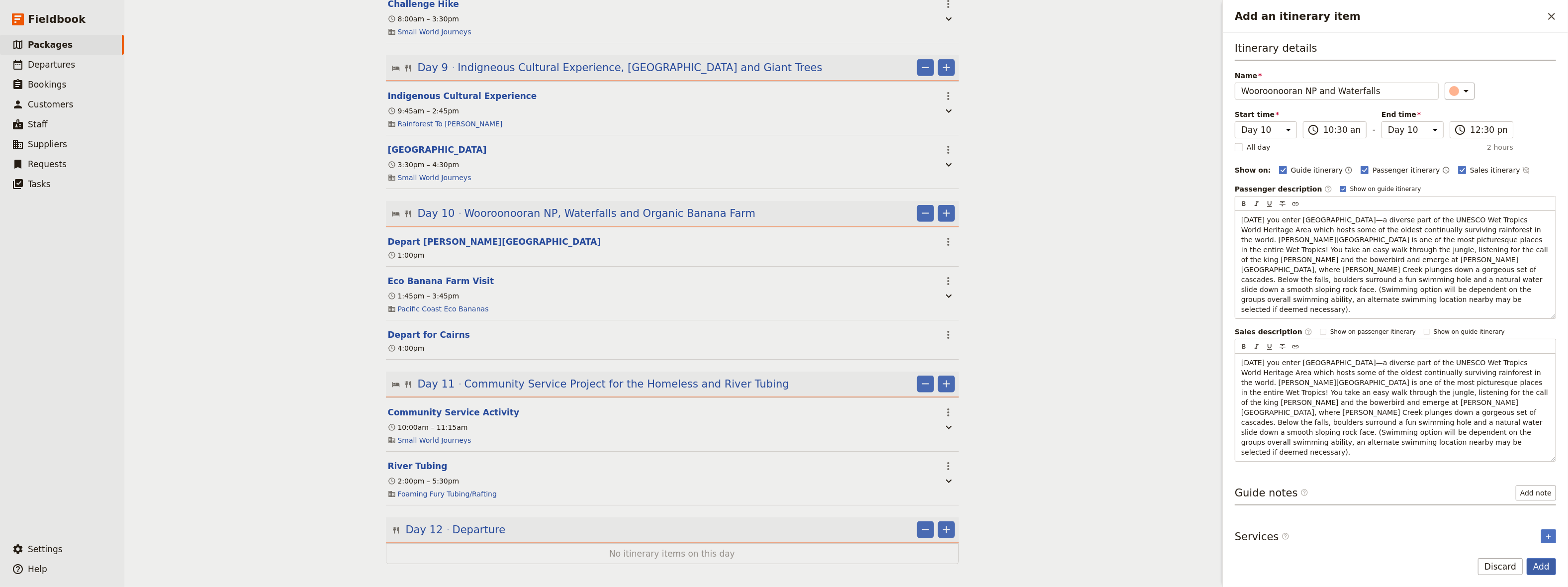
click at [1540, 568] on button "Add" at bounding box center [1541, 567] width 29 height 17
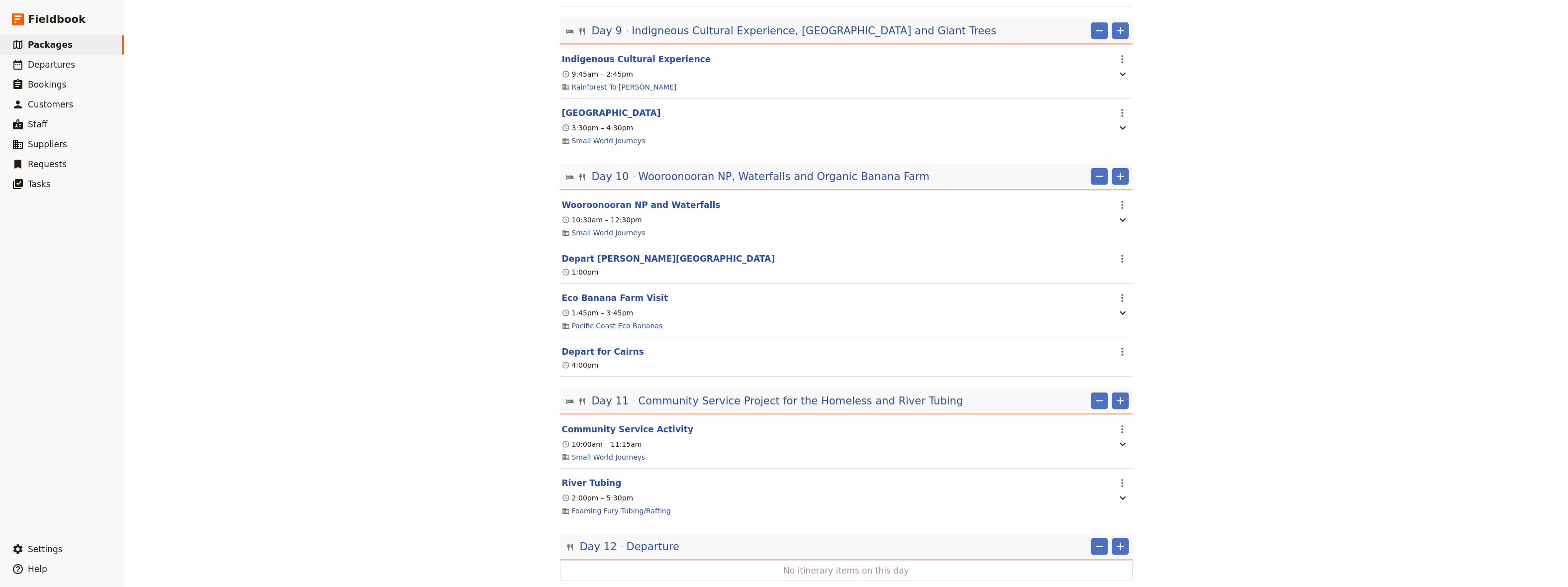
scroll to position [1726, 0]
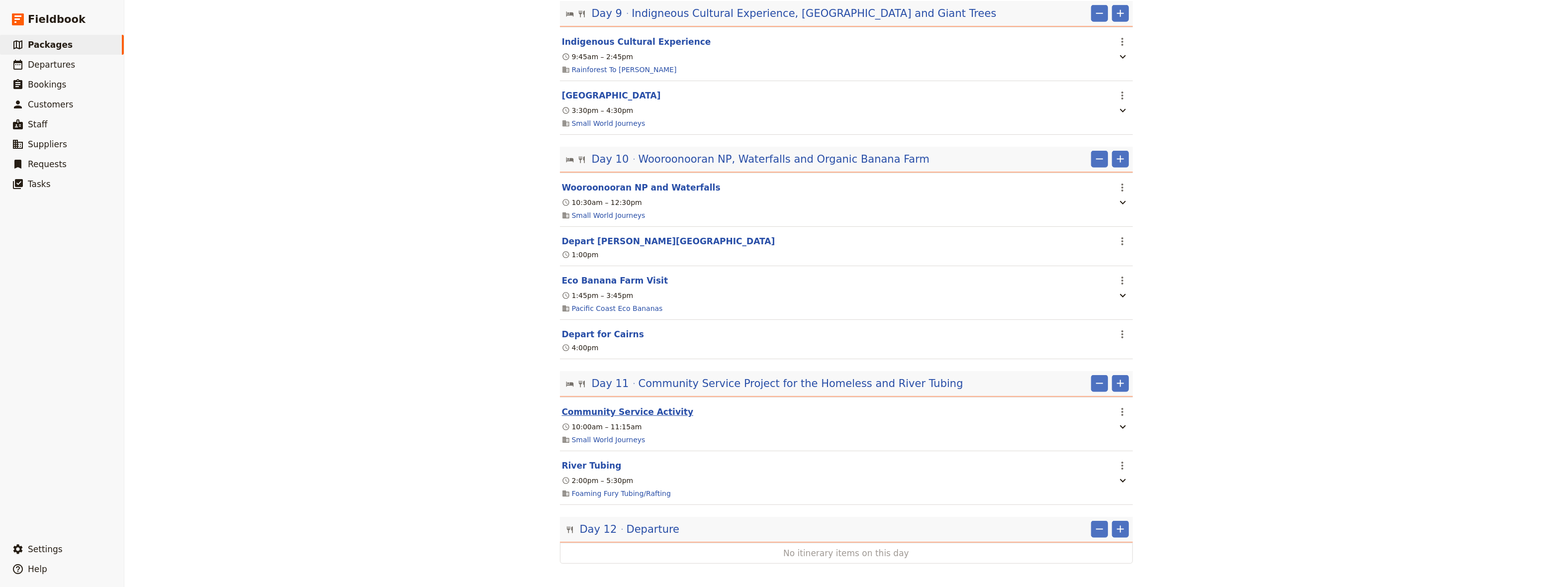
click at [622, 408] on button "Community Service Activity" at bounding box center [627, 412] width 132 height 12
select select "11"
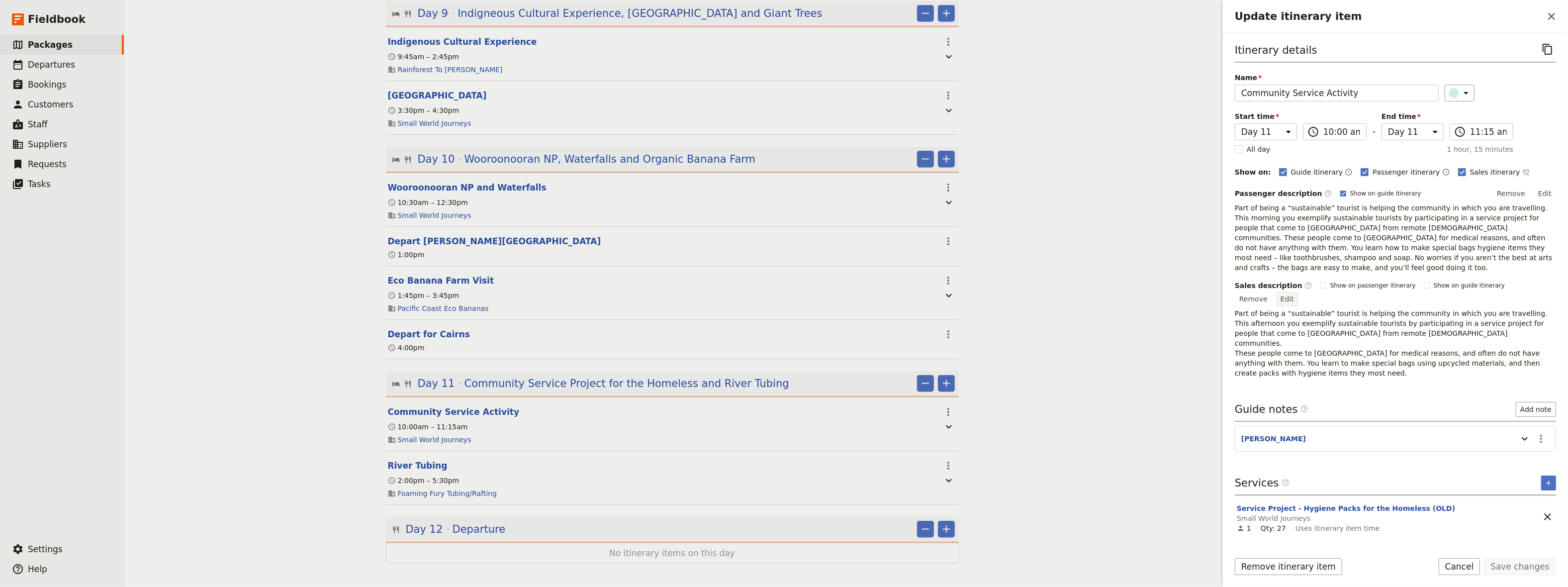
click at [1299, 291] on button "Edit" at bounding box center [1287, 298] width 22 height 15
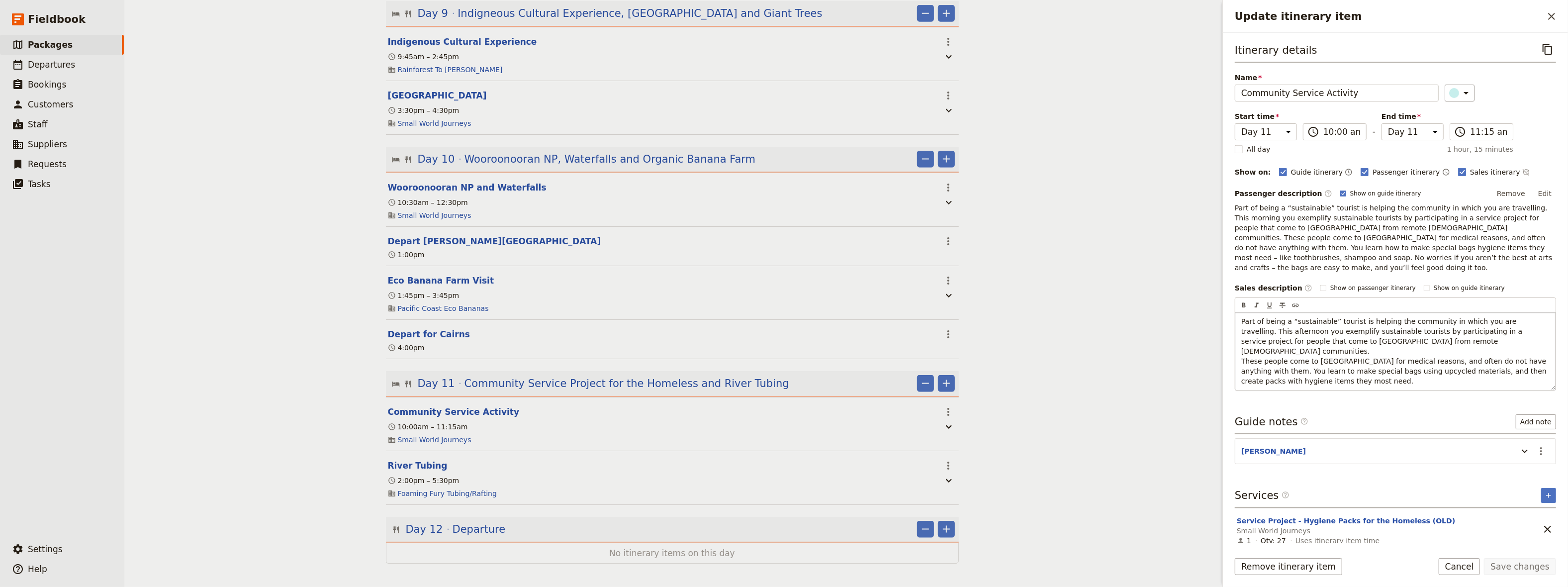
click at [1439, 330] on p "Part of being a “sustainable” tourist is helping the community in which you are…" at bounding box center [1395, 351] width 309 height 70
click at [1544, 189] on button "Edit" at bounding box center [1545, 193] width 22 height 15
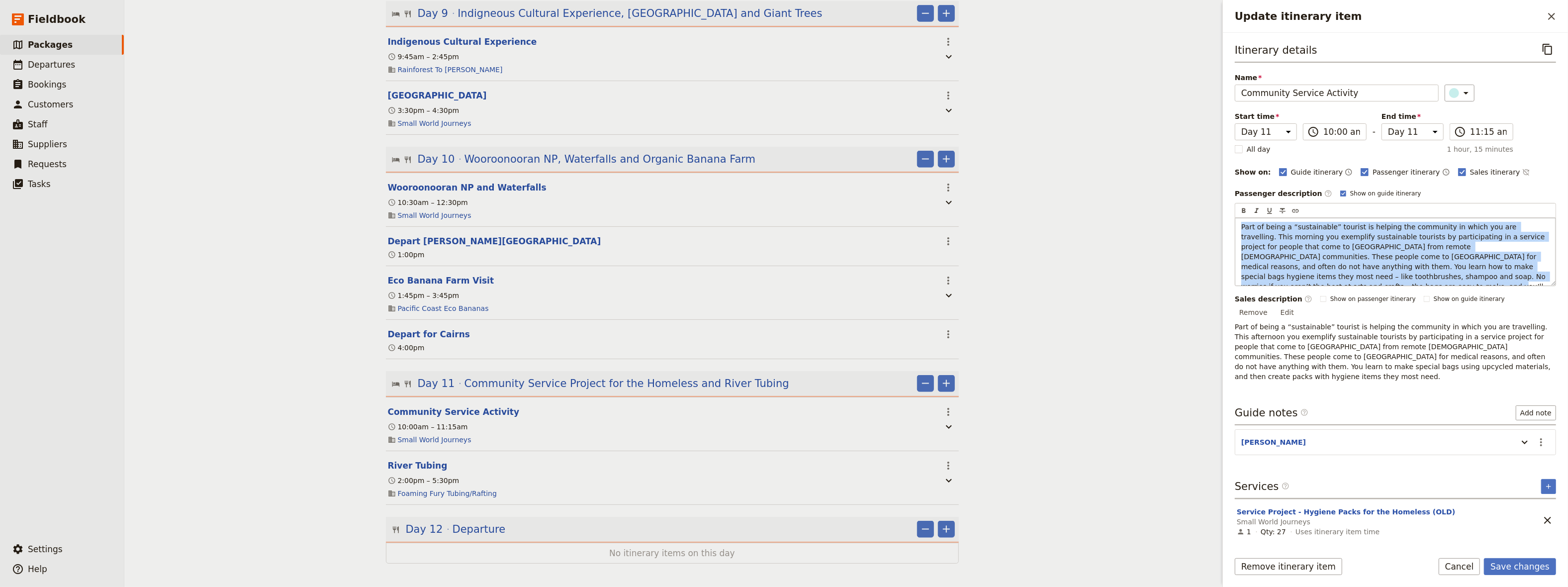
drag, startPoint x: 1463, startPoint y: 277, endPoint x: 1230, endPoint y: 226, distance: 238.5
click at [1235, 226] on div "Part of being a “sustainable” tourist is helping the community in which you are…" at bounding box center [1395, 251] width 320 height 67
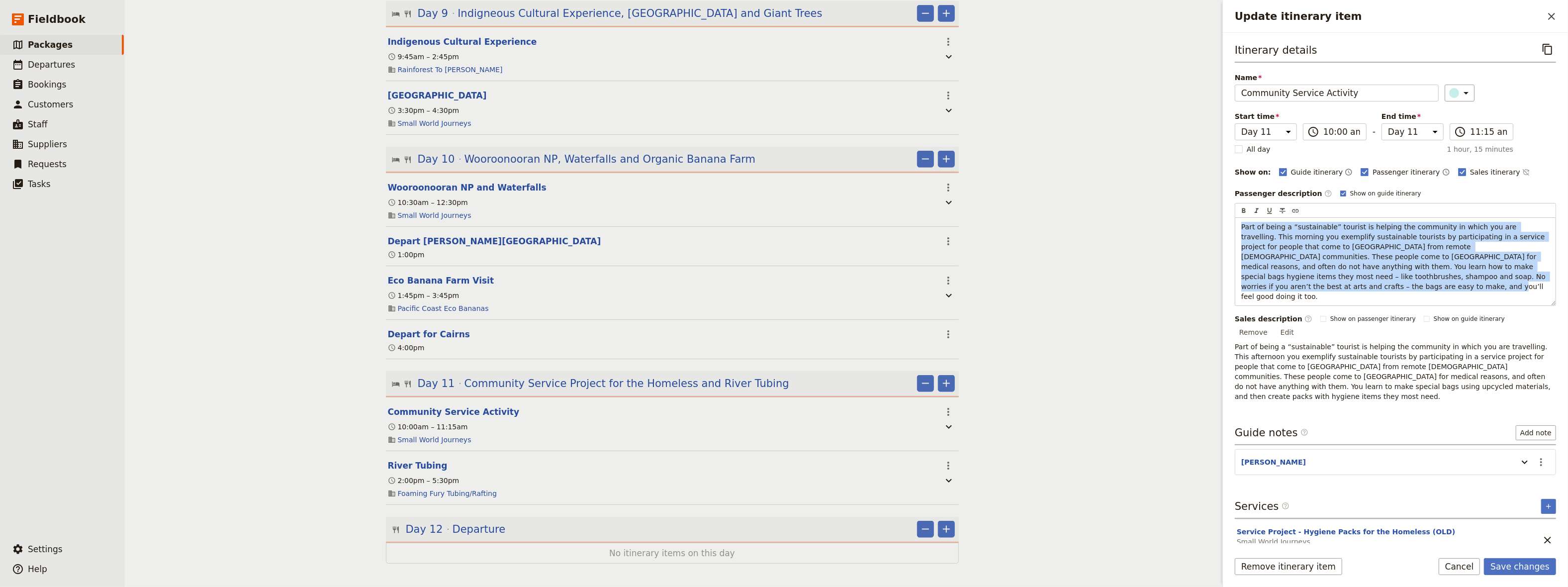
copy span "Part of being a “sustainable” tourist is helping the community in which you are…"
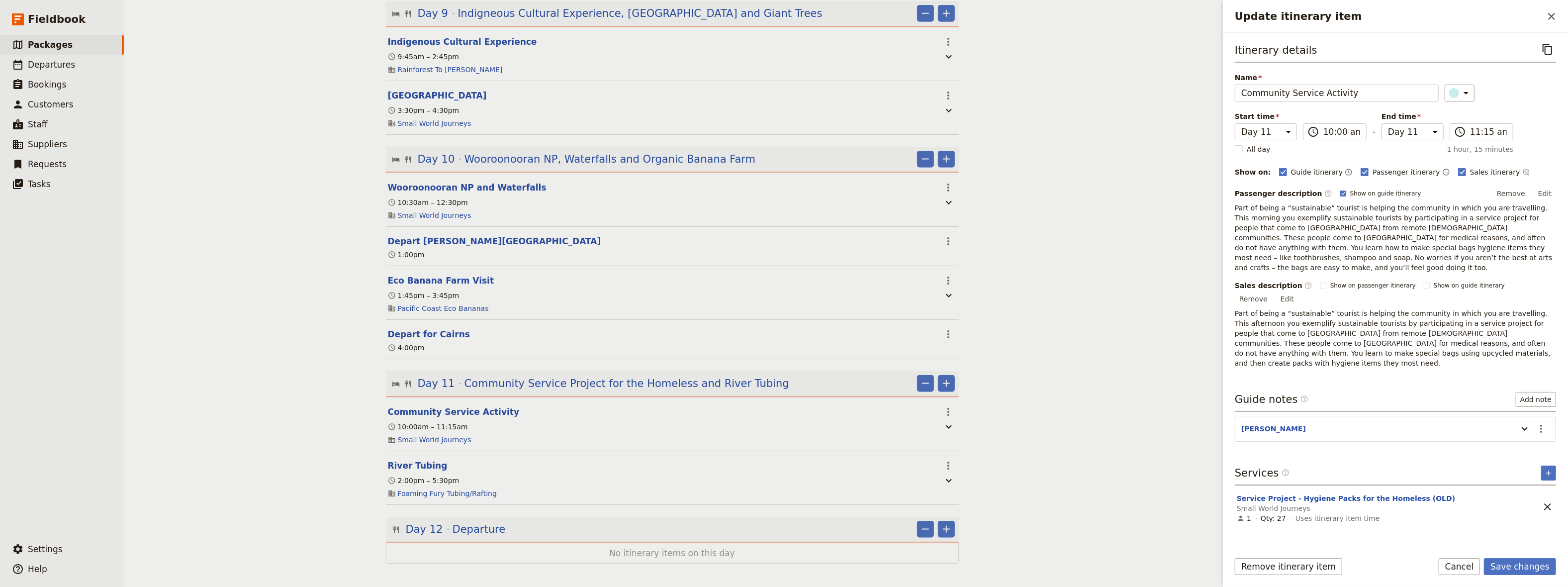
click at [1426, 349] on div "Itinerary details ​ Name Community Service Activity ​ Start time Day 1 Day 2 Da…" at bounding box center [1395, 291] width 321 height 502
click at [1299, 291] on button "Edit" at bounding box center [1287, 298] width 22 height 15
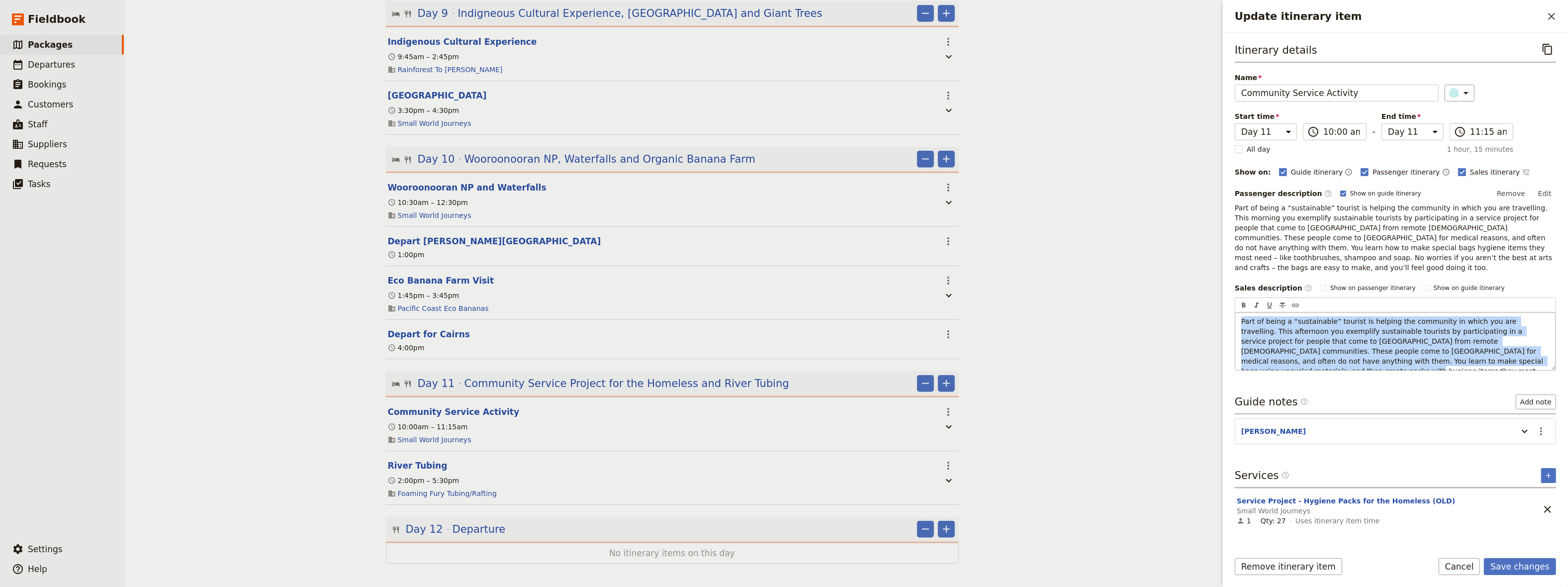
drag, startPoint x: 1459, startPoint y: 351, endPoint x: 1211, endPoint y: 307, distance: 251.9
click at [1235, 313] on div "Part of being a “sustainable” tourist is helping the community in which you are…" at bounding box center [1395, 341] width 320 height 58
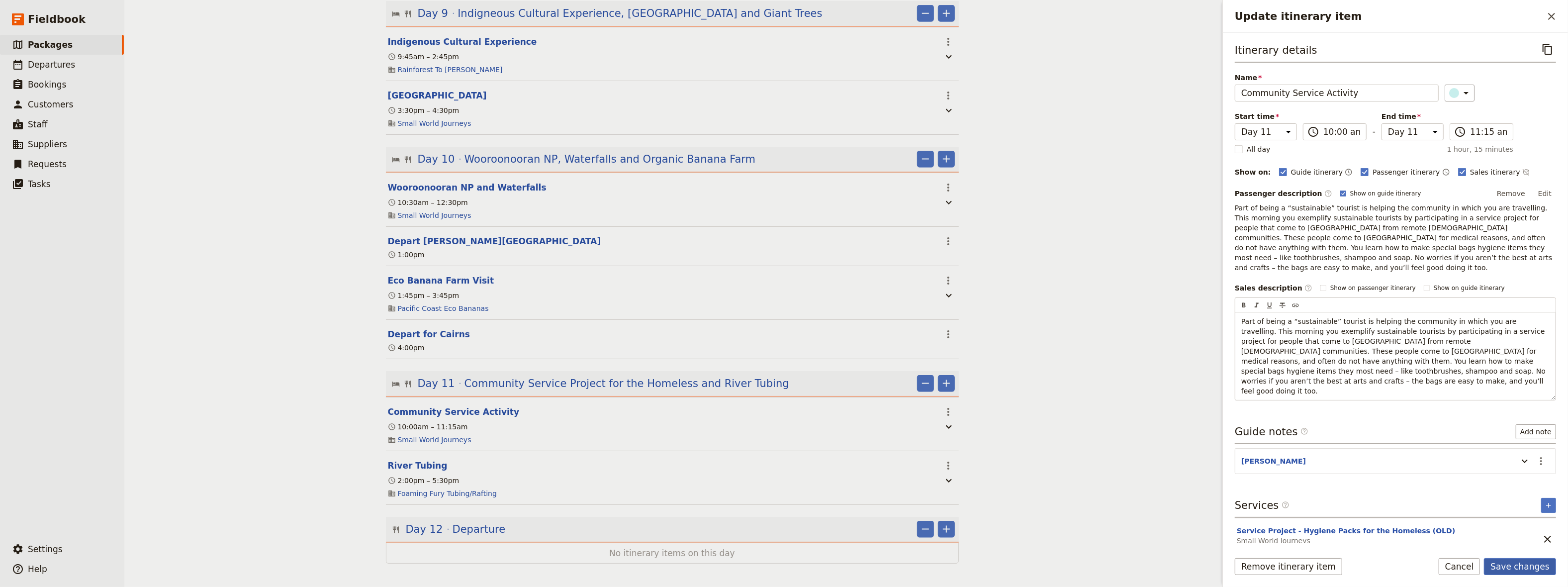
click at [1522, 566] on button "Save changes" at bounding box center [1520, 567] width 73 height 17
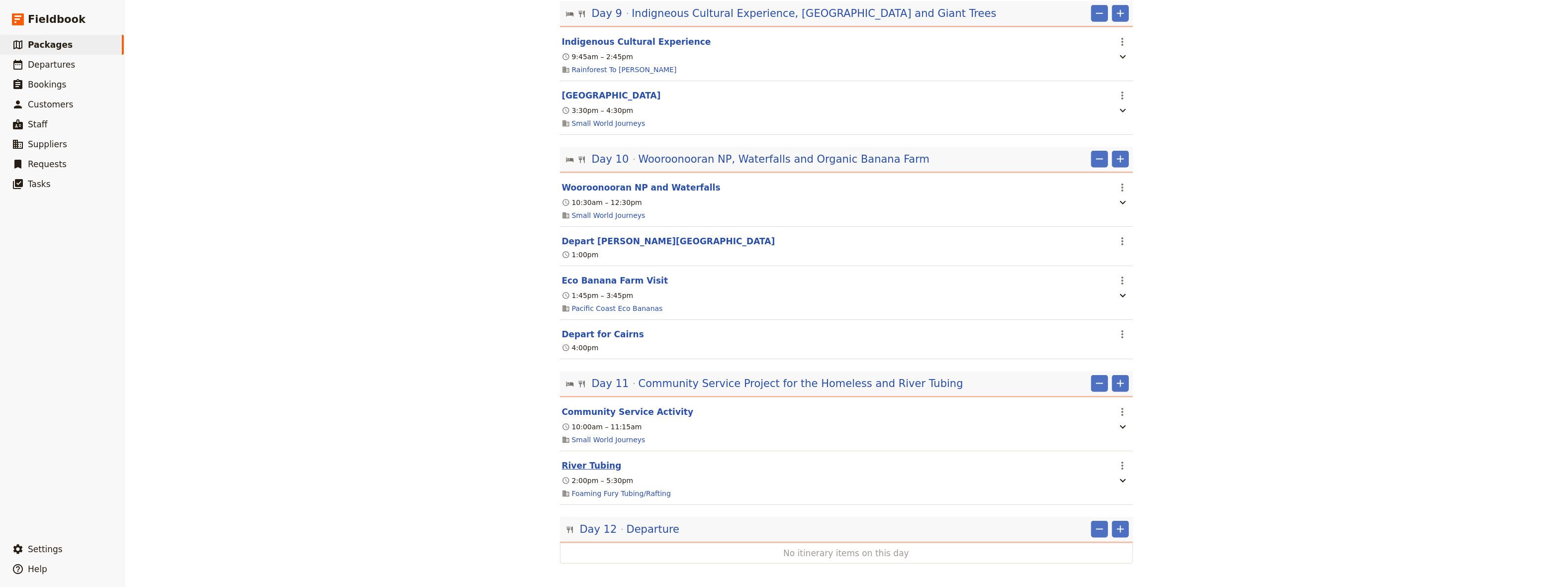
click at [567, 464] on button "River Tubing" at bounding box center [591, 465] width 59 height 12
select select "11"
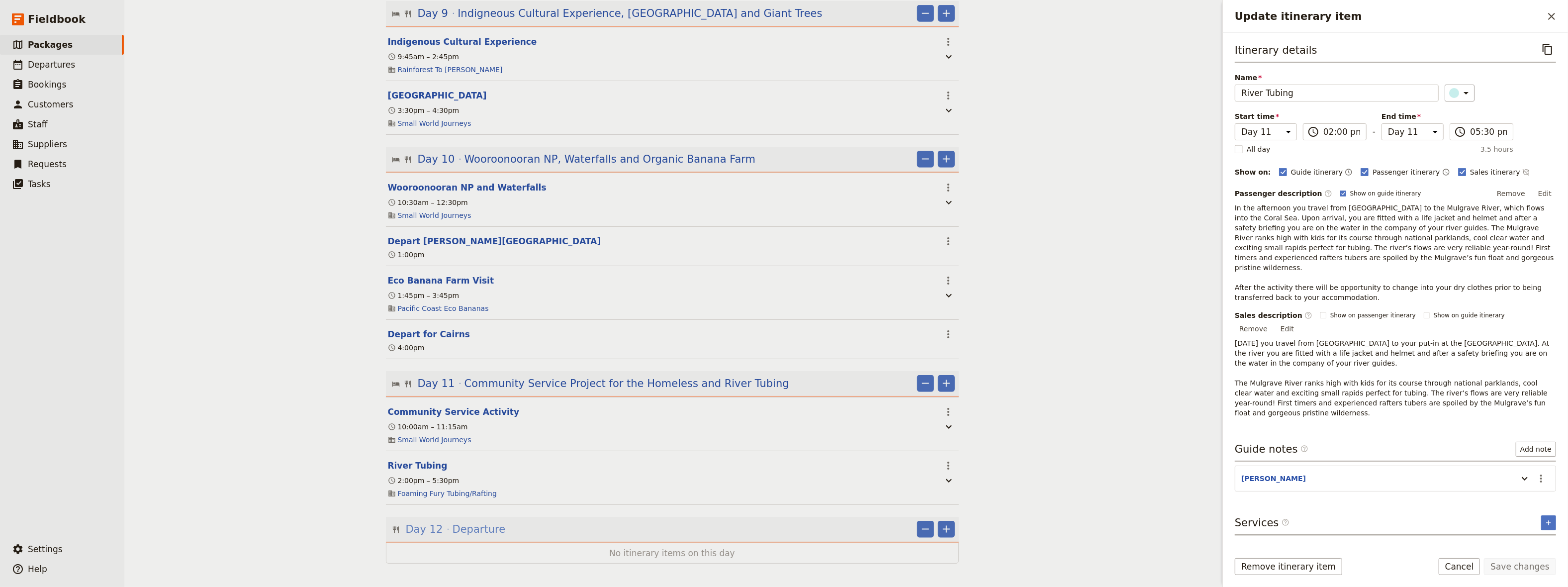
click at [463, 529] on span "Departure" at bounding box center [480, 529] width 53 height 15
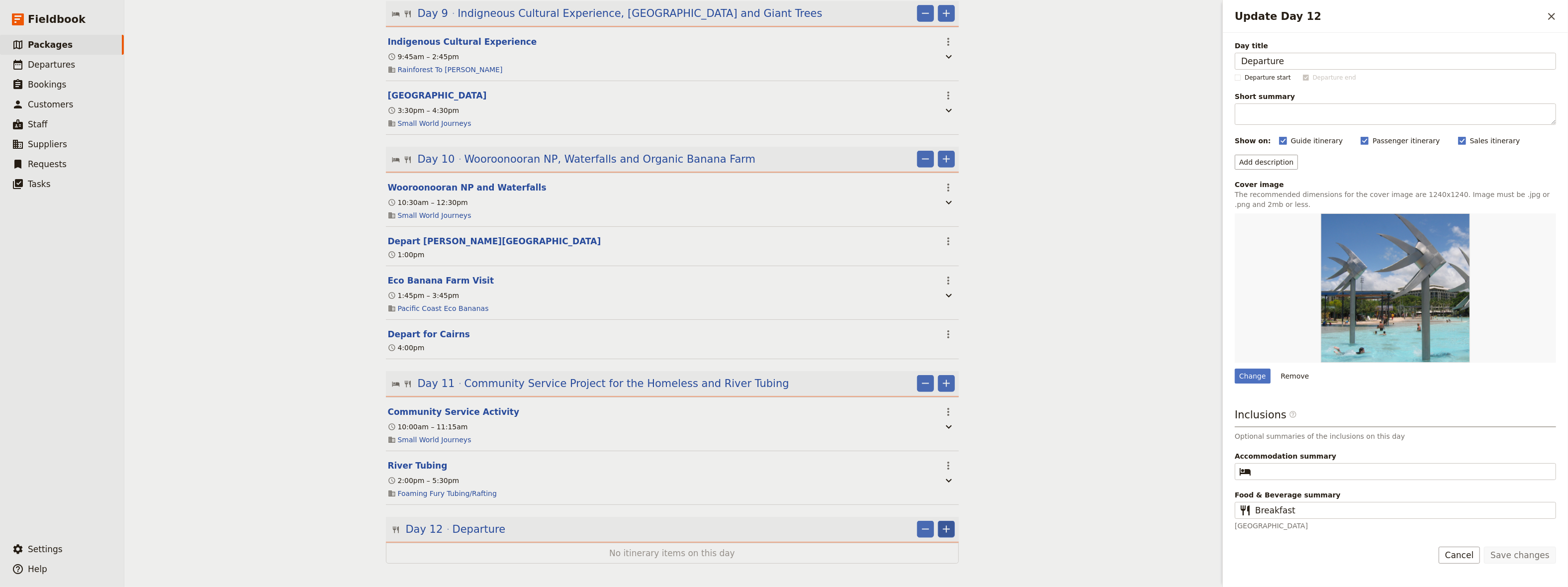
click at [943, 526] on icon "Add" at bounding box center [947, 529] width 7 height 7
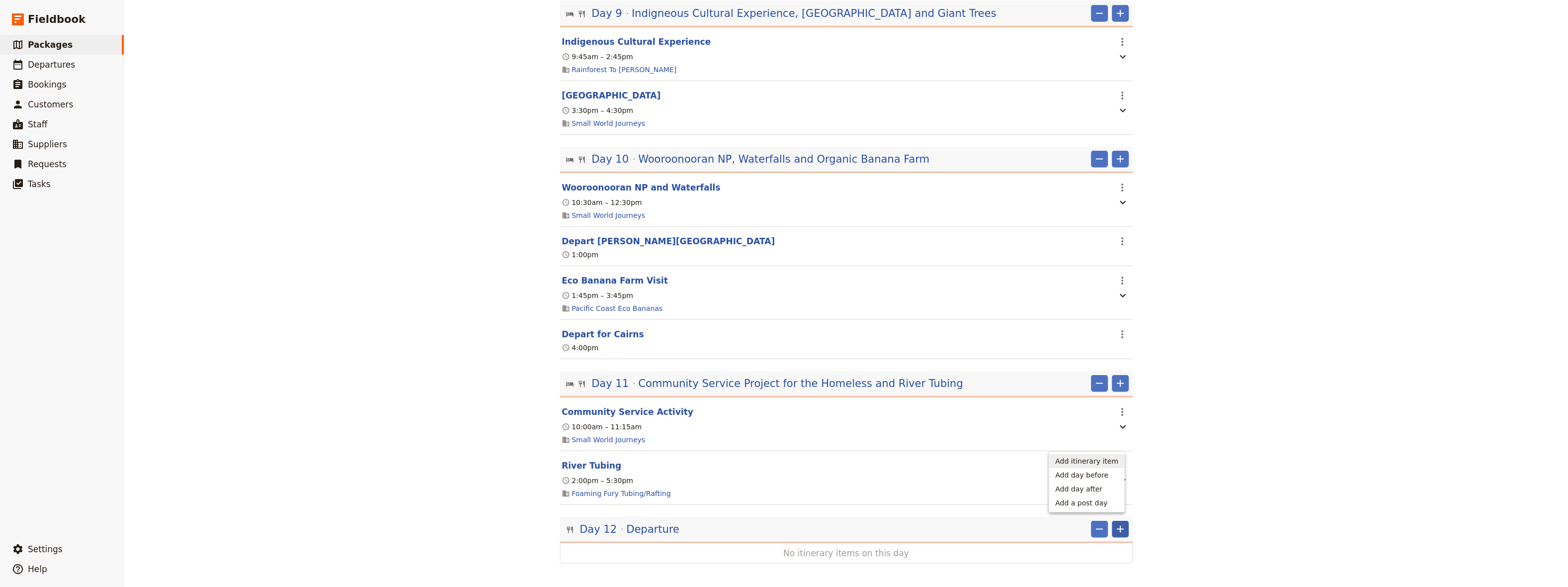
click at [1089, 460] on span "Add itinerary item" at bounding box center [1087, 460] width 63 height 10
select select "12"
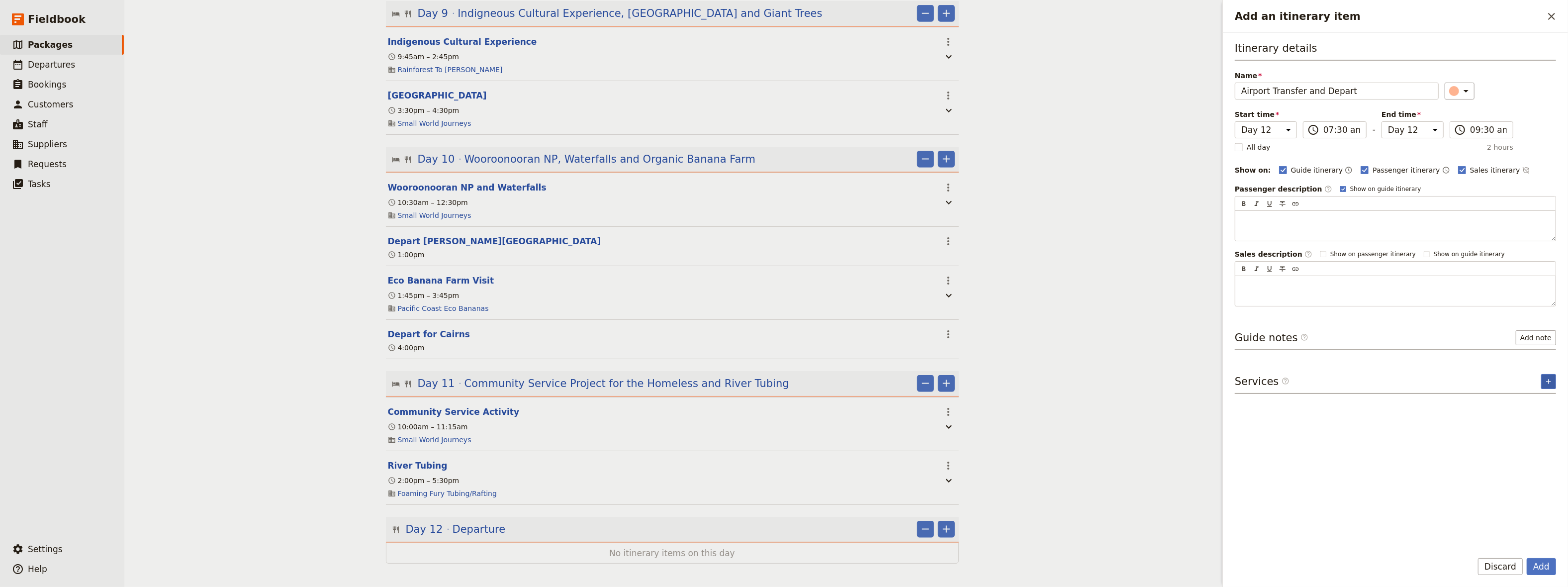
type input "Airport Transfer and Depart"
click at [1549, 378] on icon "Add service inclusion" at bounding box center [1549, 382] width 8 height 8
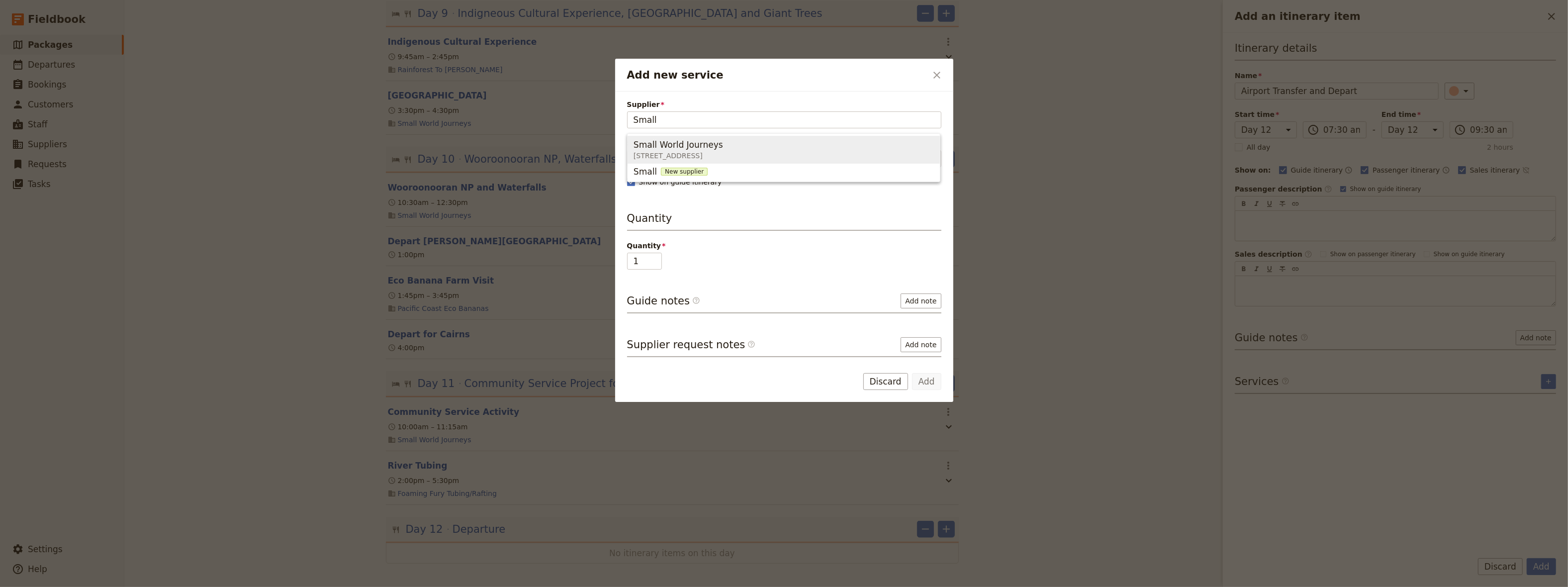
click at [688, 143] on span "Small World Journeys" at bounding box center [678, 144] width 89 height 12
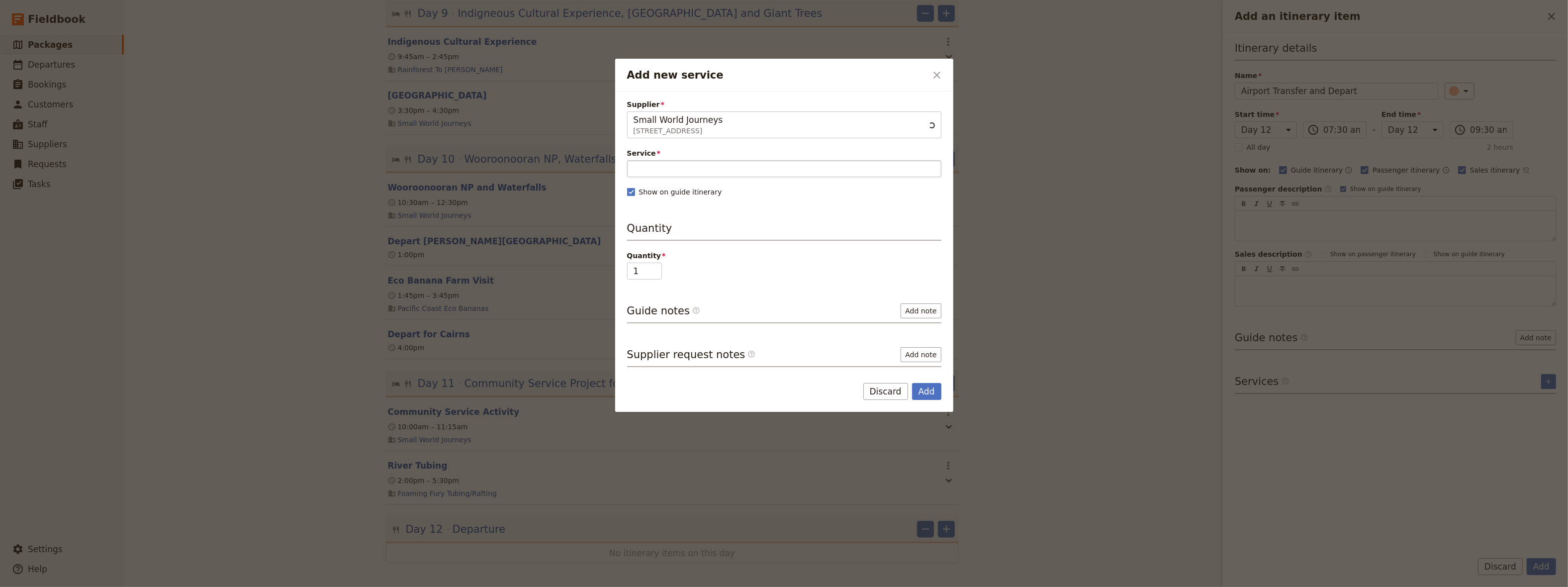
type input "Small World Journeys"
click at [665, 167] on input "Service" at bounding box center [784, 168] width 314 height 17
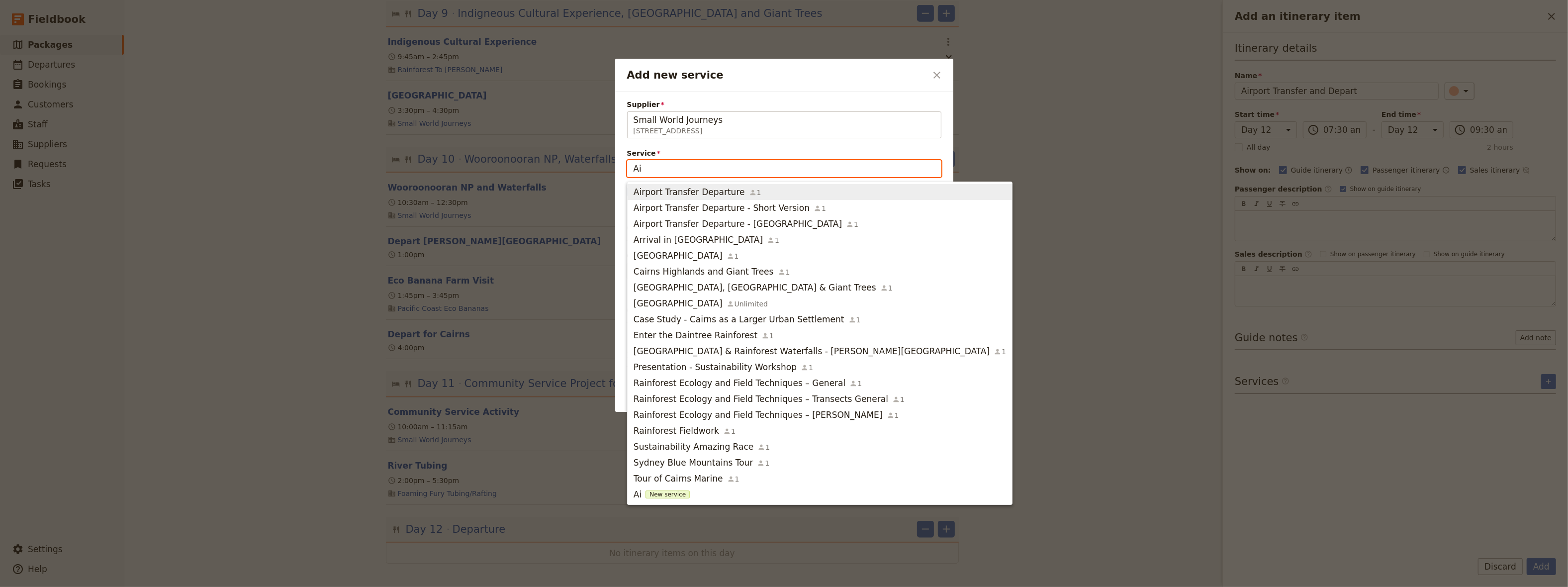
type input "Air"
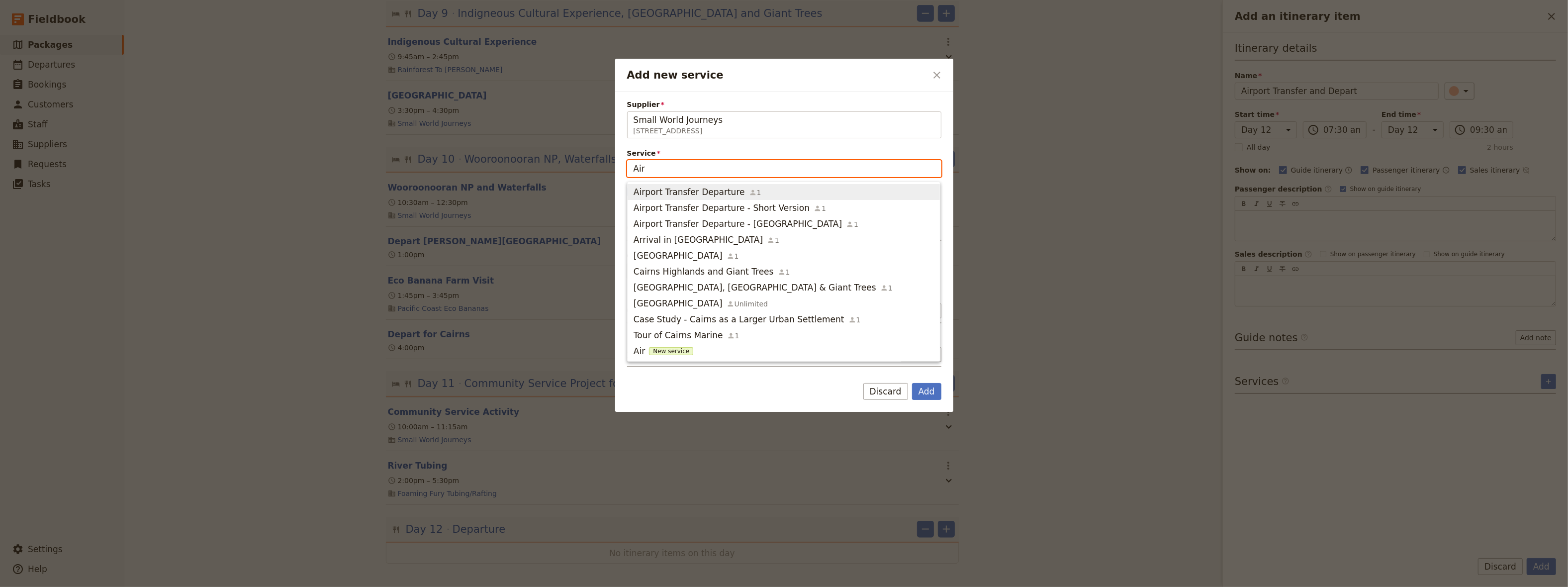
click at [681, 191] on span "Airport Transfer Departure" at bounding box center [689, 191] width 111 height 12
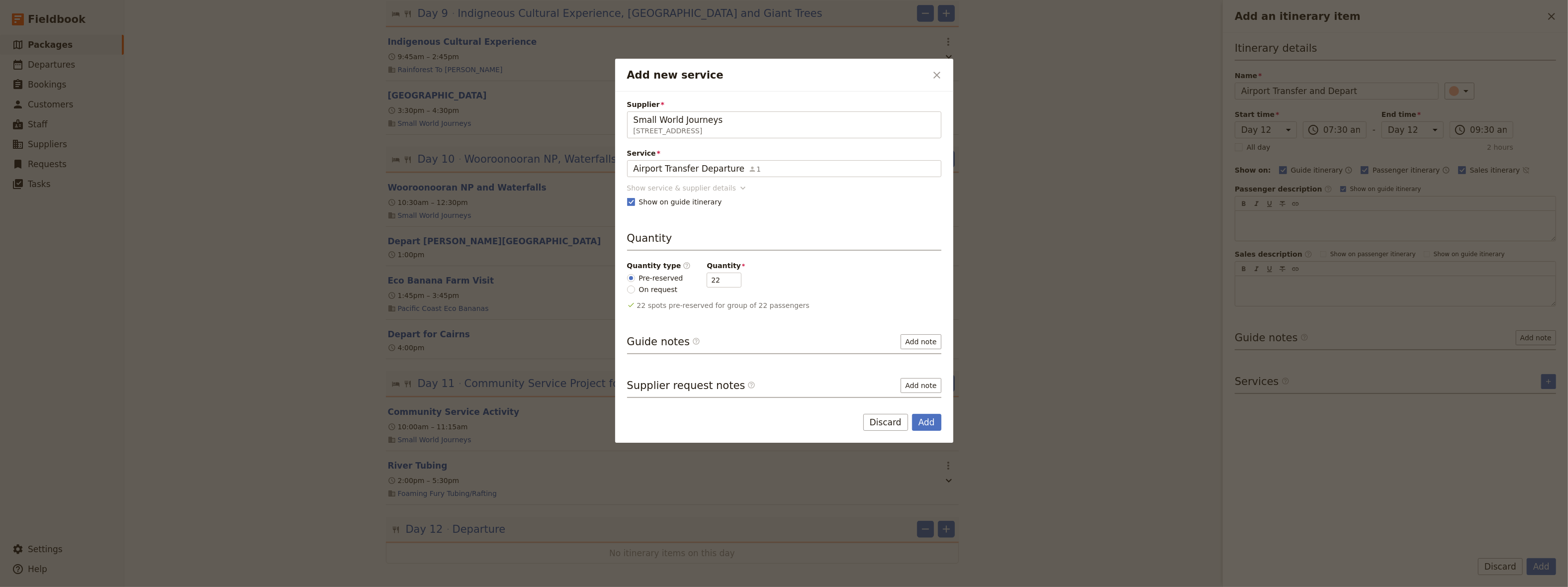
click at [738, 189] on icon "Add new service" at bounding box center [742, 188] width 10 height 10
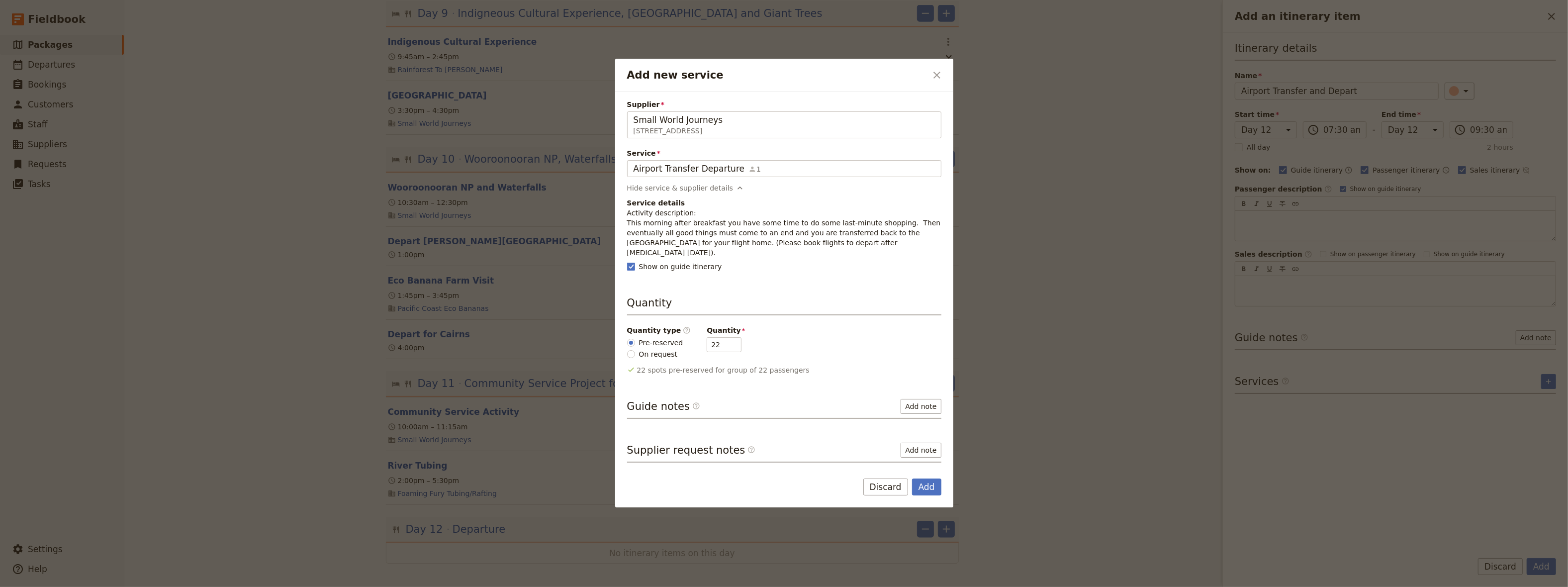
drag, startPoint x: 851, startPoint y: 246, endPoint x: 626, endPoint y: 227, distance: 225.8
click at [626, 227] on div "Supplier Small World Journeys [STREET_ADDRESS] Small World Journeys Service Air…" at bounding box center [784, 277] width 338 height 372
click at [931, 479] on button "Add" at bounding box center [926, 487] width 29 height 17
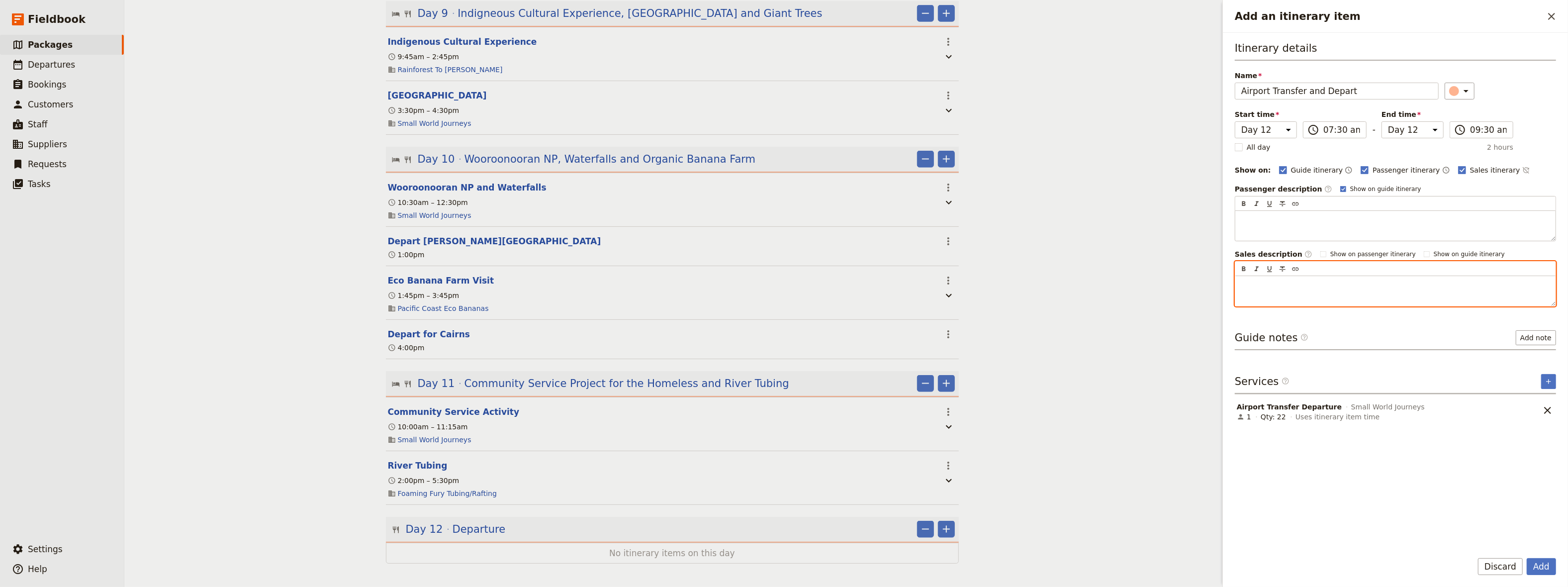
click at [1249, 282] on p "Add an itinerary item" at bounding box center [1395, 284] width 309 height 10
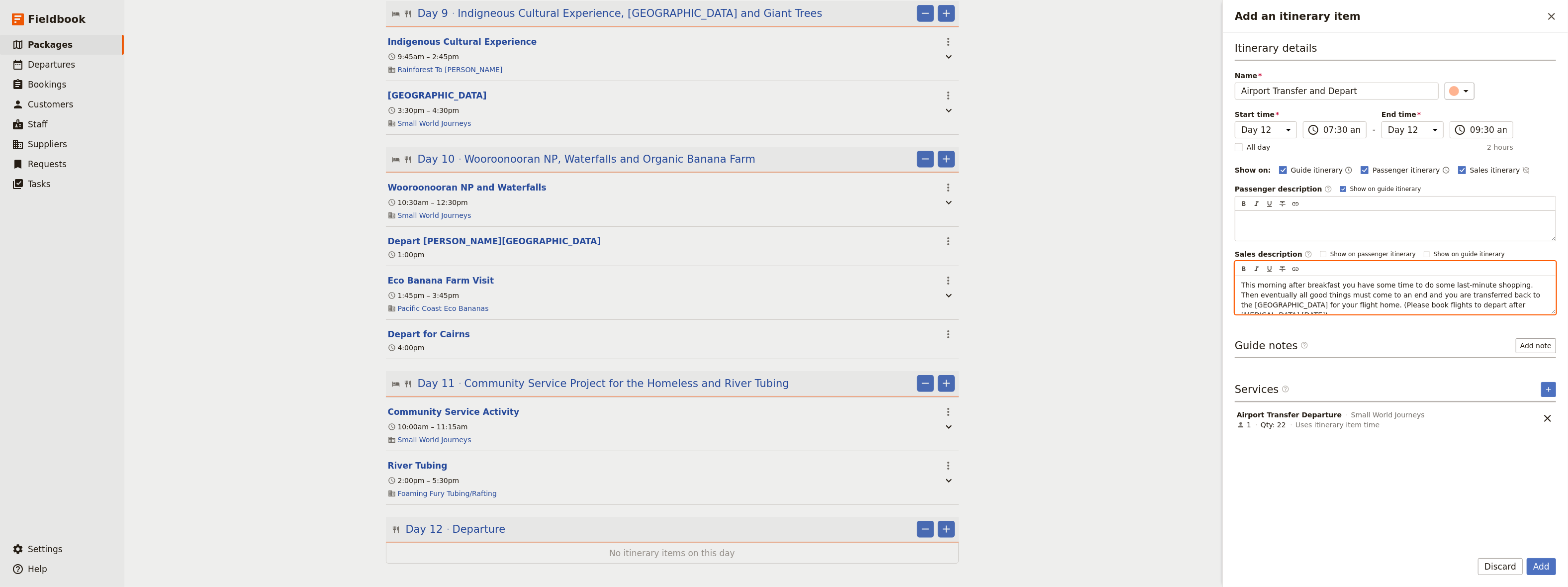
drag, startPoint x: 1487, startPoint y: 304, endPoint x: 1331, endPoint y: 303, distance: 156.0
click at [1331, 303] on p "This morning after breakfast you have some time to do some last-minute shopping…" at bounding box center [1395, 299] width 309 height 40
drag, startPoint x: 1338, startPoint y: 305, endPoint x: 1222, endPoint y: 282, distance: 118.3
click at [1235, 282] on div "This morning after breakfast you have some time to do some last-minute shopping…" at bounding box center [1395, 295] width 320 height 38
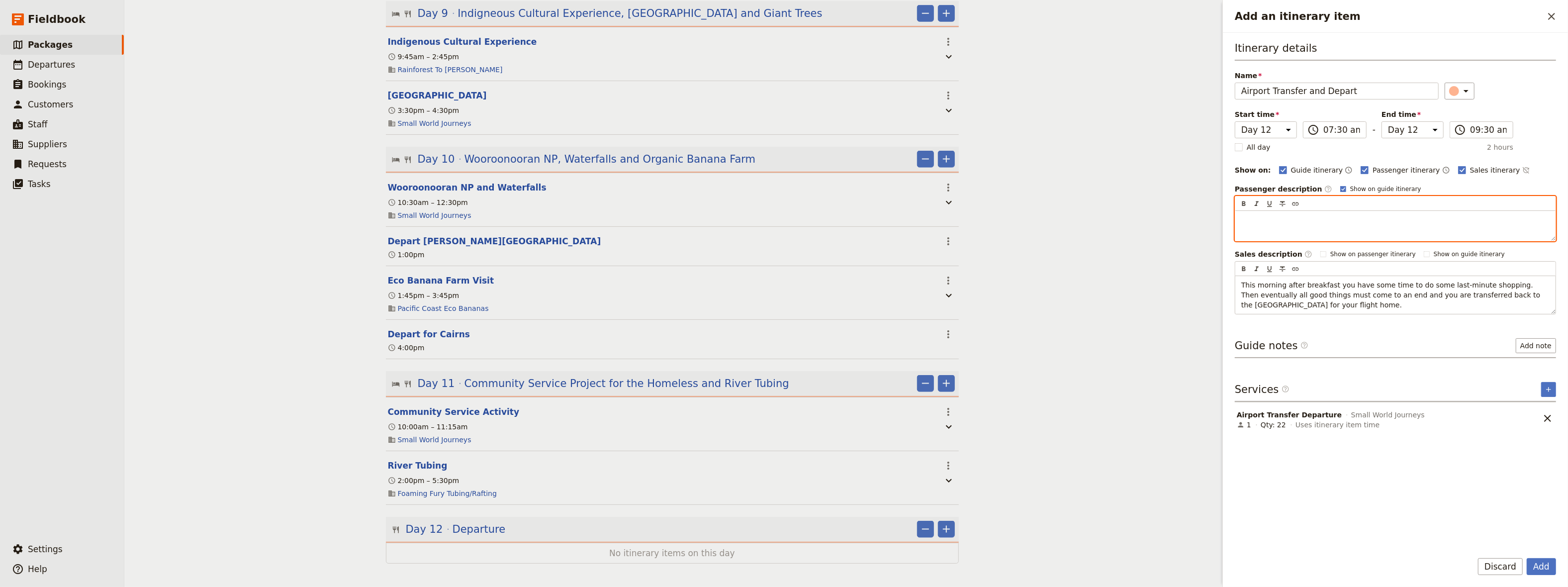
click at [1249, 220] on p "Add an itinerary item" at bounding box center [1395, 220] width 309 height 10
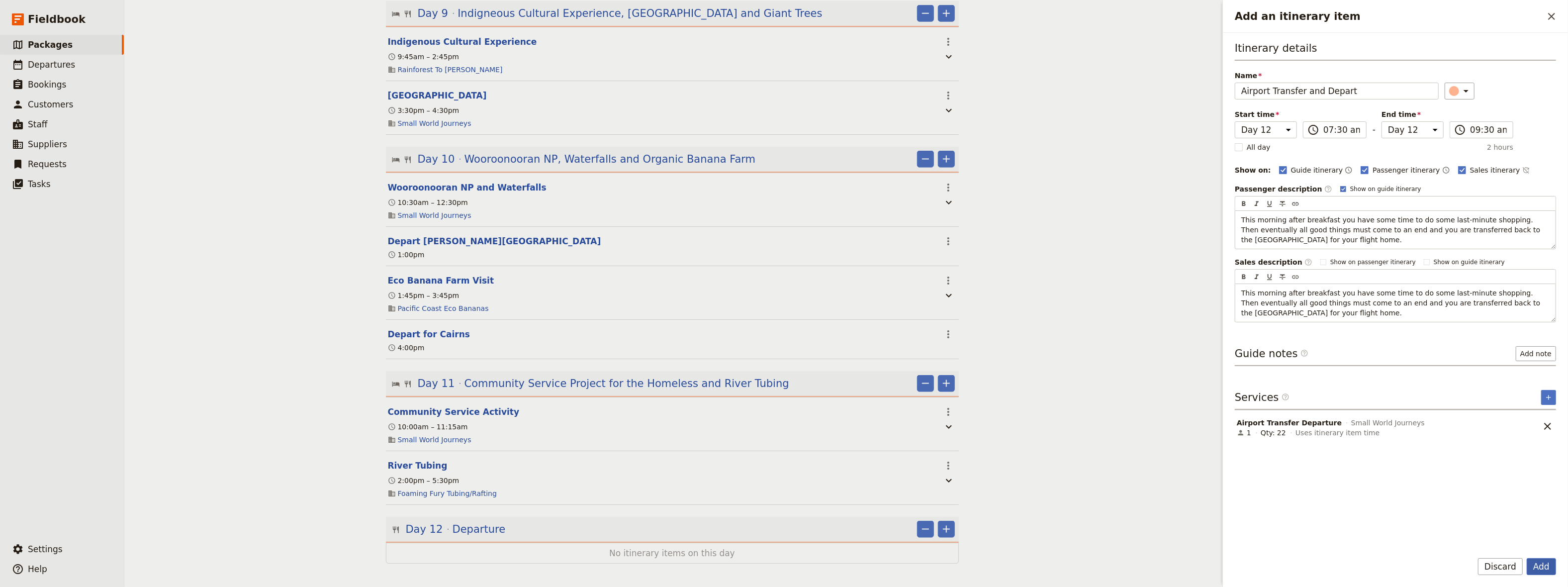
click at [1545, 563] on button "Add" at bounding box center [1541, 567] width 29 height 17
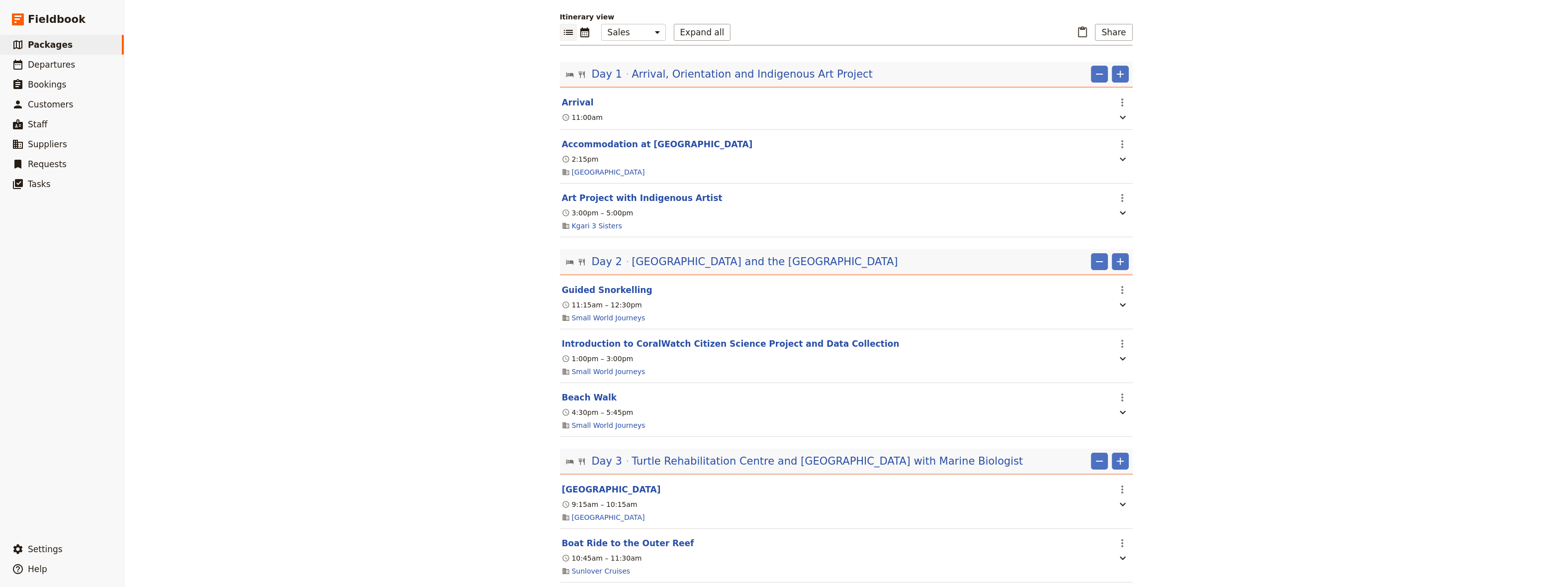
scroll to position [0, 0]
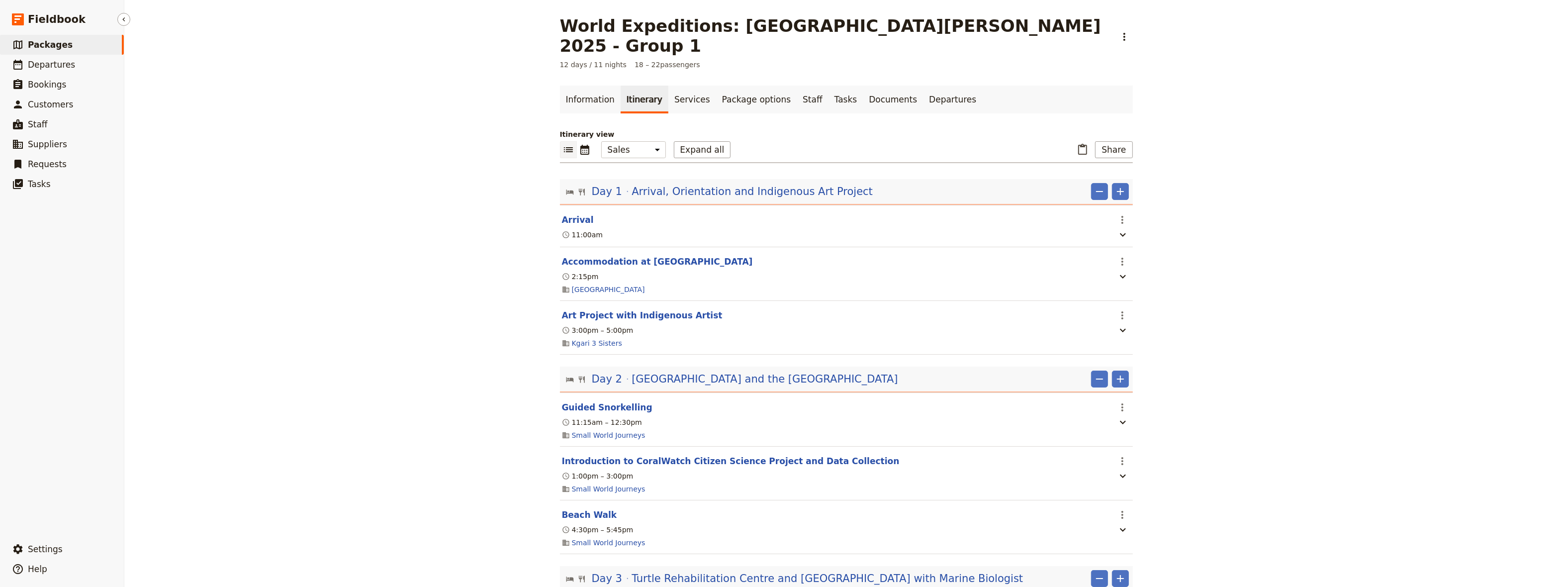
click at [55, 45] on span "Packages" at bounding box center [50, 44] width 45 height 10
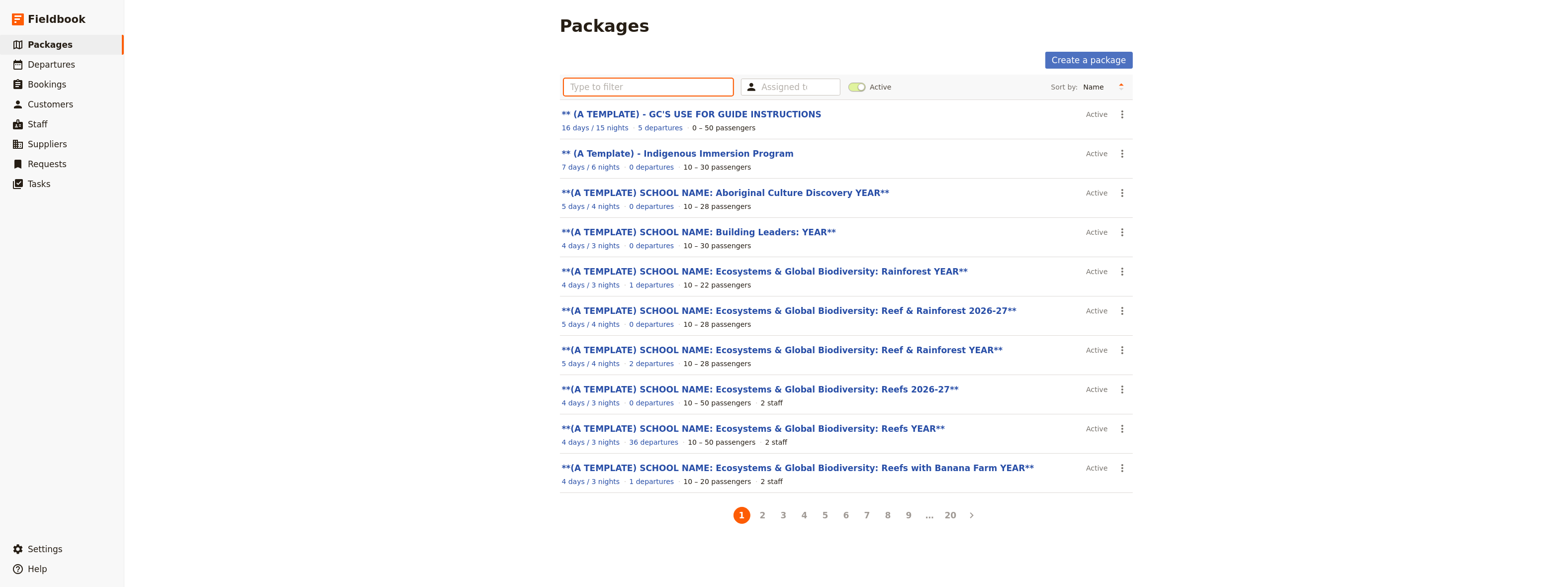
click at [631, 85] on input "text" at bounding box center [649, 87] width 170 height 17
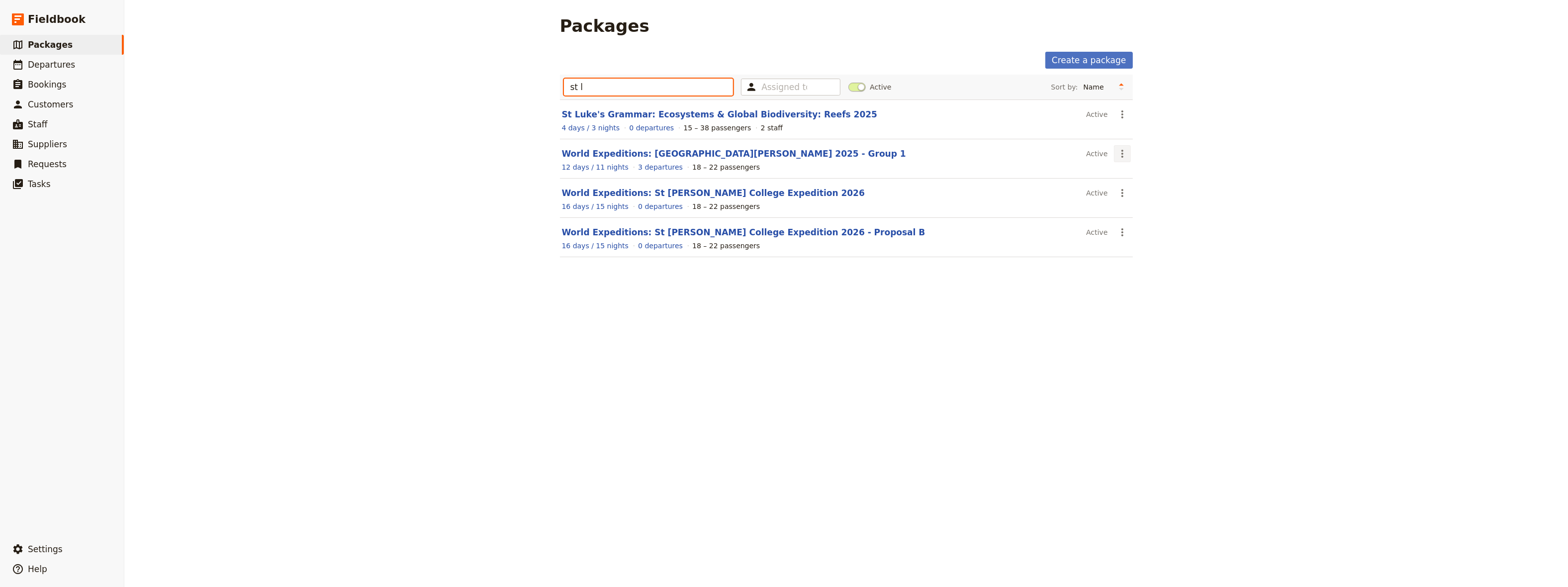
type input "st l"
click at [1119, 151] on icon "Actions" at bounding box center [1122, 153] width 12 height 12
click at [1140, 203] on span "Clone this package" at bounding box center [1149, 203] width 66 height 10
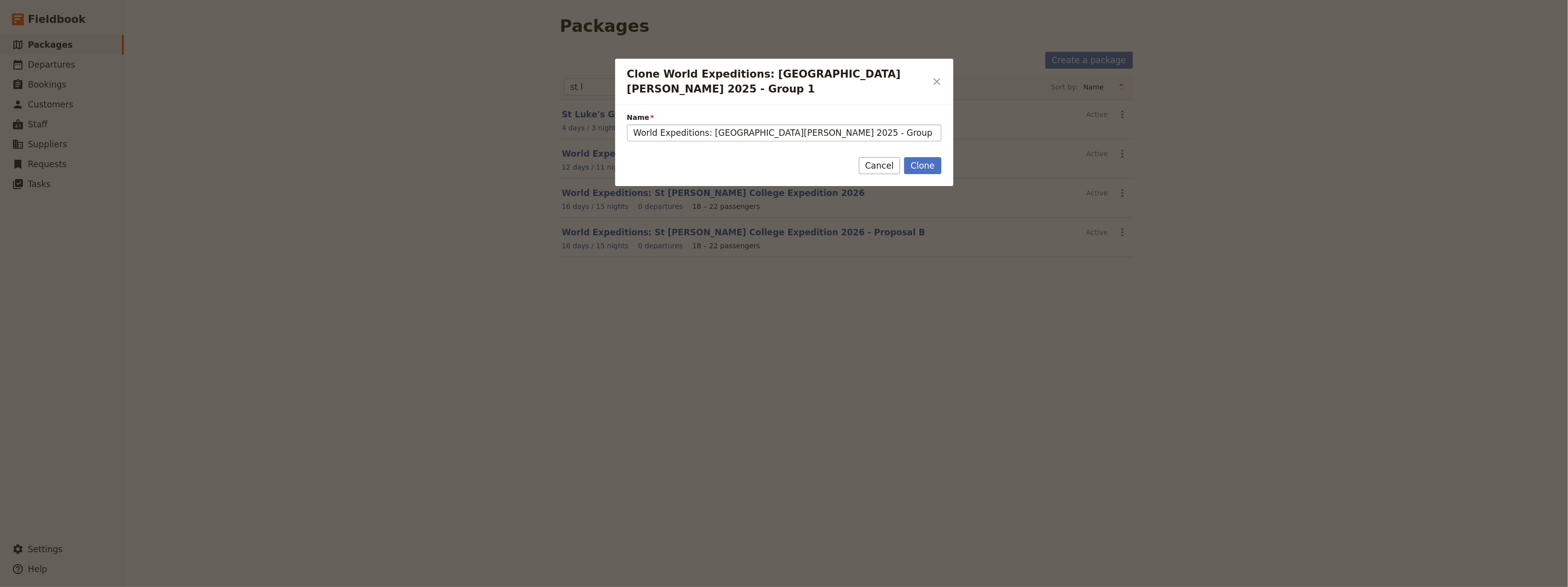
drag, startPoint x: 749, startPoint y: 118, endPoint x: 707, endPoint y: 118, distance: 42.0
click at [707, 125] on input "World Expeditions: [GEOGRAPHIC_DATA][PERSON_NAME] 2025 - Group 1 (copy)" at bounding box center [784, 133] width 314 height 17
drag, startPoint x: 856, startPoint y: 119, endPoint x: 781, endPoint y: 124, distance: 75.2
click at [781, 125] on input "World Expeditions: Toorak College 2025 - Group 1 (copy)" at bounding box center [784, 133] width 314 height 17
type input "World Expeditions: Toorak College 2025"
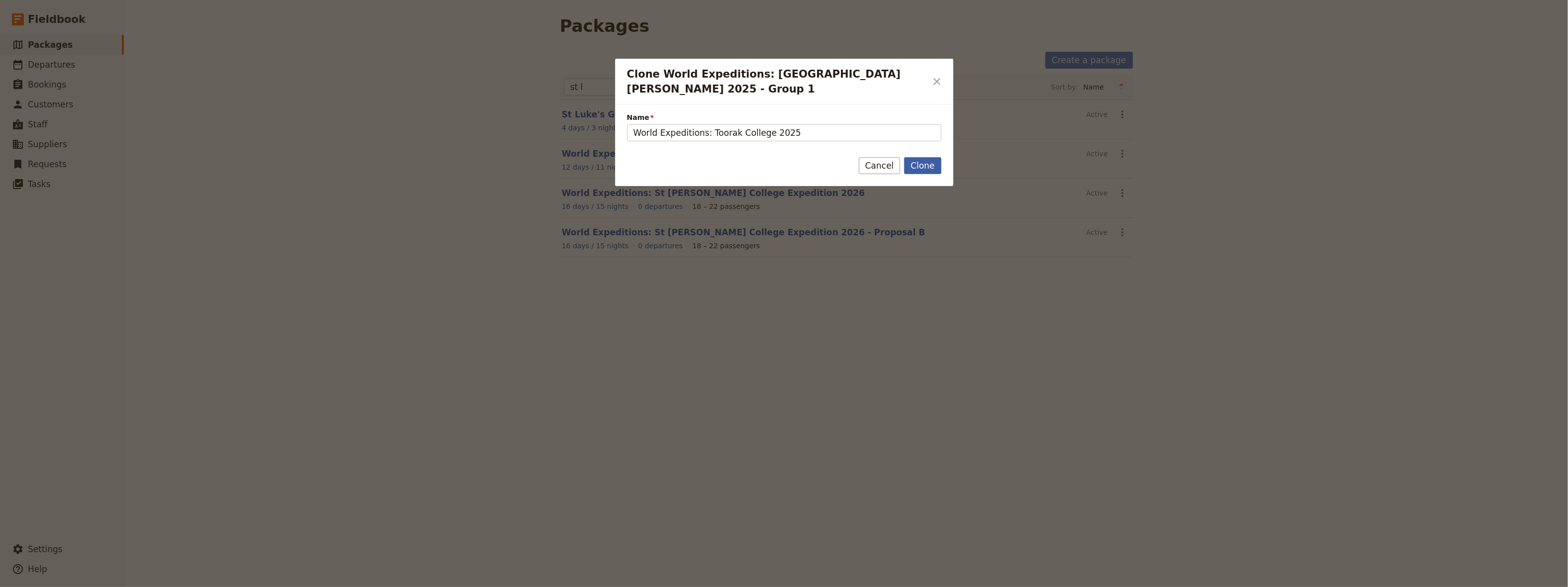
click at [918, 158] on button "Clone" at bounding box center [923, 166] width 37 height 17
